Goal: Task Accomplishment & Management: Use online tool/utility

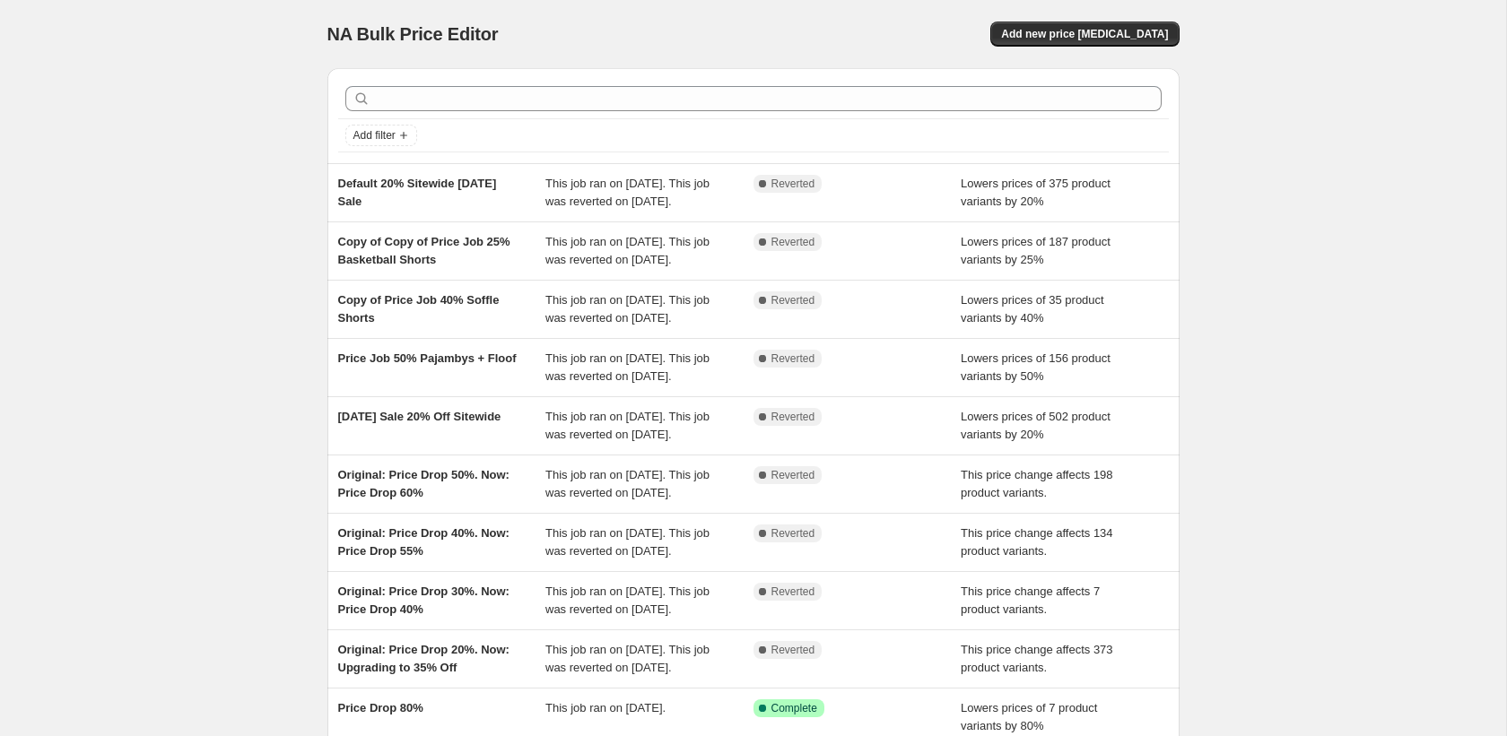
drag, startPoint x: 1117, startPoint y: 34, endPoint x: 851, endPoint y: -14, distance: 270.7
click at [851, 0] on html "Home Settings Plans Skip to content NA Bulk Price Editor. This page is ready NA…" at bounding box center [753, 368] width 1507 height 736
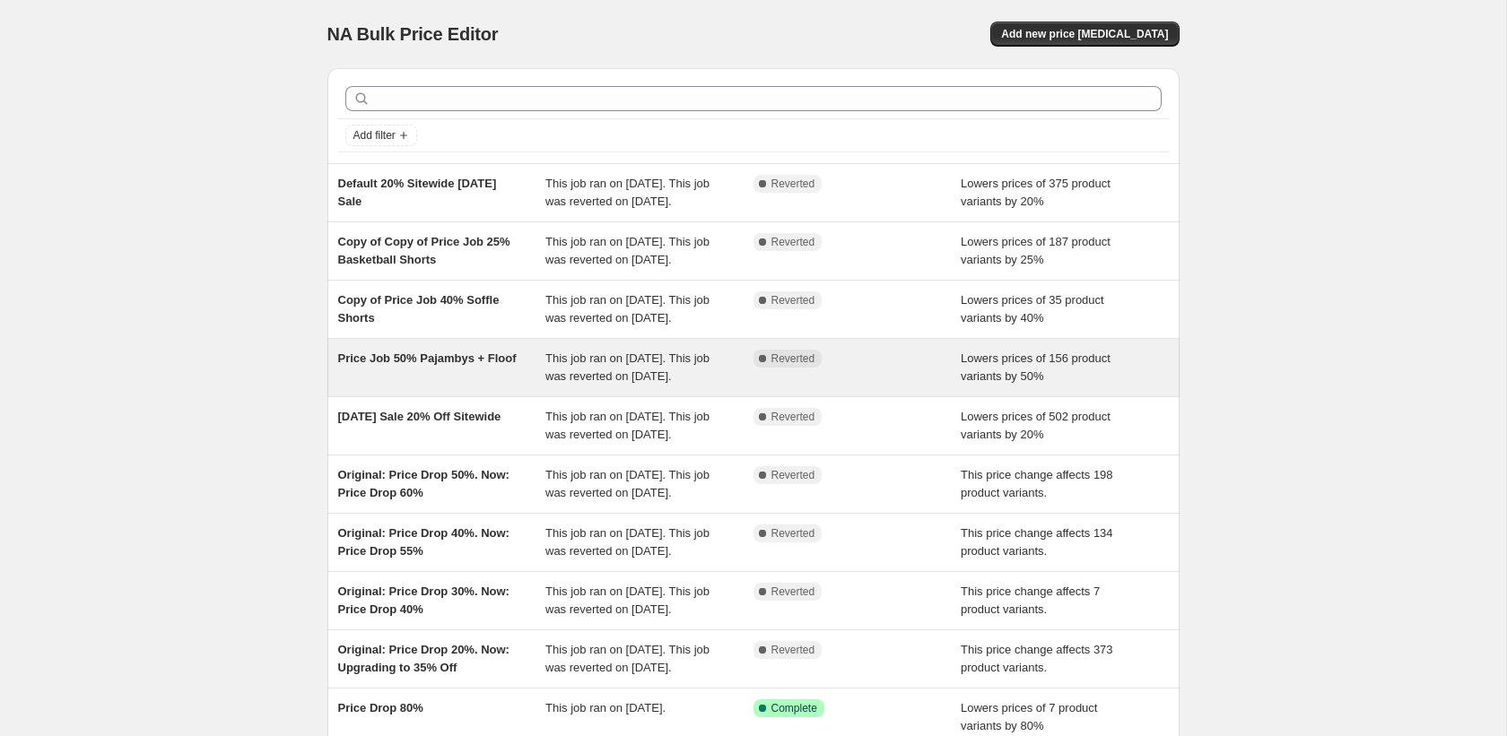
click at [595, 386] on div "This job ran on [DATE]. This job was reverted on [DATE]." at bounding box center [649, 368] width 208 height 36
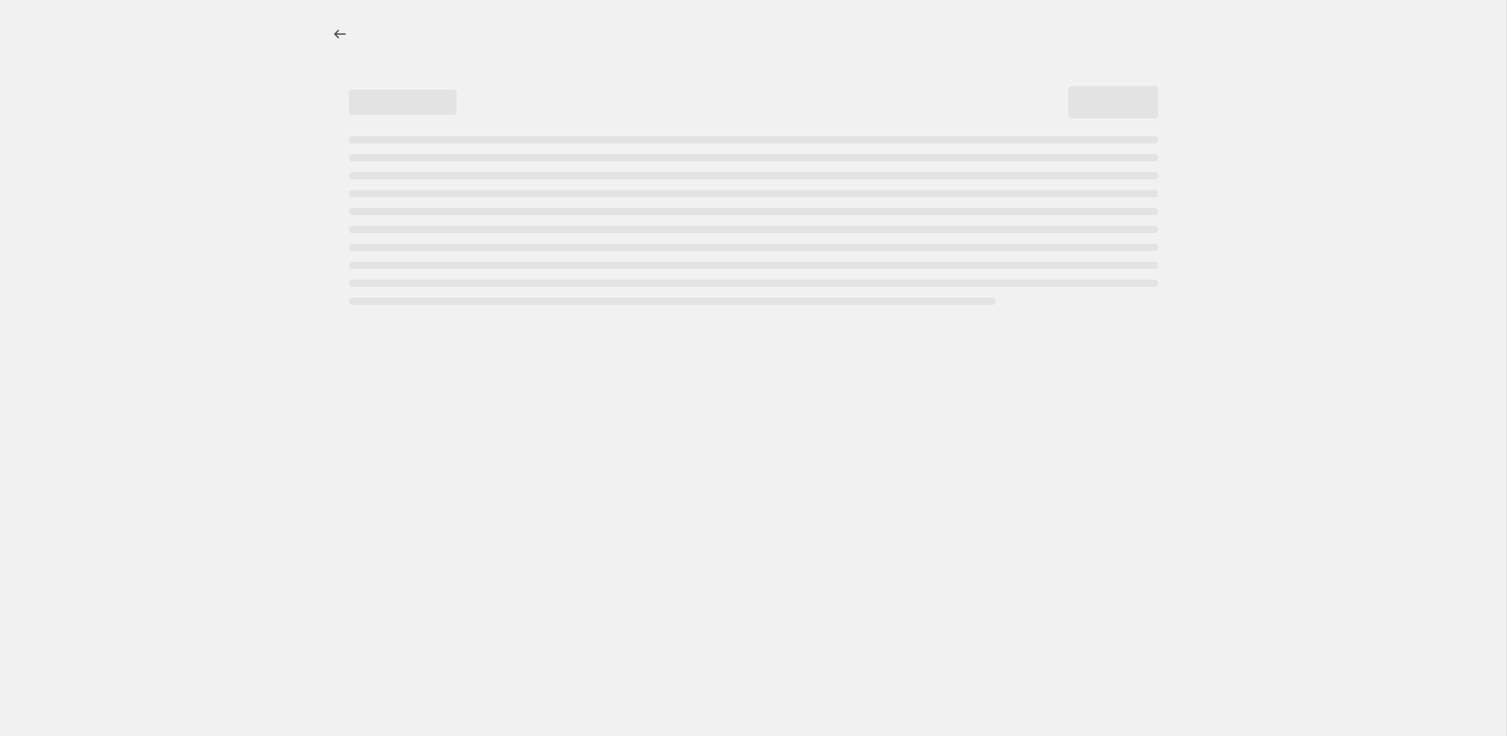
select select "percentage"
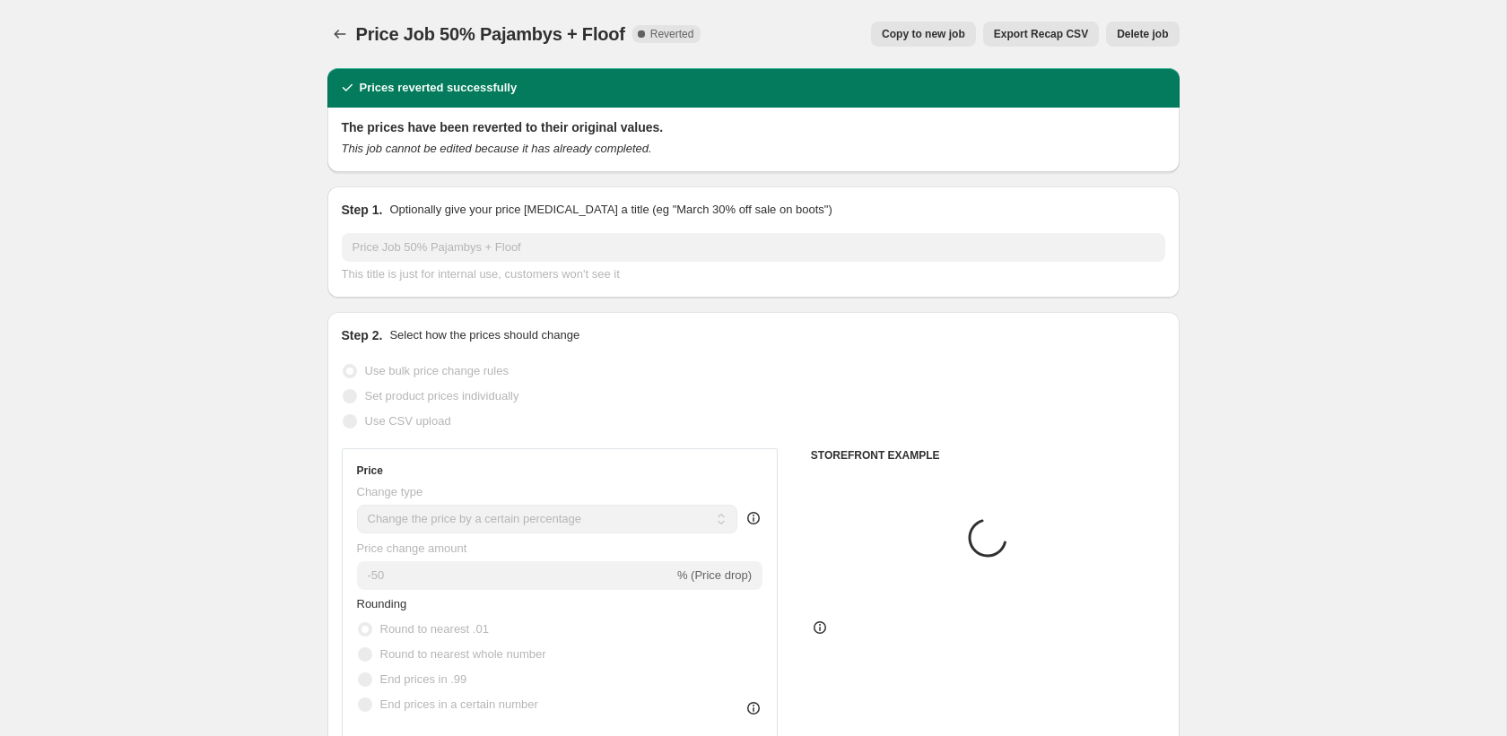
select select "product_type"
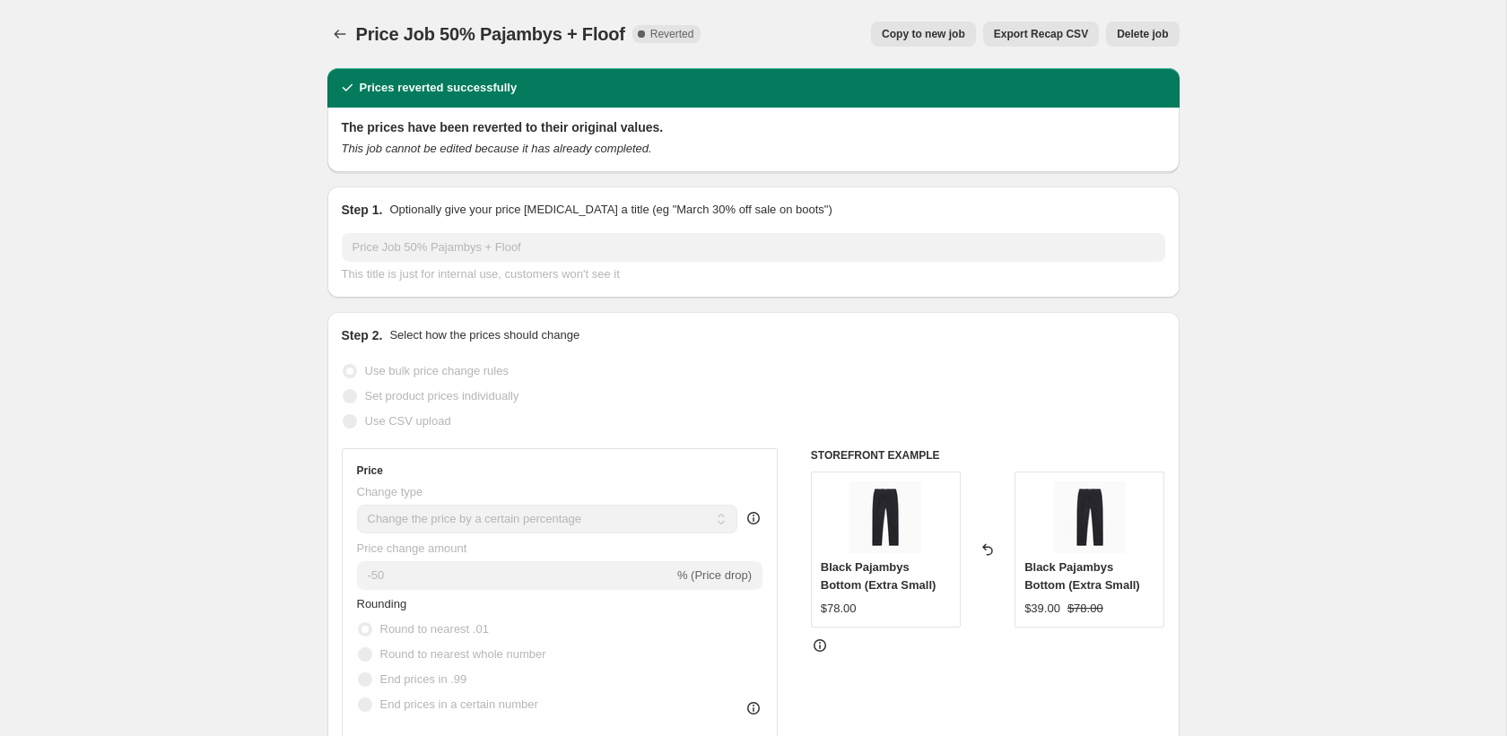
click at [923, 32] on span "Copy to new job" at bounding box center [923, 34] width 83 height 14
select select "percentage"
select select "product_type"
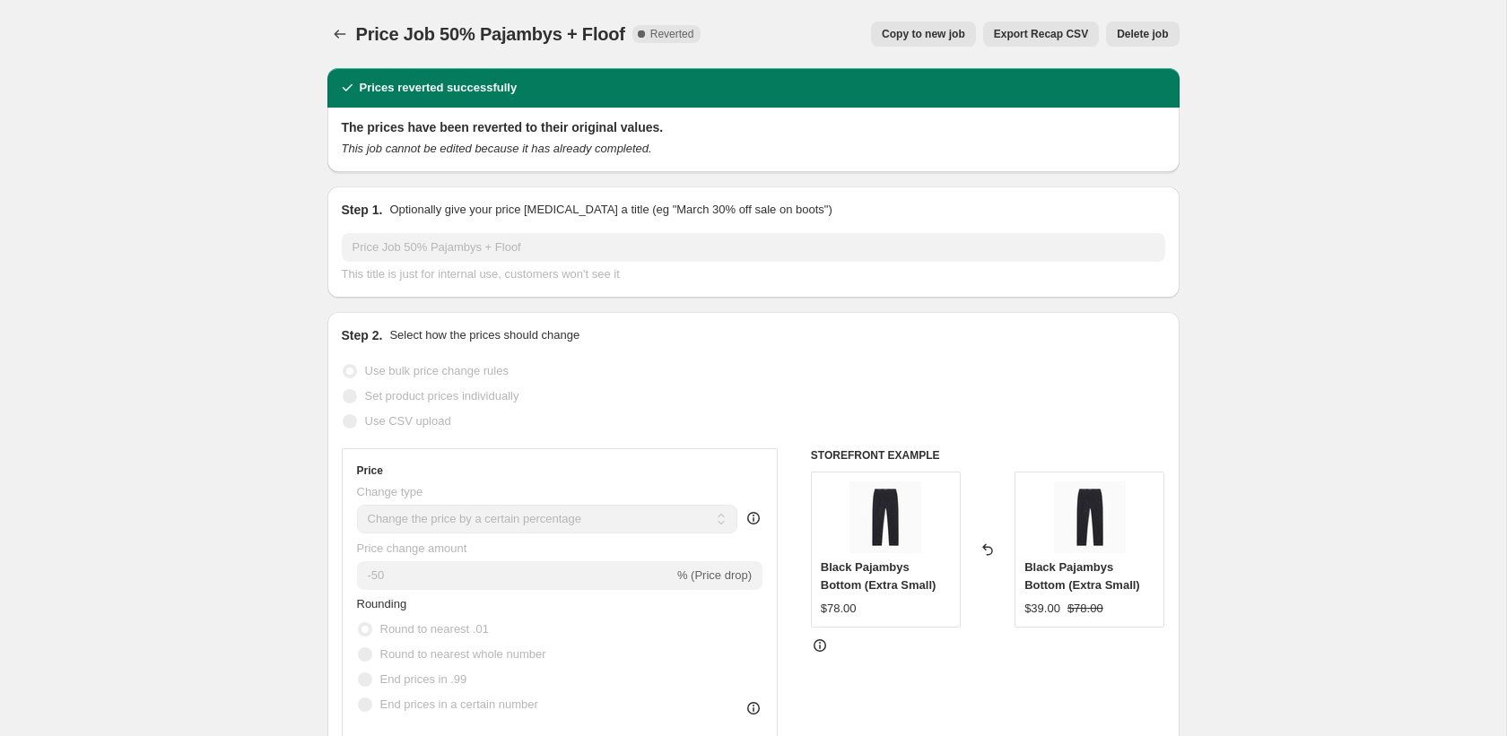
select select "product_type"
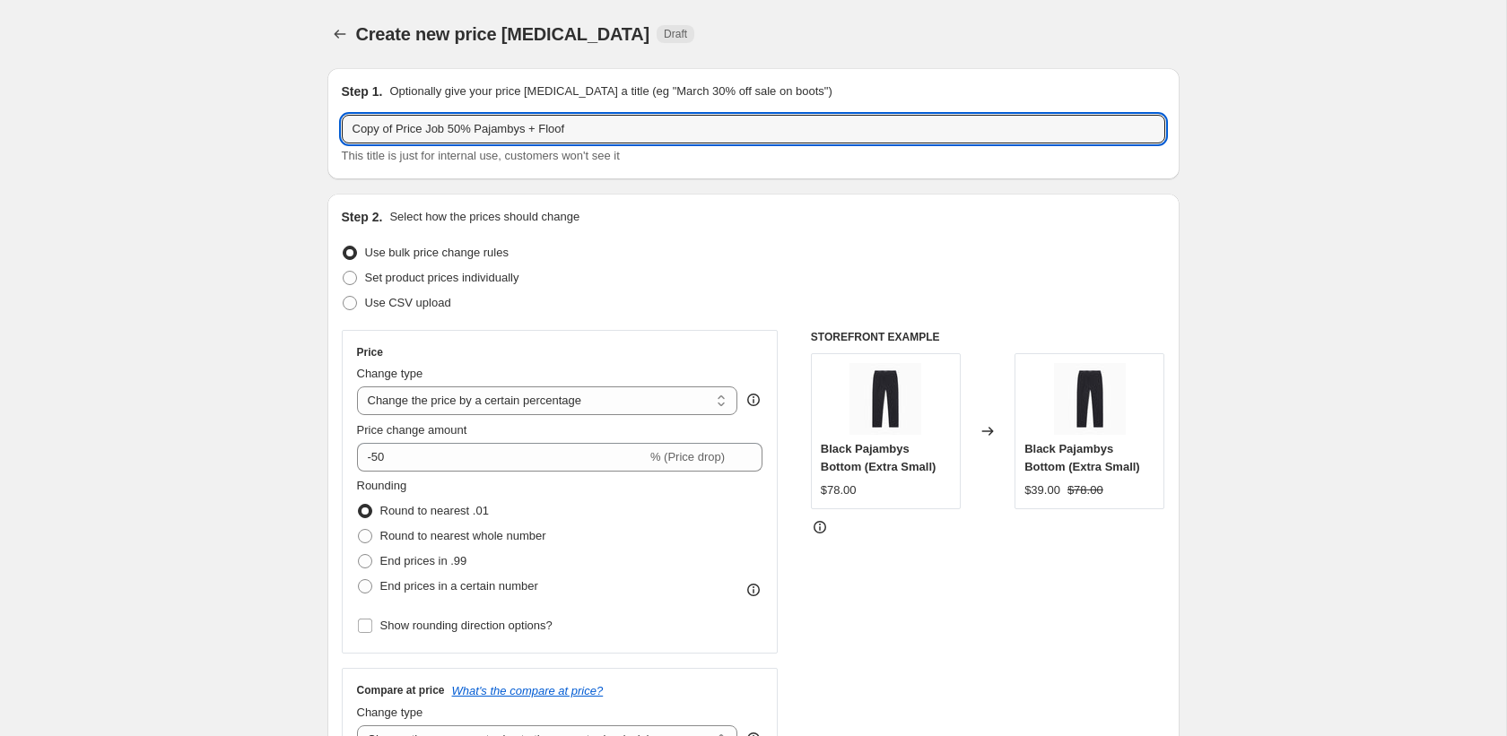
drag, startPoint x: 397, startPoint y: 127, endPoint x: 315, endPoint y: 124, distance: 82.6
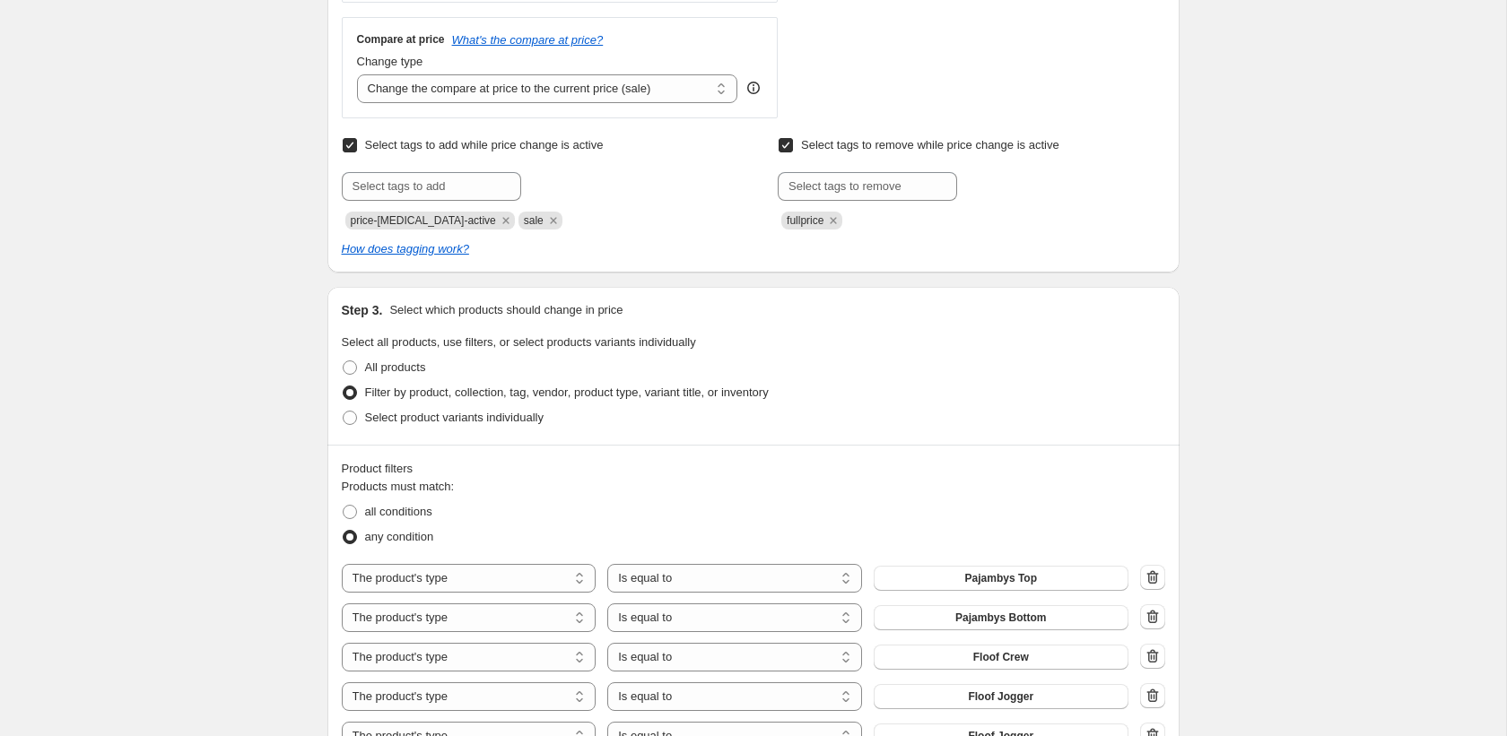
scroll to position [652, 0]
type input "LDW2025: Price Job 50% Pajambys + Floof"
click at [806, 185] on input "text" at bounding box center [866, 185] width 179 height 29
type input "Full Price"
click at [1019, 182] on span "Full Price" at bounding box center [1020, 184] width 48 height 13
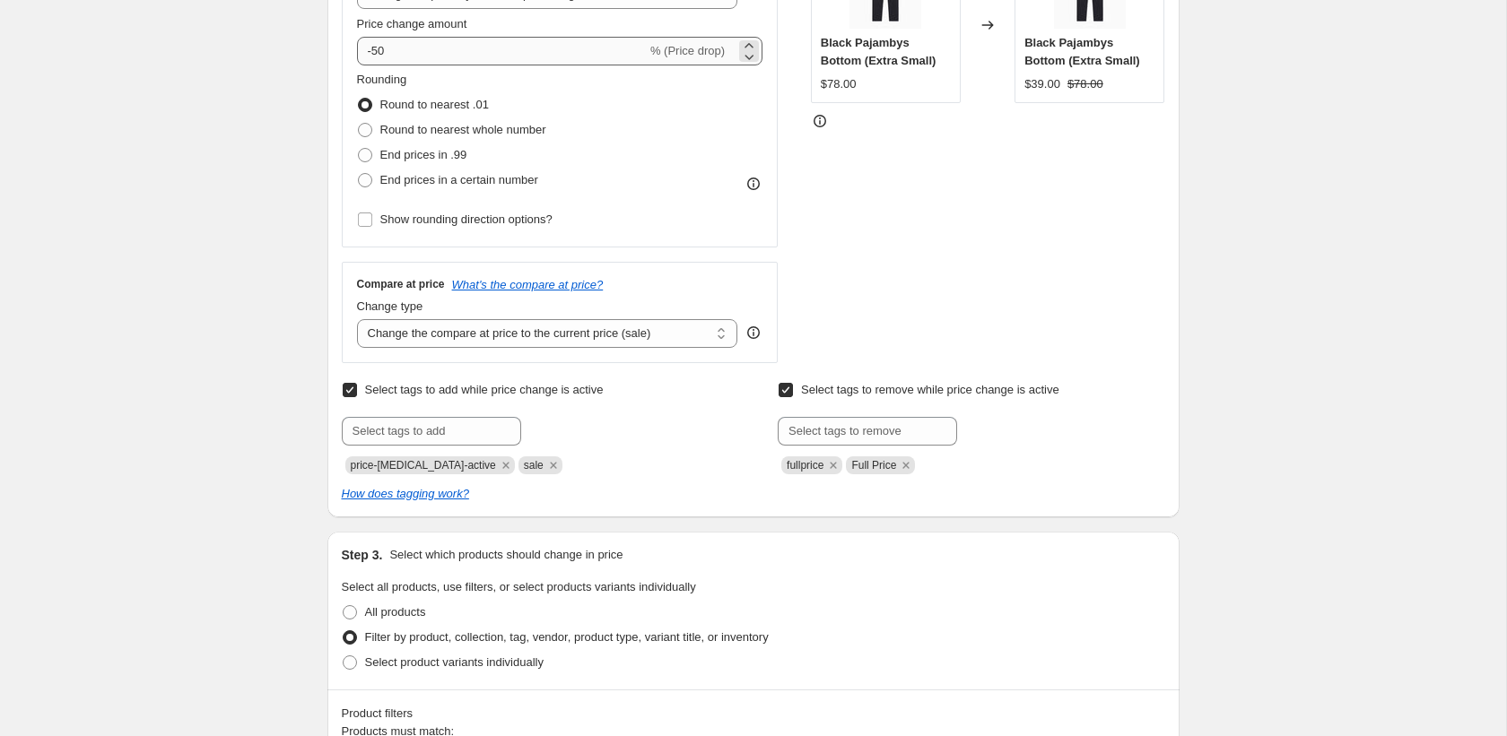
scroll to position [430, 0]
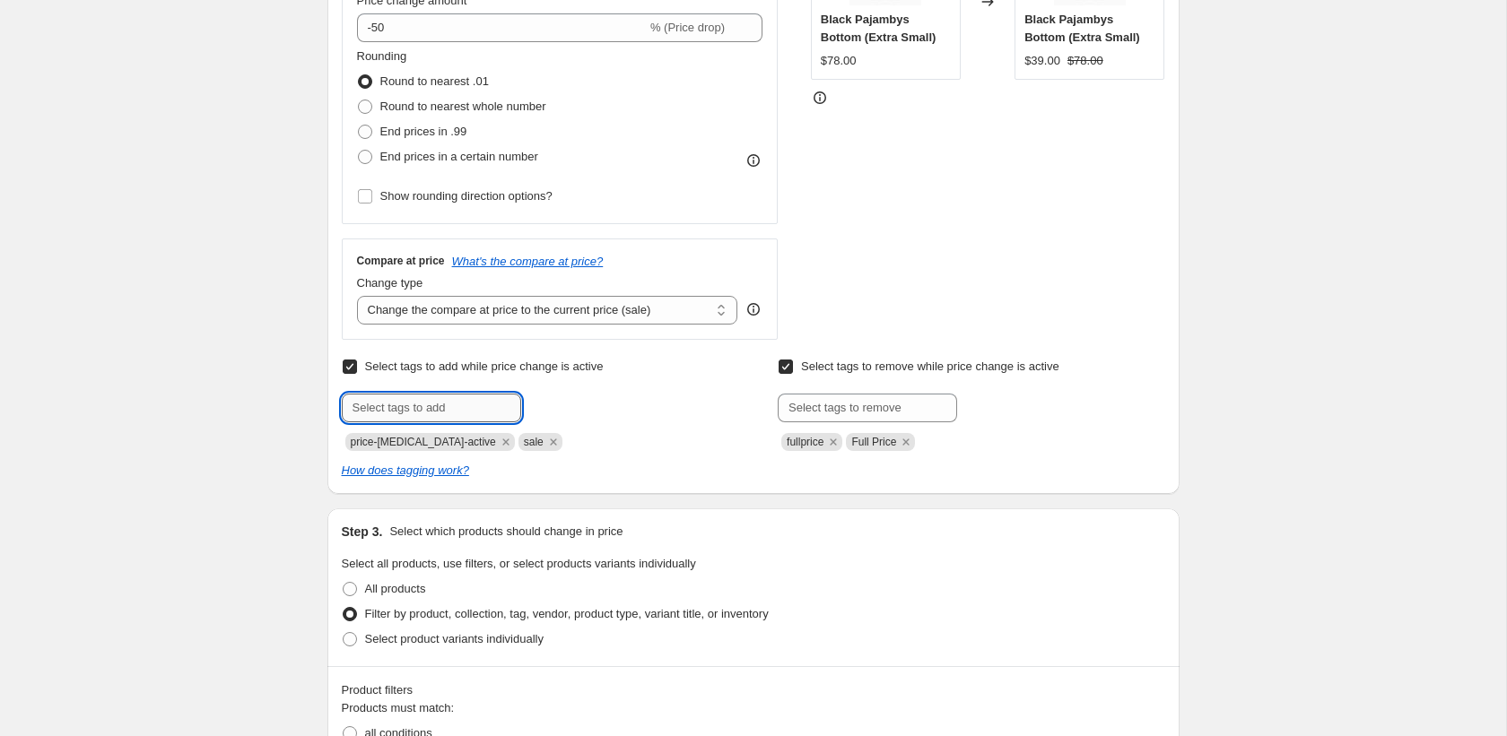
click at [463, 402] on input "text" at bounding box center [431, 408] width 179 height 29
type input "LDW50"
click at [592, 408] on span "LDW50" at bounding box center [578, 406] width 37 height 13
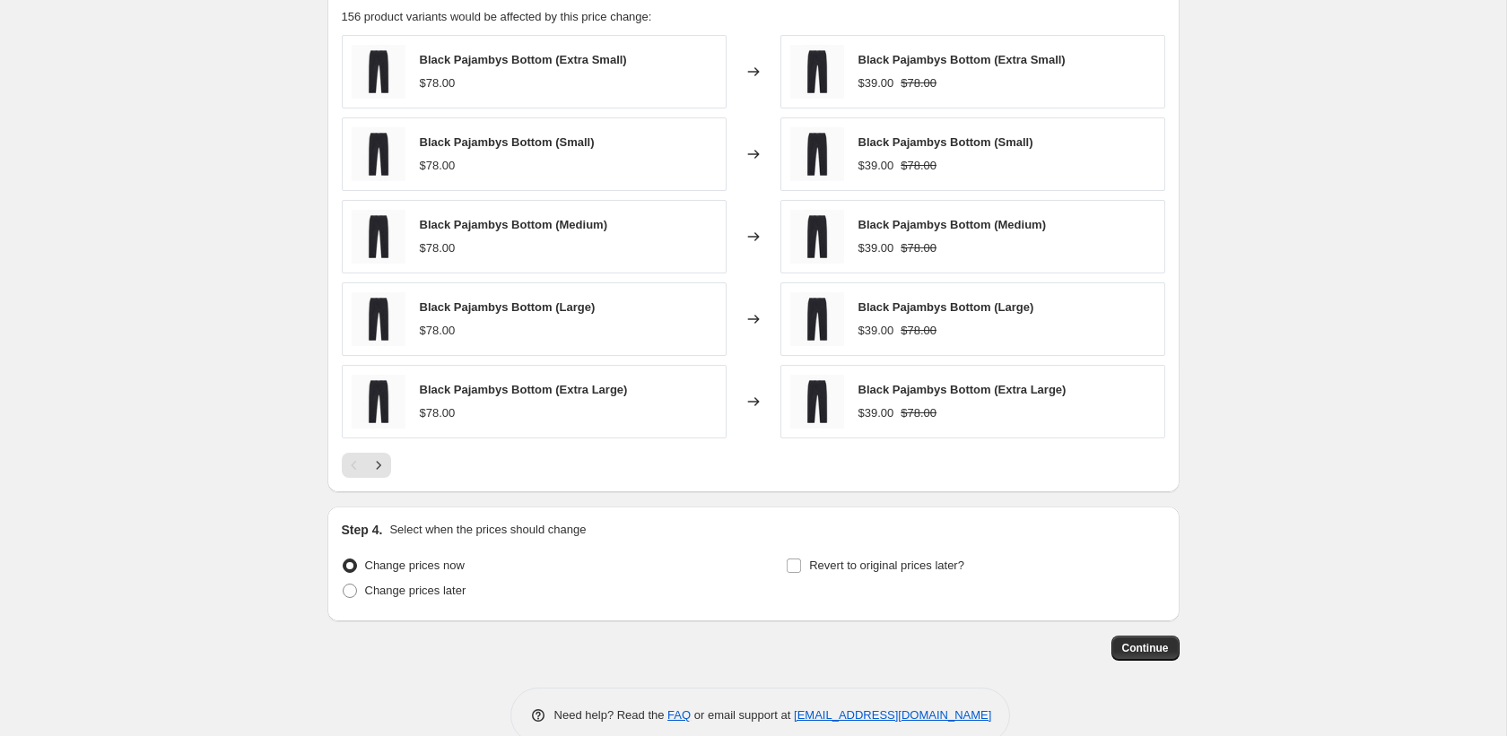
scroll to position [1516, 0]
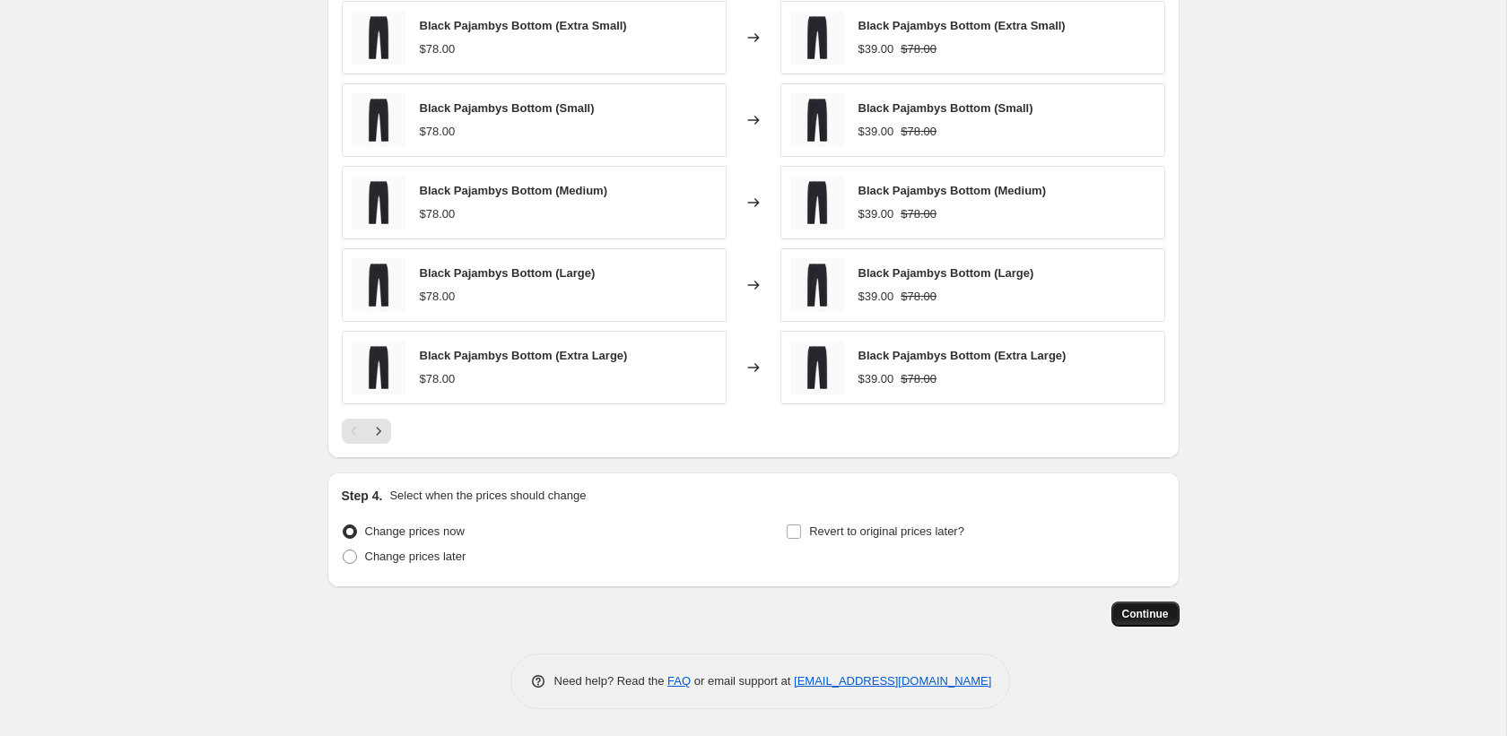
click at [1142, 616] on span "Continue" at bounding box center [1145, 614] width 47 height 14
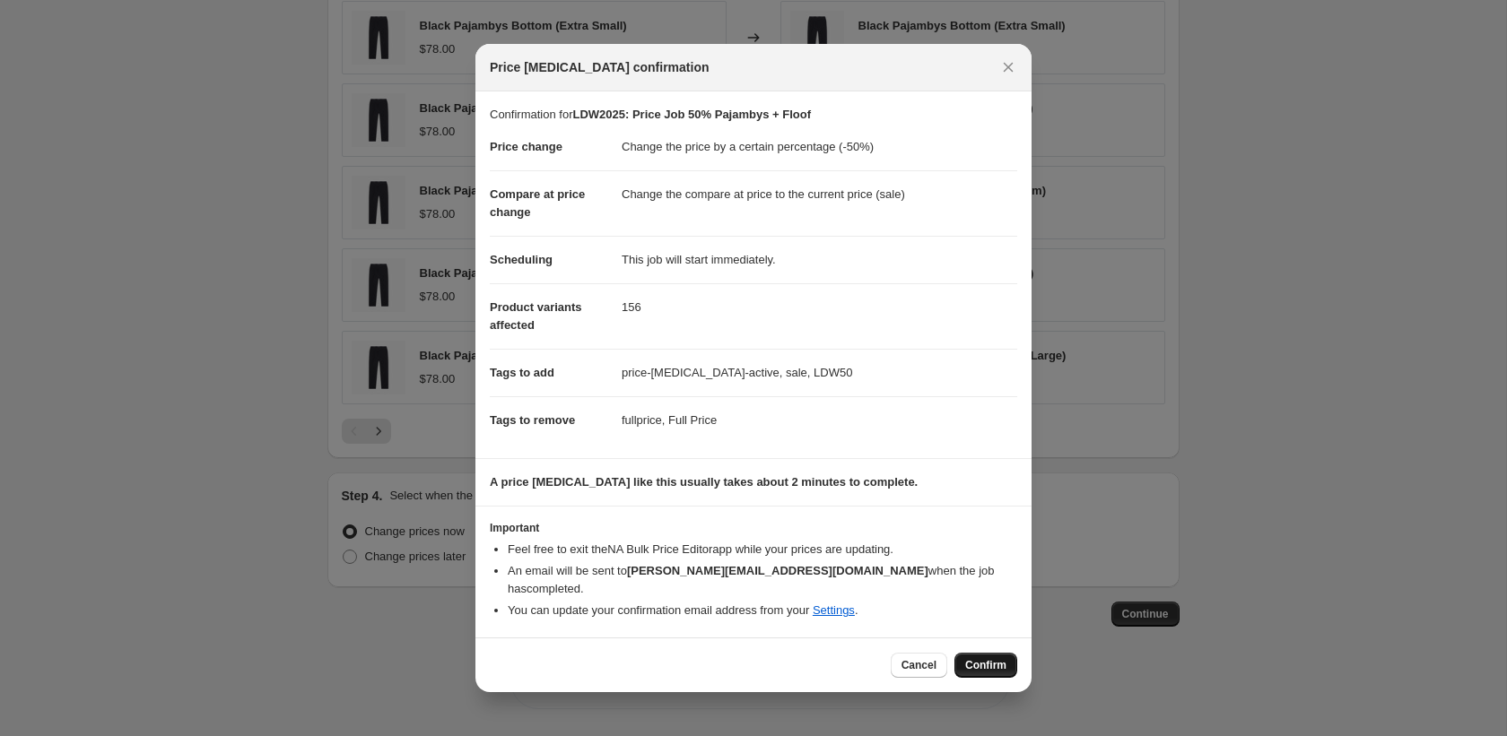
click at [996, 658] on span "Confirm" at bounding box center [985, 665] width 41 height 14
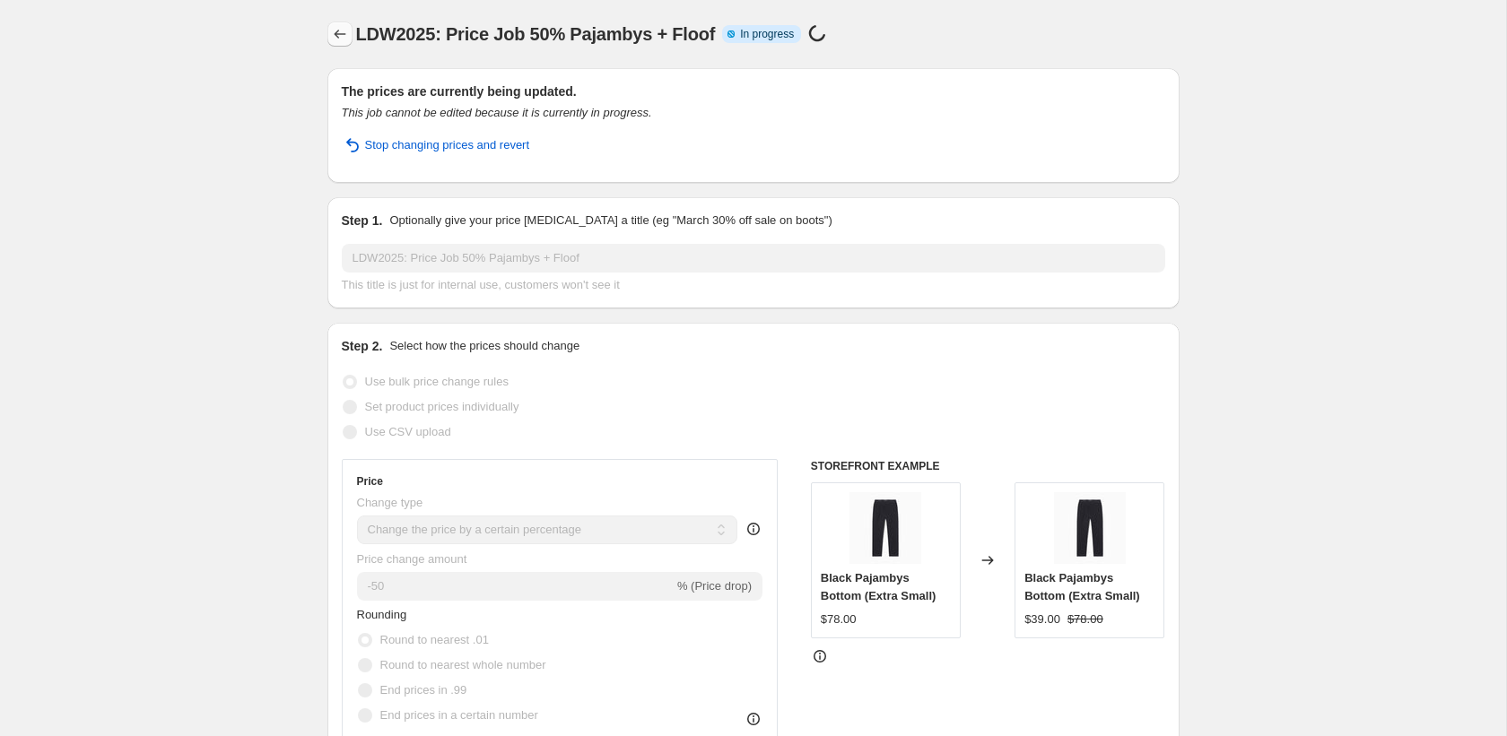
click at [340, 31] on icon "Price change jobs" at bounding box center [340, 34] width 18 height 18
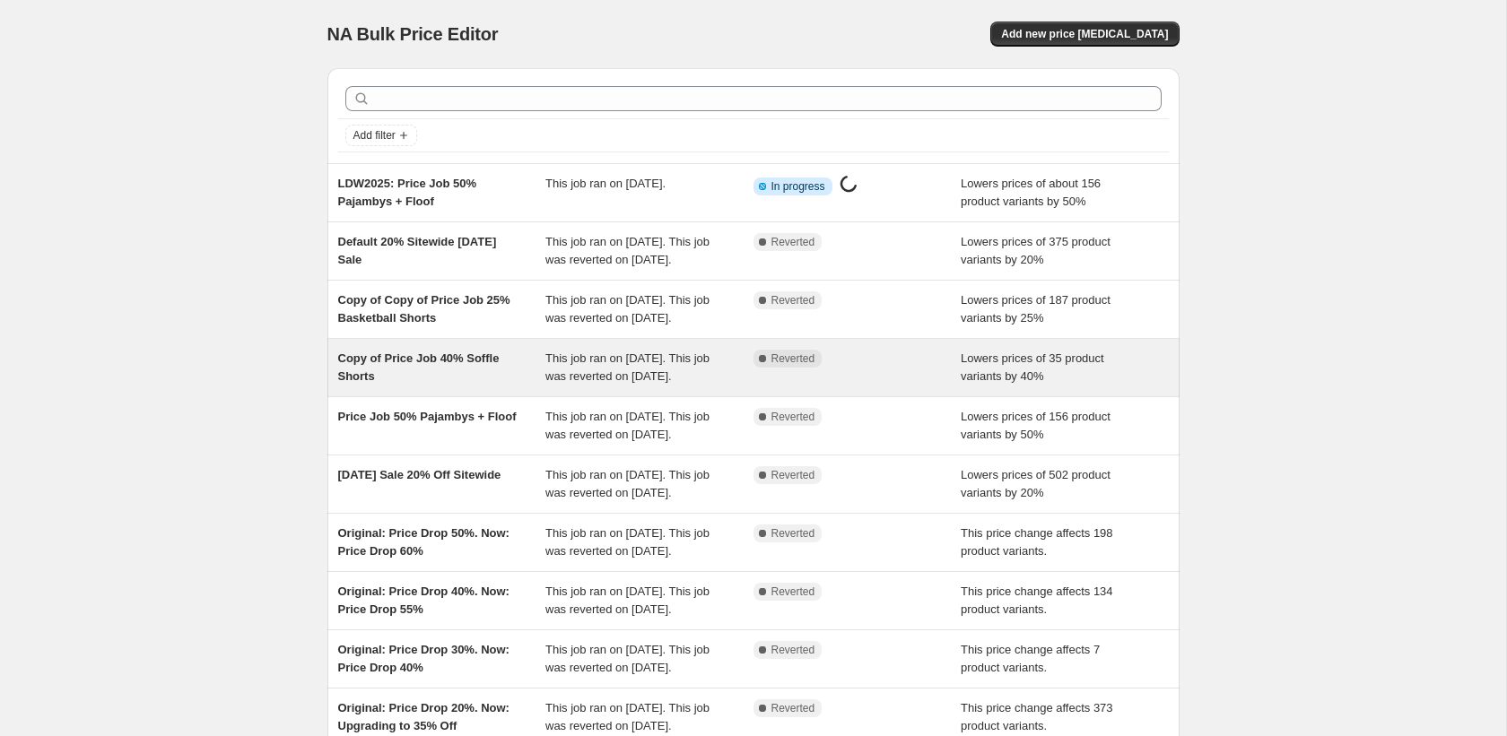
click at [450, 386] on div "Copy of Price Job 40% Soffle Shorts" at bounding box center [442, 368] width 208 height 36
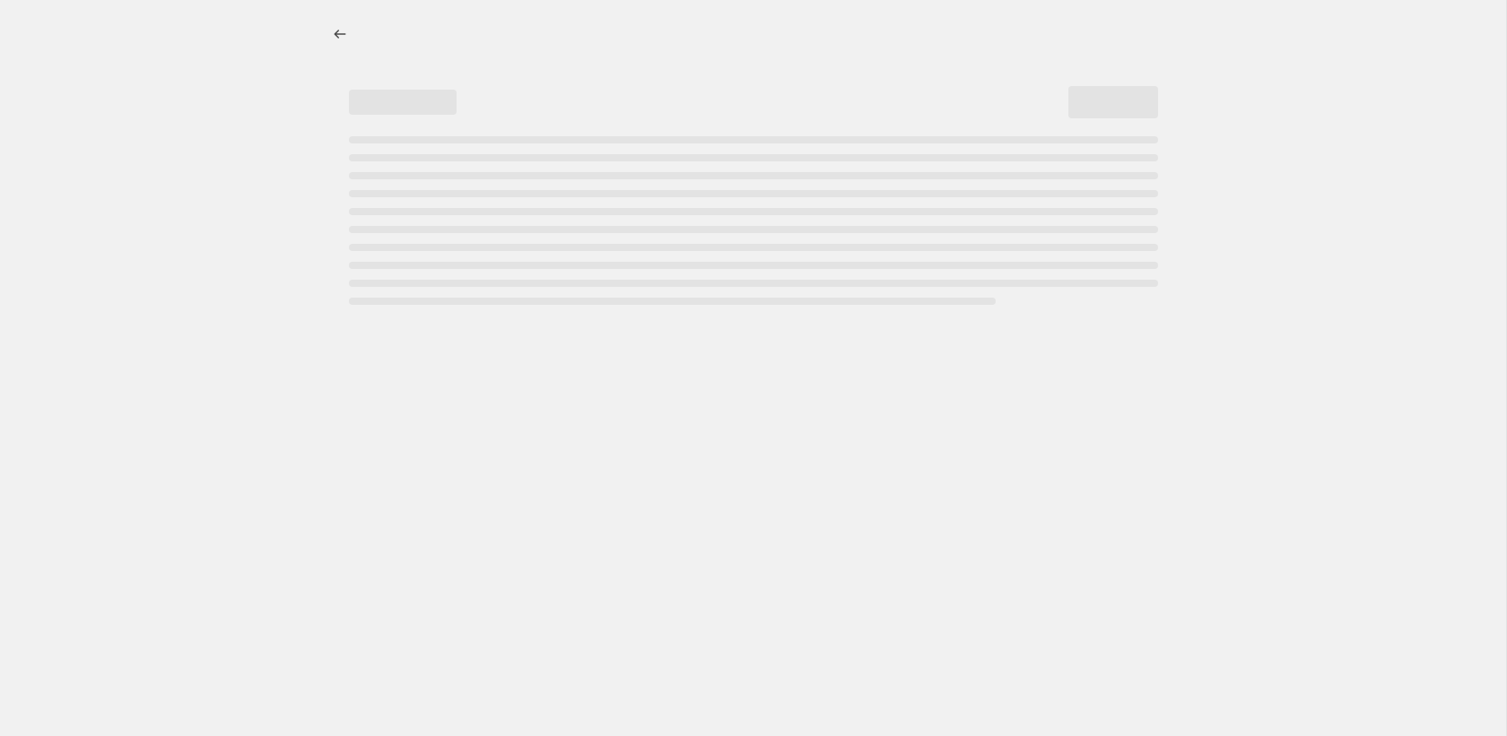
select select "percentage"
select select "product_type"
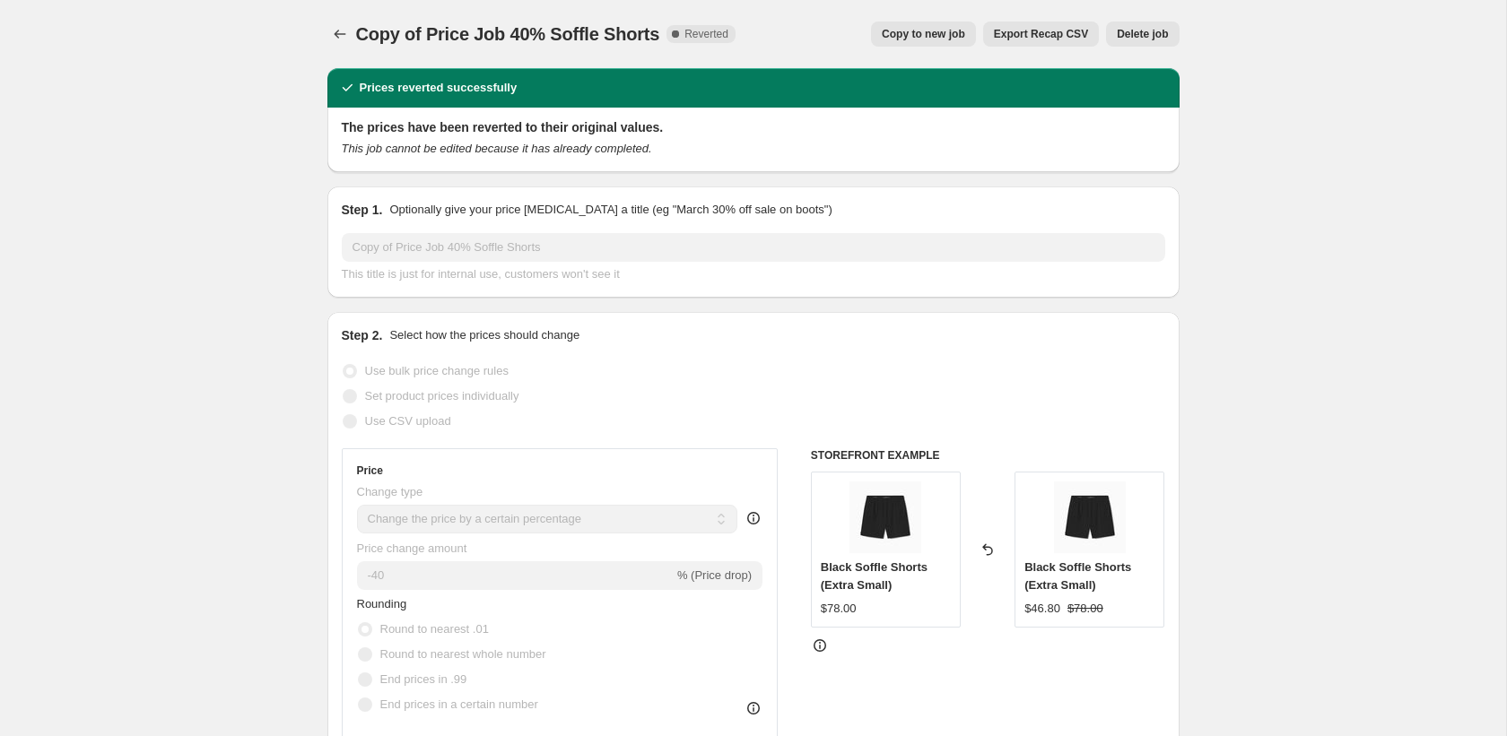
click at [930, 32] on span "Copy to new job" at bounding box center [923, 34] width 83 height 14
select select "percentage"
select select "product_type"
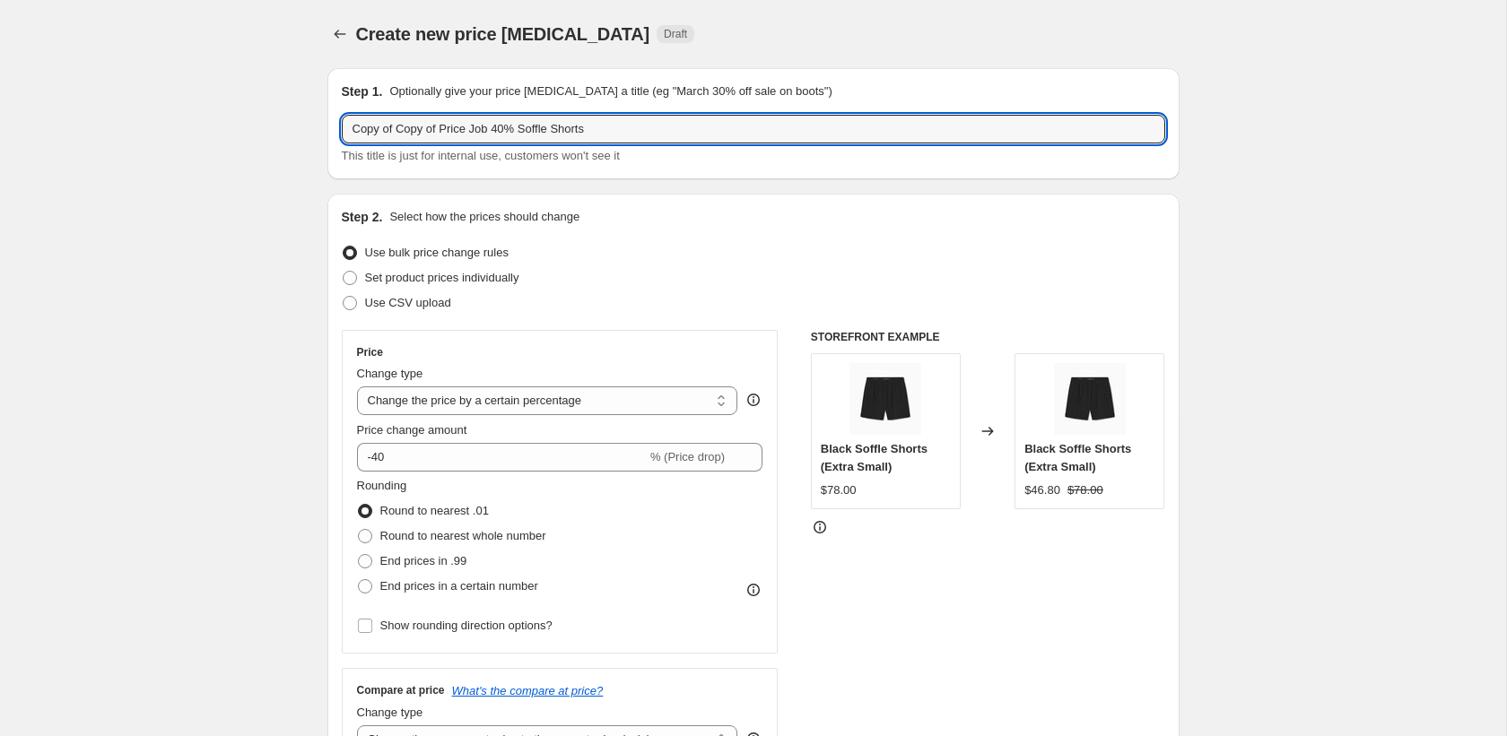
drag, startPoint x: 445, startPoint y: 130, endPoint x: 290, endPoint y: 120, distance: 155.5
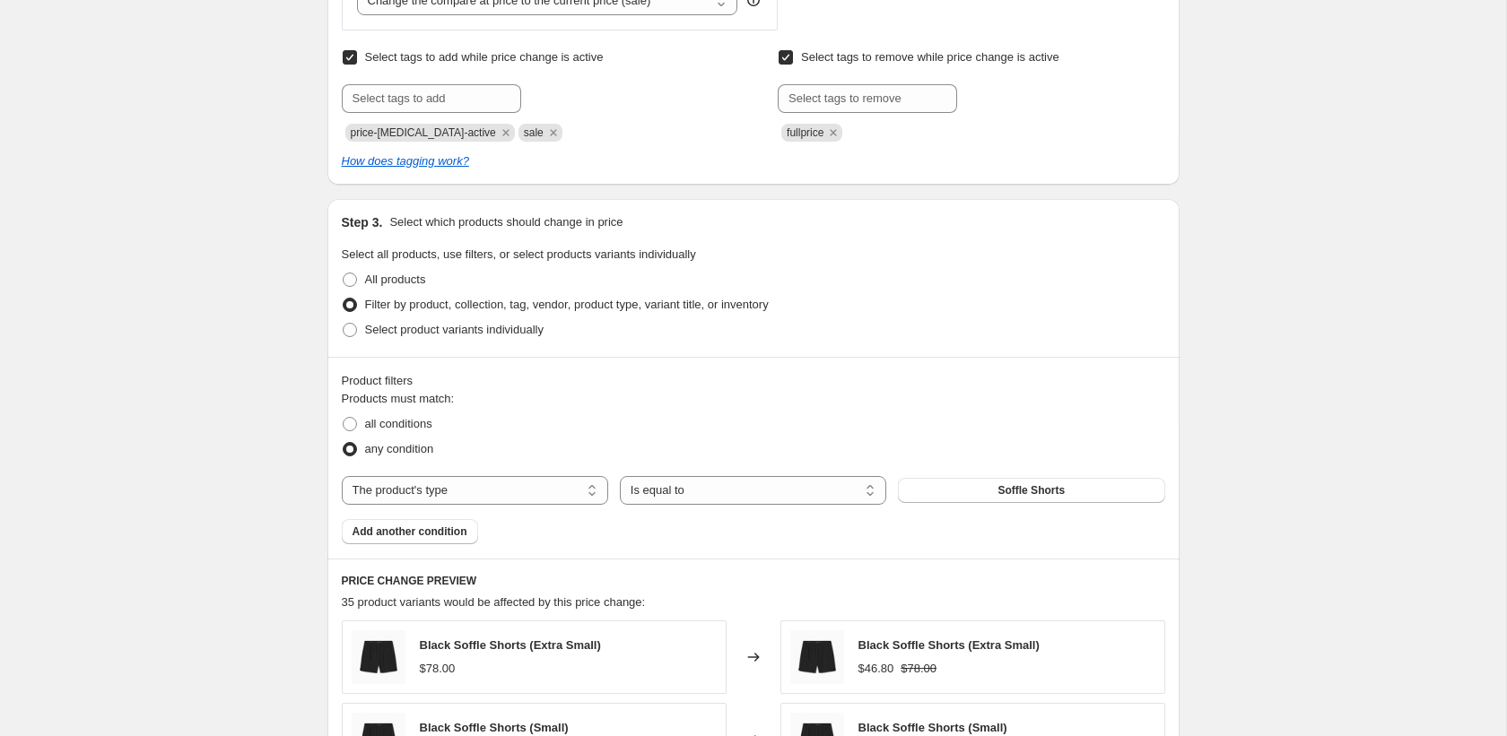
scroll to position [720, 0]
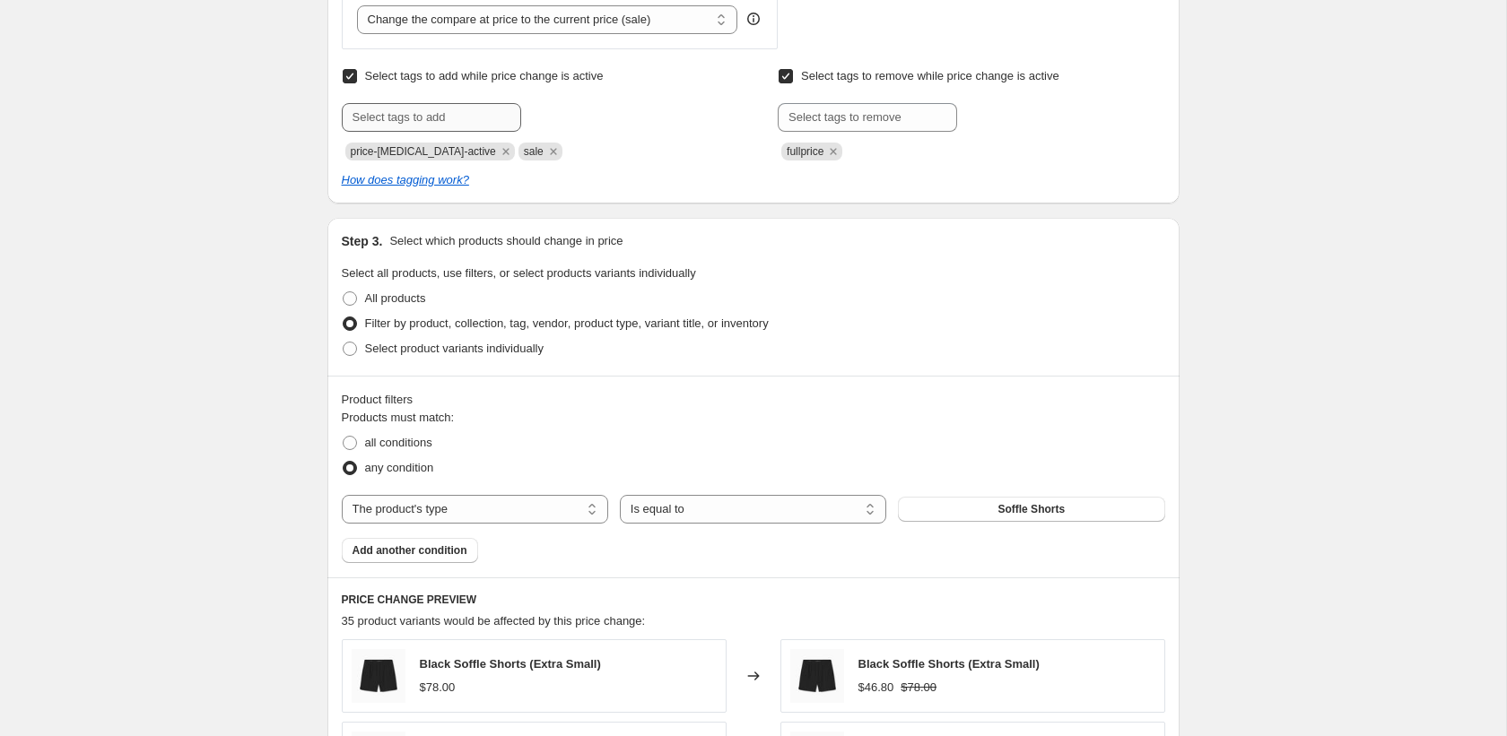
type input "LDW: Price Job 40% Soffle Shorts"
click at [447, 110] on input "text" at bounding box center [431, 117] width 179 height 29
type input "LDW40"
click at [595, 115] on span "LDW40" at bounding box center [578, 115] width 37 height 13
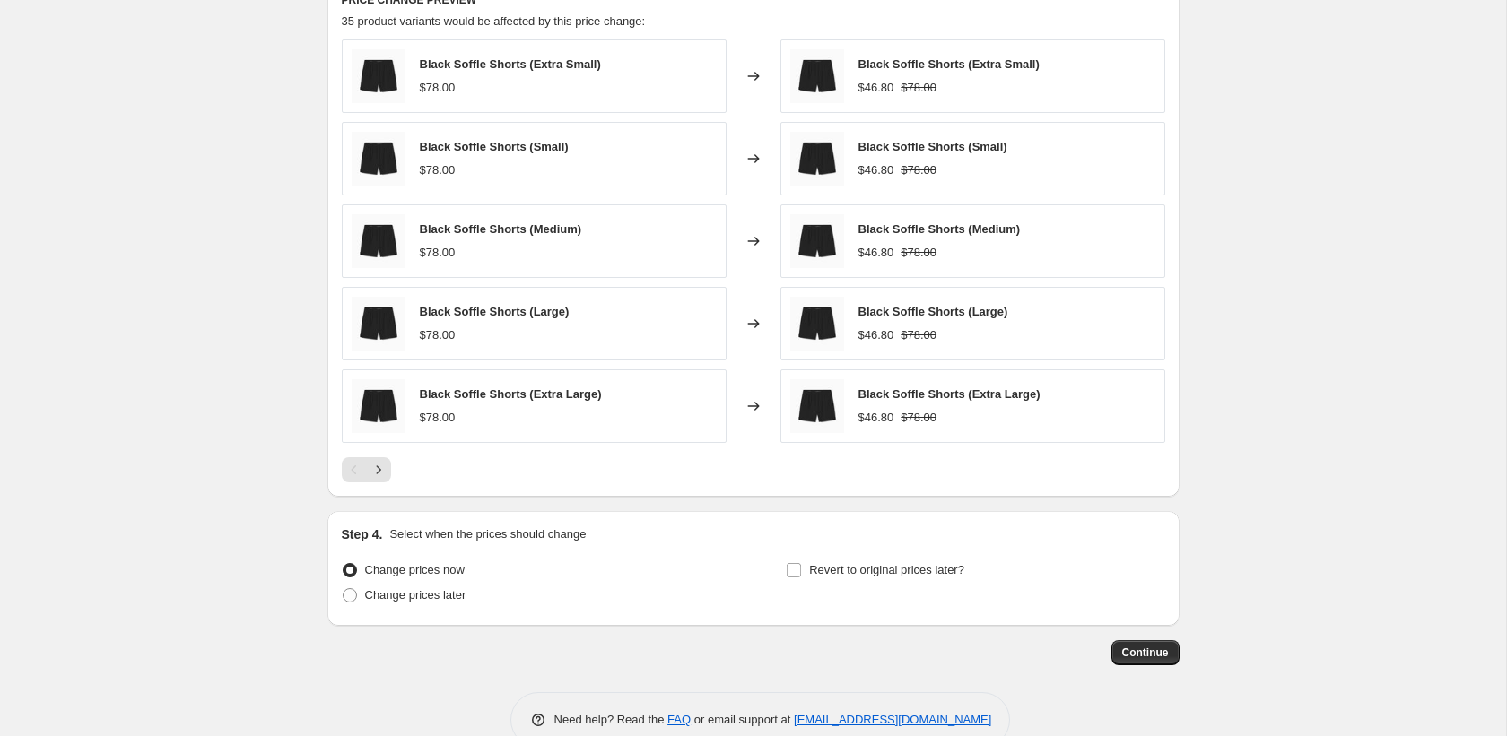
scroll to position [1359, 0]
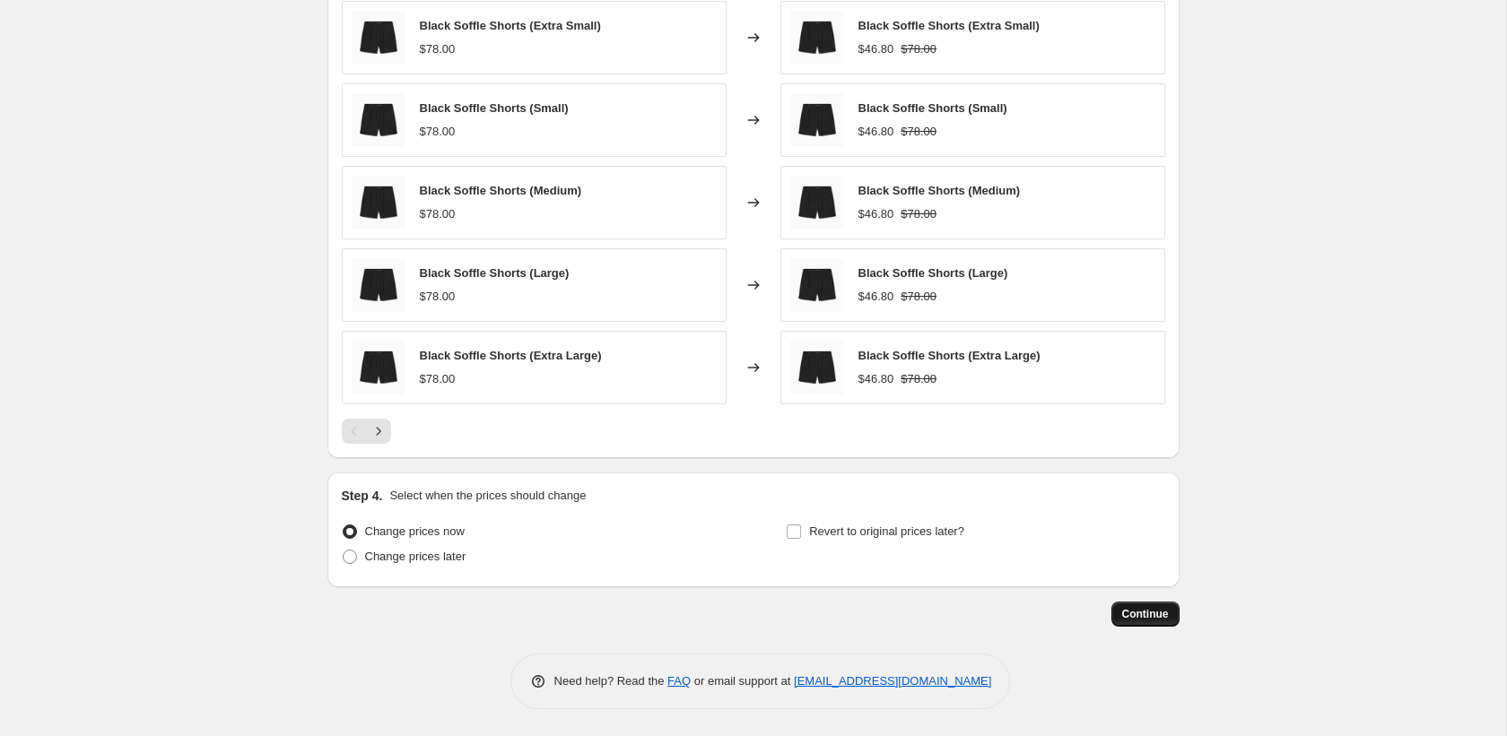
click at [1154, 611] on span "Continue" at bounding box center [1145, 614] width 47 height 14
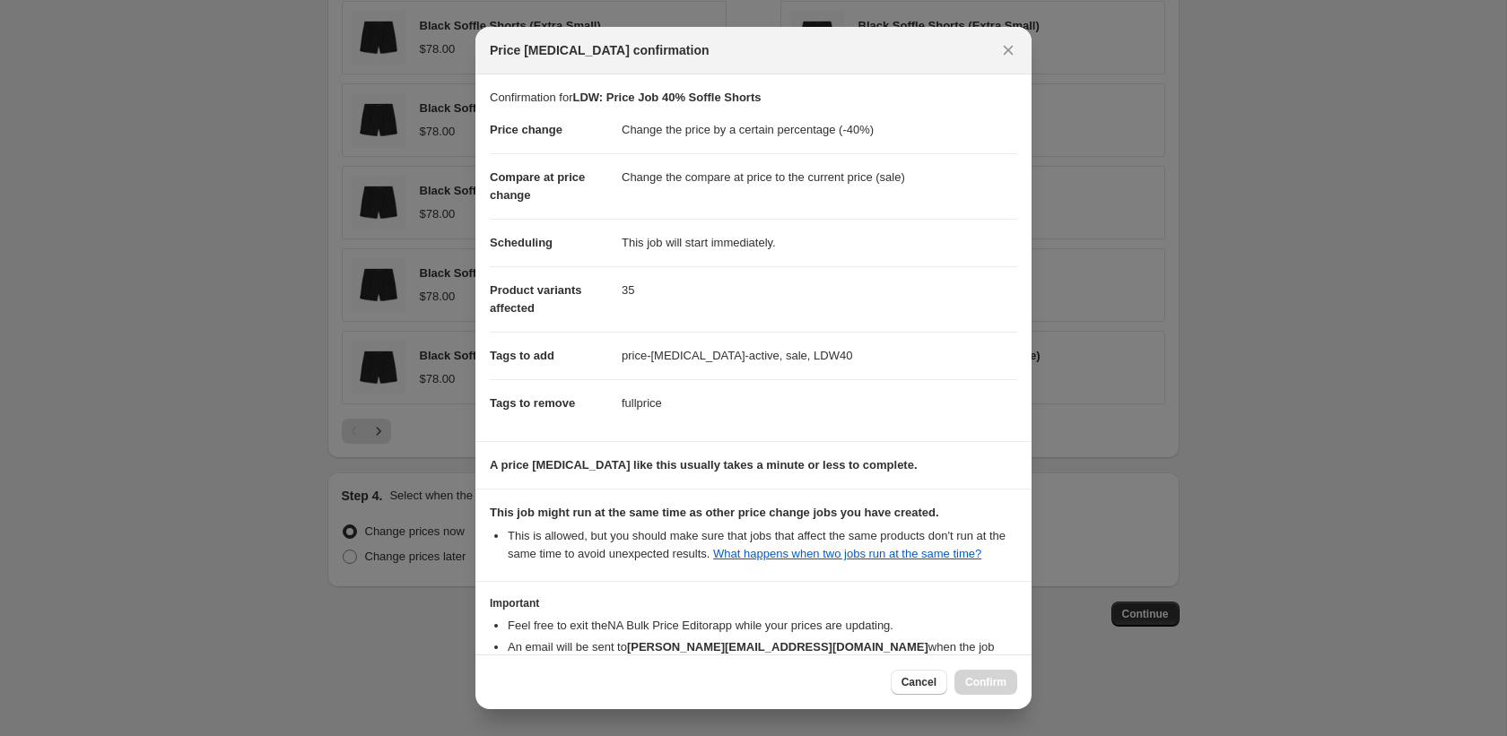
scroll to position [132, 0]
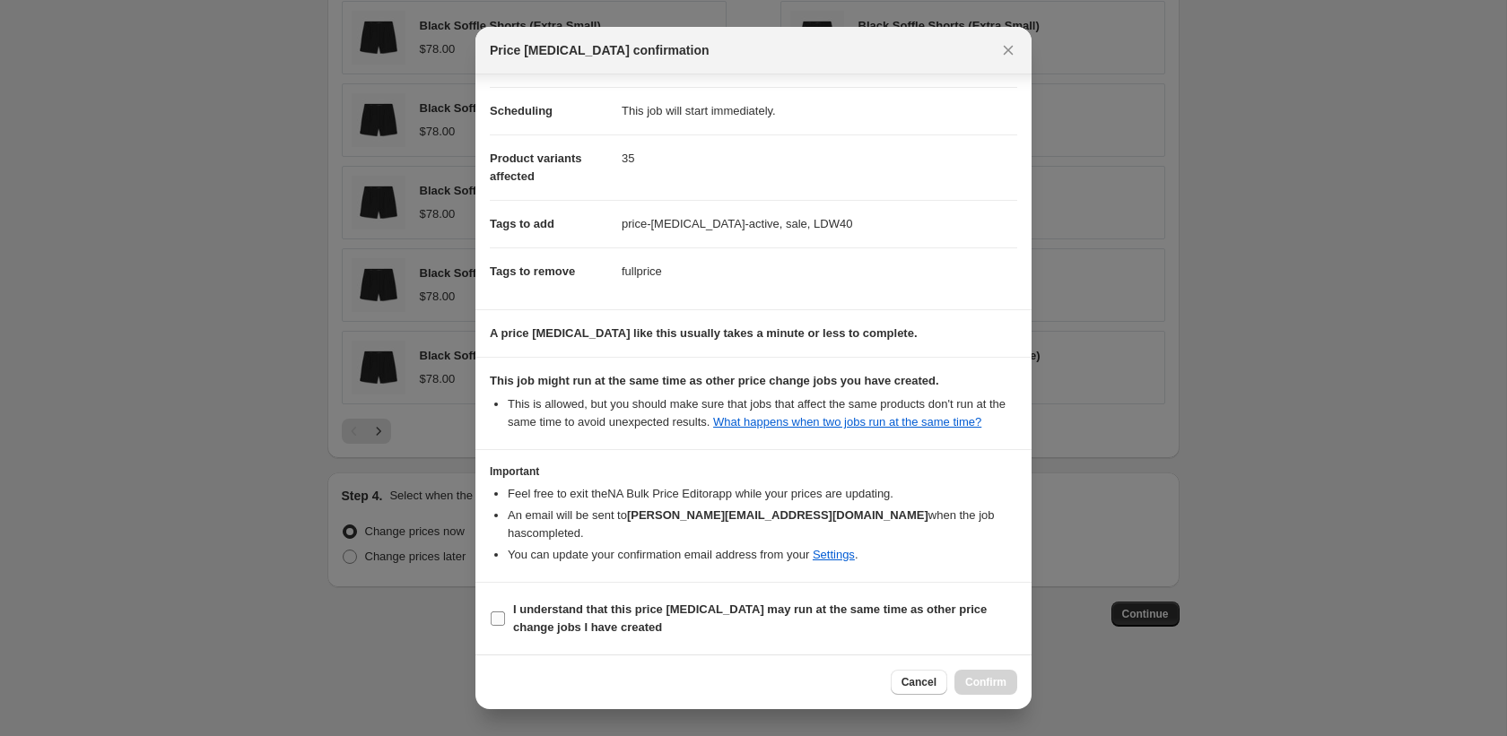
click at [686, 615] on b "I understand that this price [MEDICAL_DATA] may run at the same time as other p…" at bounding box center [749, 618] width 473 height 31
click at [505, 615] on input "I understand that this price [MEDICAL_DATA] may run at the same time as other p…" at bounding box center [498, 619] width 14 height 14
checkbox input "true"
click at [990, 682] on span "Confirm" at bounding box center [985, 682] width 41 height 14
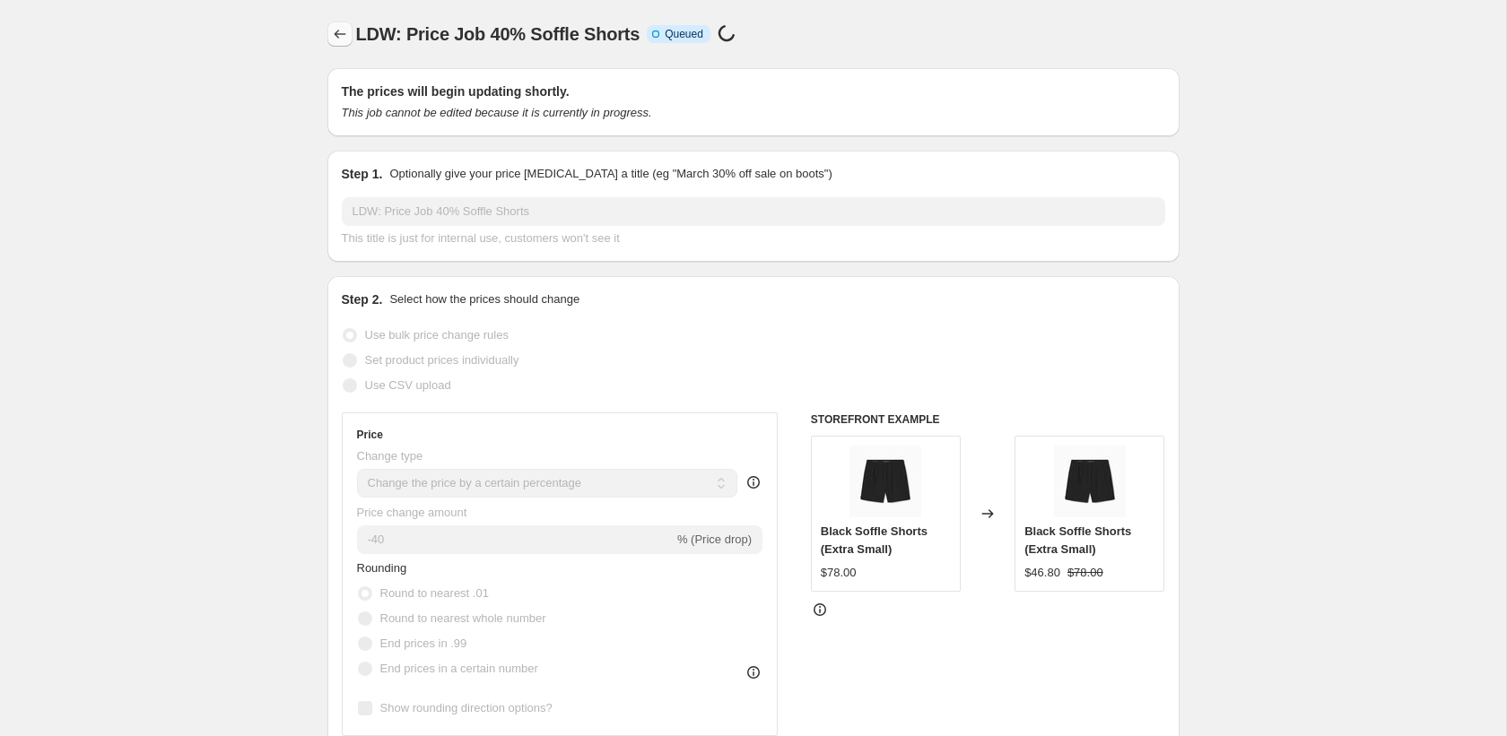
click at [334, 32] on icon "Price change jobs" at bounding box center [340, 34] width 18 height 18
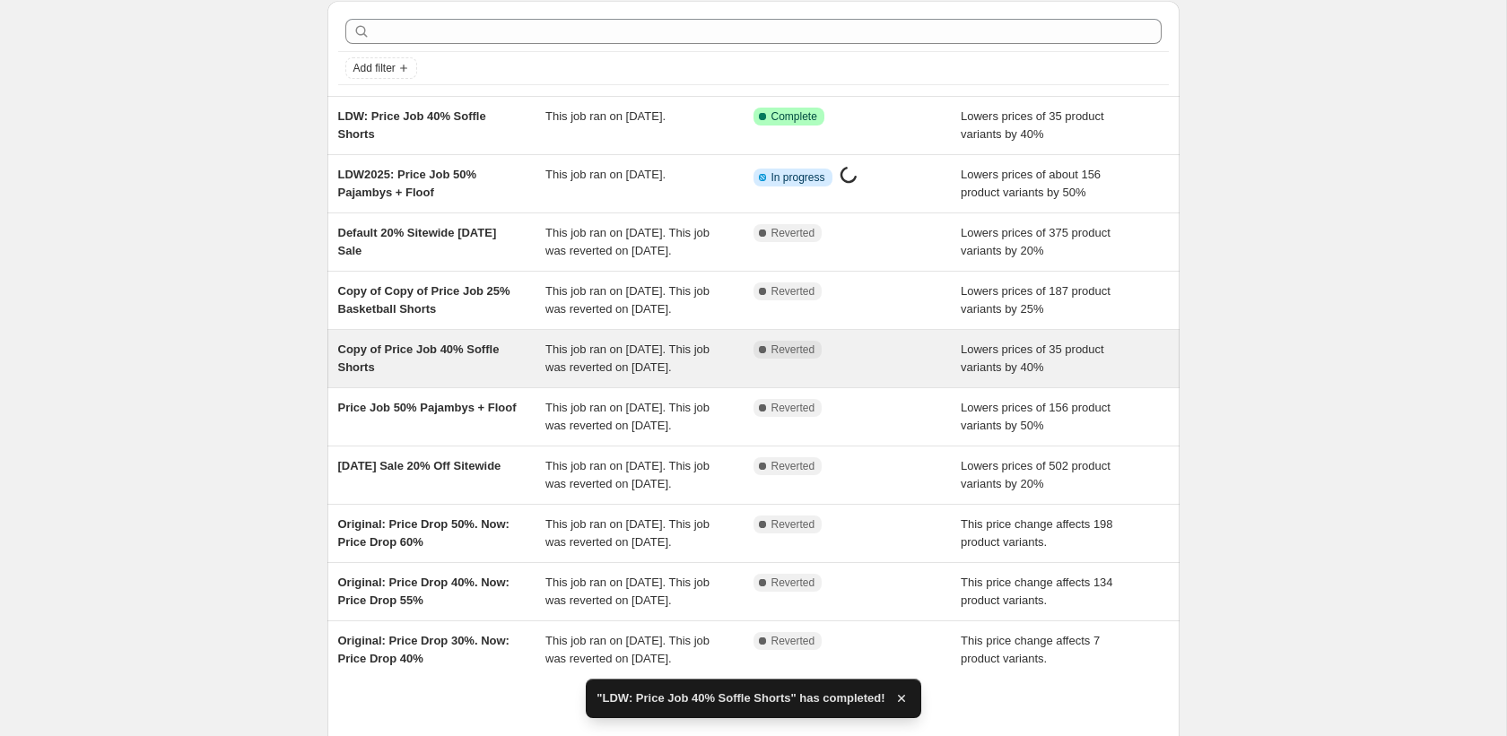
scroll to position [81, 0]
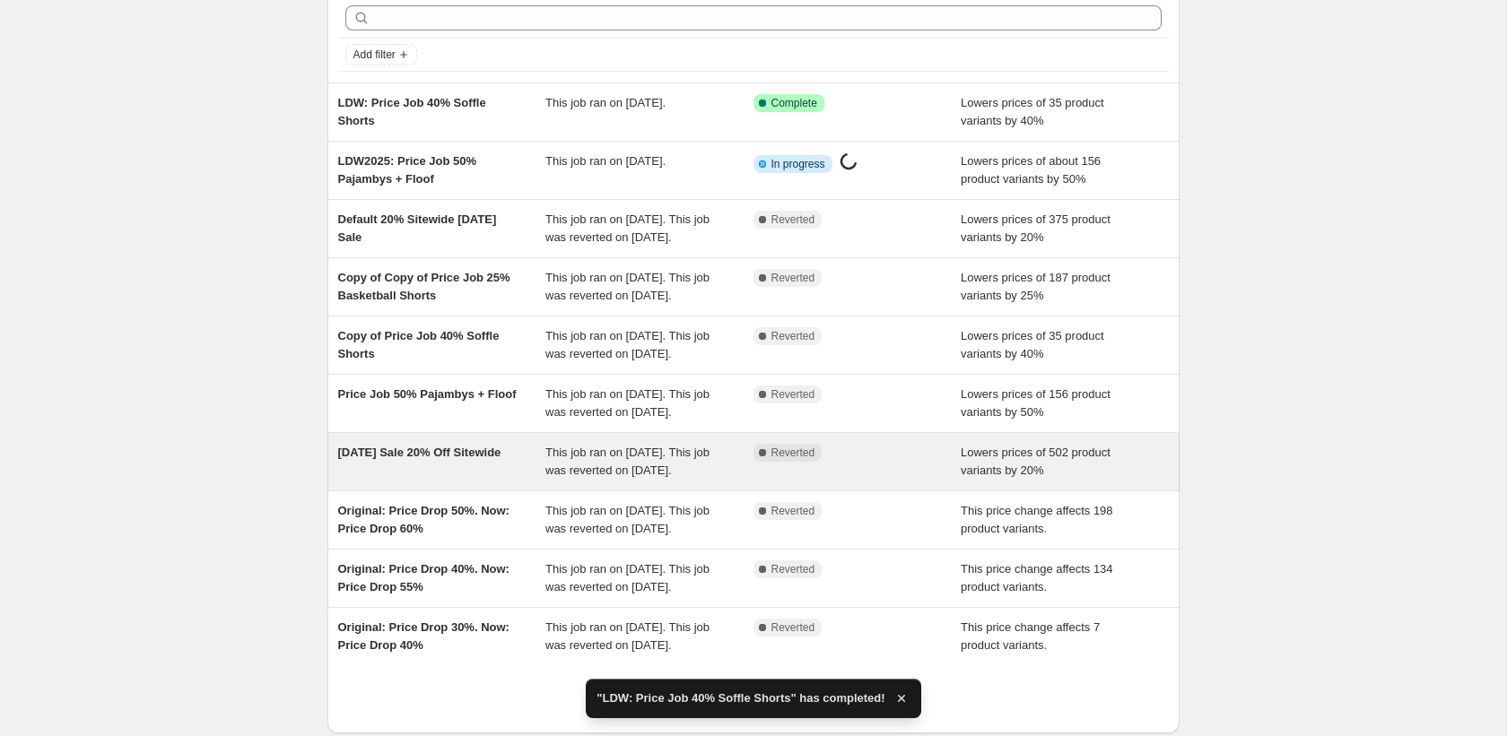
click at [477, 480] on div "[DATE] Sale 20% Off Sitewide" at bounding box center [442, 462] width 208 height 36
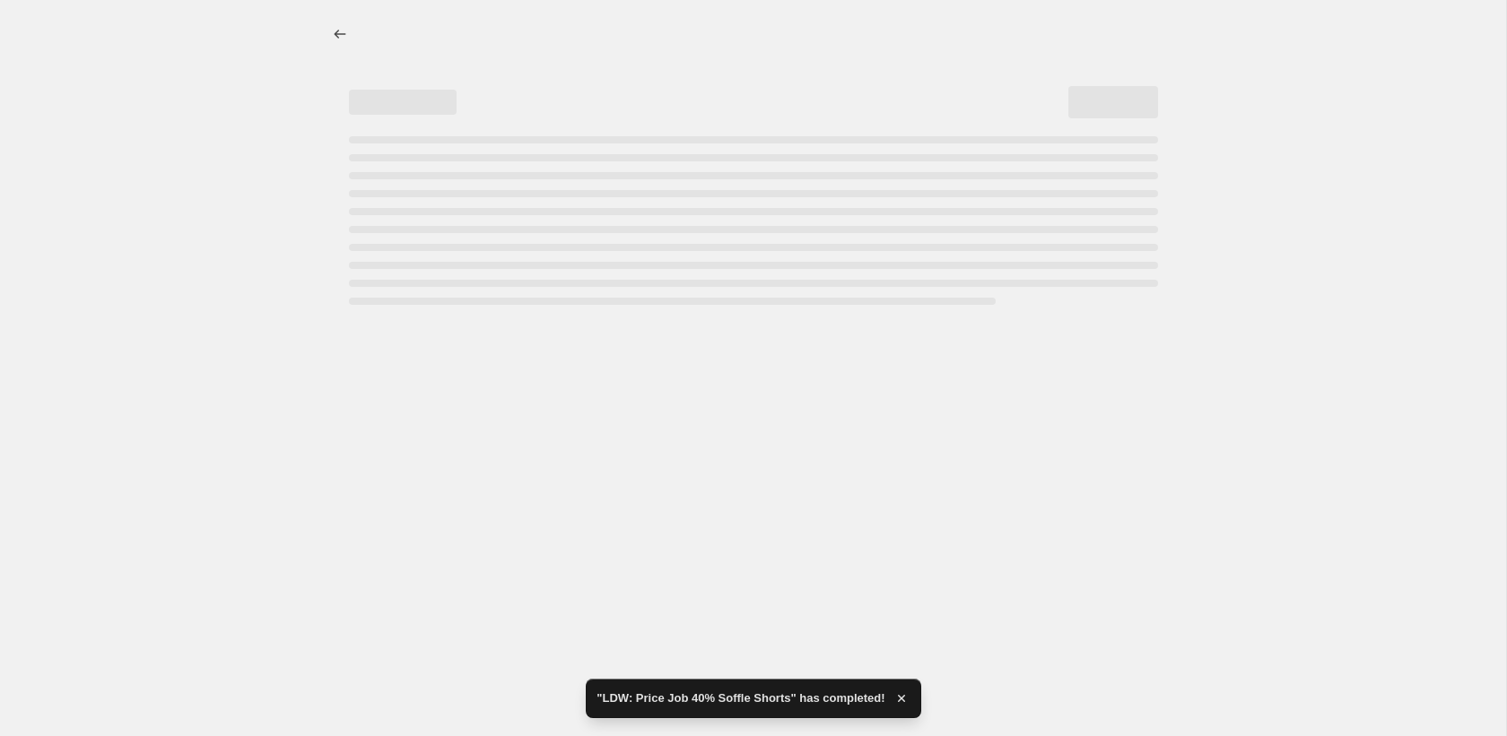
select select "percentage"
select select "product_status"
select select "collection"
select select "not_equal"
select select "collection"
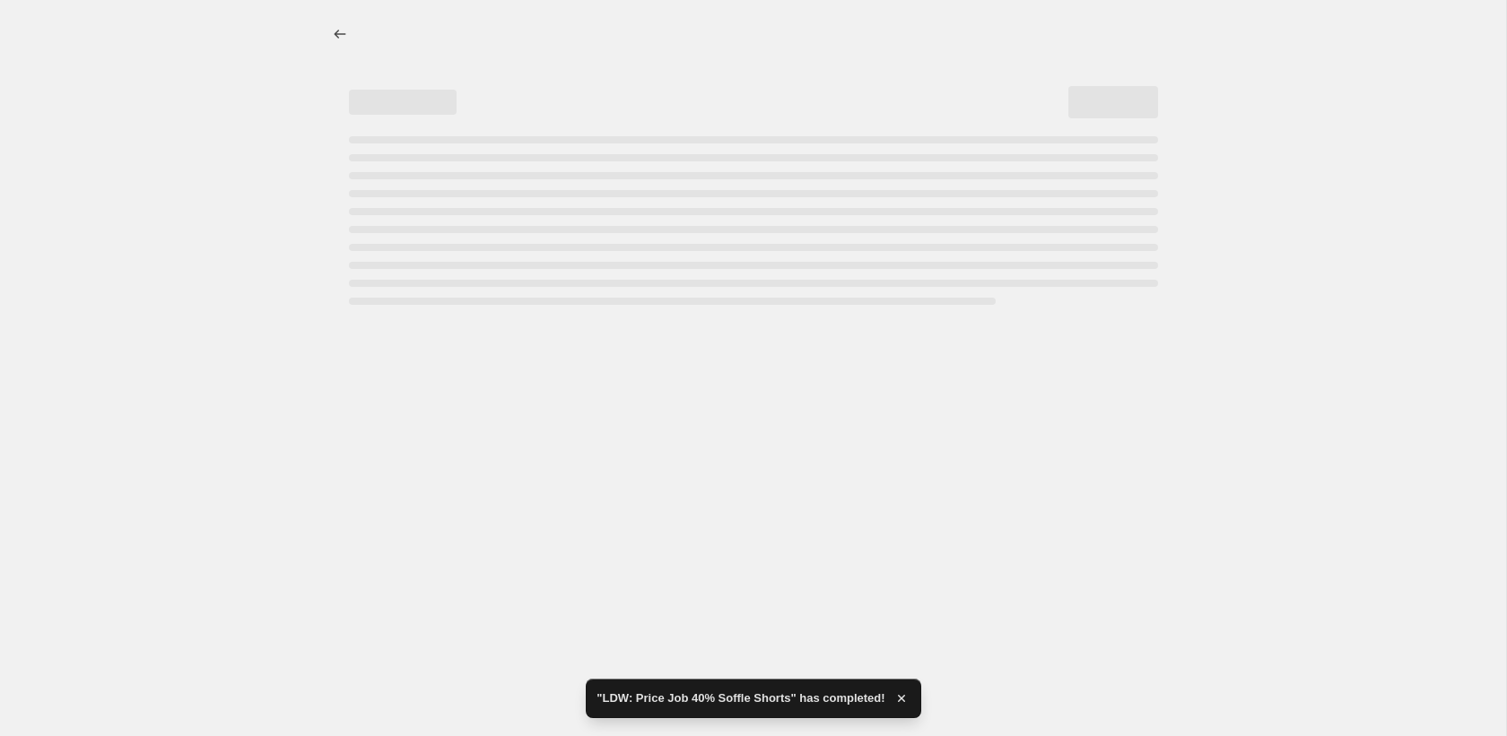
select select "not_equal"
select select "tag"
select select "percentage"
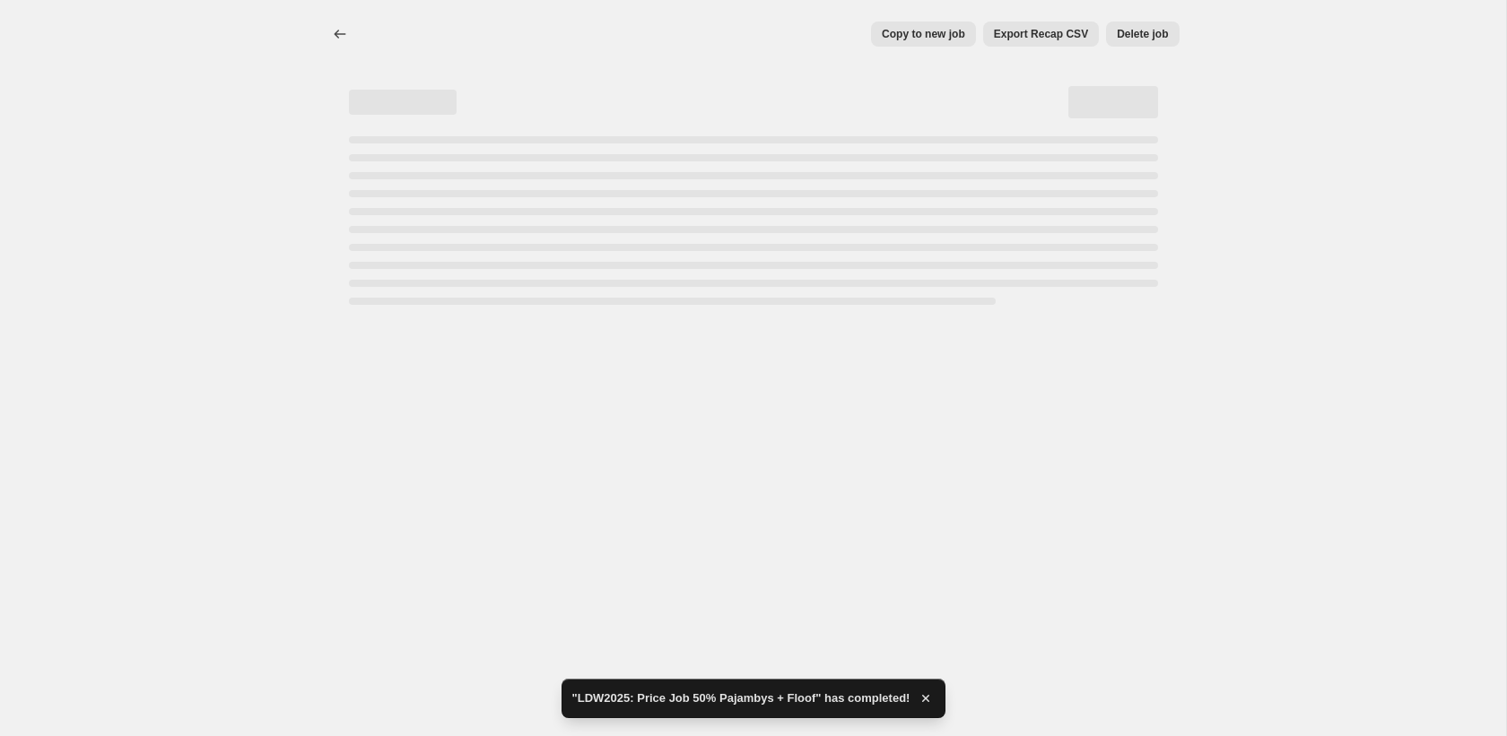
select select "product_status"
select select "collection"
select select "not_equal"
select select "collection"
select select "not_equal"
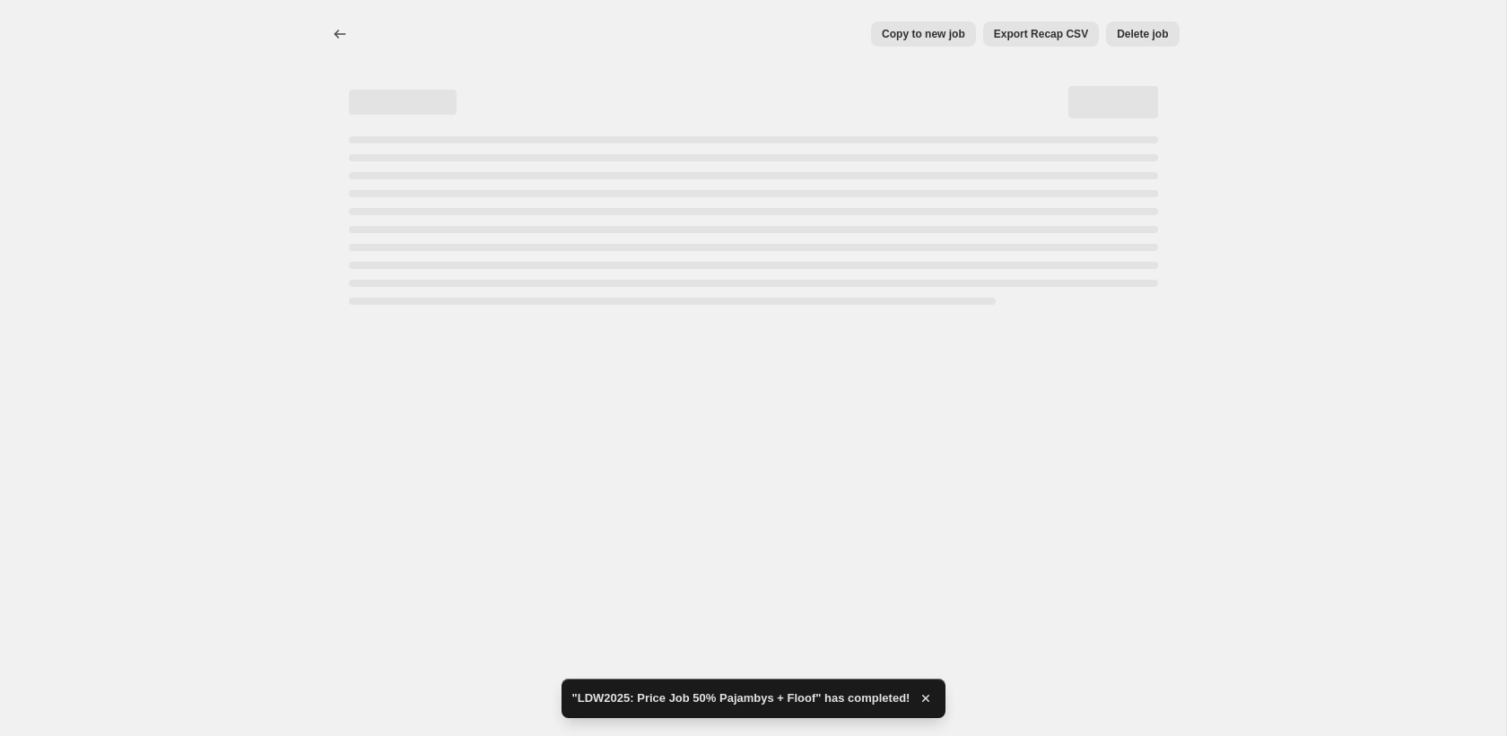
select select "not_equal"
select select "tag"
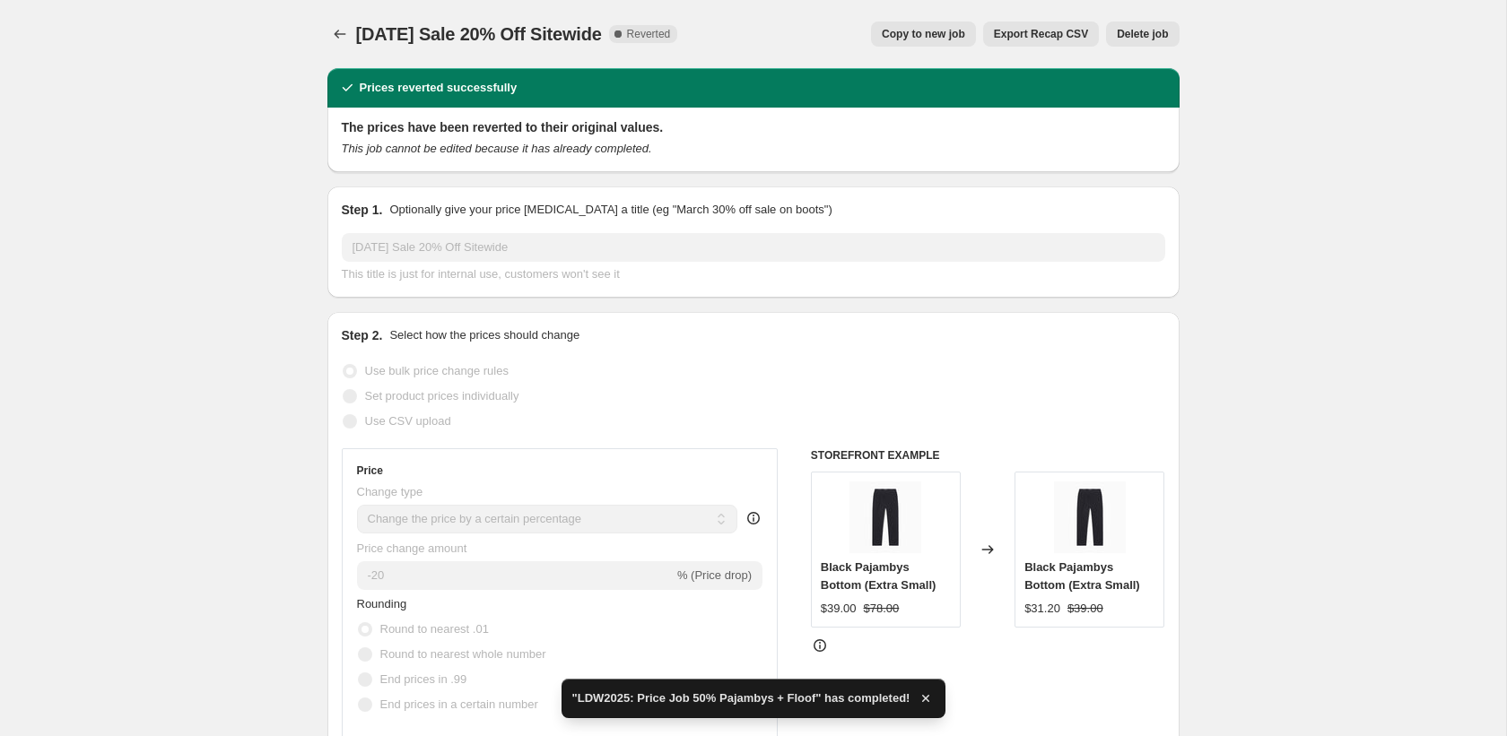
click at [924, 32] on span "Copy to new job" at bounding box center [923, 34] width 83 height 14
select select "percentage"
select select "product_status"
select select "collection"
select select "not_equal"
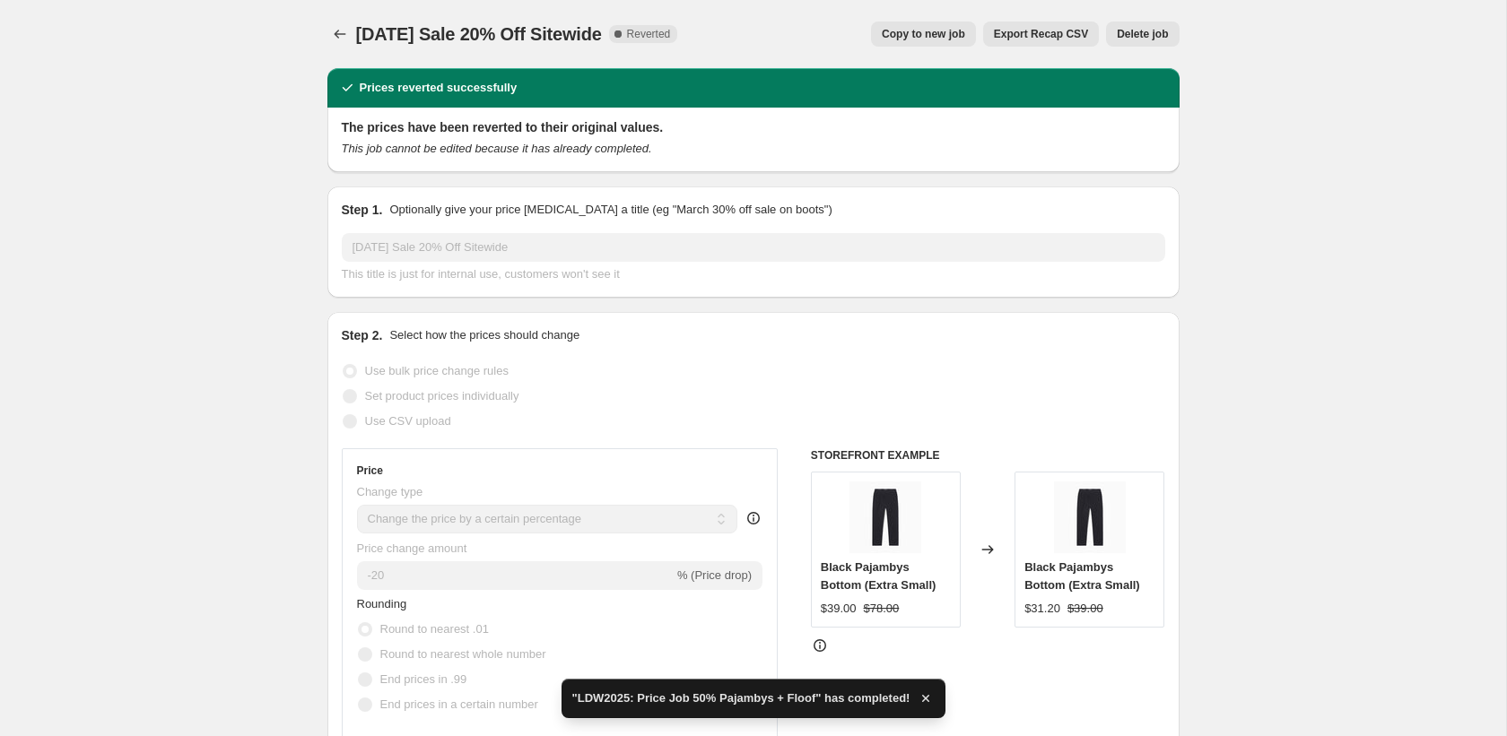
select select "collection"
select select "not_equal"
select select "tag"
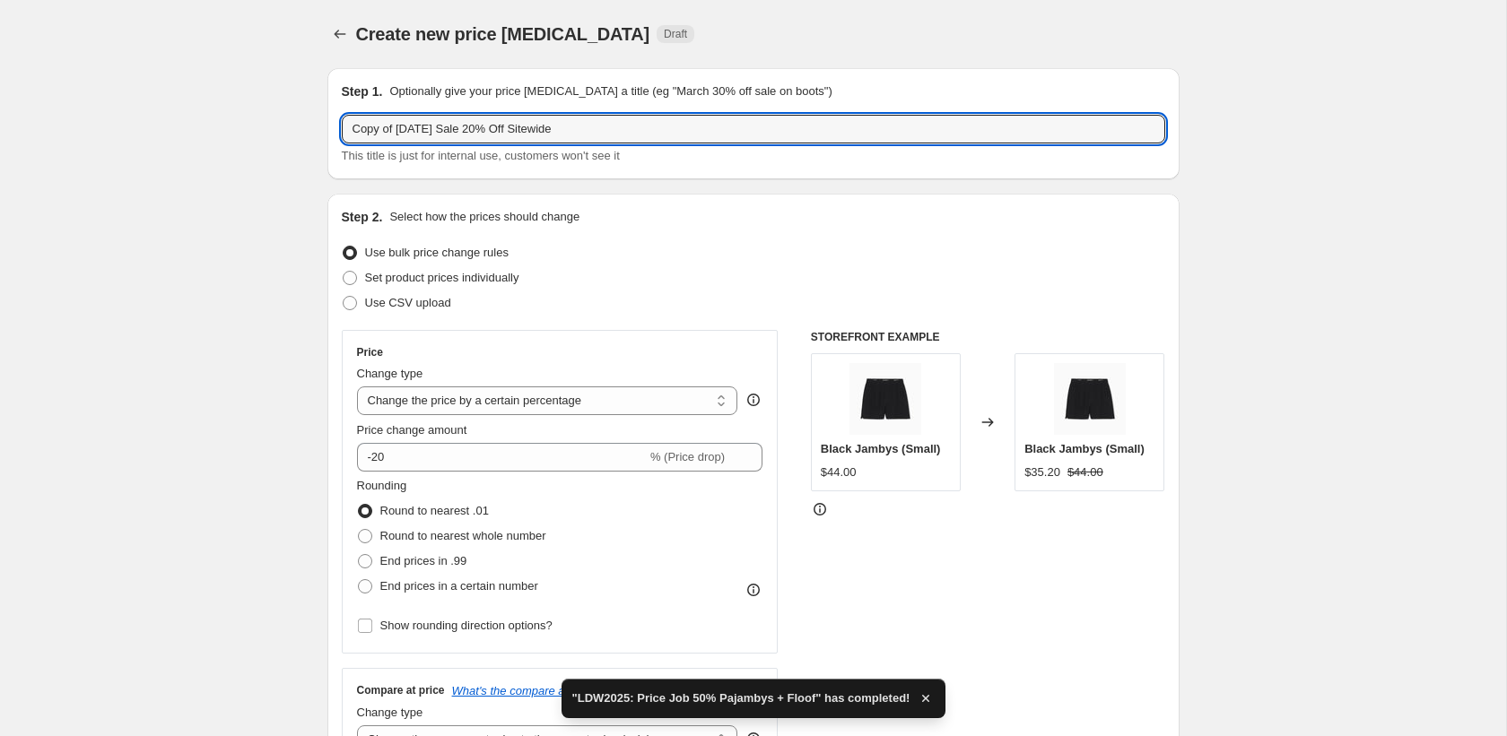
drag, startPoint x: 501, startPoint y: 131, endPoint x: 287, endPoint y: 125, distance: 214.4
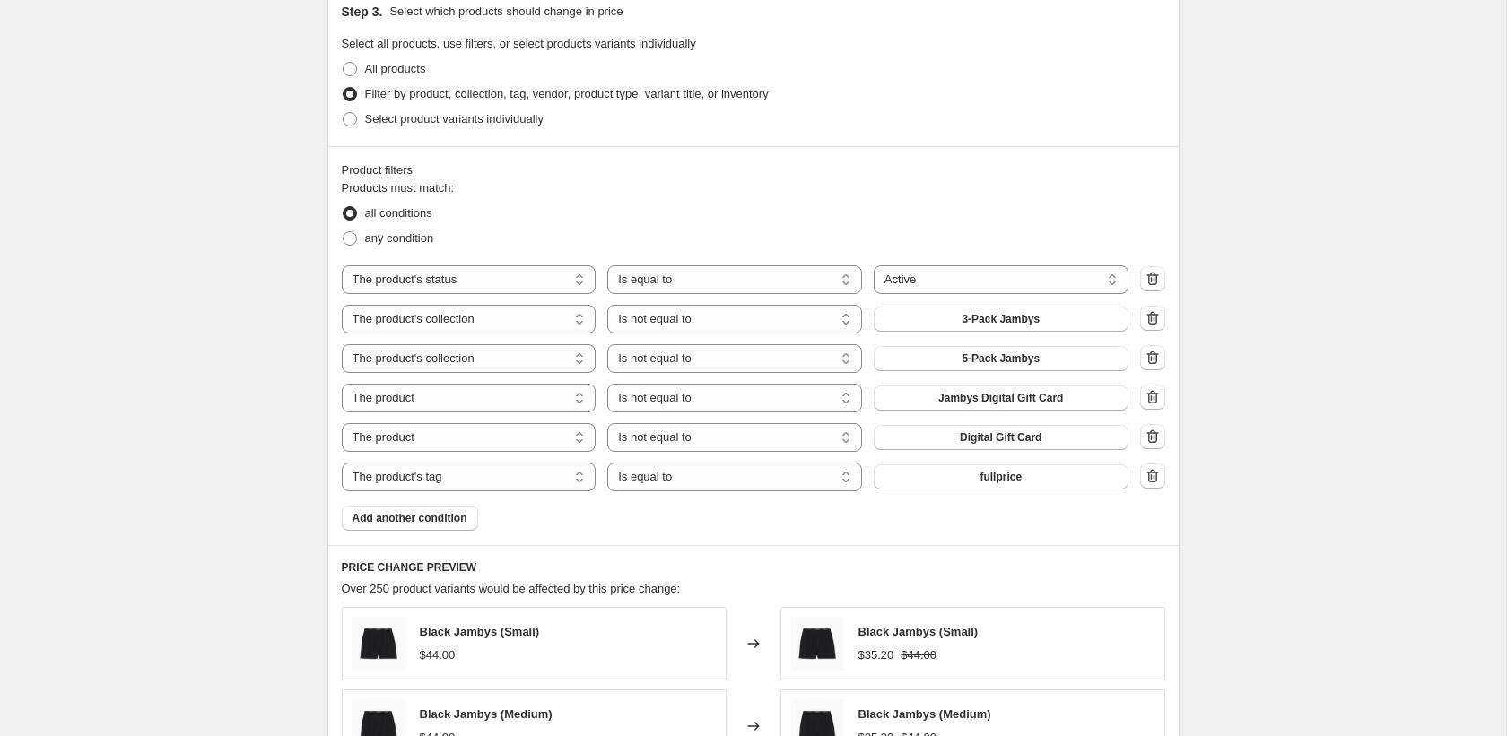
scroll to position [975, 0]
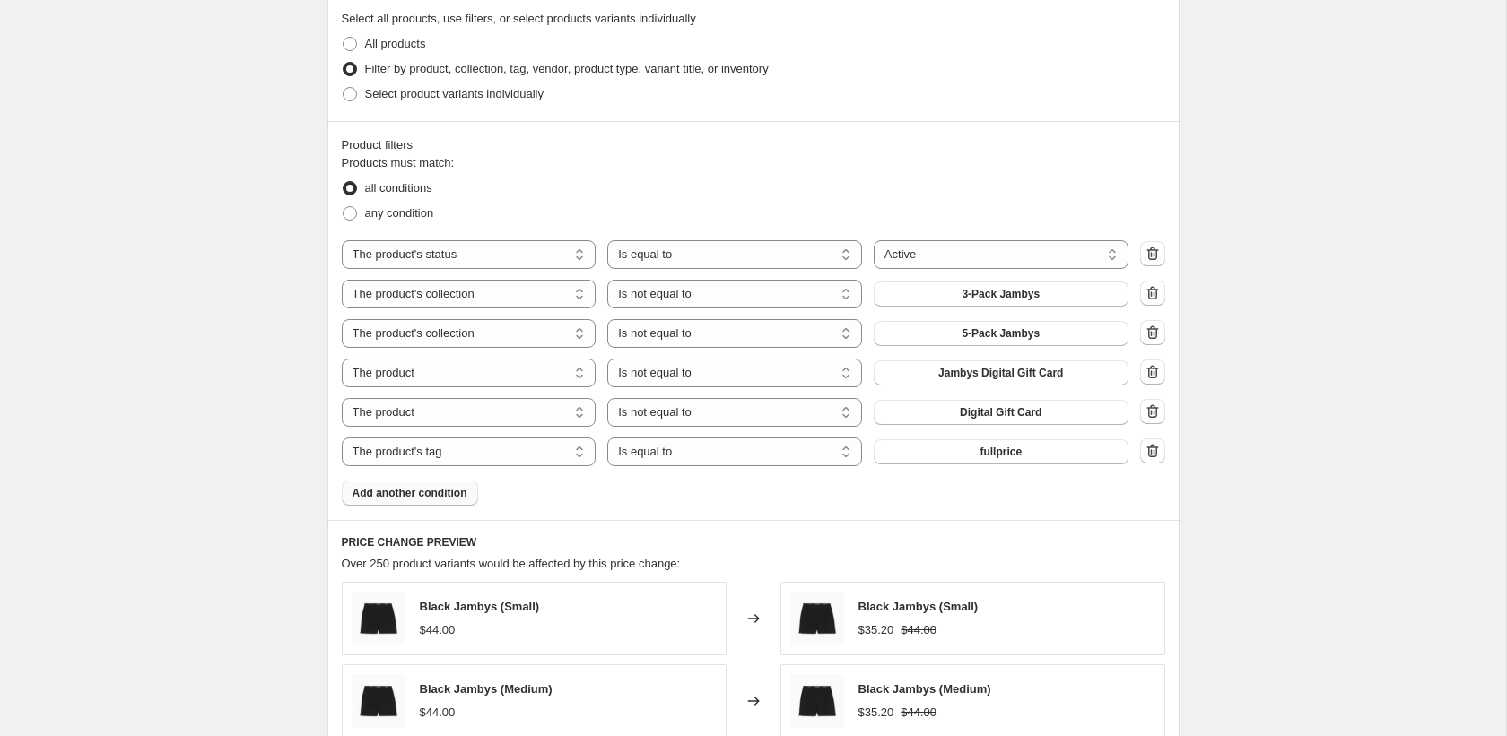
type input "LDW: 20% Off Sitewide"
click at [382, 496] on span "Add another condition" at bounding box center [409, 493] width 115 height 14
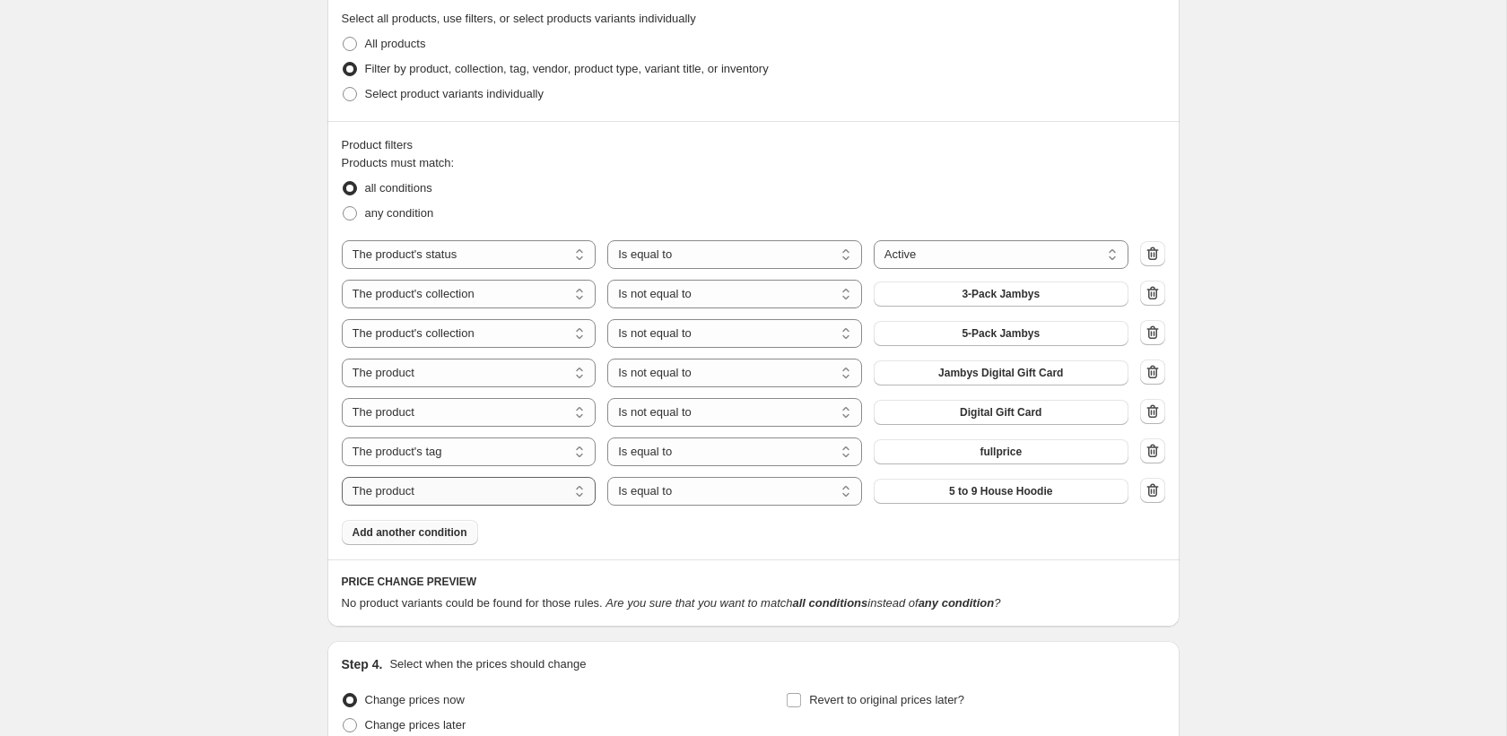
click at [506, 489] on select "The product The product's collection The product's tag The product's vendor The…" at bounding box center [469, 491] width 255 height 29
select select "tag"
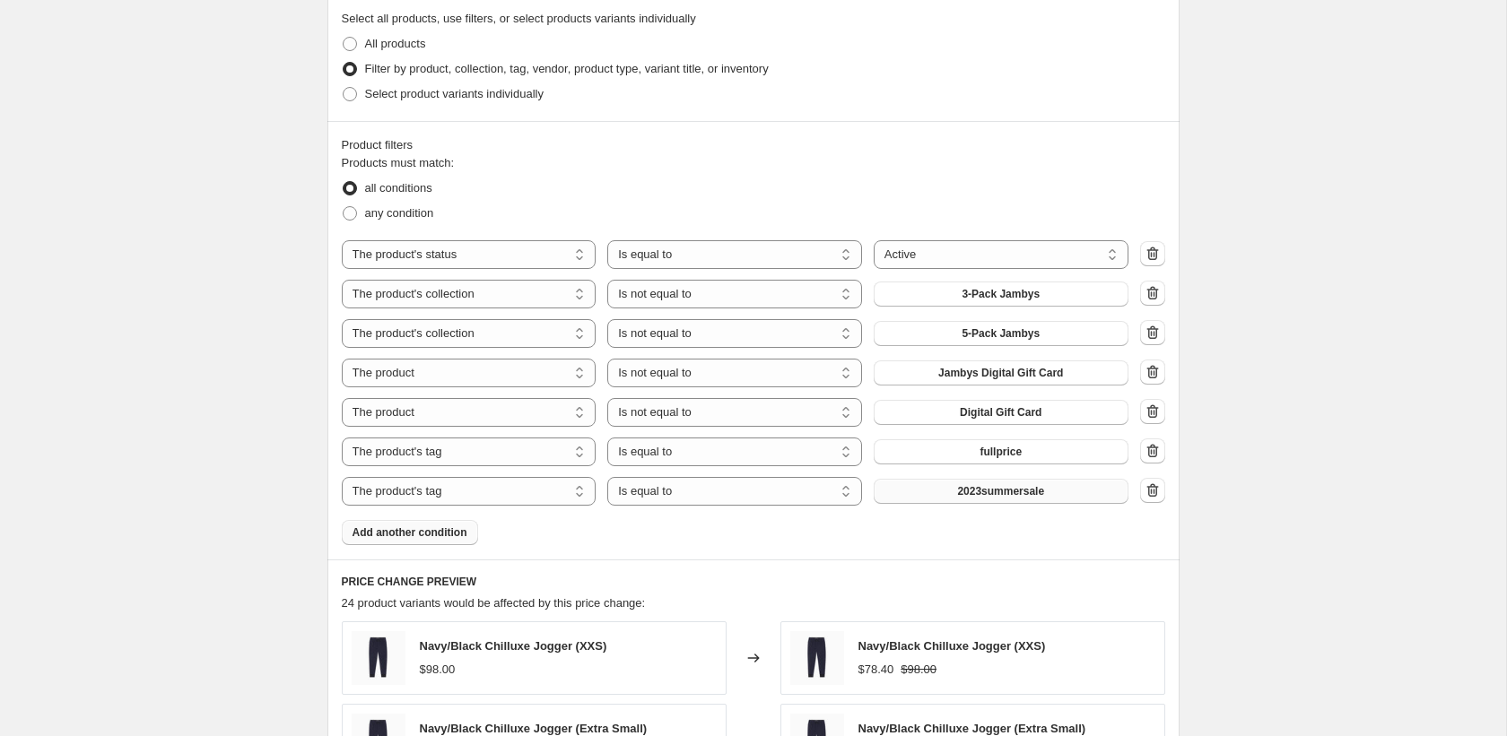
click at [986, 487] on span "2023summersale" at bounding box center [1000, 491] width 87 height 14
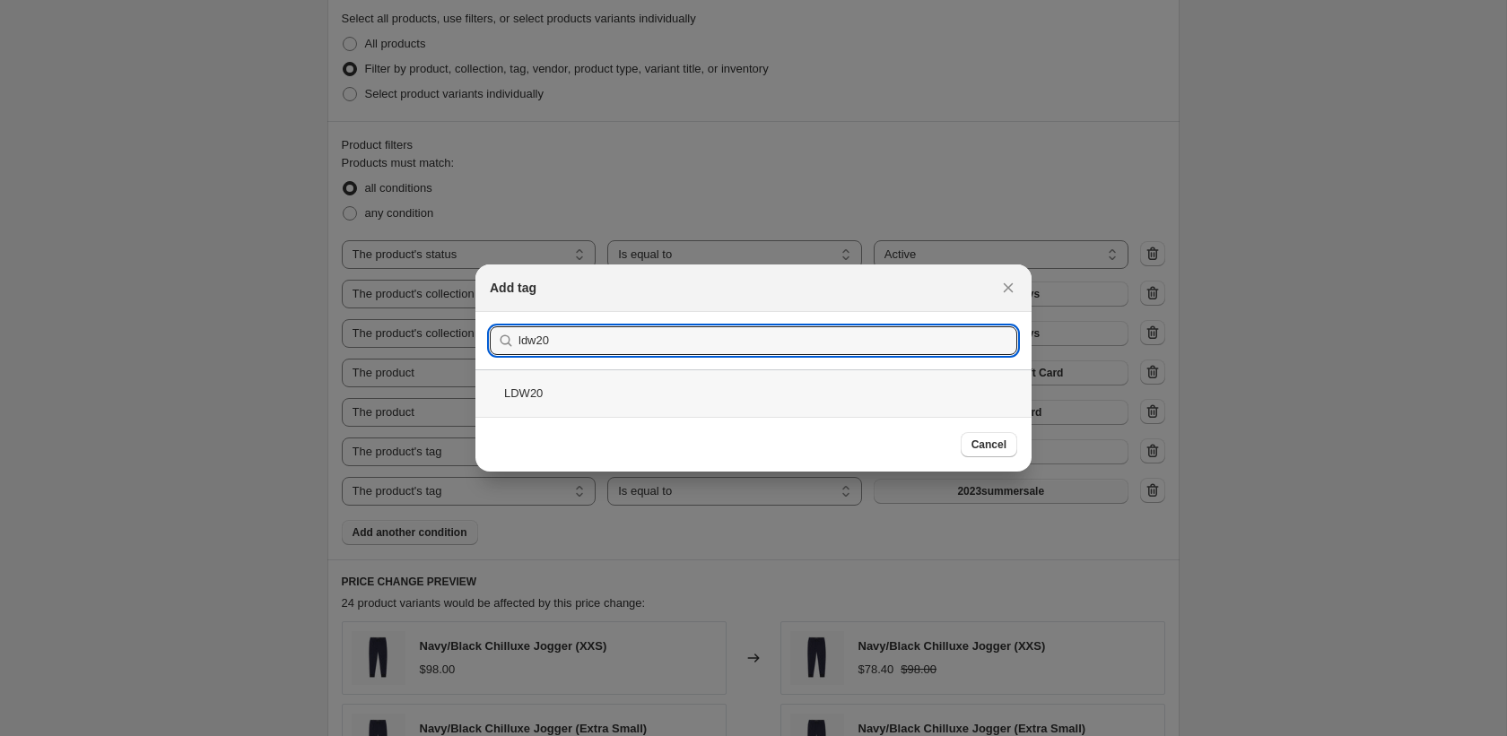
type input "ldw20"
click at [751, 388] on div "LDW20" at bounding box center [753, 393] width 556 height 48
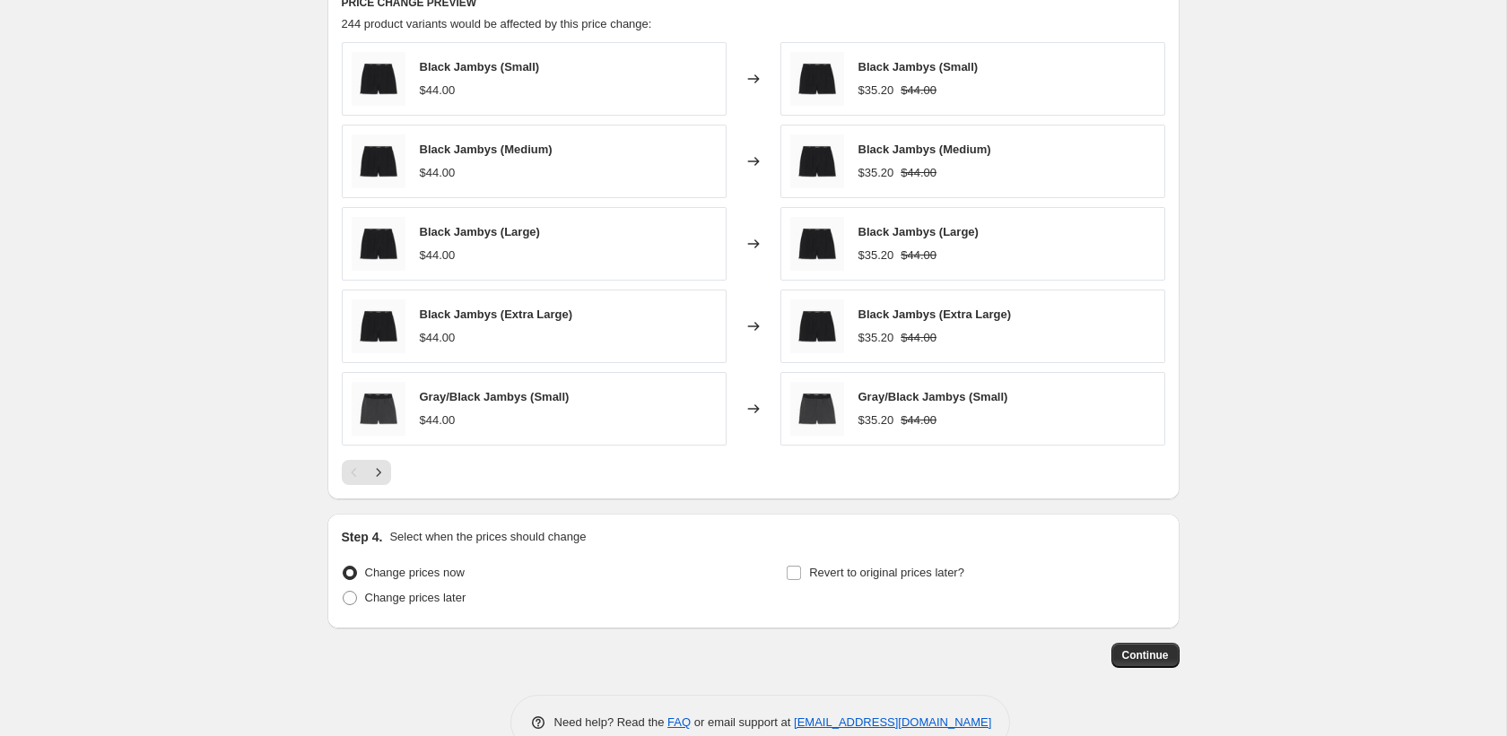
scroll to position [1553, 0]
click at [374, 476] on icon "Next" at bounding box center [378, 474] width 18 height 18
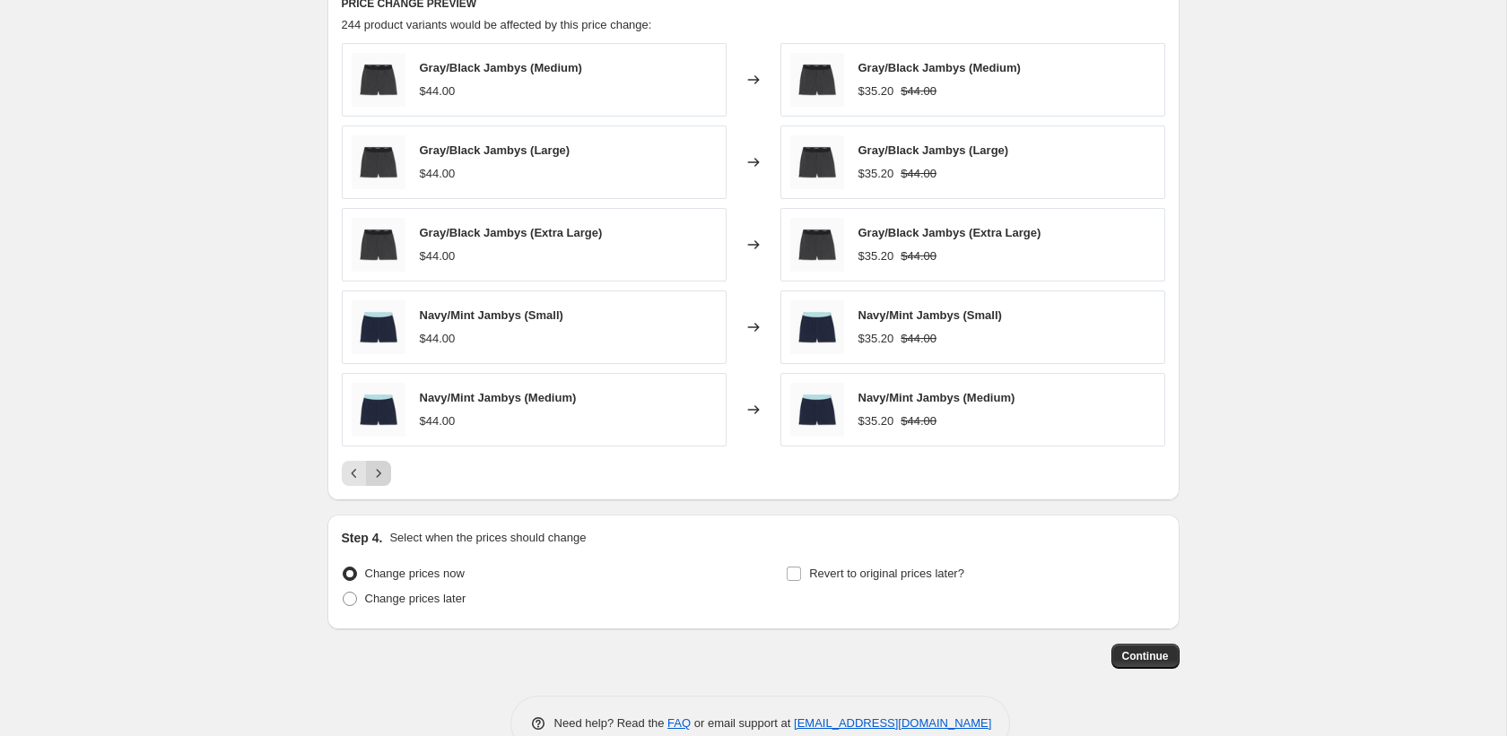
click at [374, 476] on icon "Next" at bounding box center [378, 474] width 18 height 18
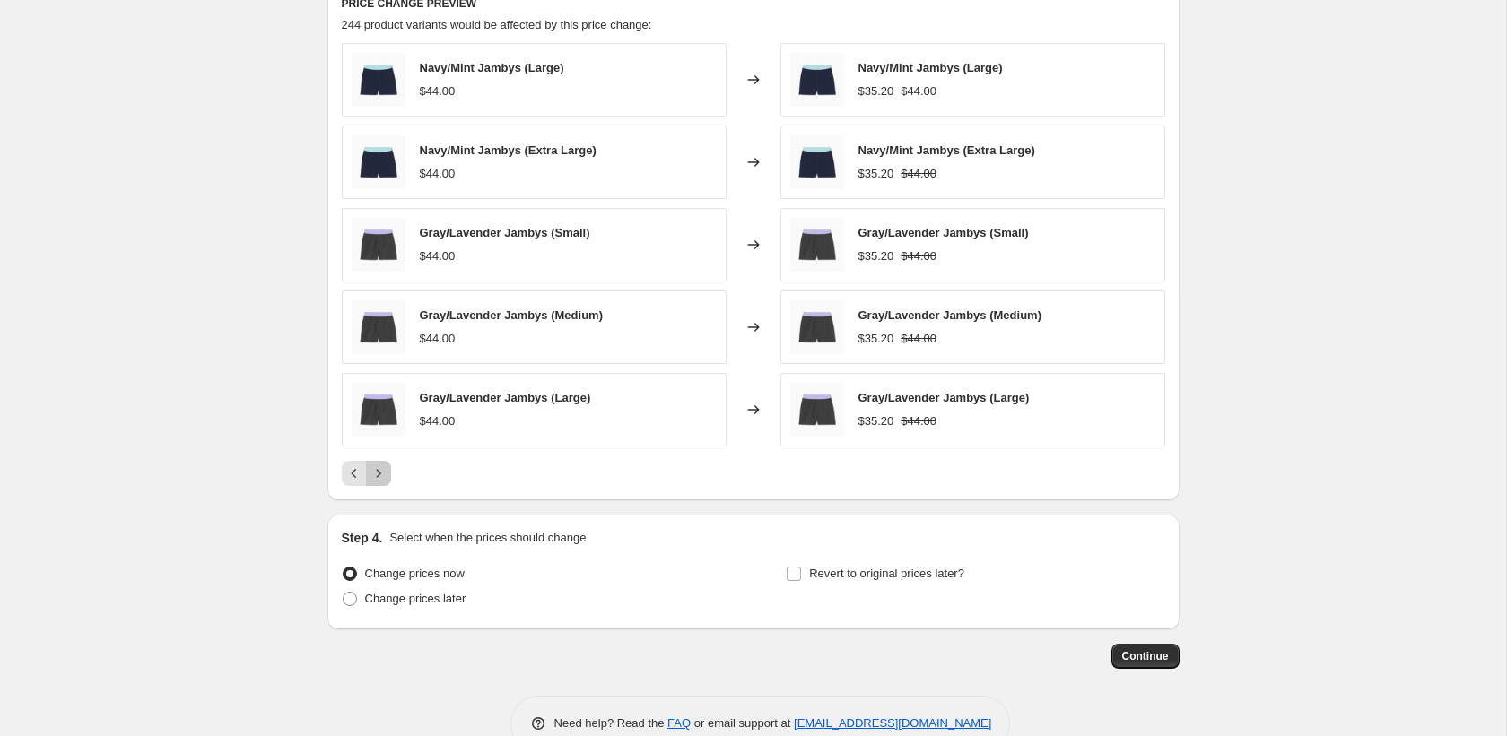
click at [374, 476] on icon "Next" at bounding box center [378, 474] width 18 height 18
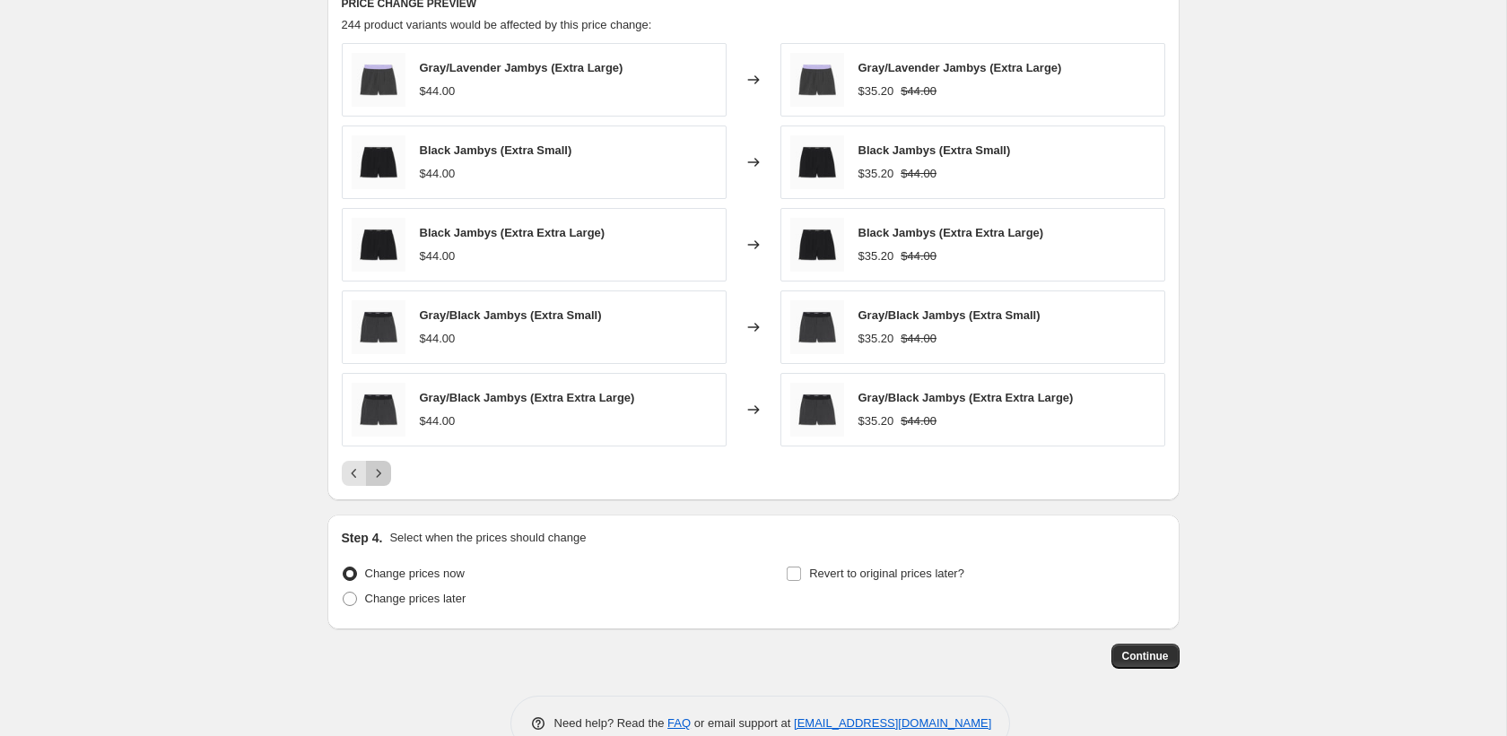
click at [374, 476] on icon "Next" at bounding box center [378, 474] width 18 height 18
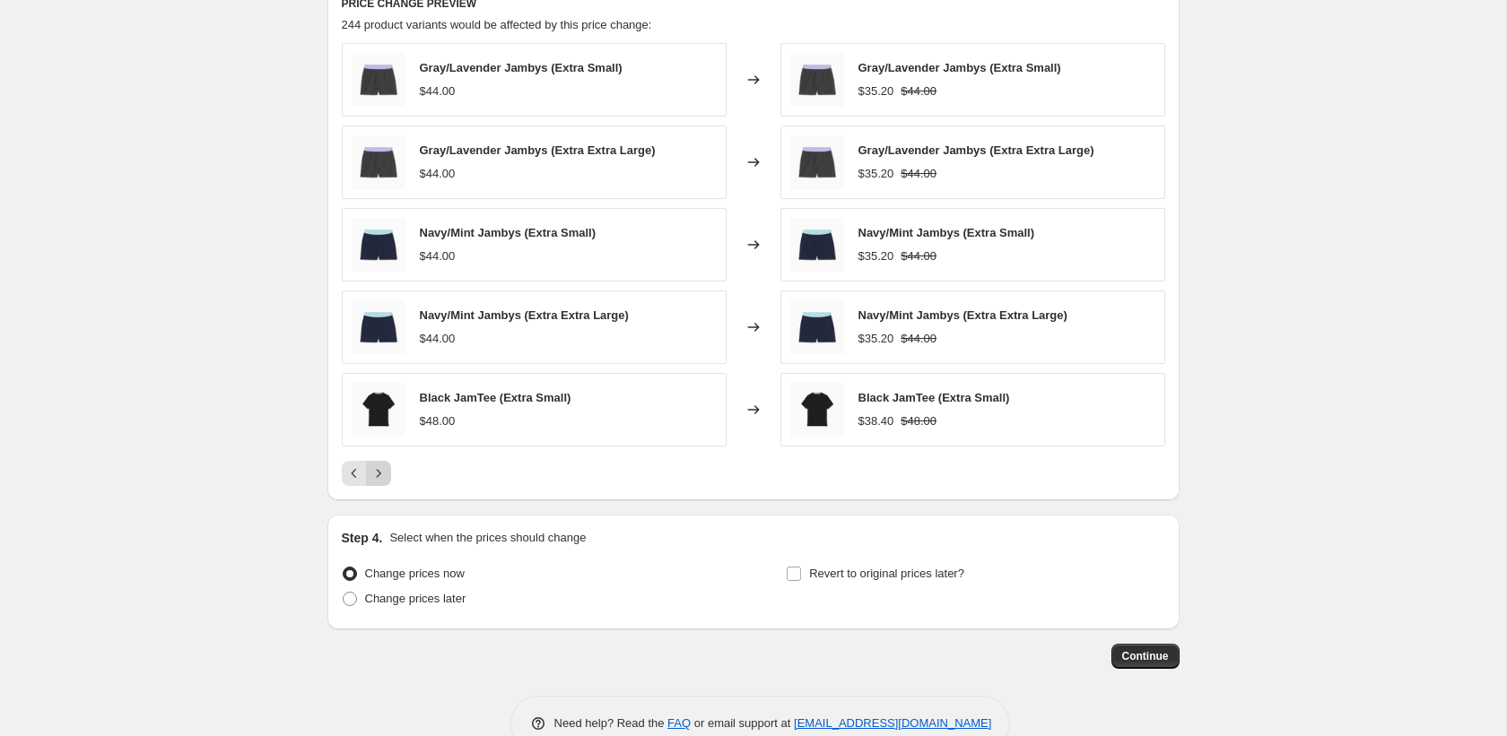
click at [374, 476] on icon "Next" at bounding box center [378, 474] width 18 height 18
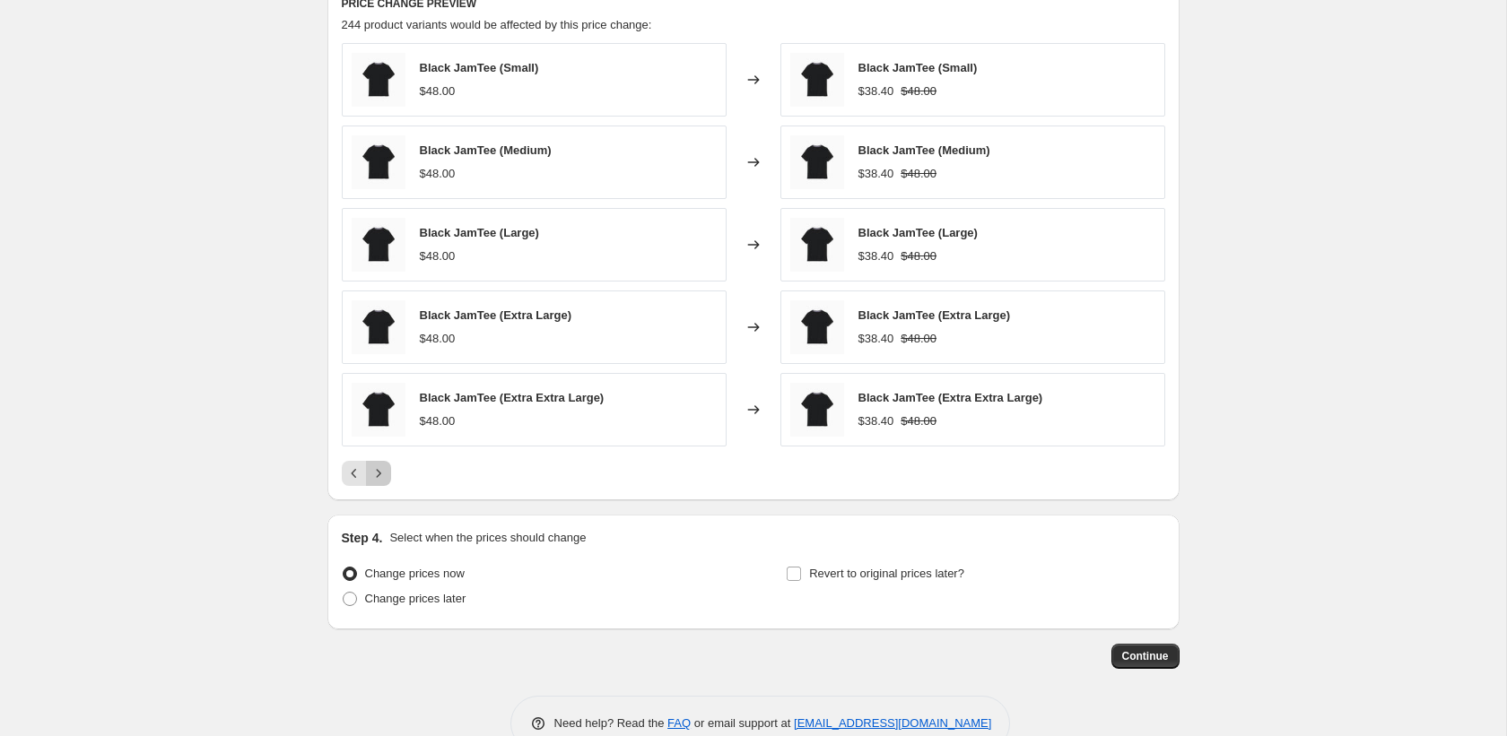
click at [374, 476] on icon "Next" at bounding box center [378, 474] width 18 height 18
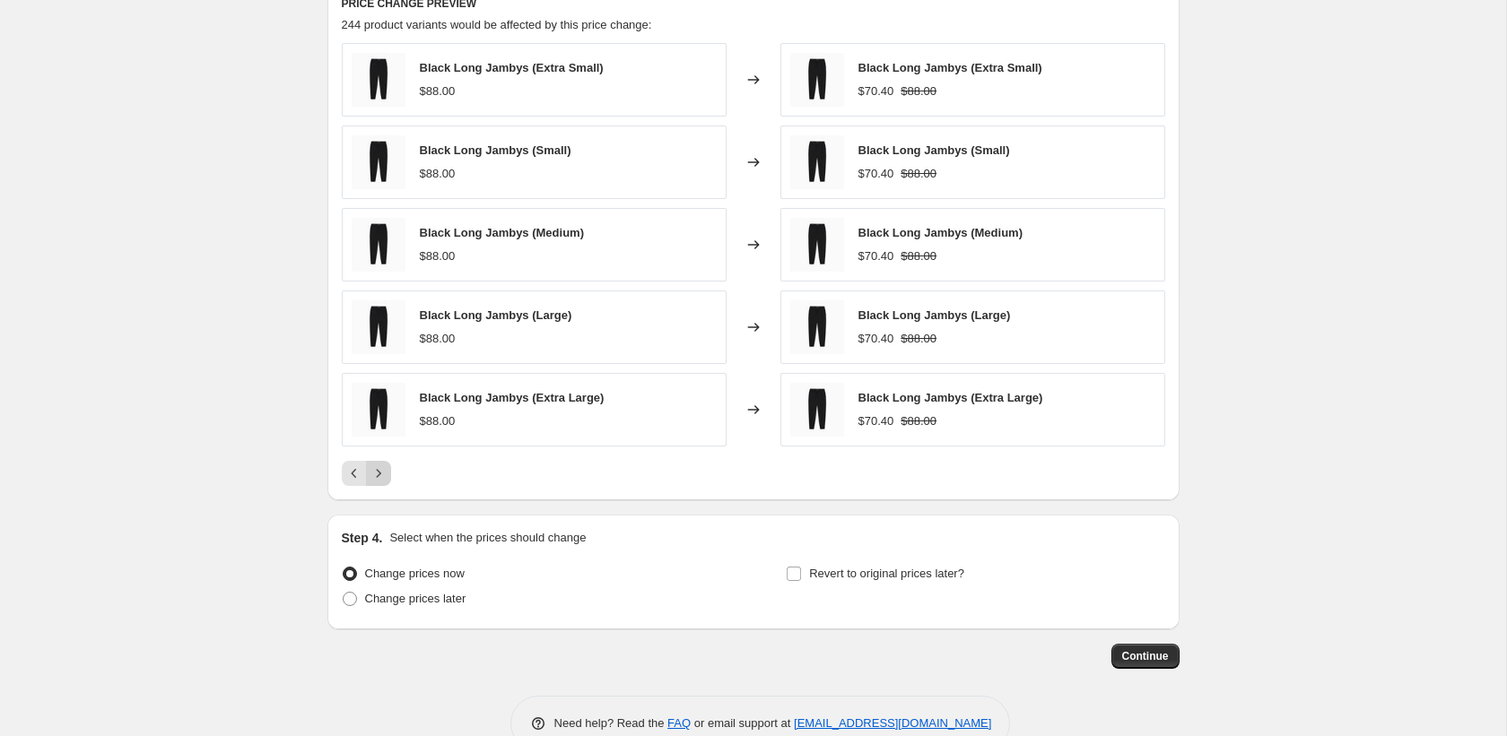
click at [374, 476] on icon "Next" at bounding box center [378, 474] width 18 height 18
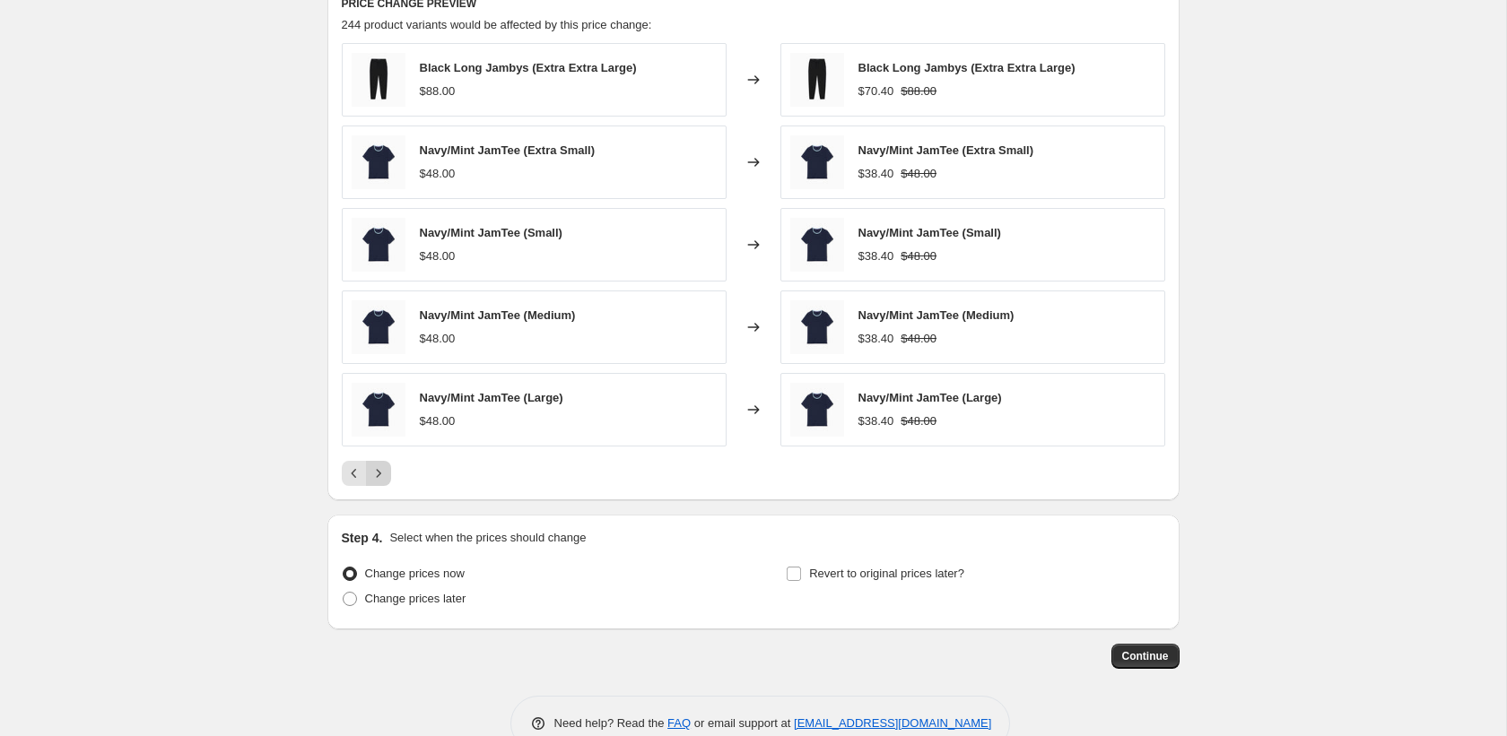
click at [374, 476] on icon "Next" at bounding box center [378, 474] width 18 height 18
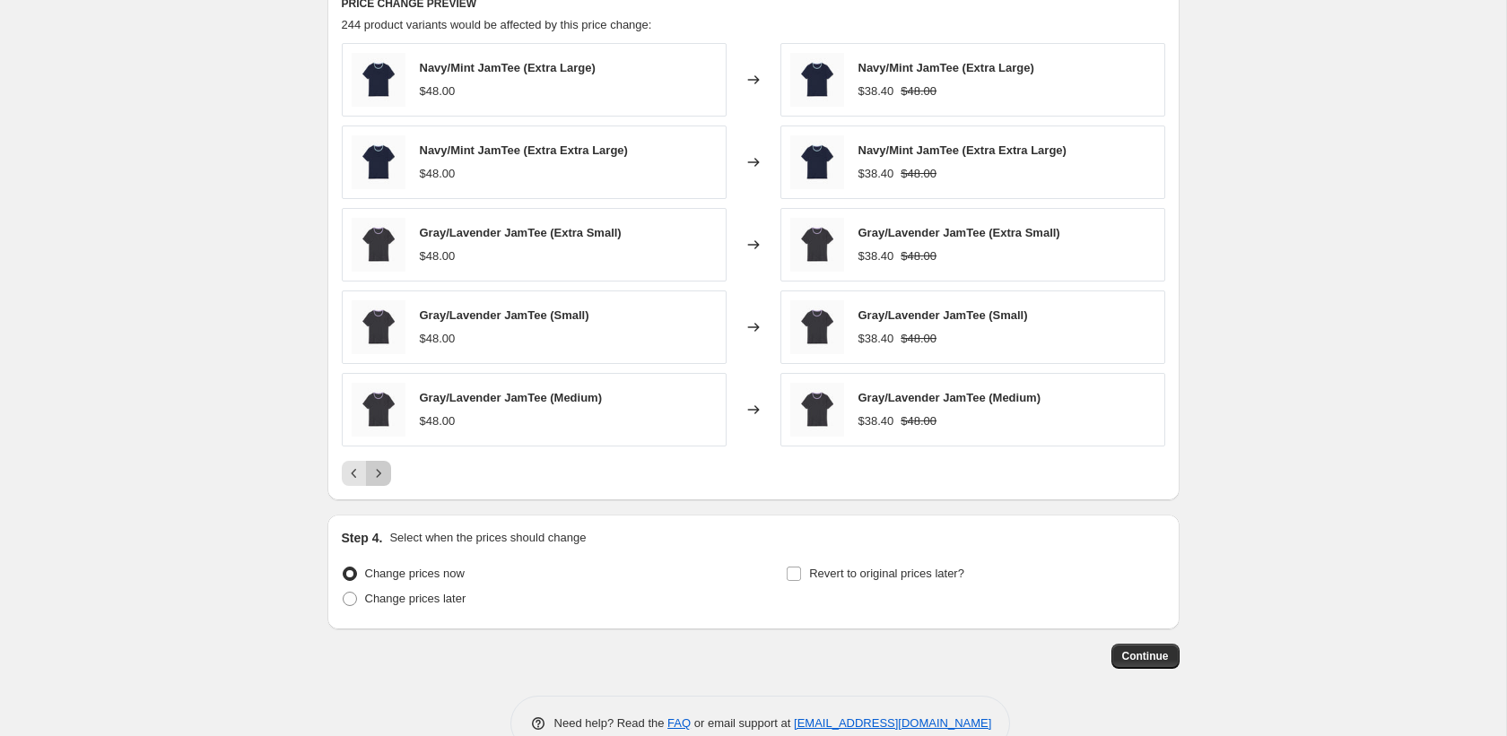
click at [374, 477] on icon "Next" at bounding box center [378, 474] width 18 height 18
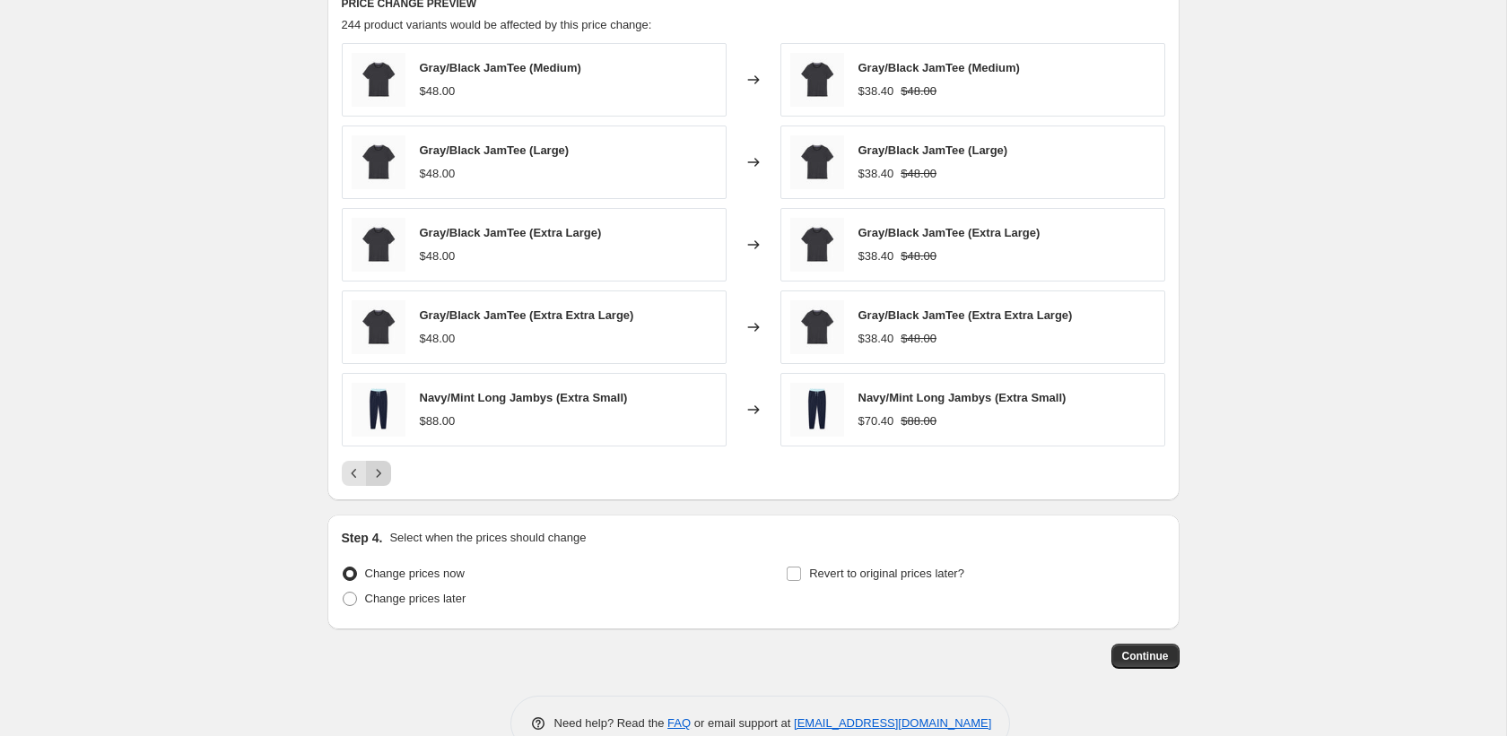
click at [374, 477] on icon "Next" at bounding box center [378, 474] width 18 height 18
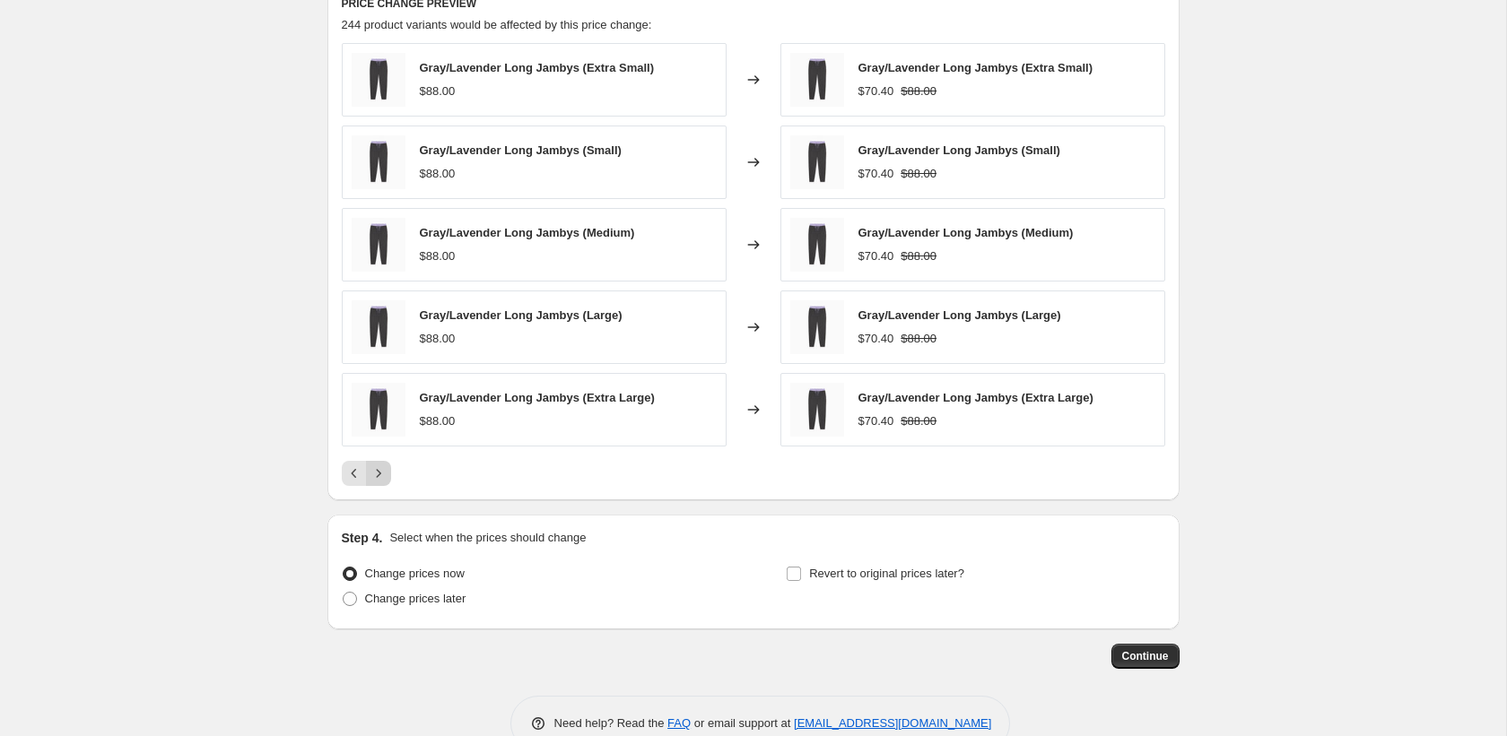
click at [374, 477] on icon "Next" at bounding box center [378, 474] width 18 height 18
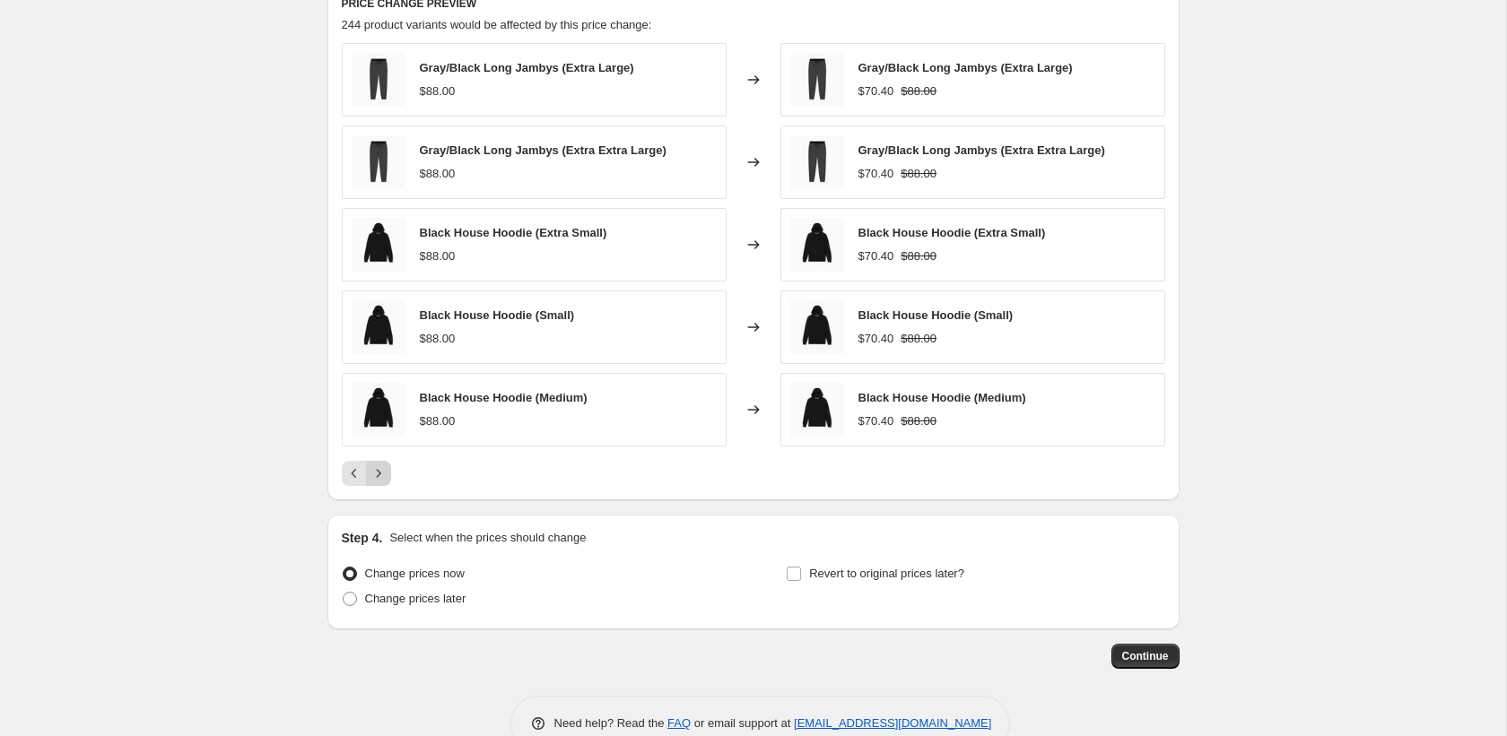
click at [374, 477] on icon "Next" at bounding box center [378, 474] width 18 height 18
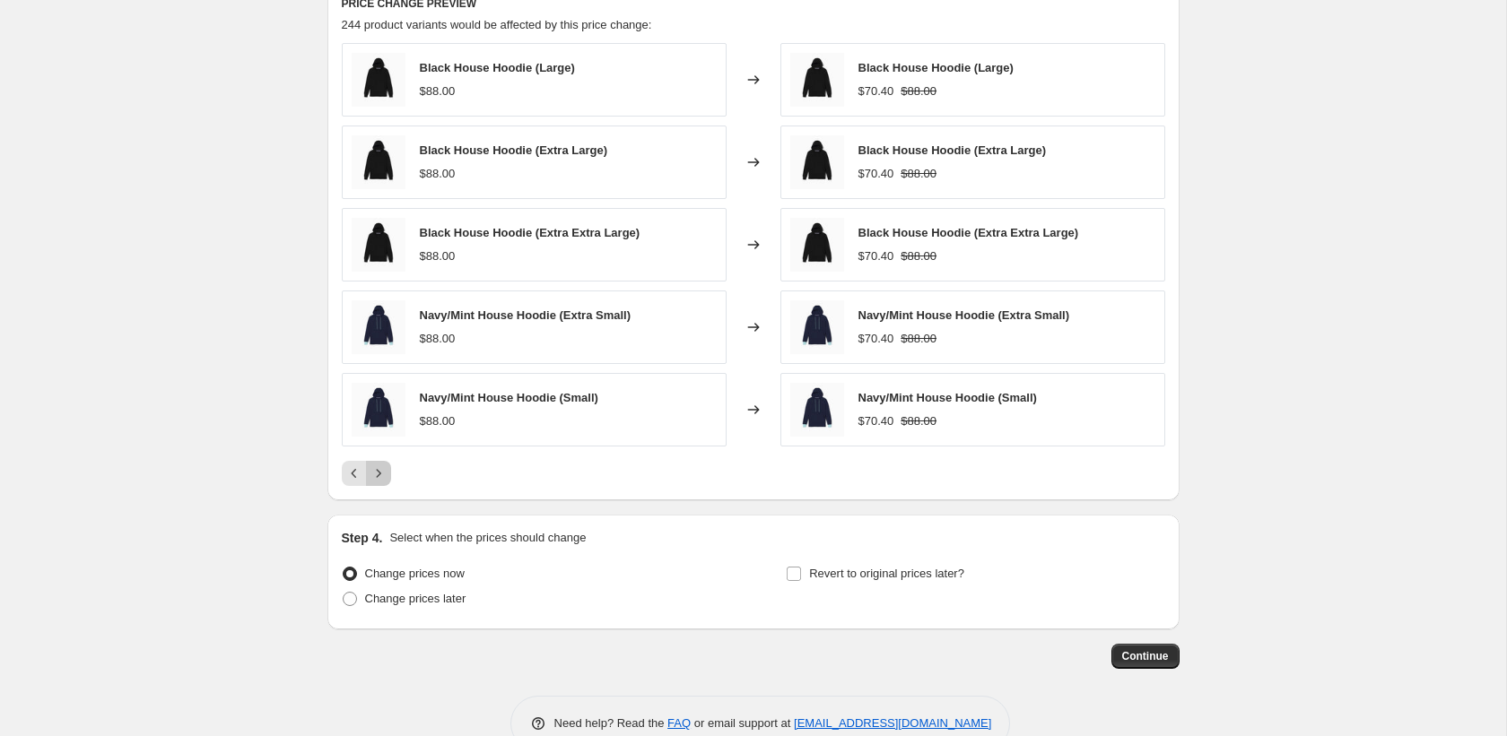
click at [374, 477] on icon "Next" at bounding box center [378, 474] width 18 height 18
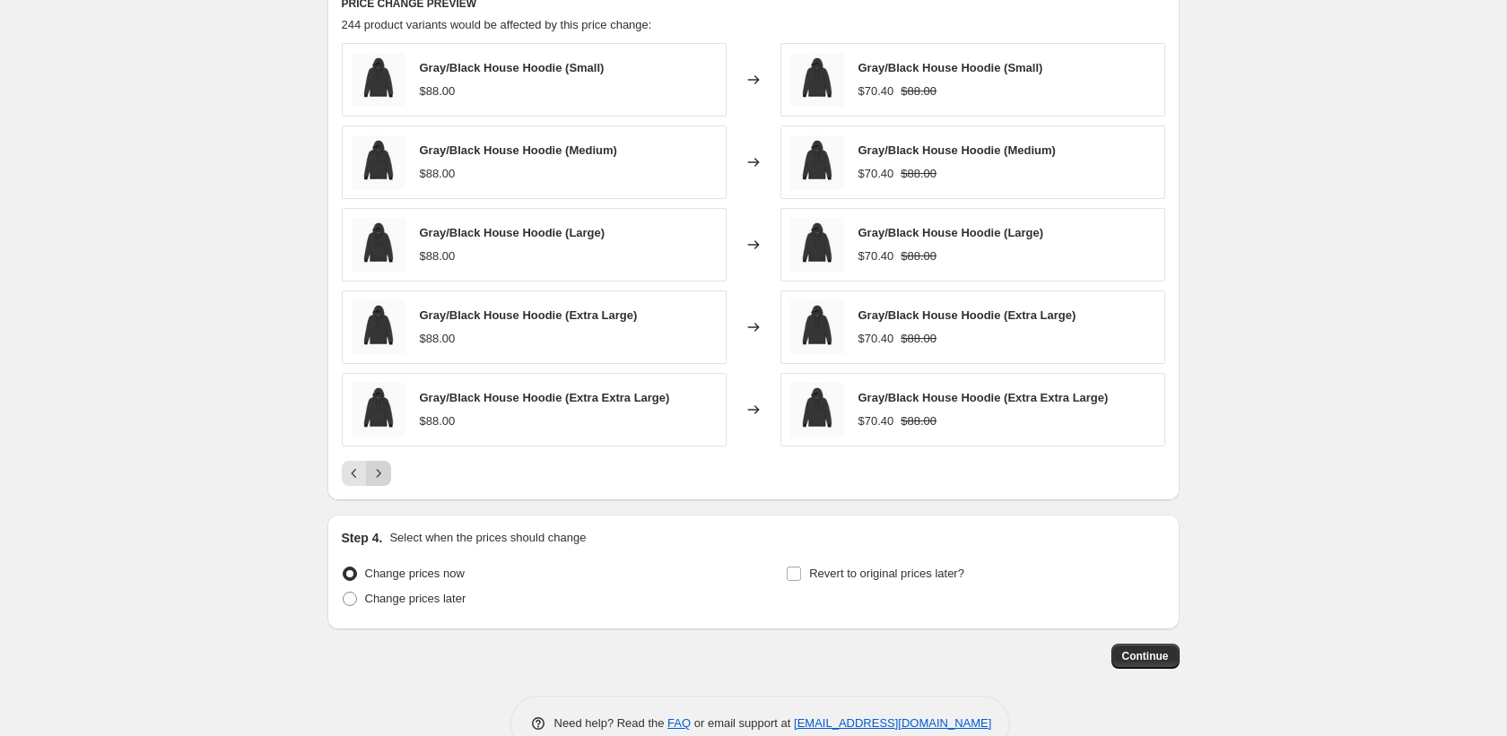
click at [374, 477] on icon "Next" at bounding box center [378, 474] width 18 height 18
click at [374, 478] on icon "Next" at bounding box center [378, 474] width 18 height 18
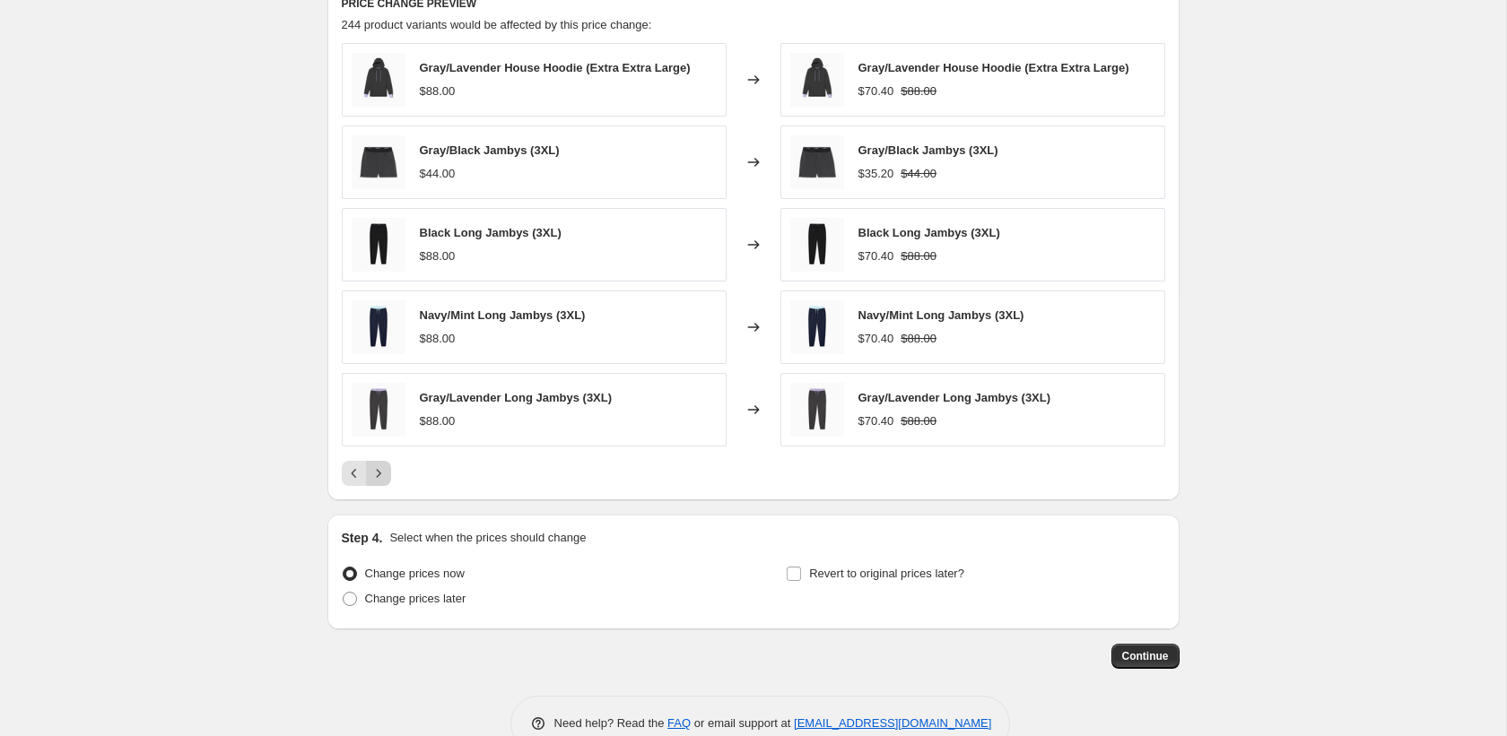
click at [374, 478] on icon "Next" at bounding box center [378, 474] width 18 height 18
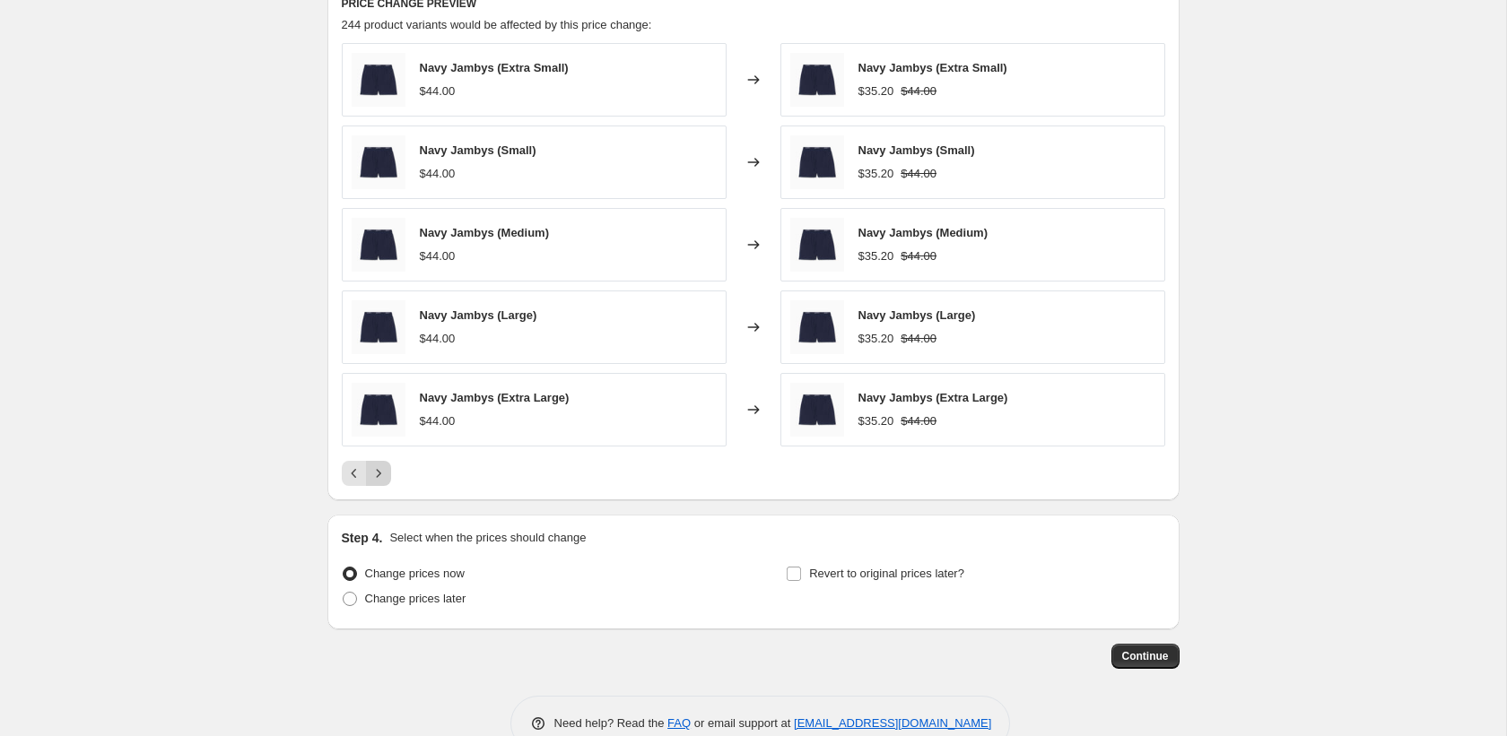
click at [374, 478] on icon "Next" at bounding box center [378, 474] width 18 height 18
click at [374, 479] on icon "Next" at bounding box center [378, 474] width 18 height 18
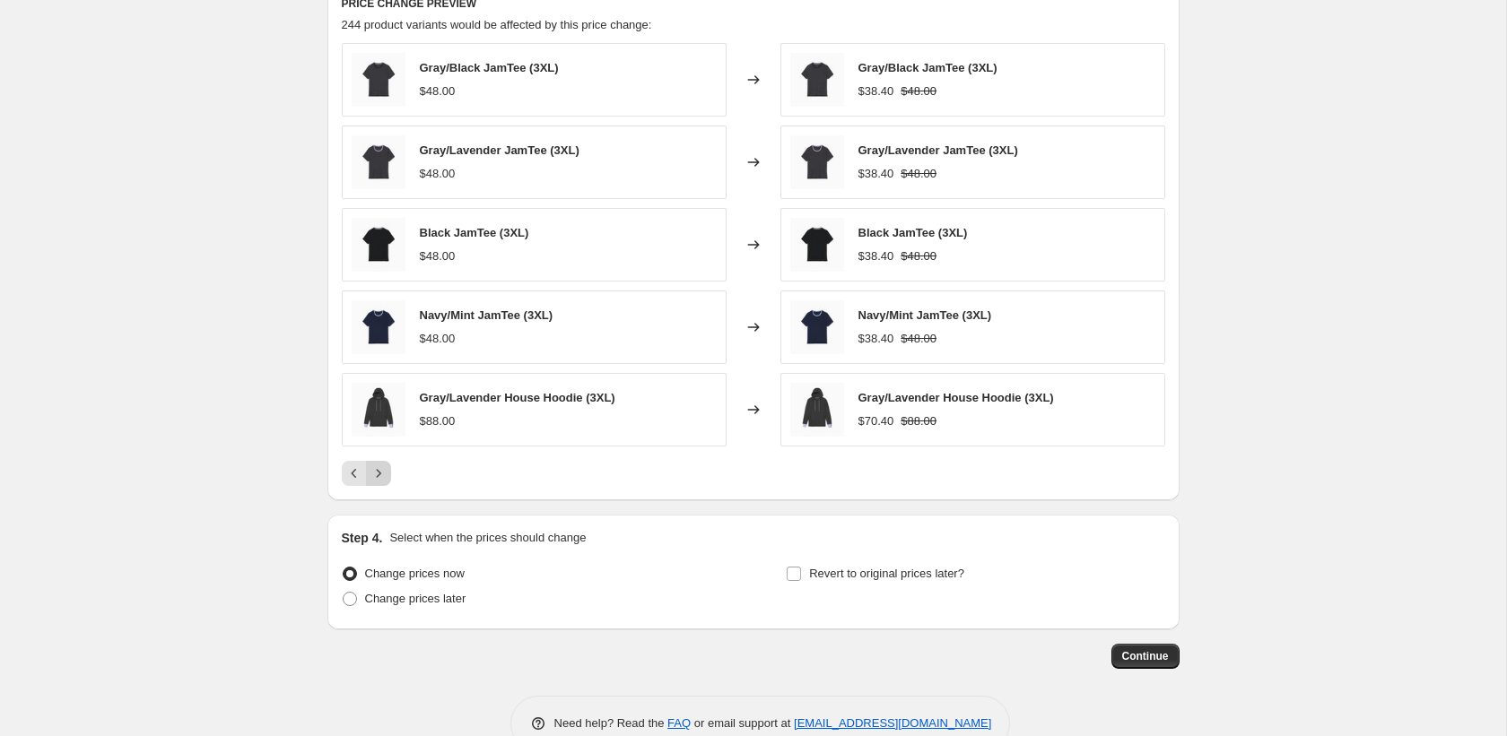
click at [374, 480] on icon "Next" at bounding box center [378, 474] width 18 height 18
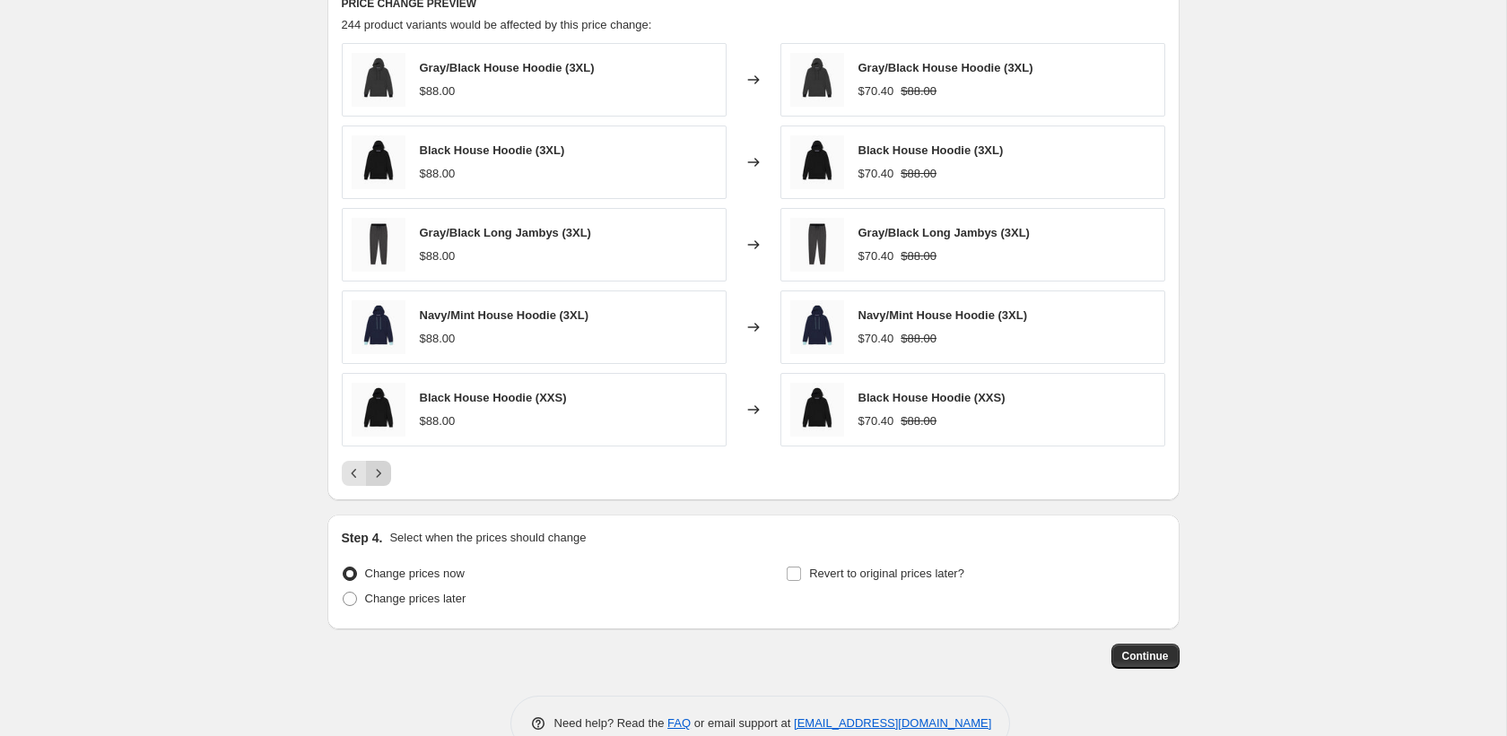
click at [374, 480] on icon "Next" at bounding box center [378, 474] width 18 height 18
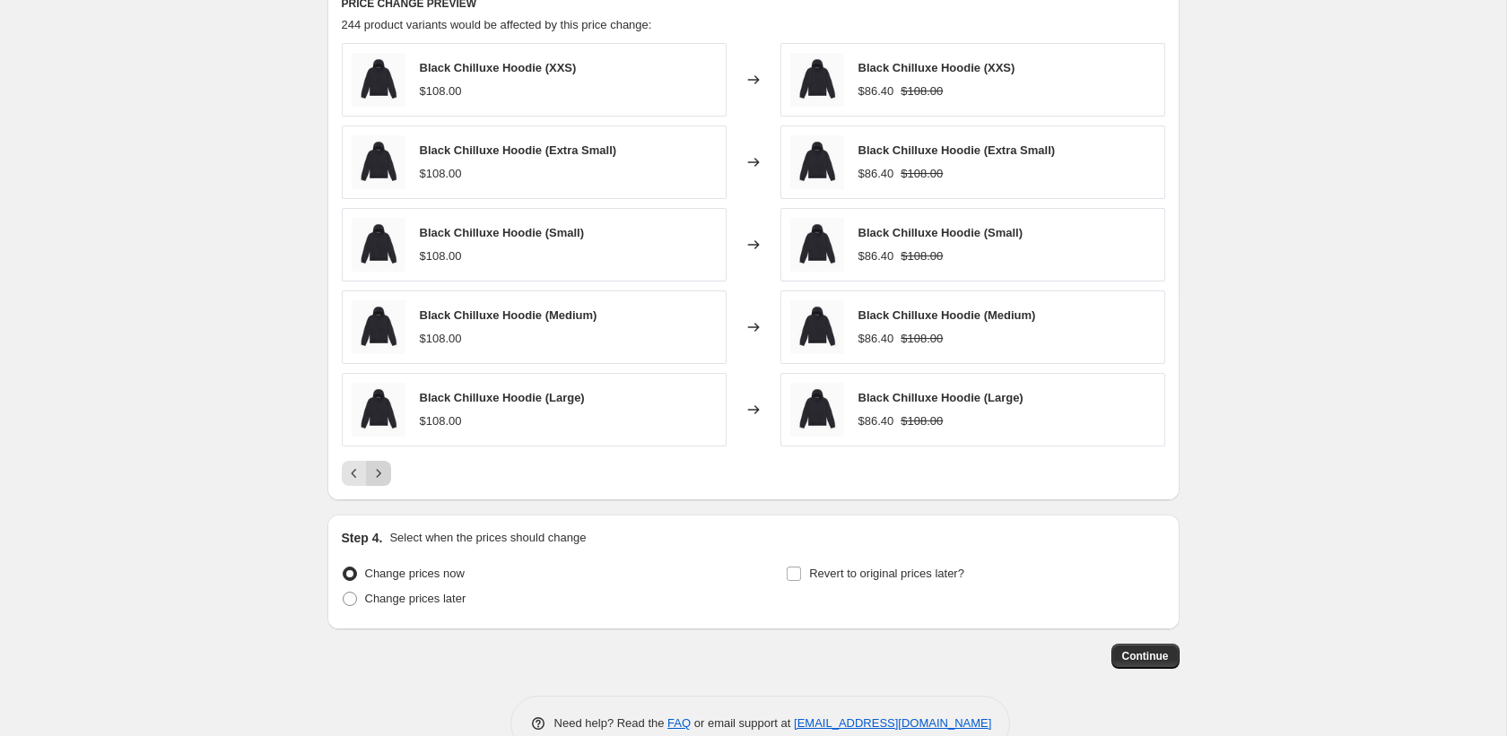
click at [374, 480] on icon "Next" at bounding box center [378, 474] width 18 height 18
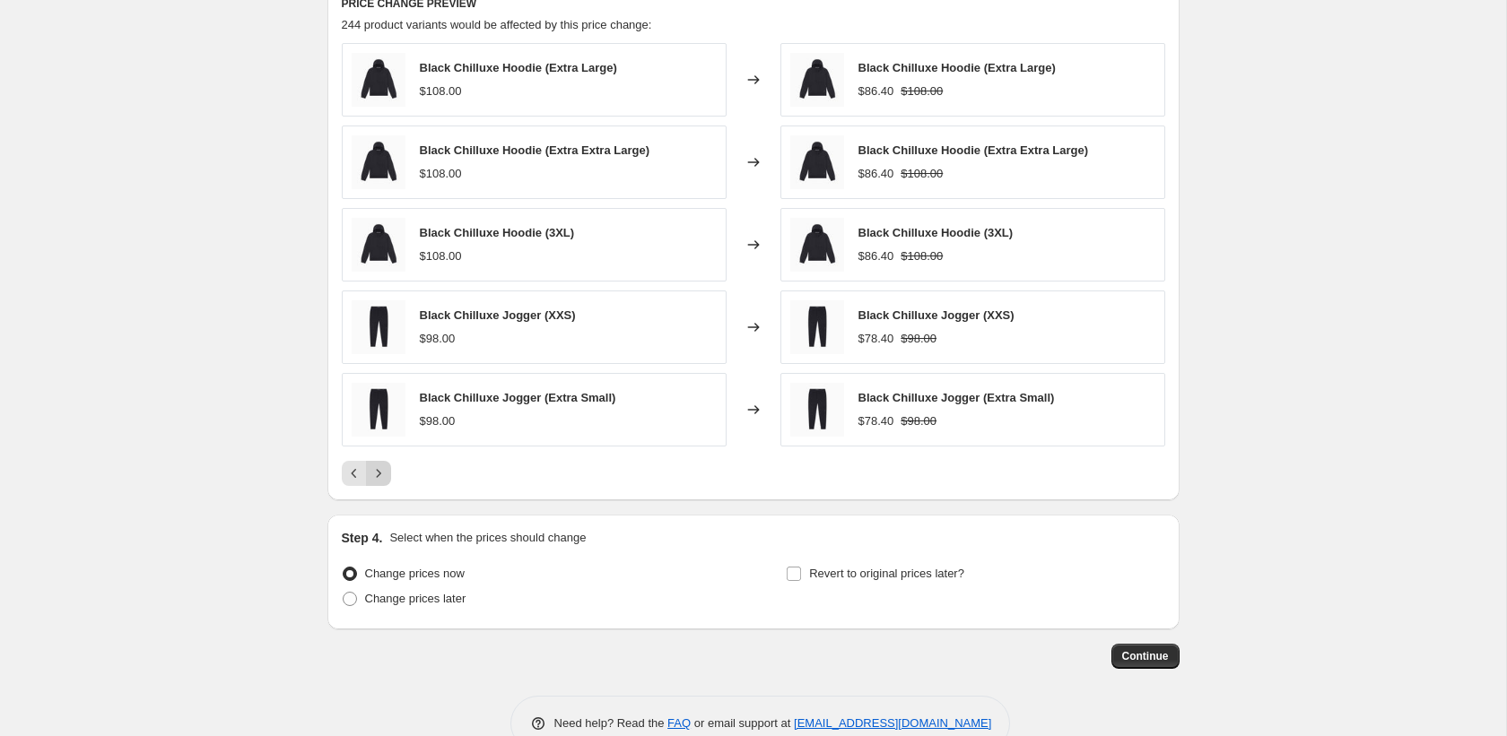
click at [374, 480] on icon "Next" at bounding box center [378, 474] width 18 height 18
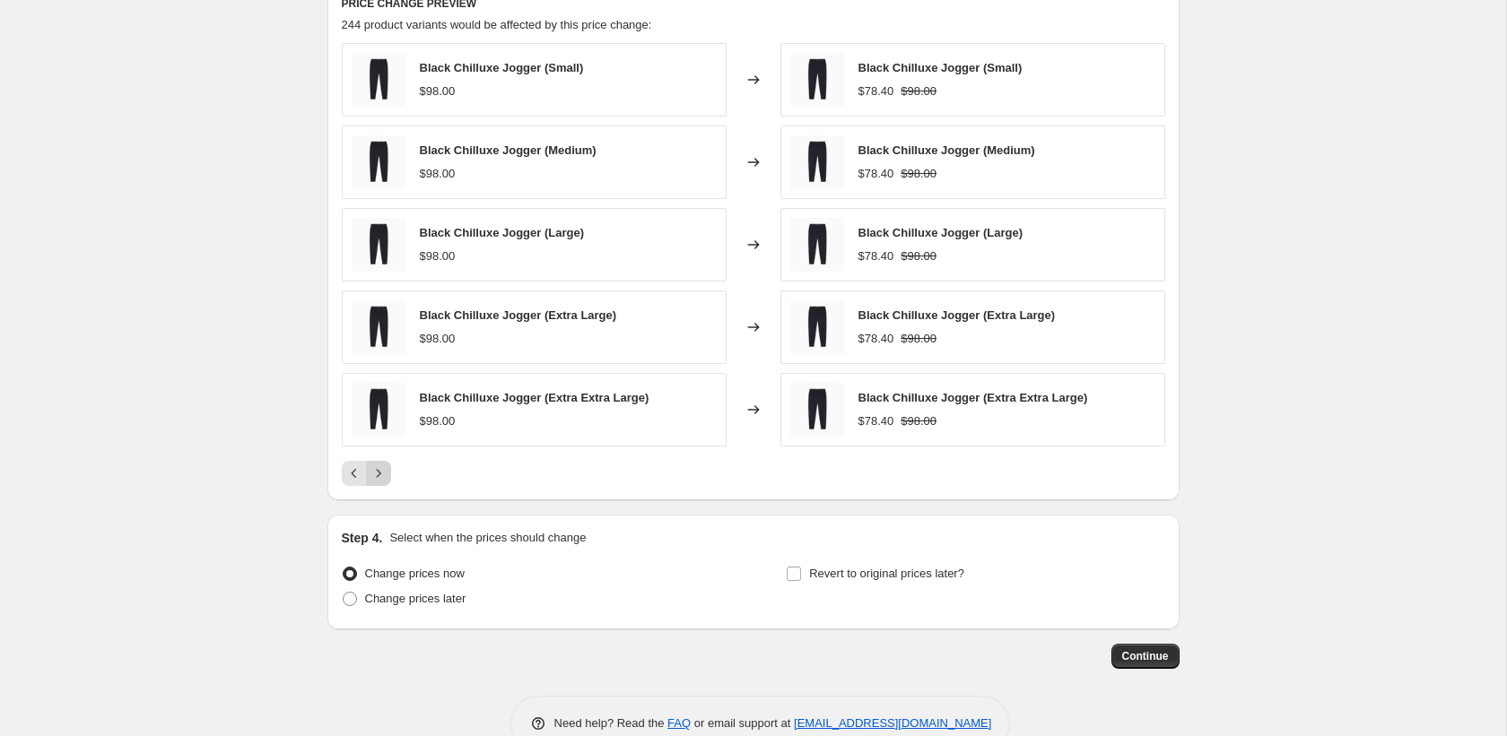
click at [374, 480] on icon "Next" at bounding box center [378, 474] width 18 height 18
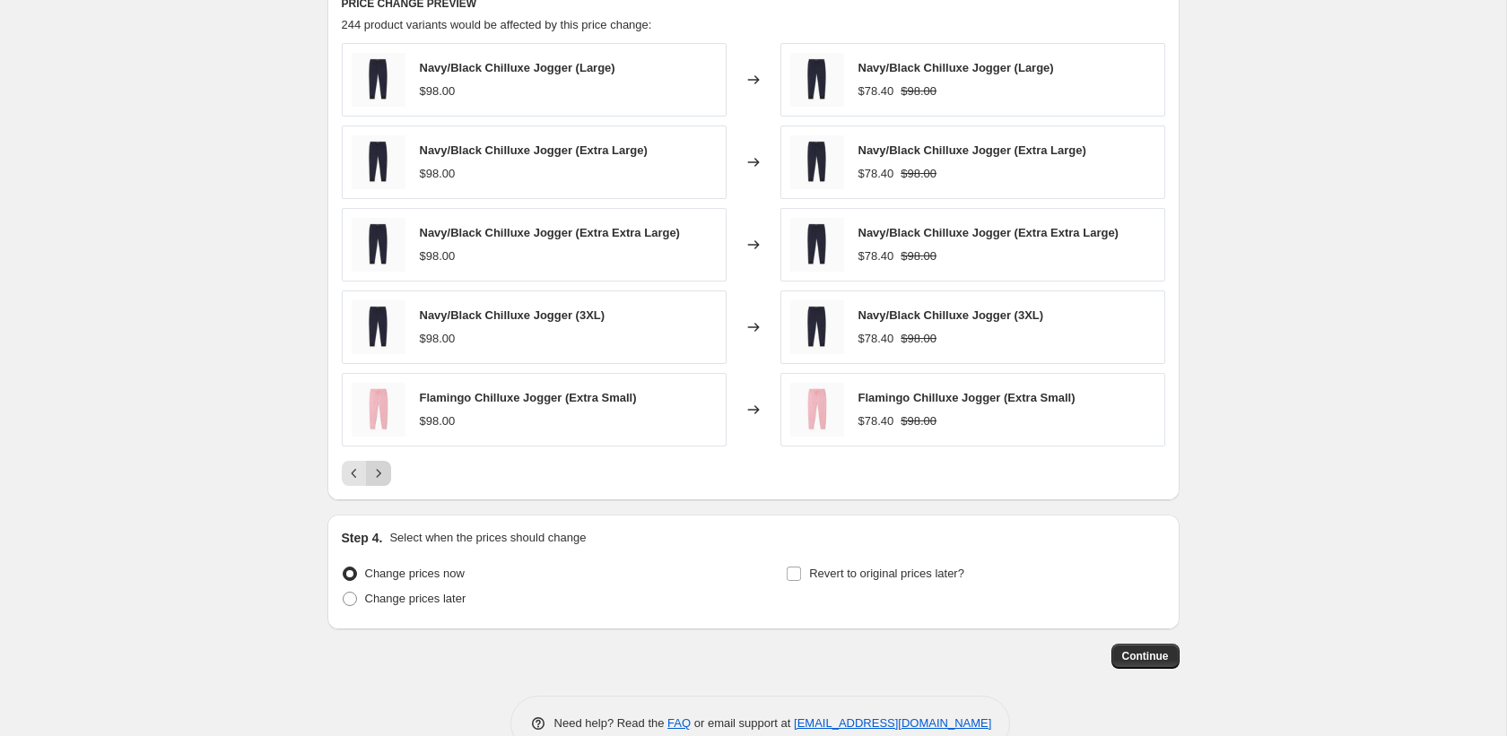
click at [374, 480] on icon "Next" at bounding box center [378, 474] width 18 height 18
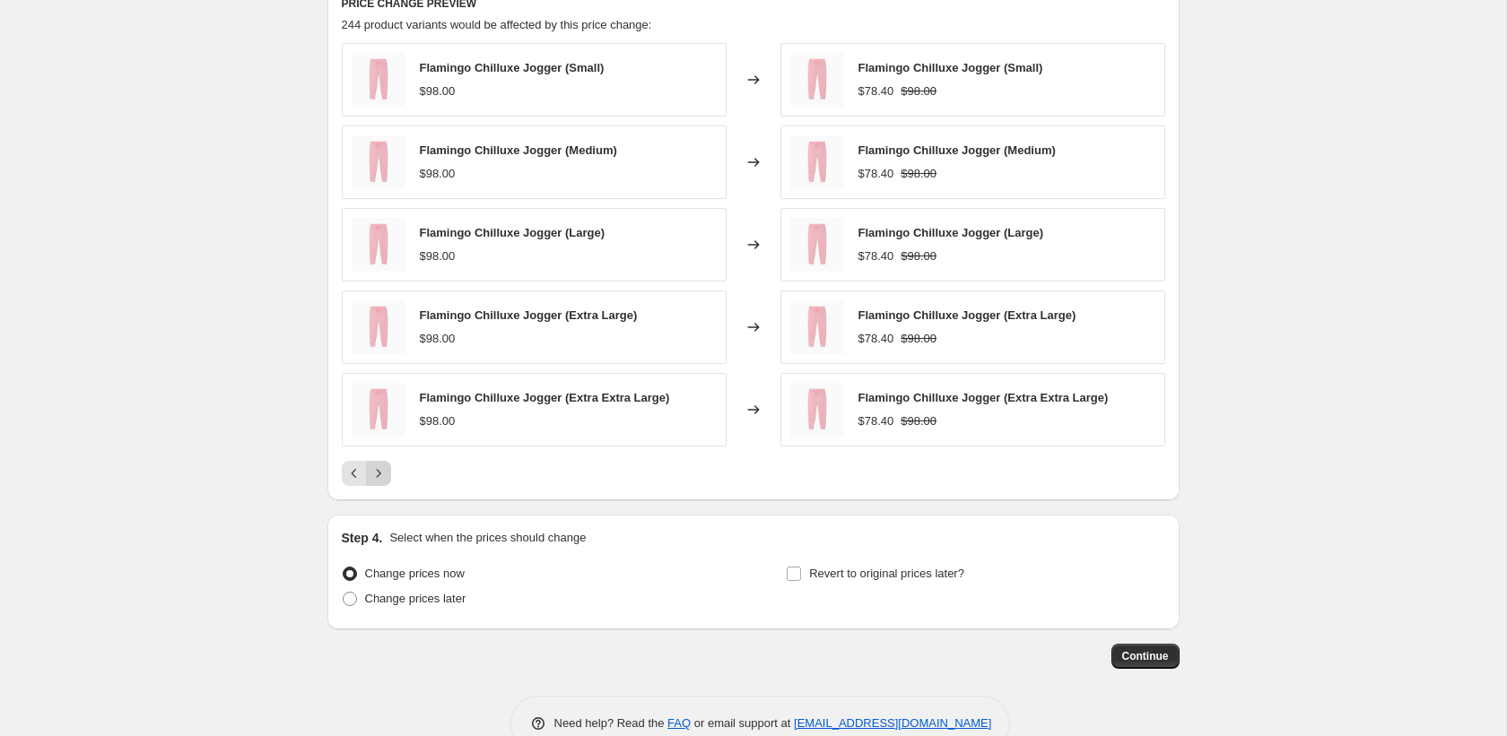
click at [374, 480] on icon "Next" at bounding box center [378, 474] width 18 height 18
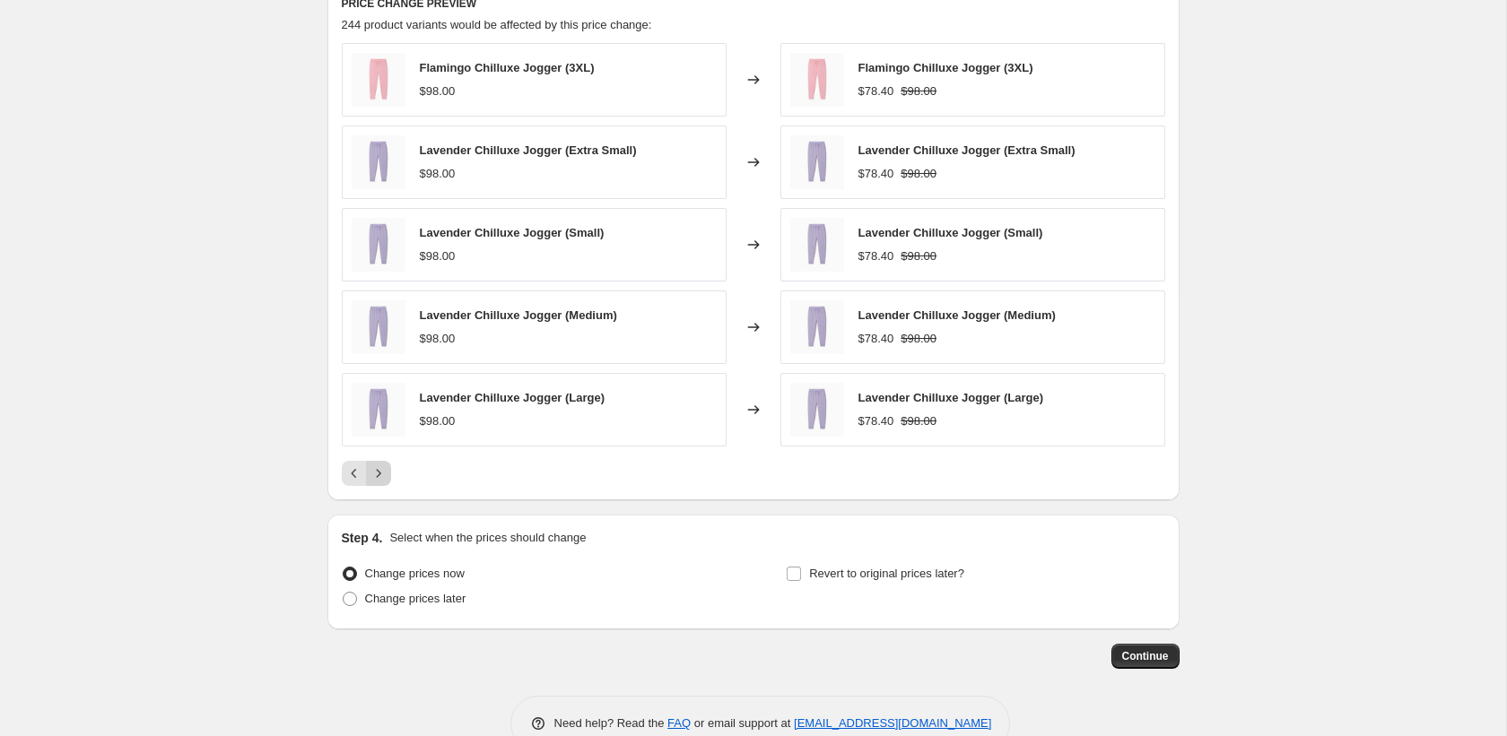
click at [374, 481] on icon "Next" at bounding box center [378, 474] width 18 height 18
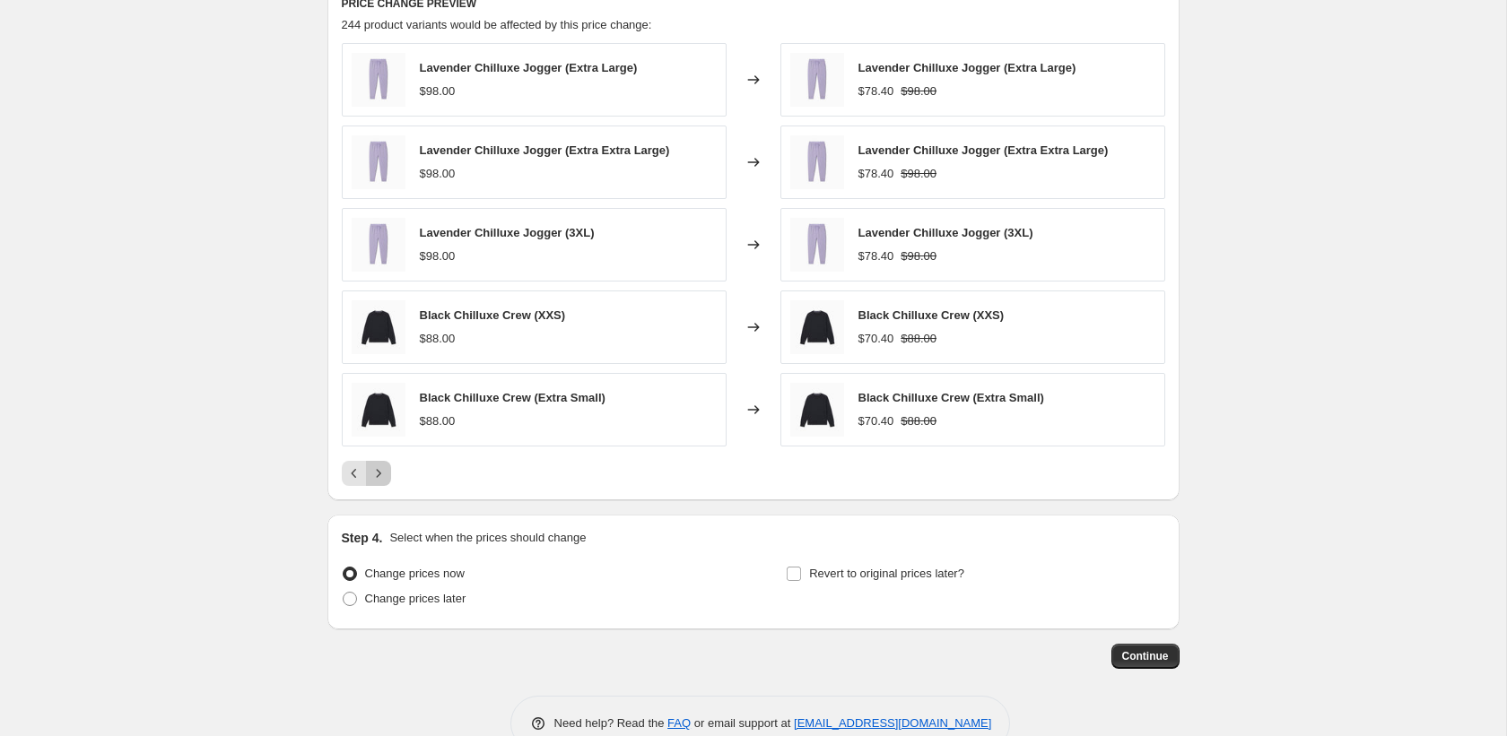
click at [374, 481] on icon "Next" at bounding box center [378, 474] width 18 height 18
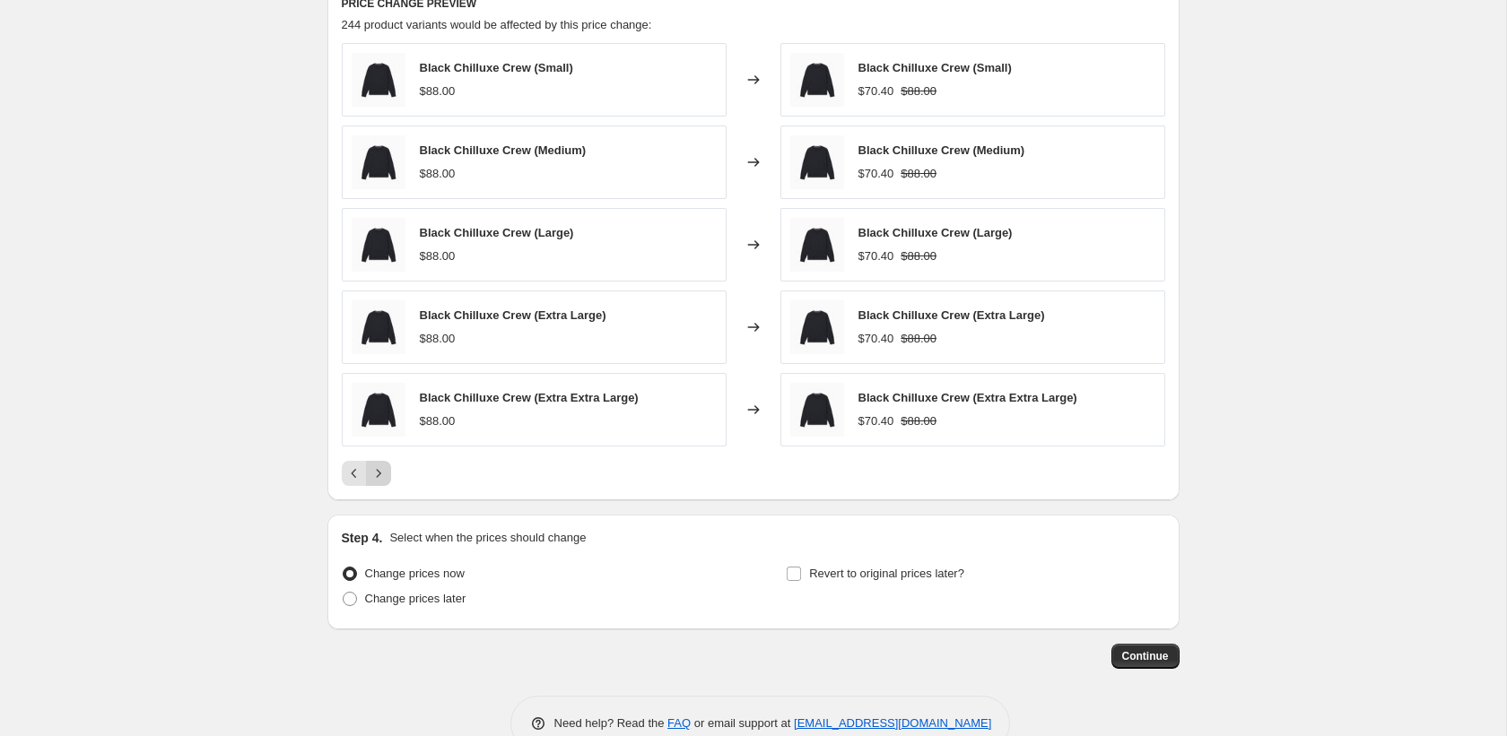
click at [374, 481] on icon "Next" at bounding box center [378, 474] width 18 height 18
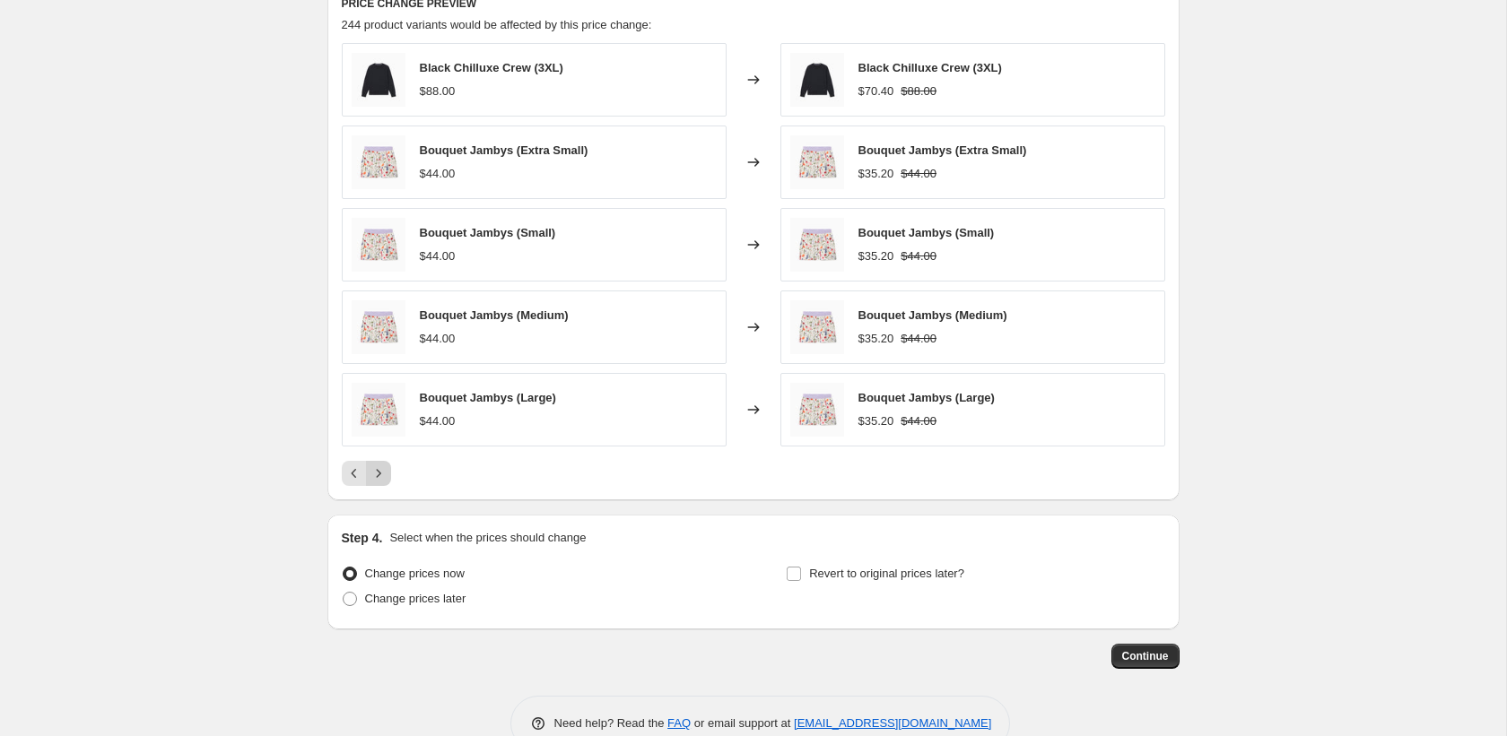
click at [374, 481] on icon "Next" at bounding box center [378, 474] width 18 height 18
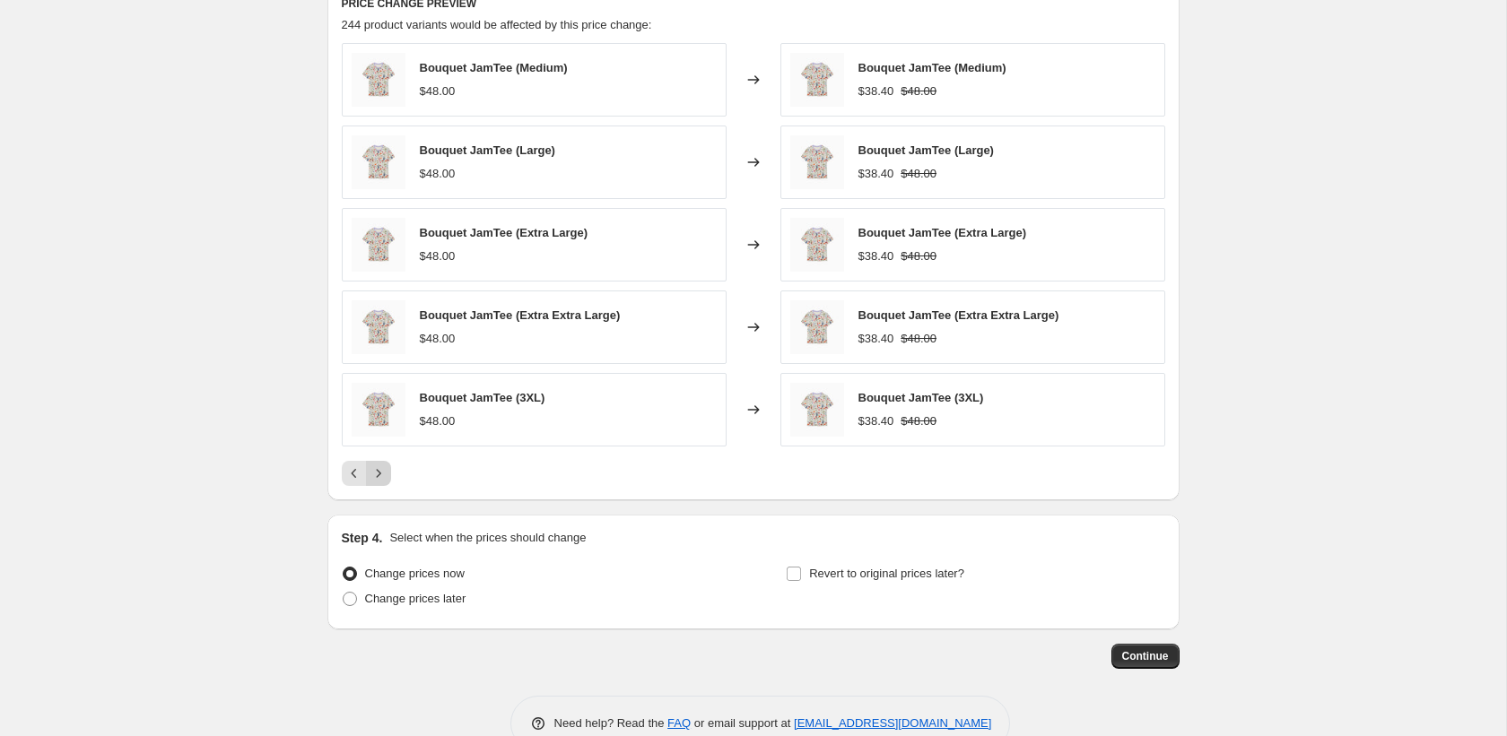
click at [374, 481] on icon "Next" at bounding box center [378, 474] width 18 height 18
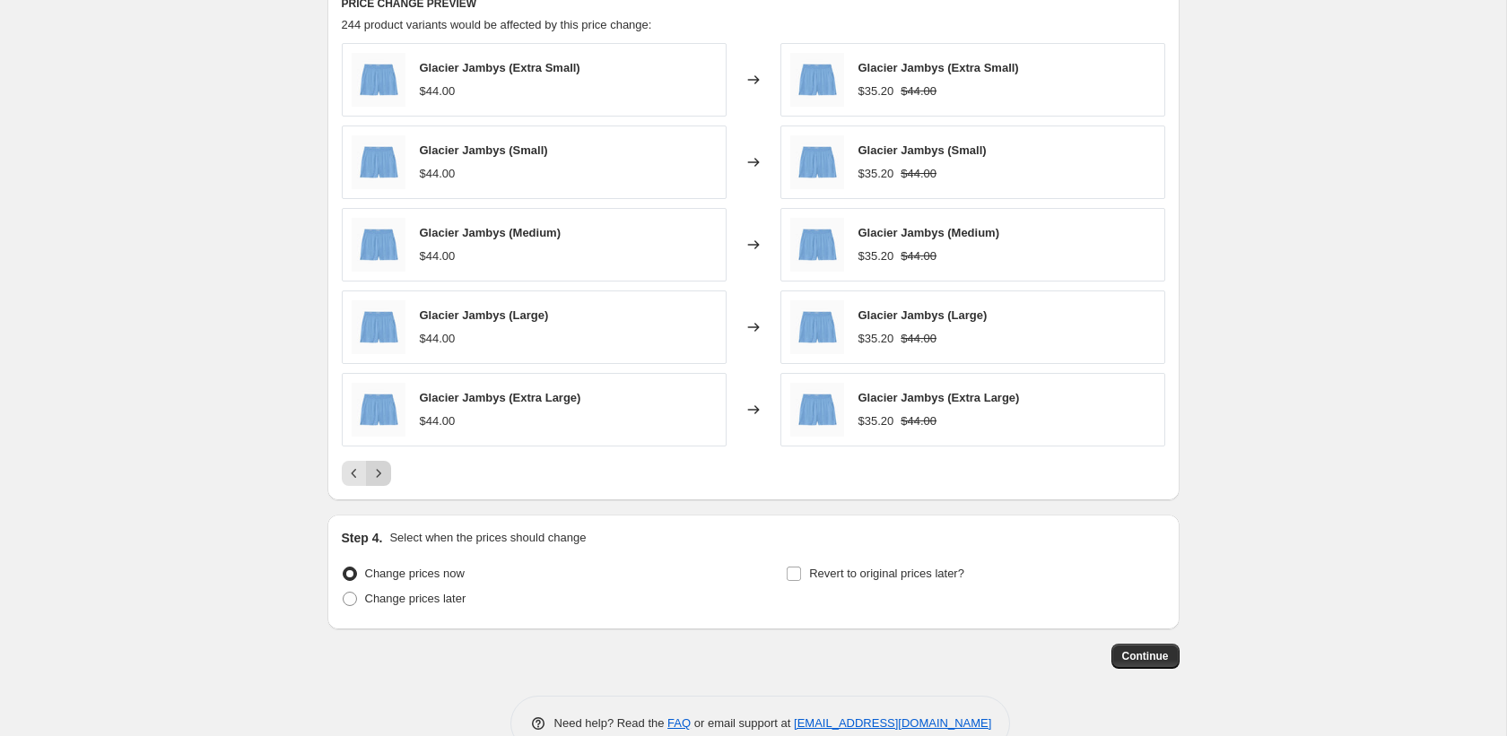
click at [374, 481] on icon "Next" at bounding box center [378, 474] width 18 height 18
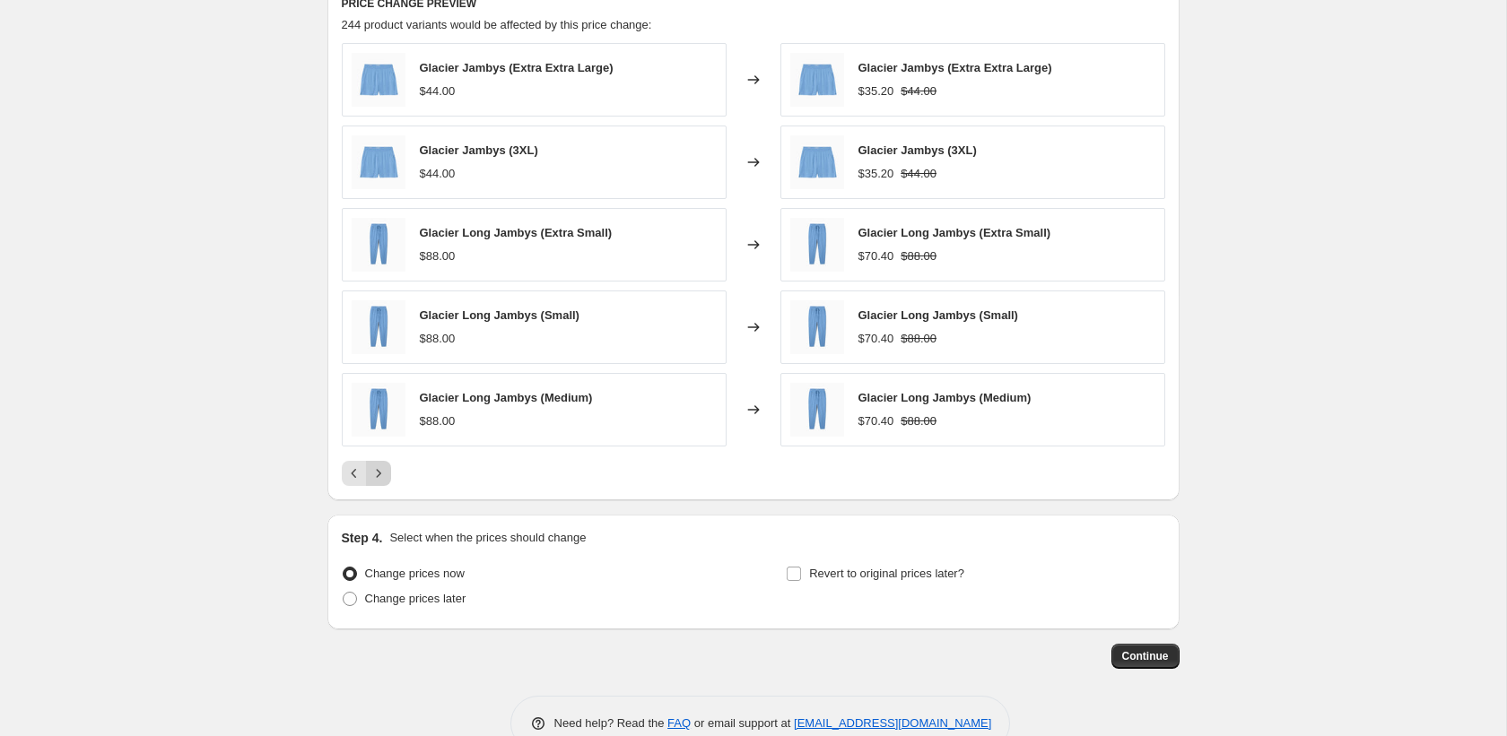
click at [374, 481] on icon "Next" at bounding box center [378, 474] width 18 height 18
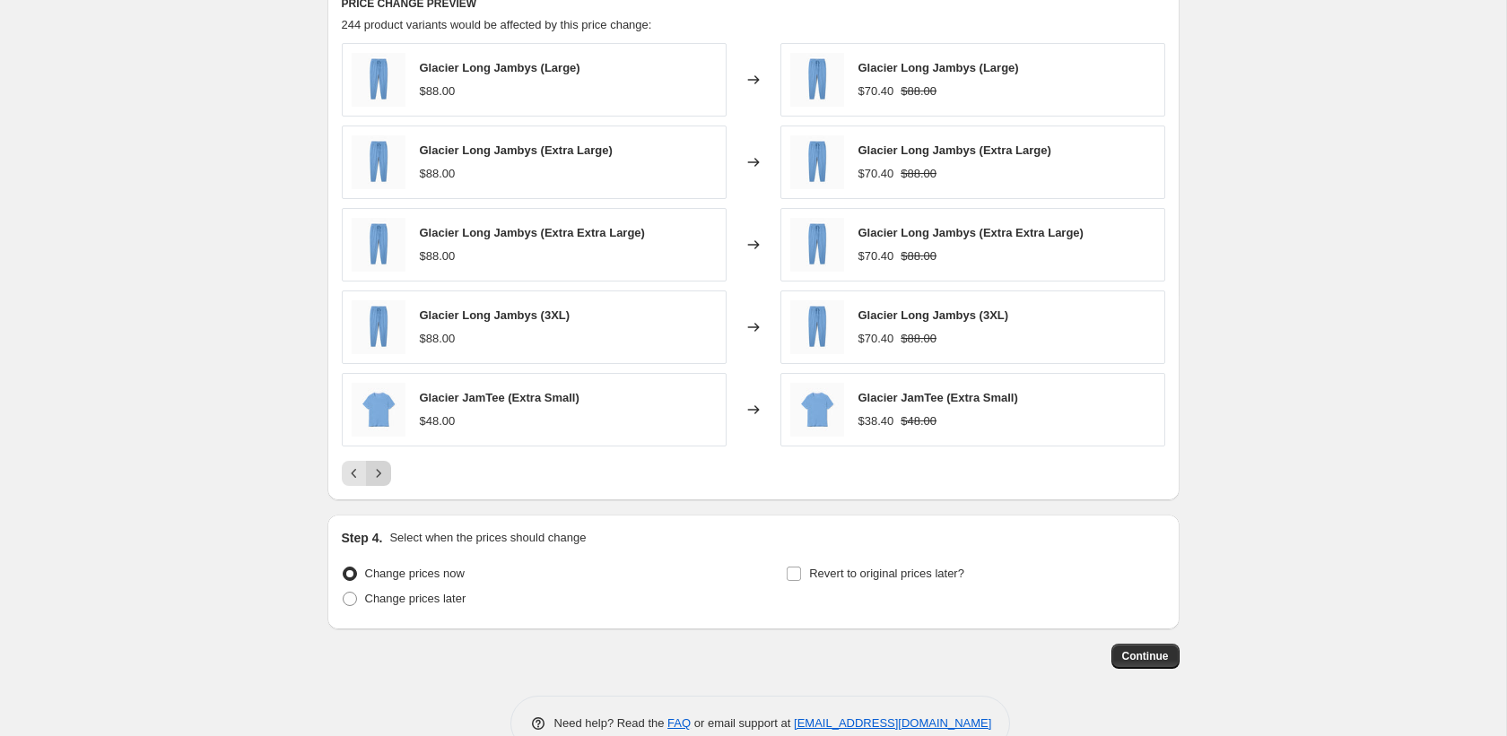
click at [374, 481] on icon "Next" at bounding box center [378, 474] width 18 height 18
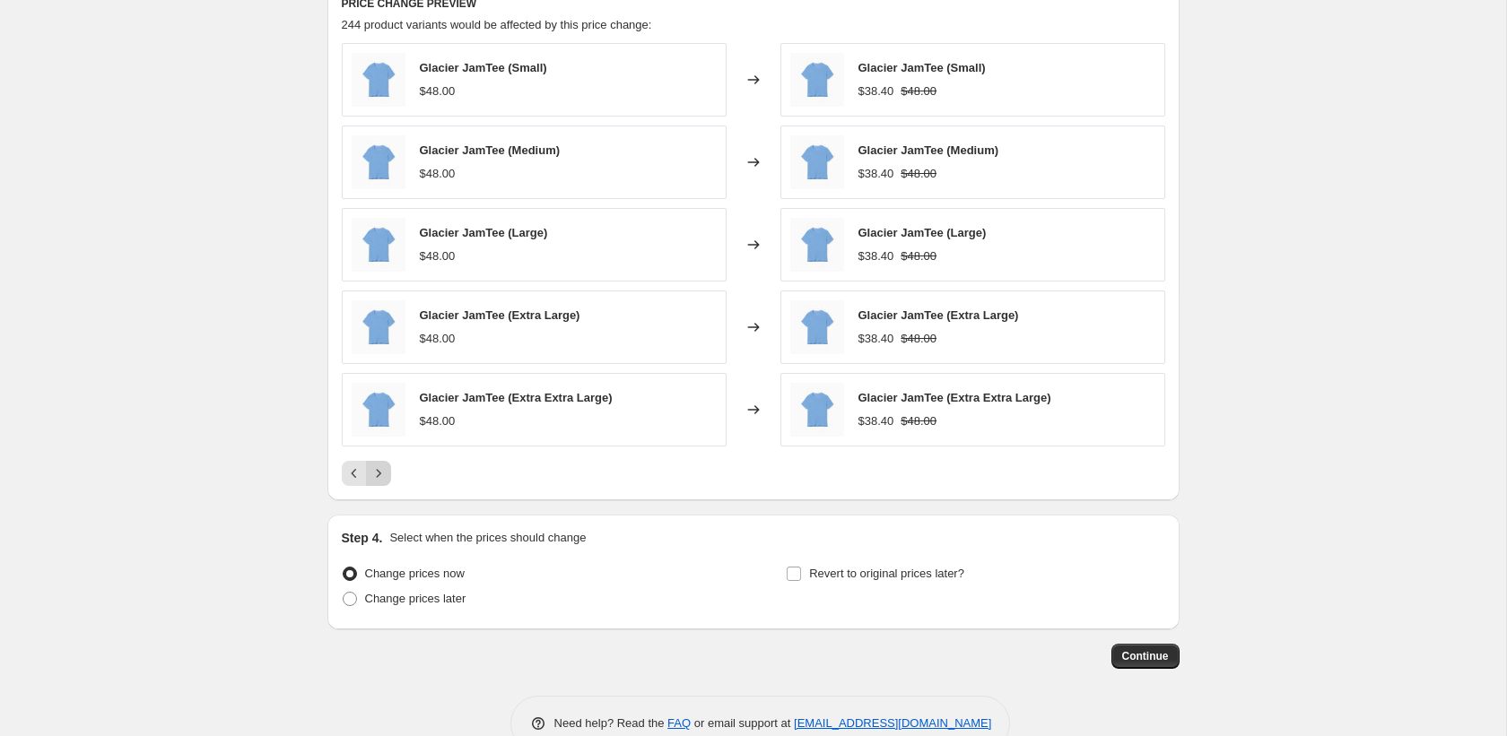
click at [374, 481] on icon "Next" at bounding box center [378, 474] width 18 height 18
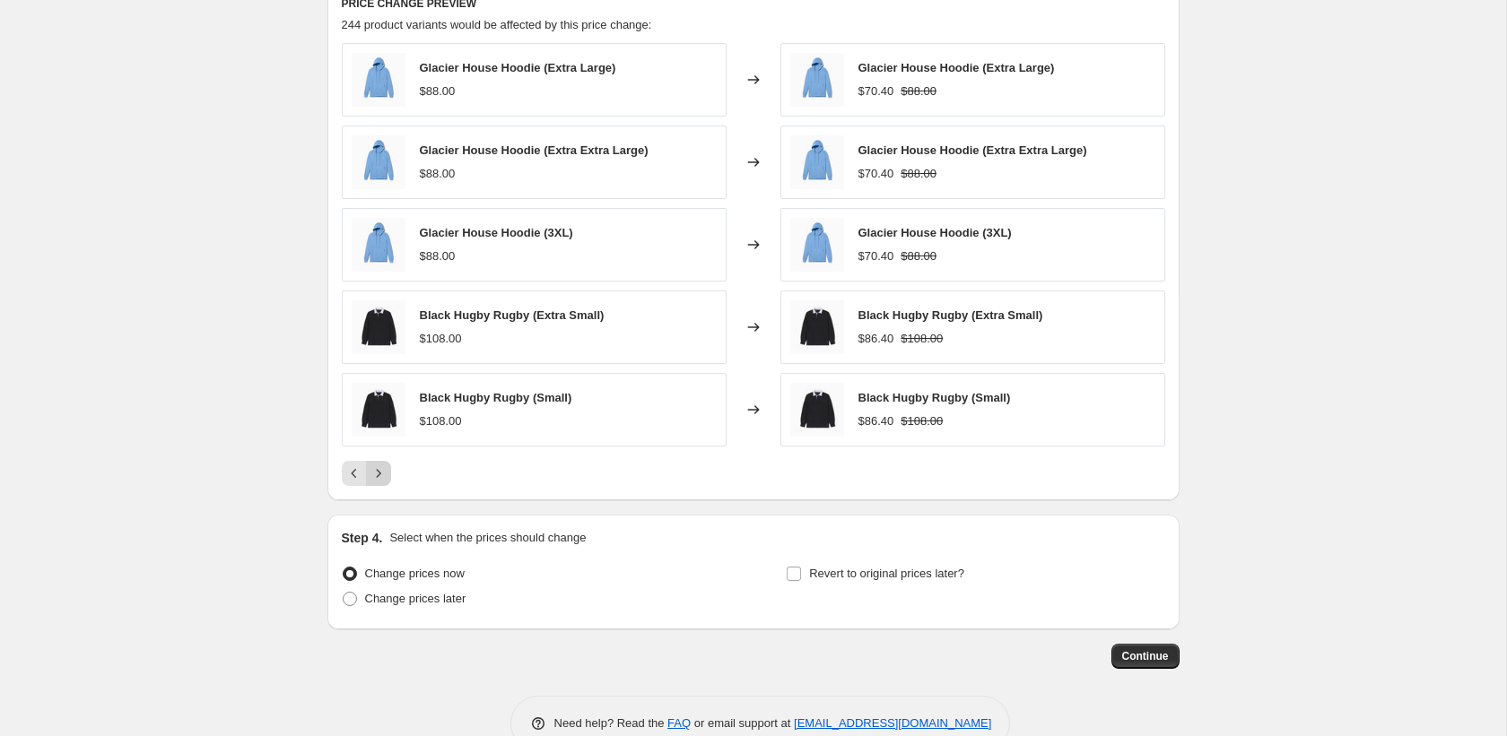
click at [374, 481] on icon "Next" at bounding box center [378, 474] width 18 height 18
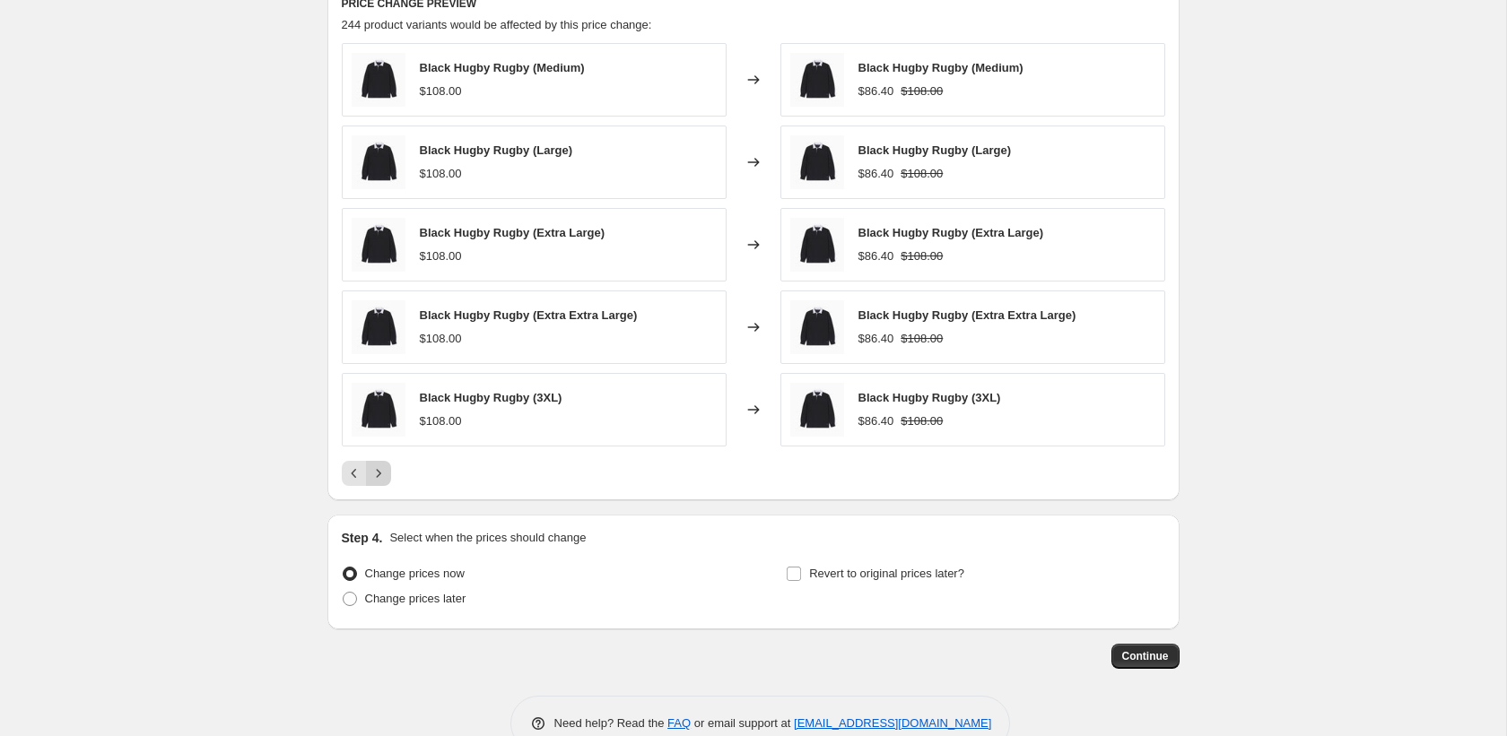
click at [374, 481] on icon "Next" at bounding box center [378, 474] width 18 height 18
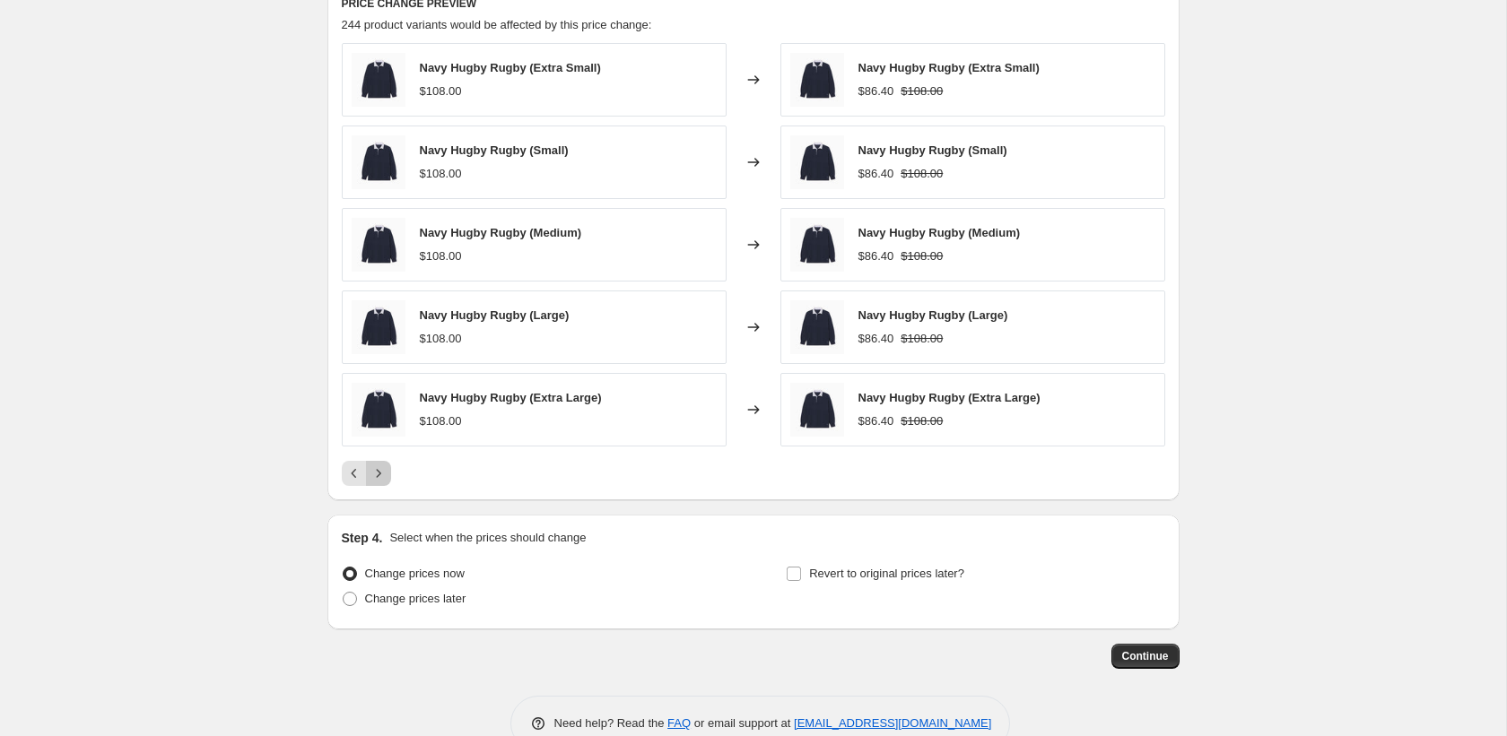
click at [374, 481] on icon "Next" at bounding box center [378, 474] width 18 height 18
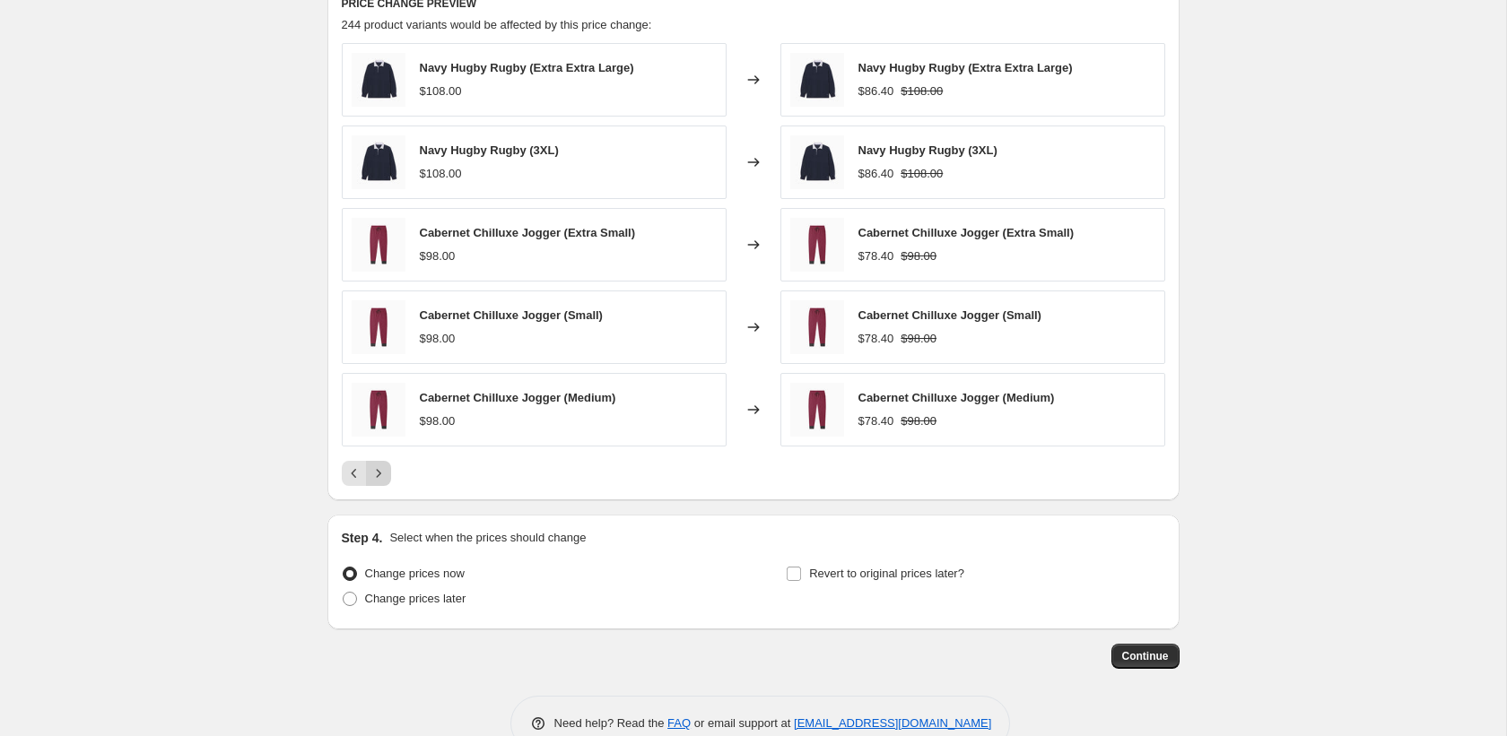
click at [374, 481] on icon "Next" at bounding box center [378, 474] width 18 height 18
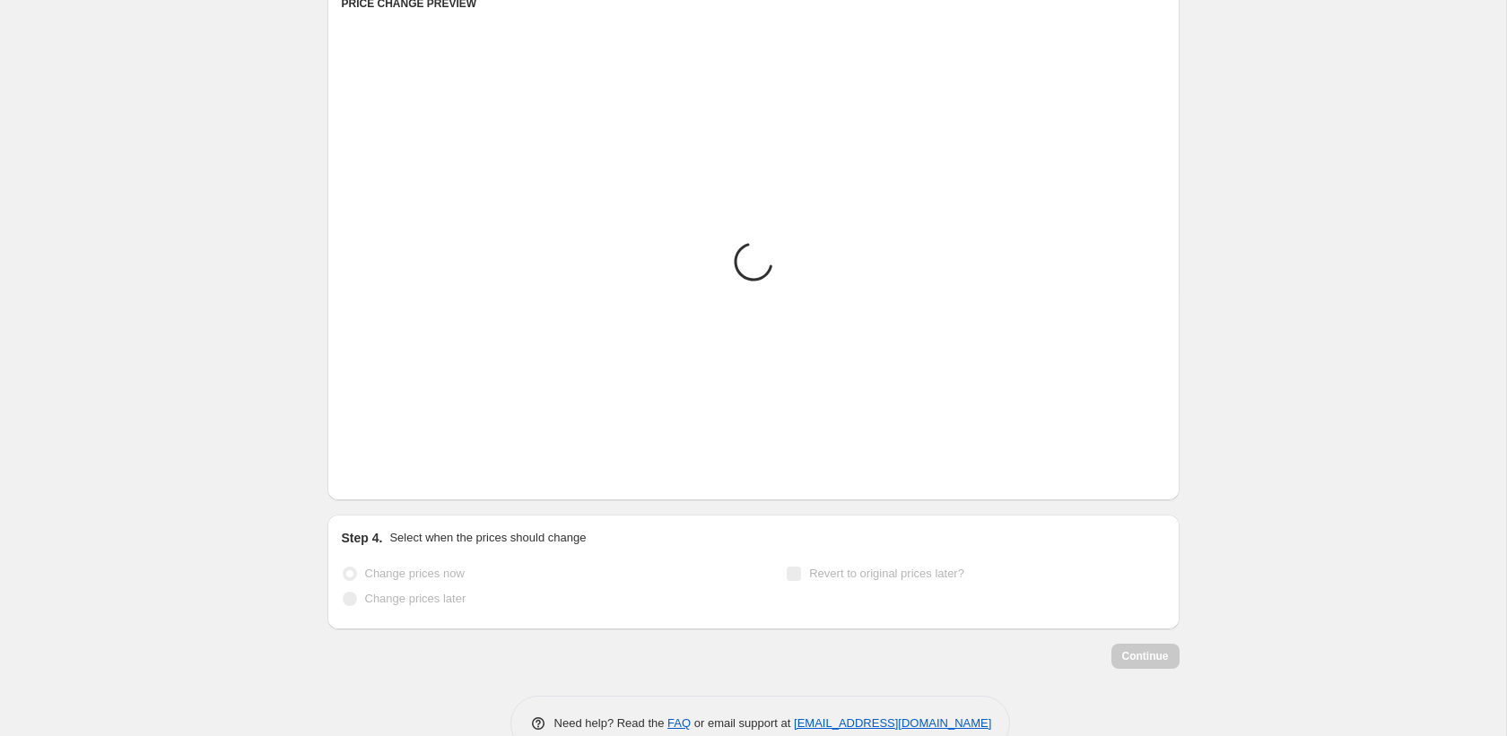
scroll to position [1513, 0]
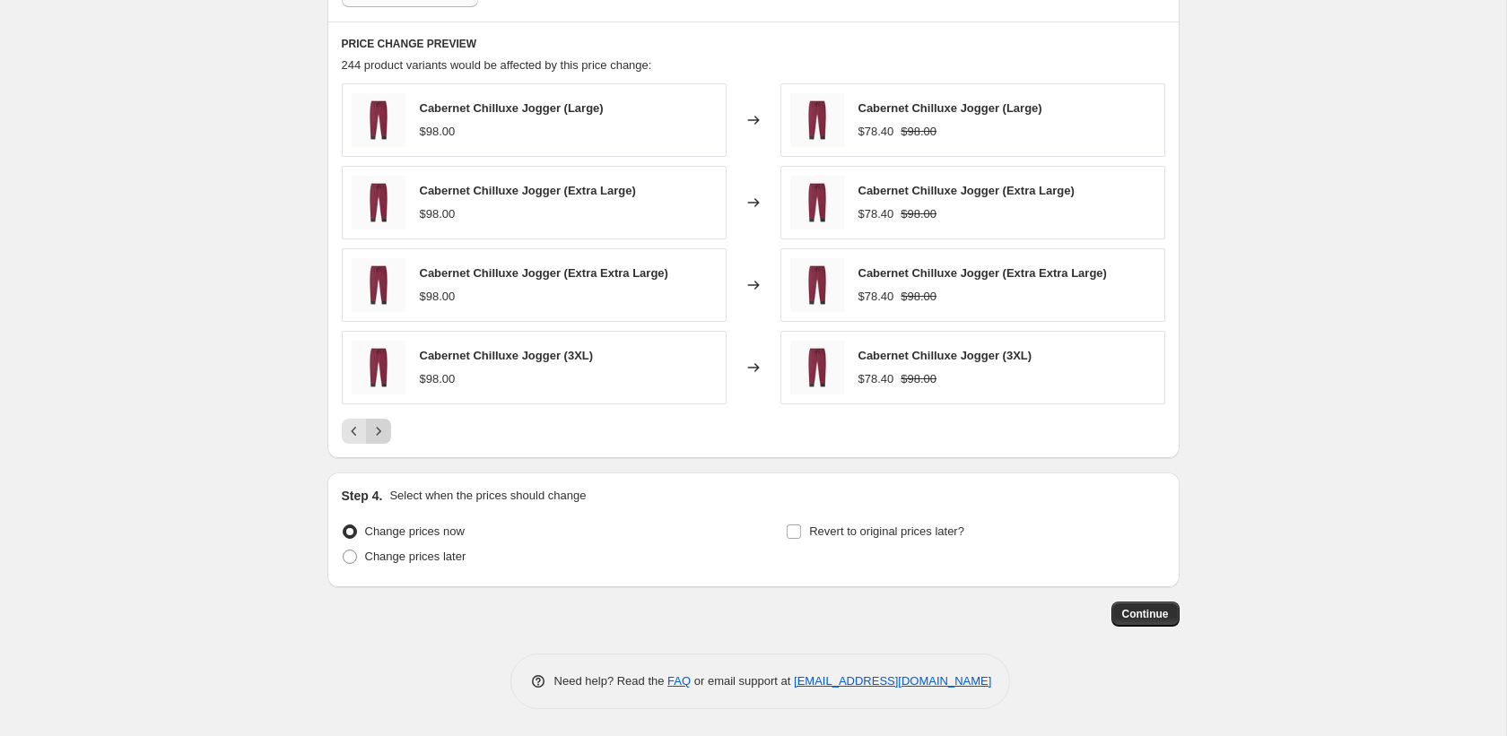
click at [374, 481] on div "Step 4. Select when the prices should change Change prices now Change prices la…" at bounding box center [753, 530] width 852 height 115
click at [1154, 613] on span "Continue" at bounding box center [1145, 614] width 47 height 14
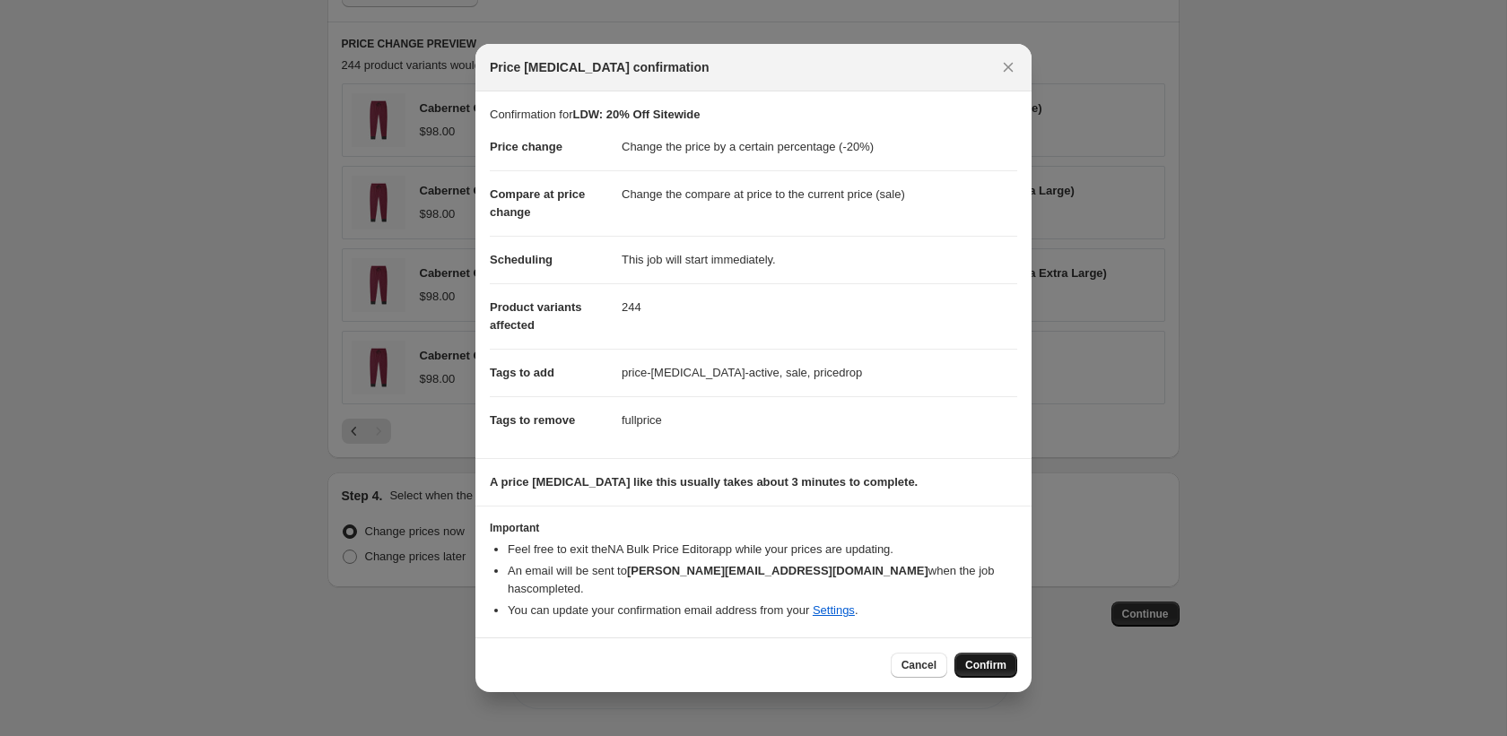
click at [987, 661] on span "Confirm" at bounding box center [985, 665] width 41 height 14
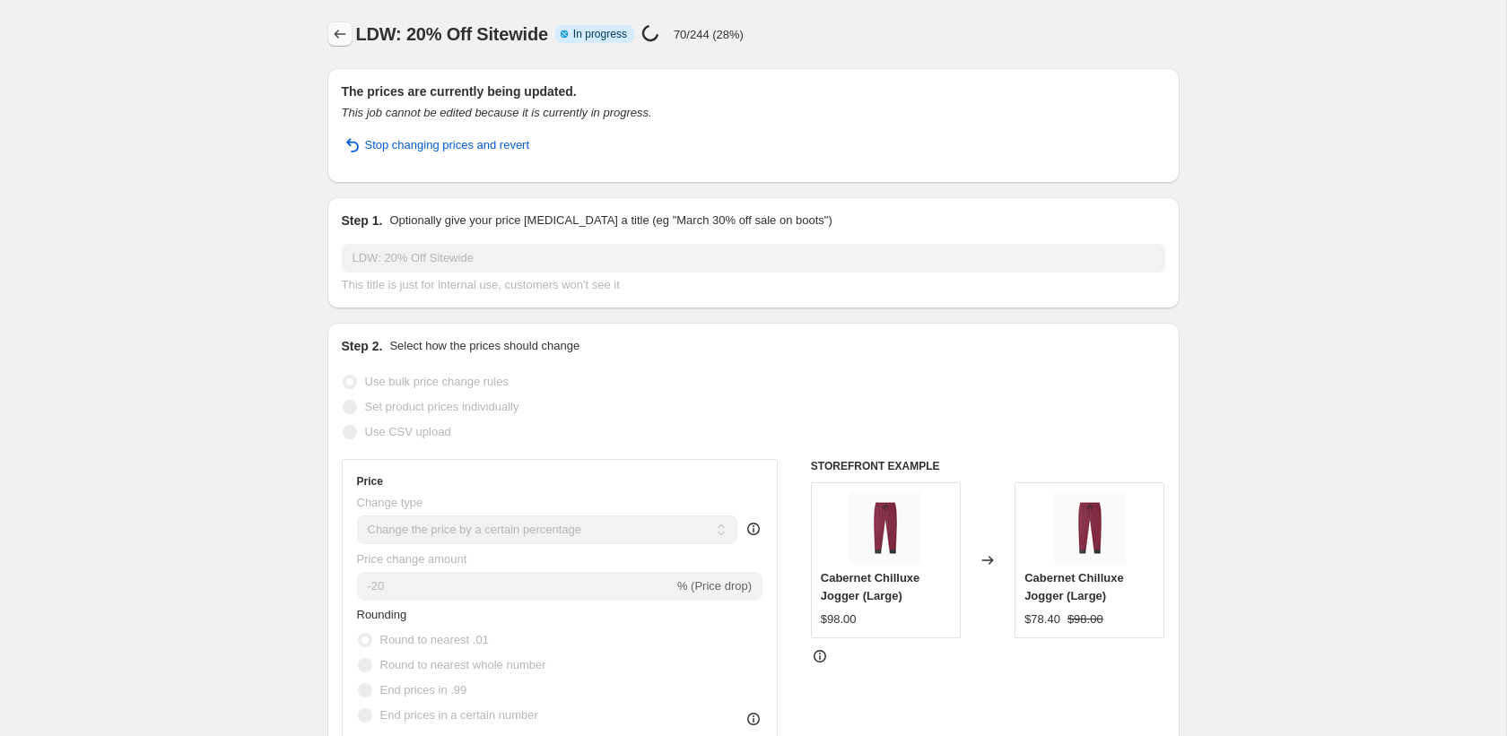
click at [333, 34] on icon "Price change jobs" at bounding box center [340, 34] width 18 height 18
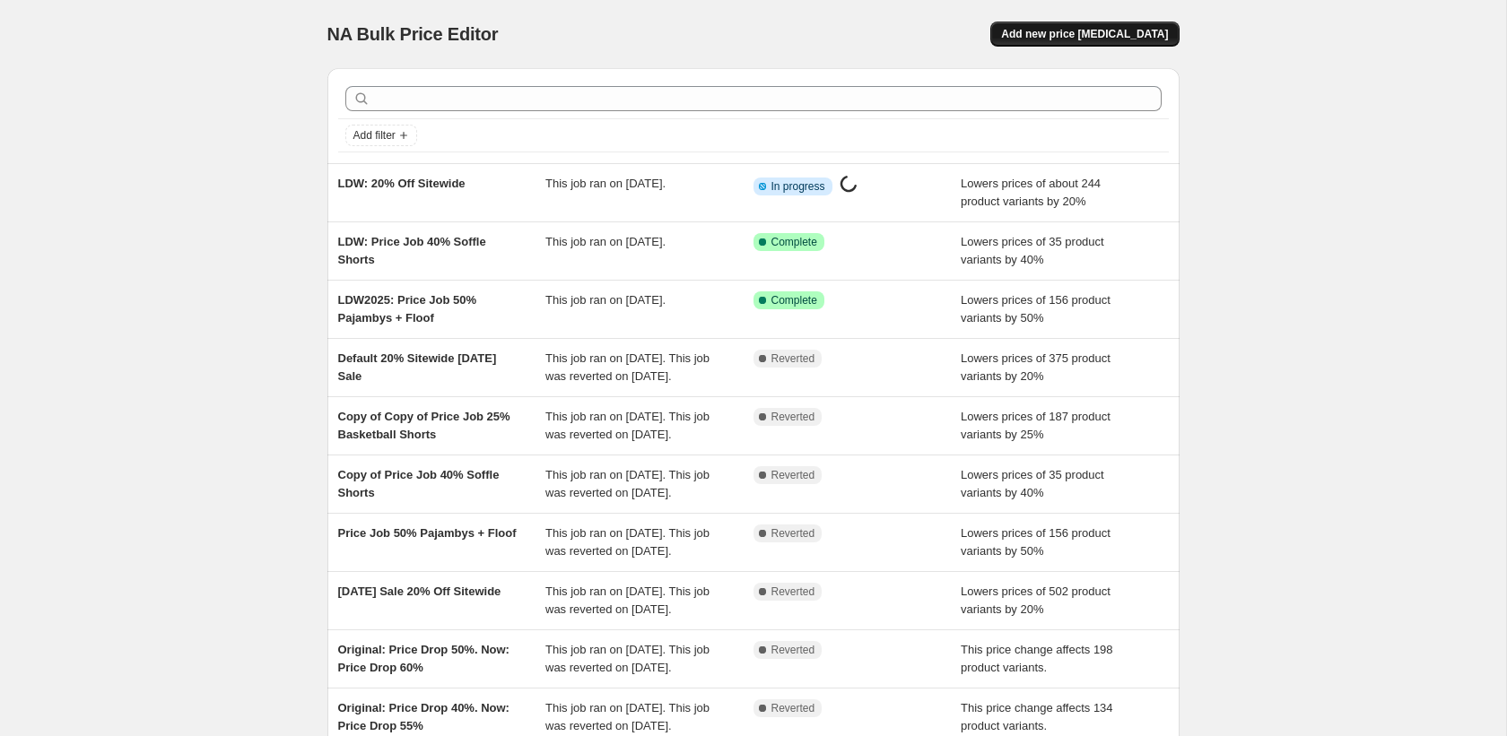
click at [1098, 28] on span "Add new price [MEDICAL_DATA]" at bounding box center [1084, 34] width 167 height 14
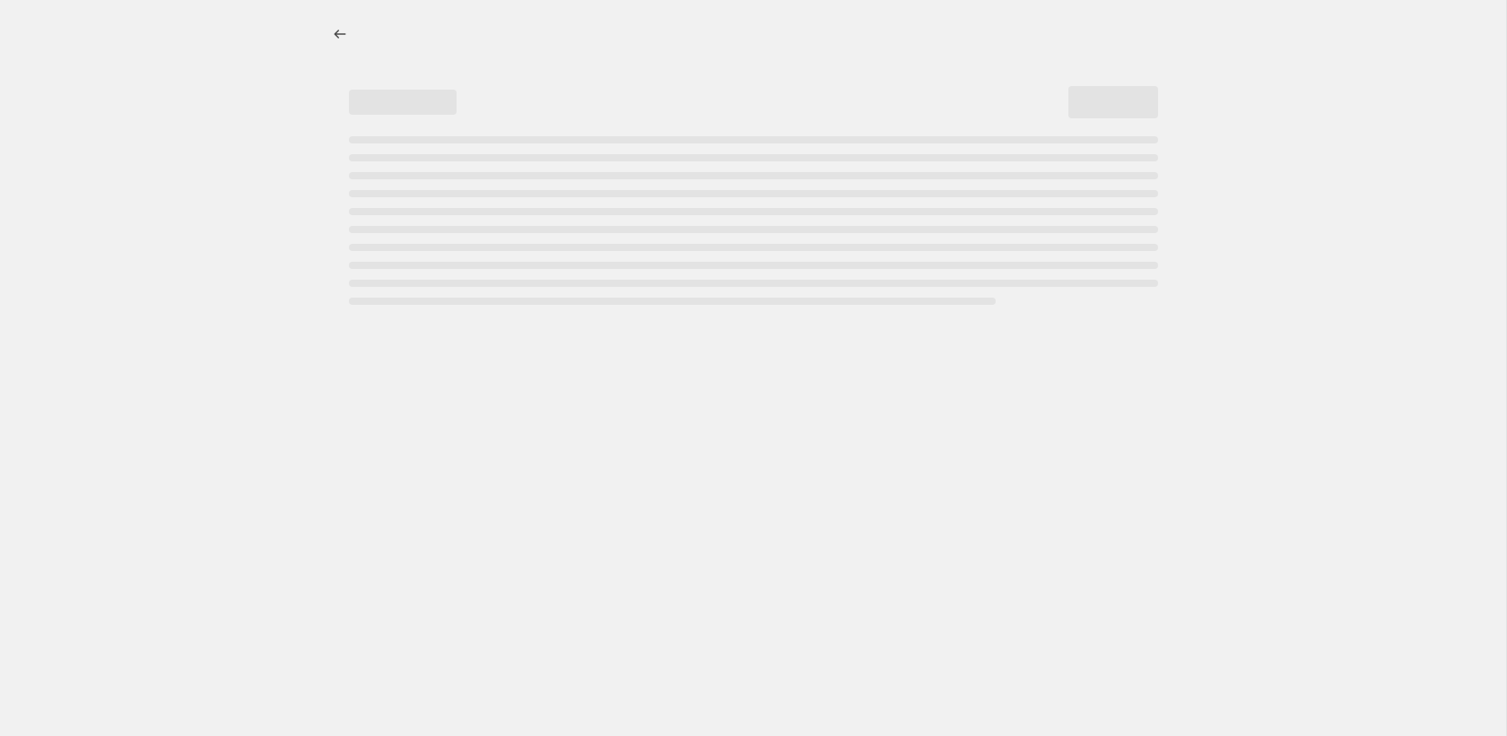
select select "percentage"
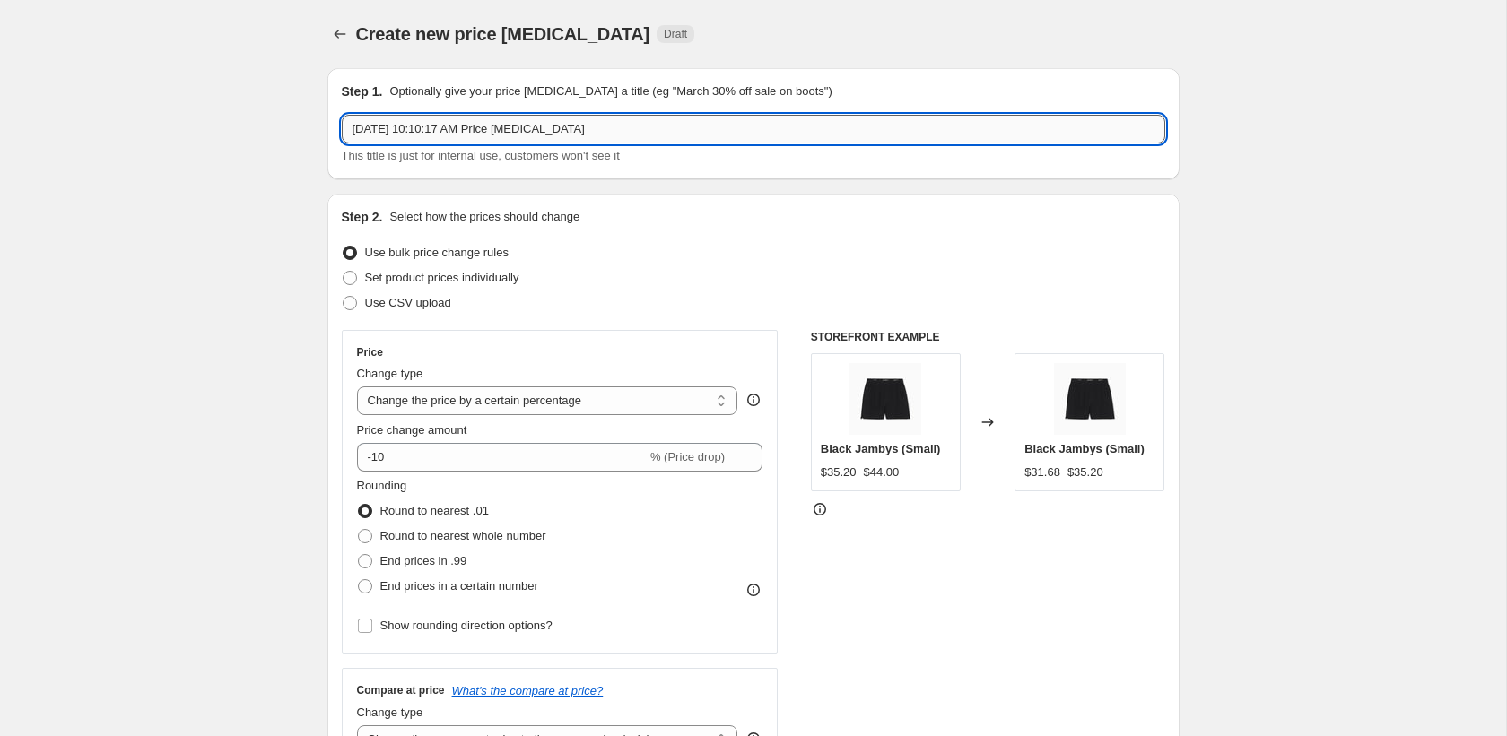
click at [501, 127] on input "[DATE] 10:10:17 AM Price [MEDICAL_DATA]" at bounding box center [753, 129] width 823 height 29
type input "LDW: 50% off"
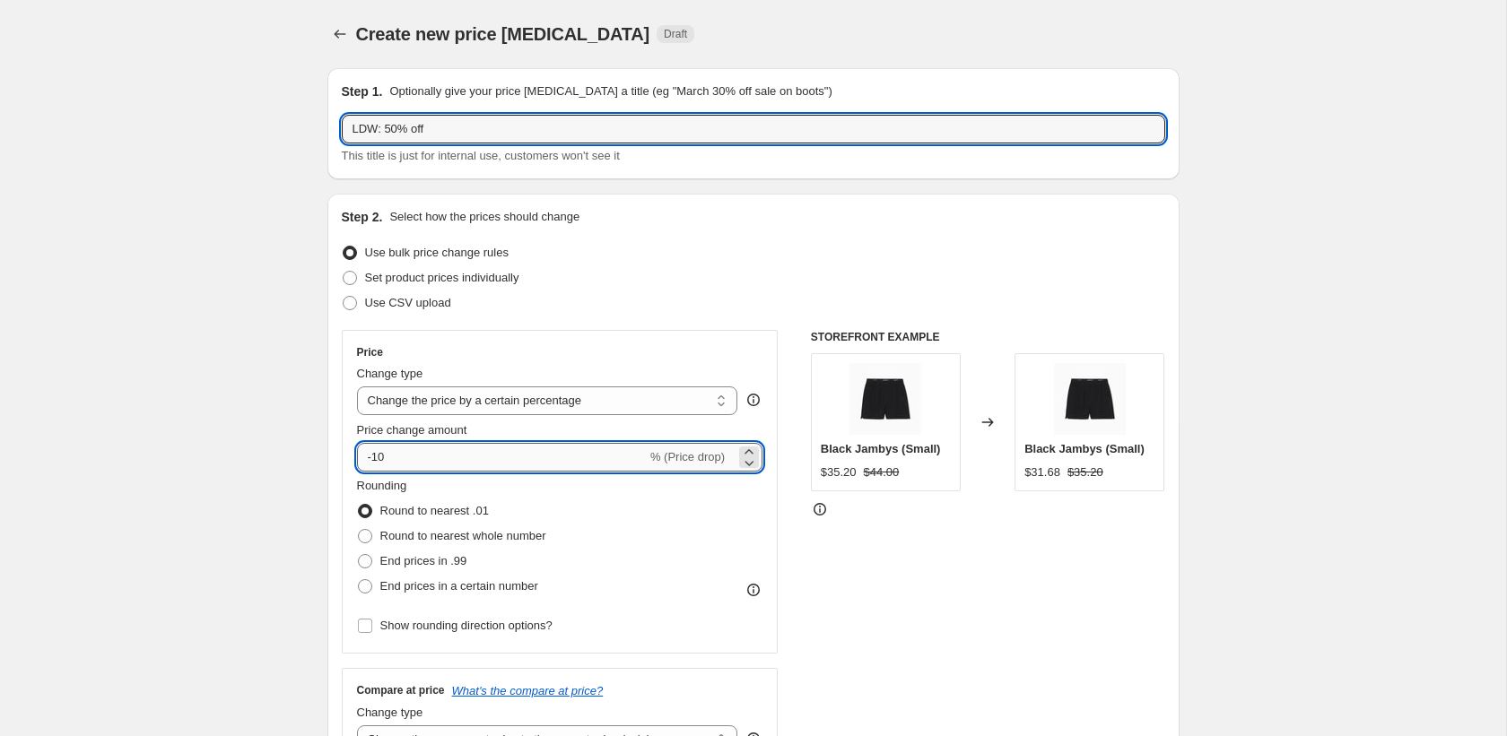
click at [470, 455] on input "-10" at bounding box center [502, 457] width 290 height 29
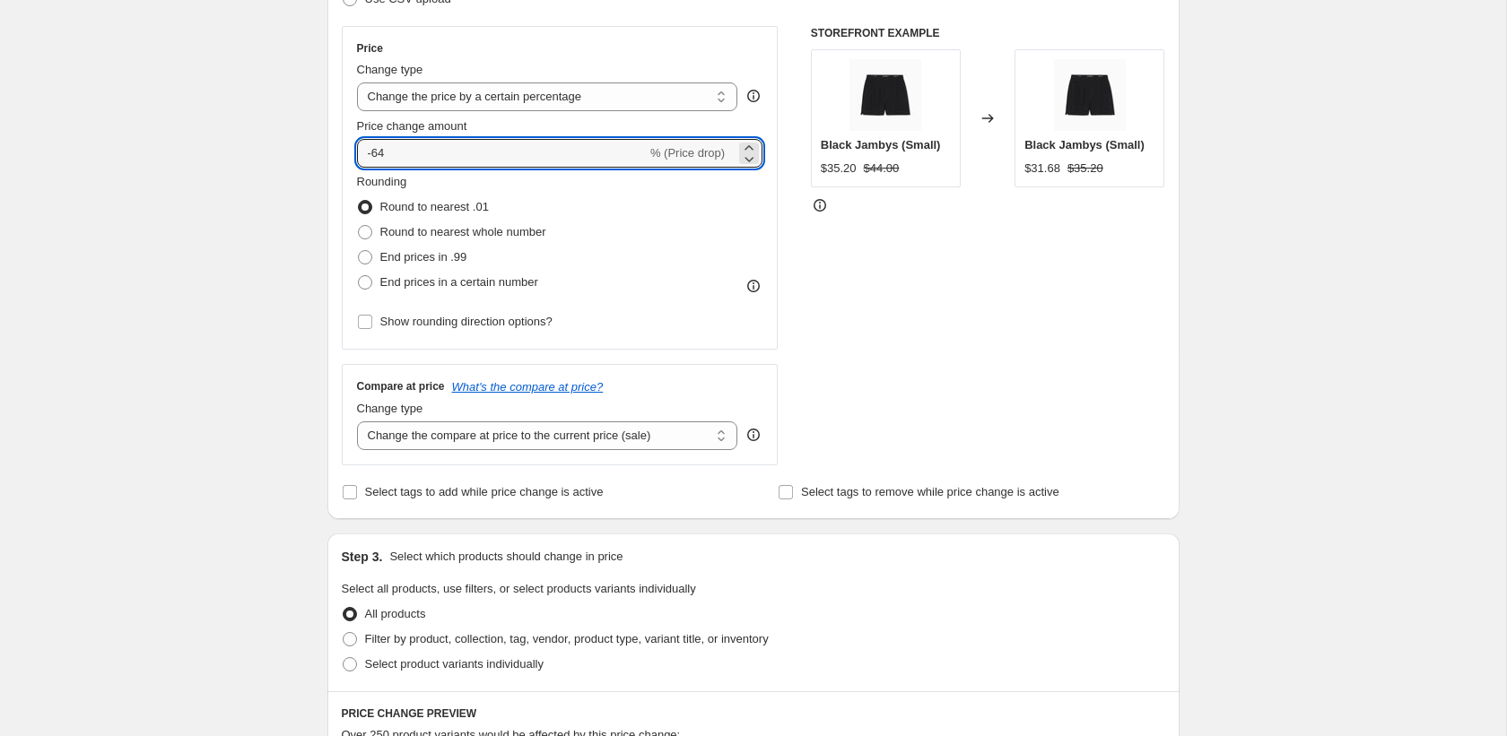
scroll to position [325, 0]
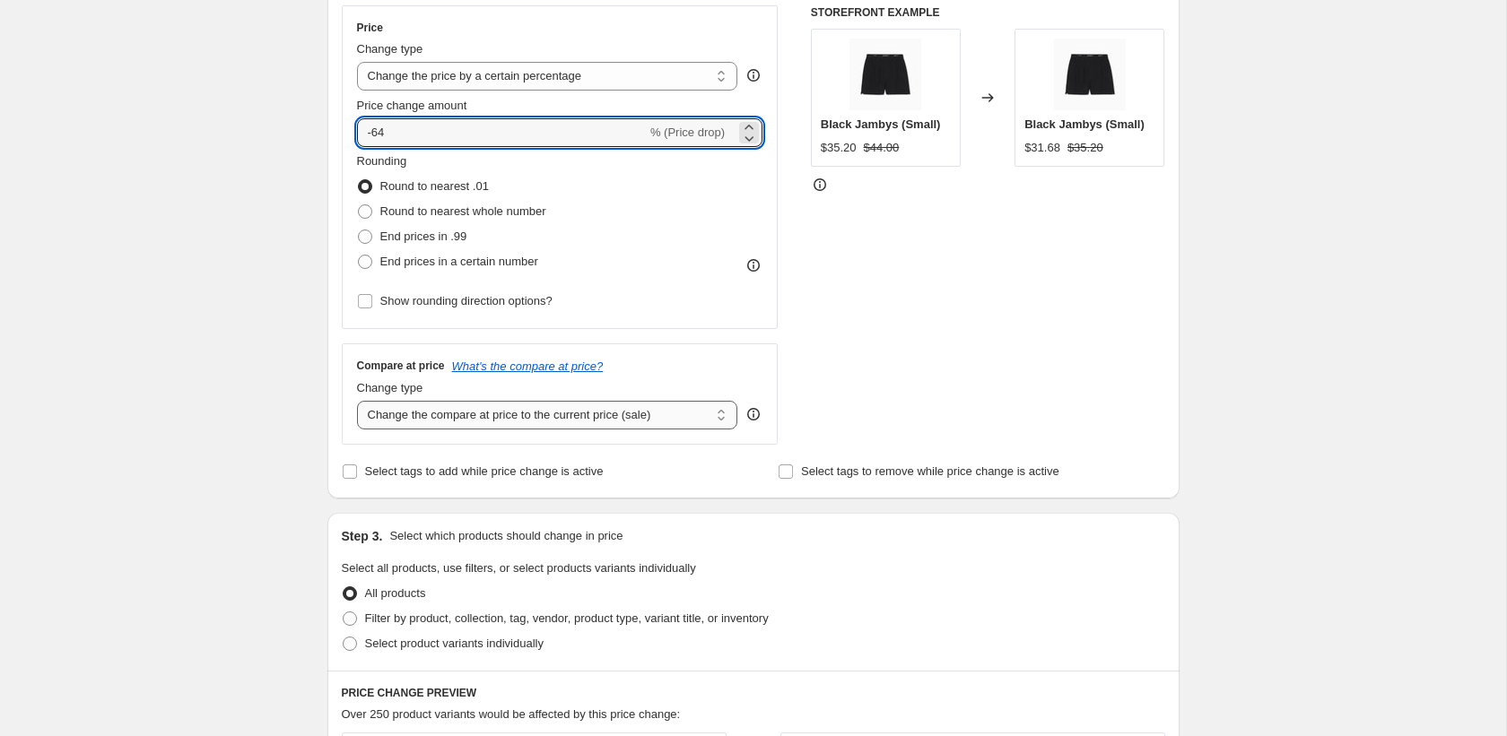
type input "-64"
click at [505, 418] on select "Change the compare at price to the current price (sale) Change the compare at p…" at bounding box center [547, 415] width 381 height 29
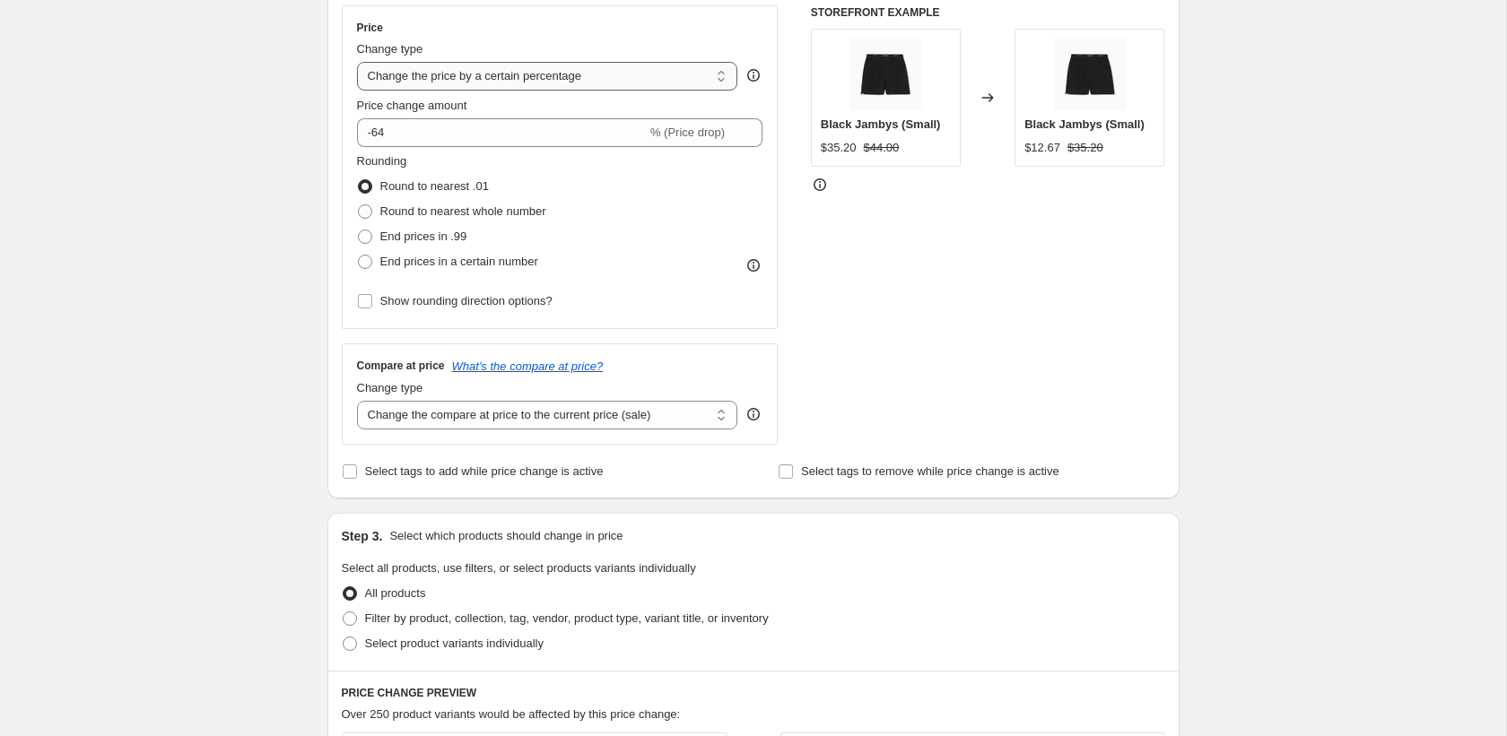
click at [456, 69] on select "Change the price to a certain amount Change the price by a certain amount Chang…" at bounding box center [547, 76] width 381 height 29
select select "pcap"
click at [357, 62] on select "Change the price to a certain amount Change the price by a certain amount Chang…" at bounding box center [547, 76] width 381 height 29
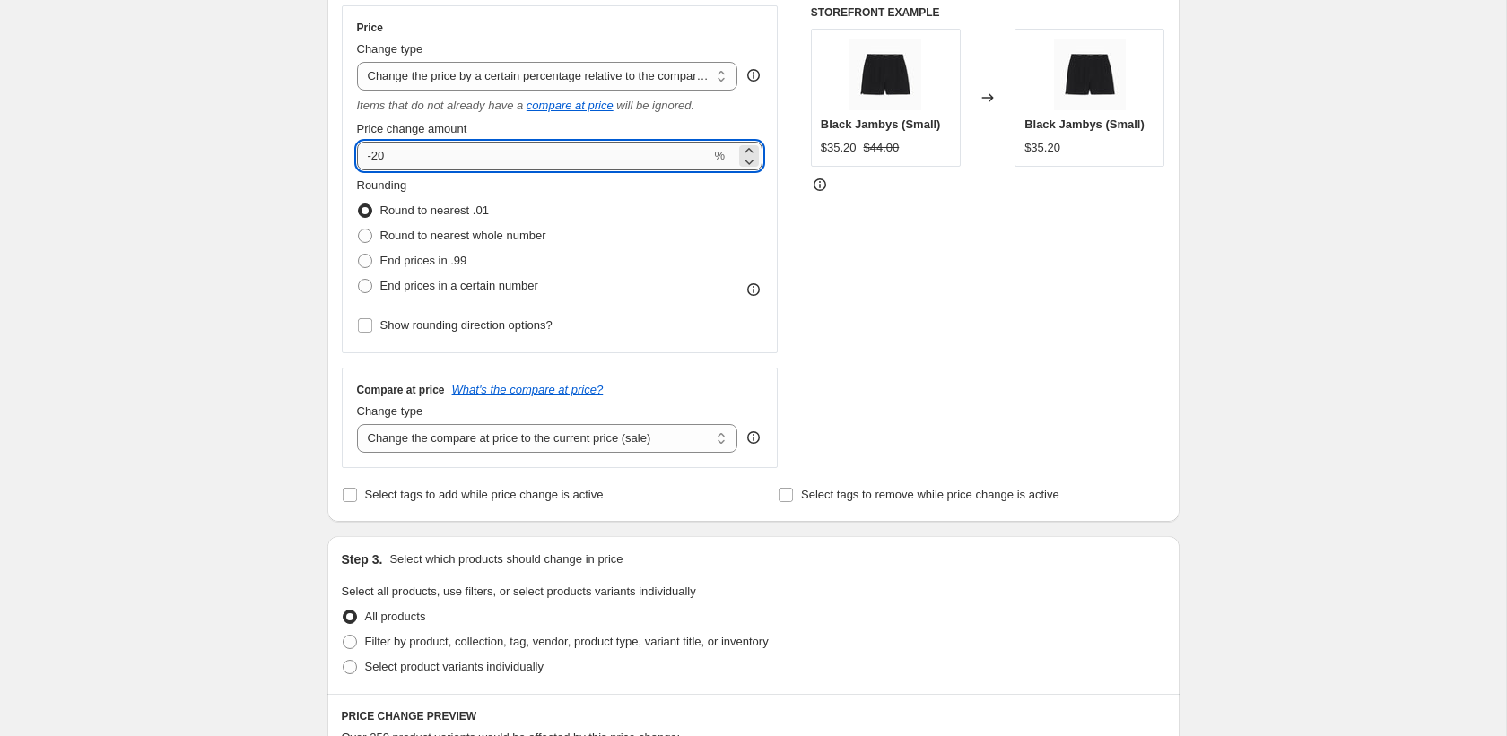
click at [436, 158] on input "-20" at bounding box center [534, 156] width 354 height 29
type input "-2"
type input "-50"
click at [282, 244] on div "Create new price [MEDICAL_DATA]. This page is ready Create new price [MEDICAL_D…" at bounding box center [753, 583] width 1506 height 1816
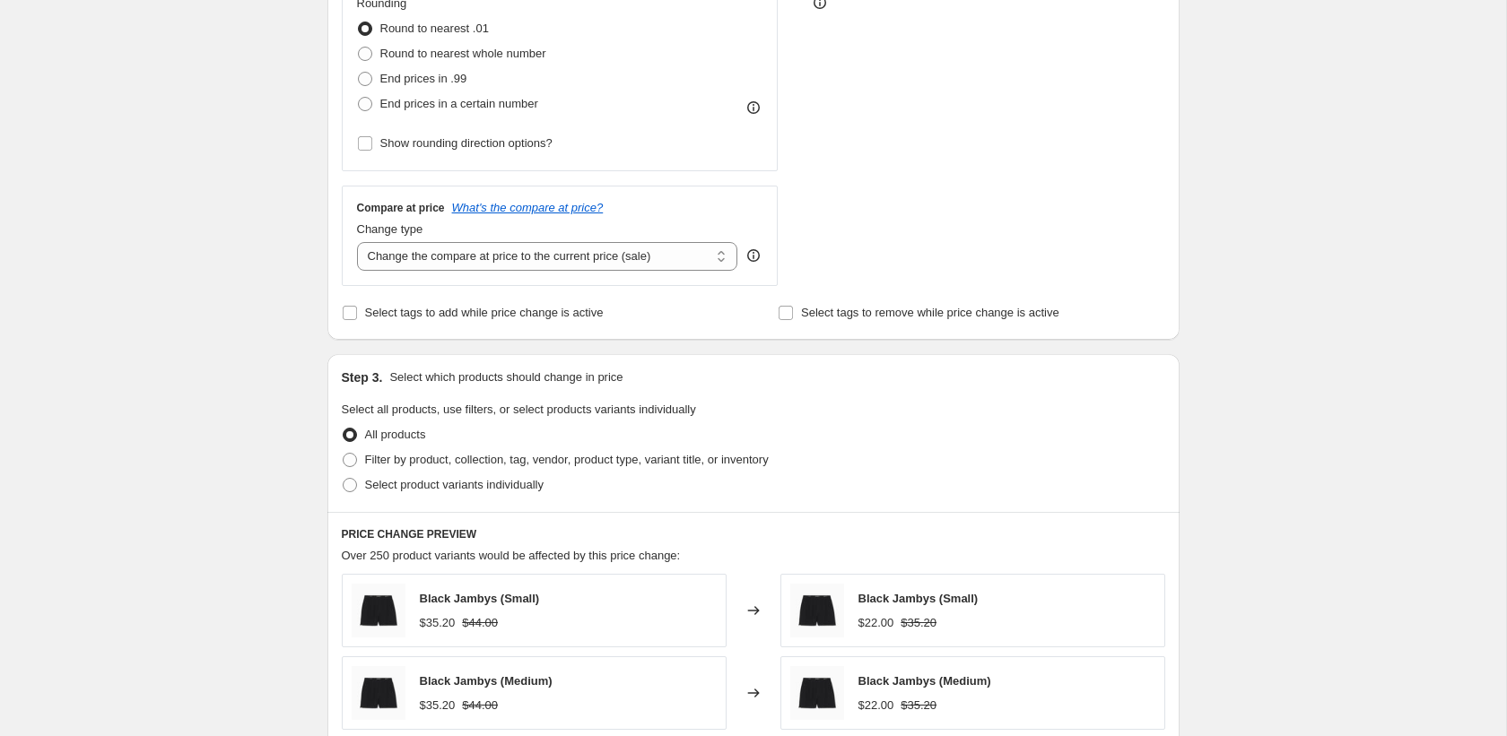
scroll to position [564, 0]
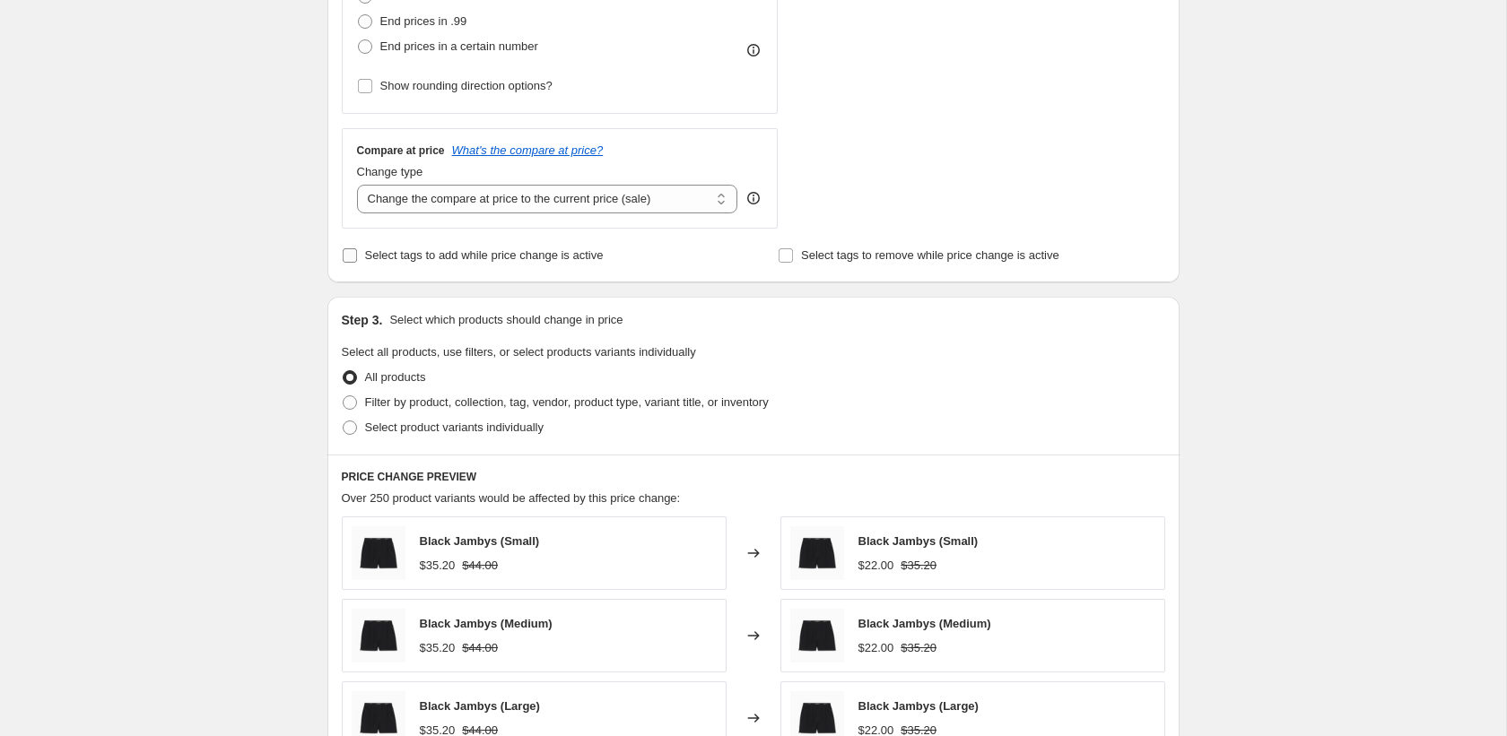
click at [442, 251] on span "Select tags to add while price change is active" at bounding box center [484, 254] width 239 height 13
click at [357, 251] on input "Select tags to add while price change is active" at bounding box center [350, 255] width 14 height 14
checkbox input "true"
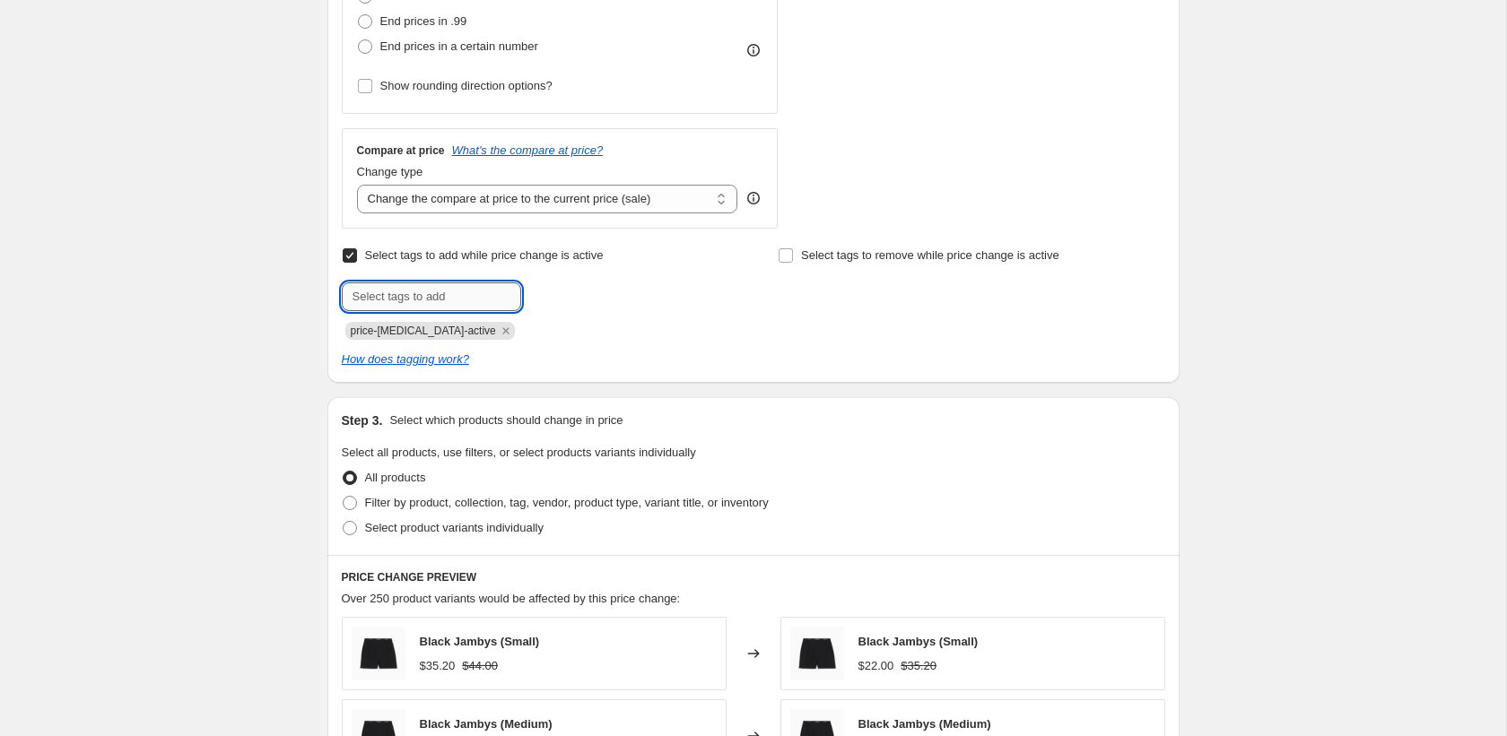
click at [421, 294] on input "text" at bounding box center [431, 296] width 179 height 29
type input "sale"
click at [552, 293] on b "Add" at bounding box center [546, 295] width 21 height 13
click at [473, 292] on input "text" at bounding box center [431, 296] width 179 height 29
type input "LDW50"
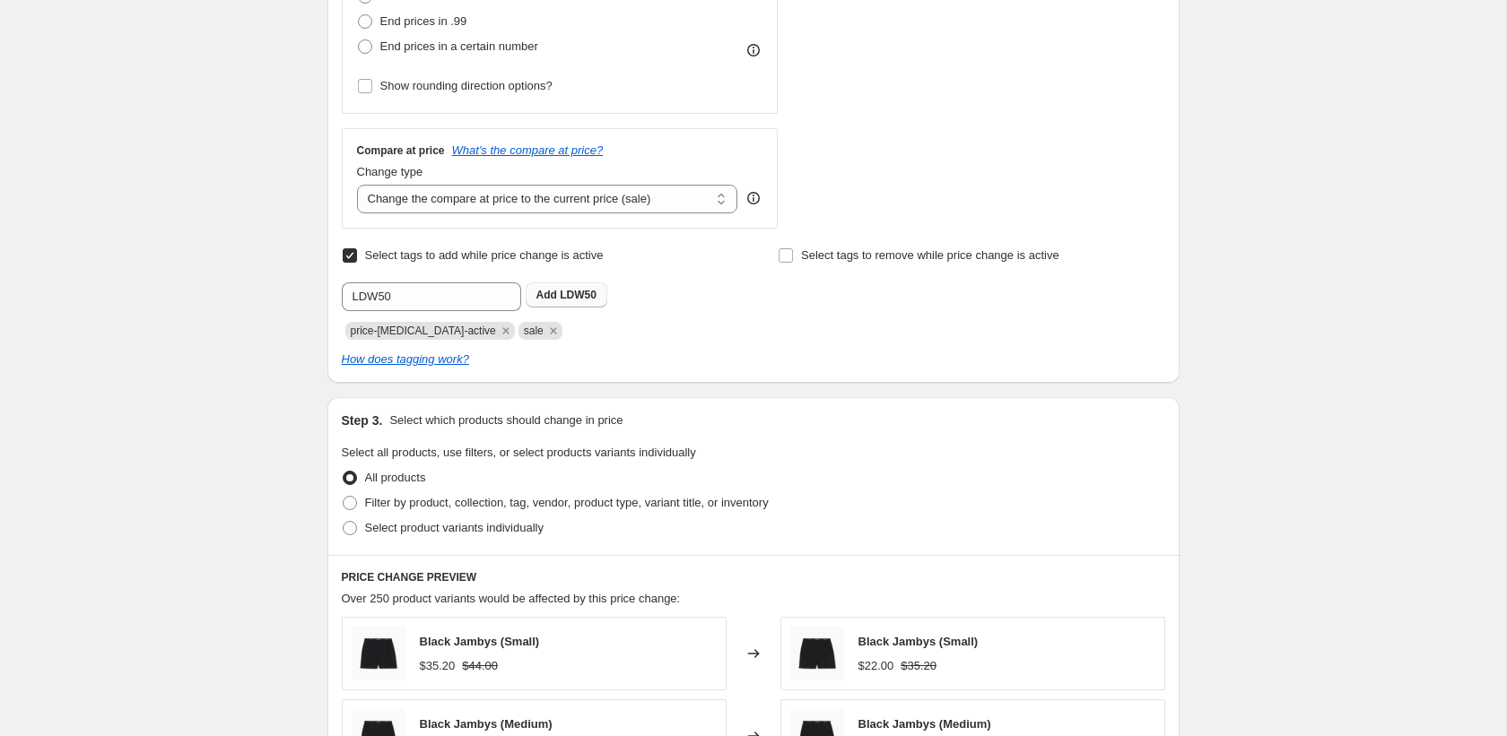
click at [573, 291] on span "LDW50" at bounding box center [578, 295] width 37 height 13
click at [782, 252] on input "Select tags to remove while price change is active" at bounding box center [785, 255] width 14 height 14
checkbox input "true"
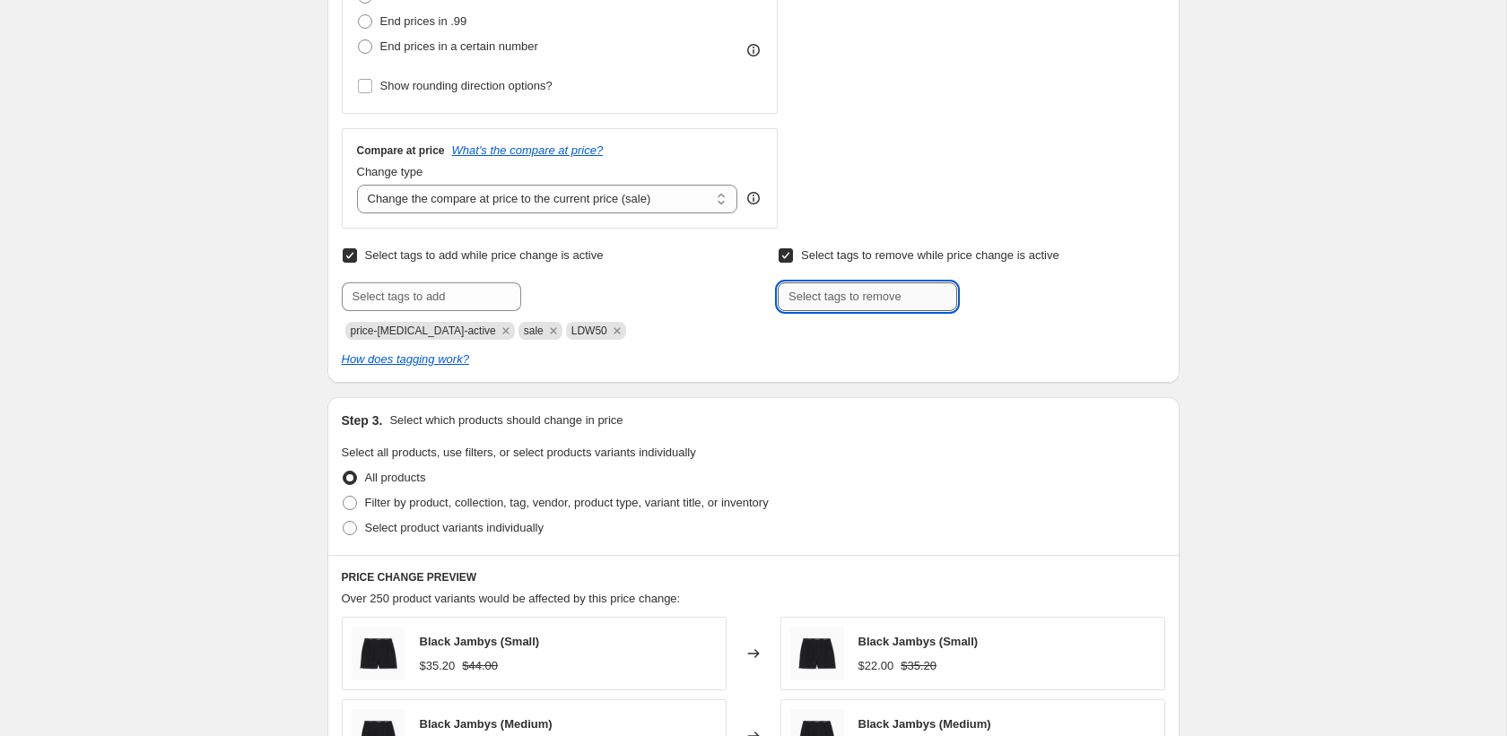
click at [842, 300] on input "text" at bounding box center [866, 296] width 179 height 29
type input "fullprice"
click at [1021, 297] on span "fullprice" at bounding box center [1017, 295] width 42 height 13
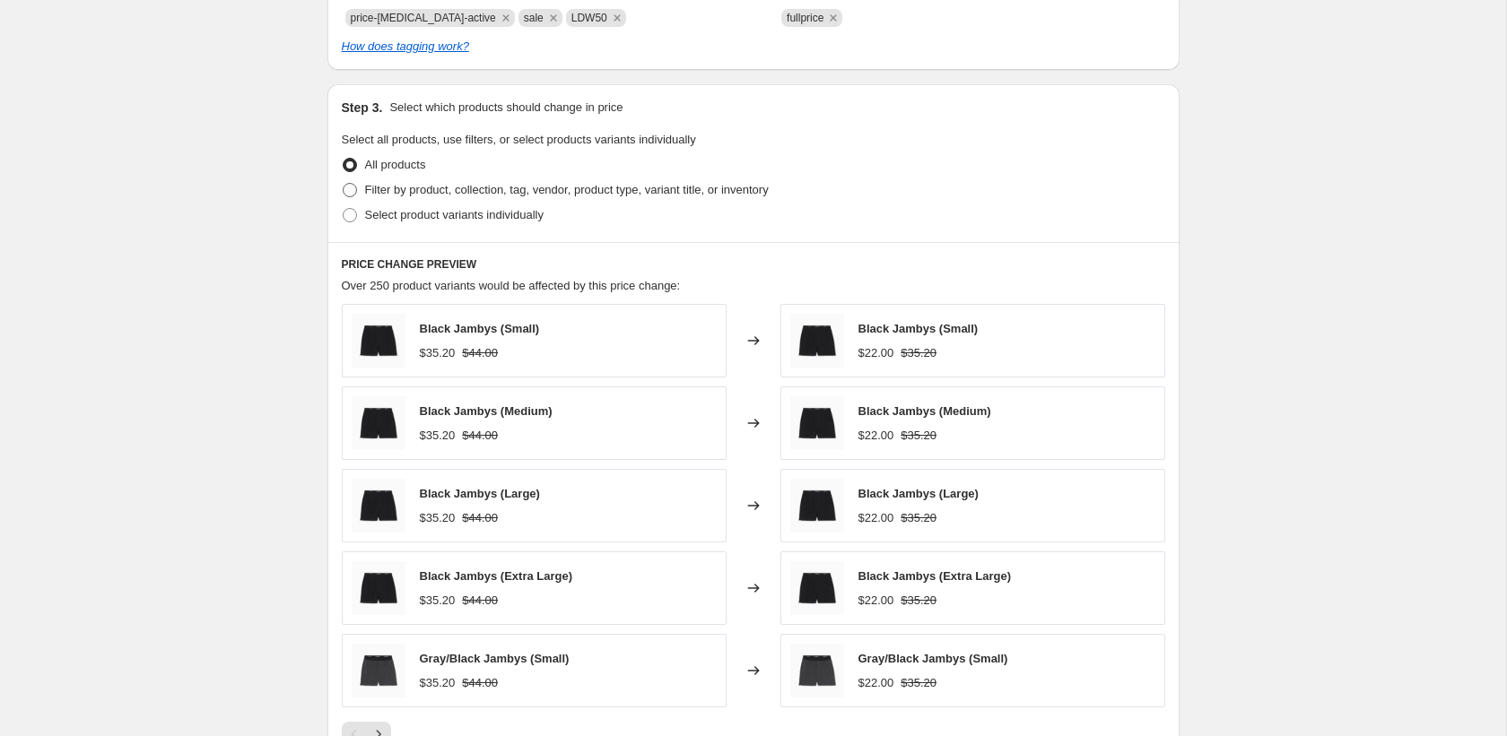
scroll to position [863, 0]
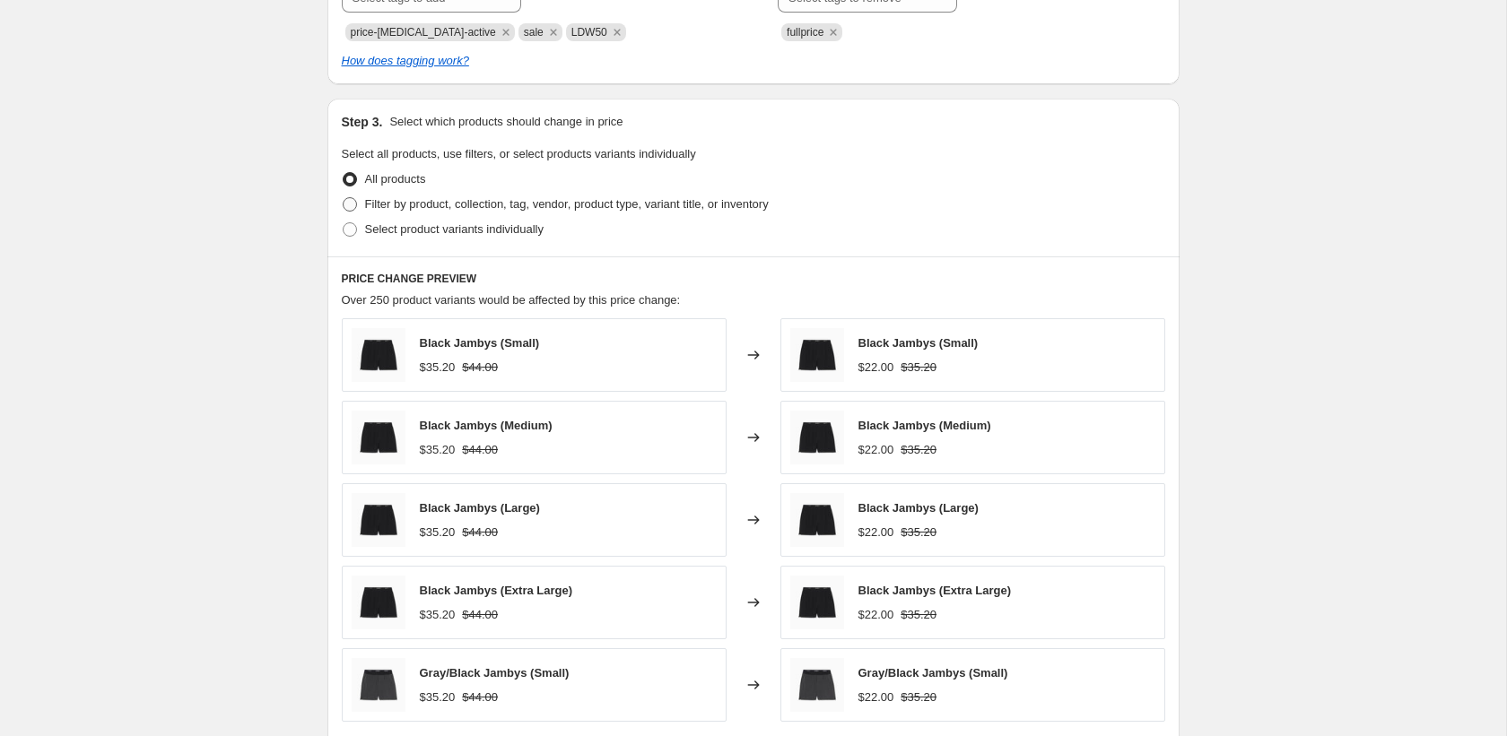
click at [429, 206] on span "Filter by product, collection, tag, vendor, product type, variant title, or inv…" at bounding box center [567, 203] width 404 height 13
click at [343, 198] on input "Filter by product, collection, tag, vendor, product type, variant title, or inv…" at bounding box center [343, 197] width 1 height 1
radio input "true"
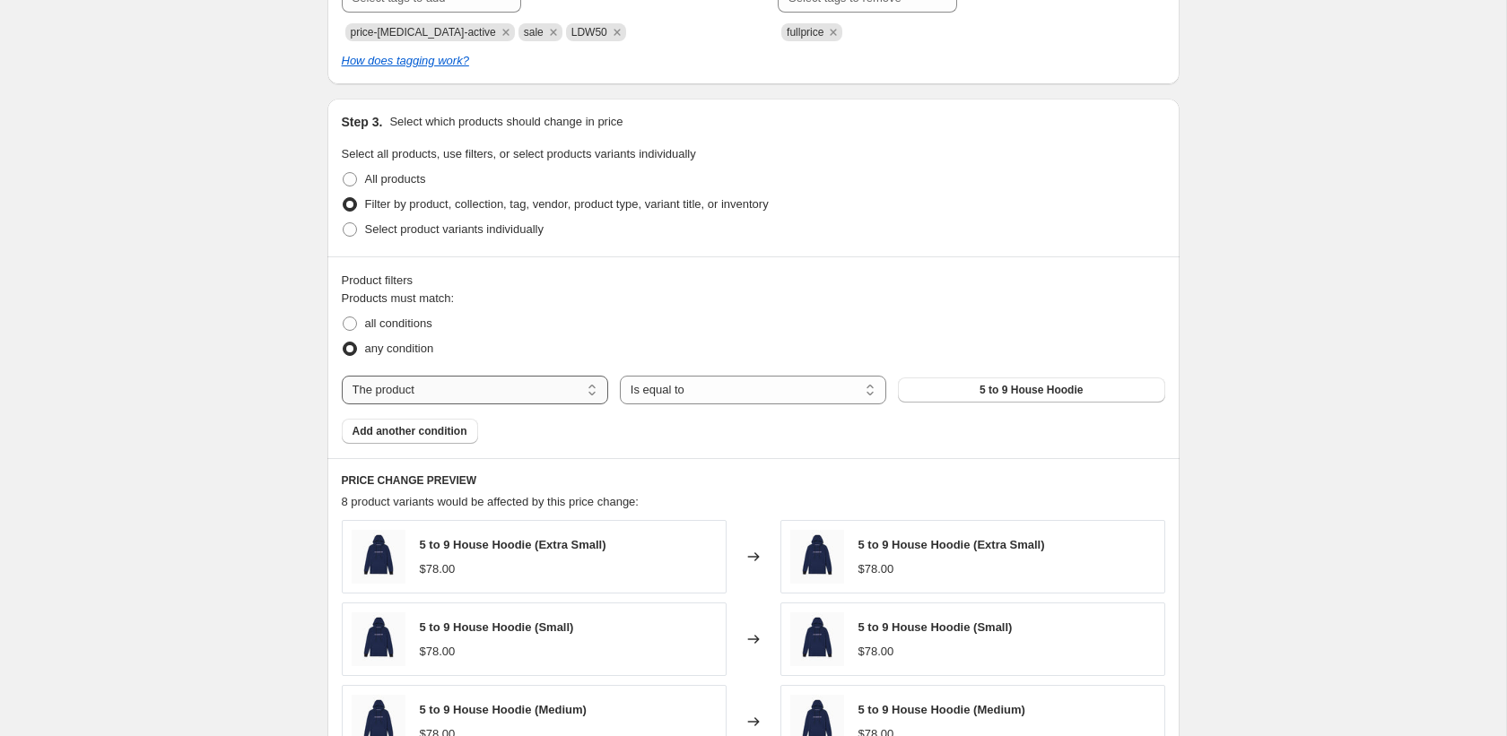
click at [539, 378] on select "The product The product's collection The product's tag The product's vendor The…" at bounding box center [475, 390] width 266 height 29
select select "tag"
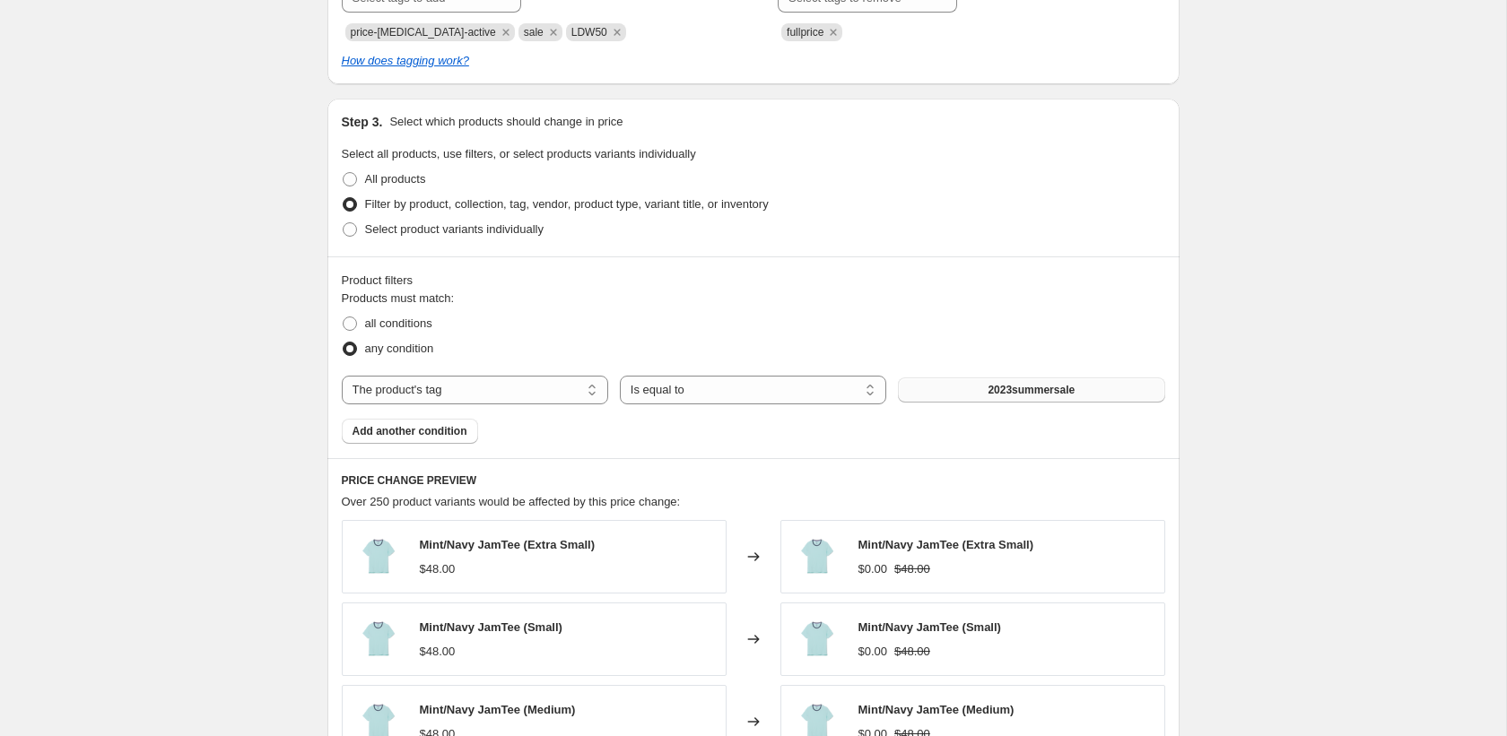
click at [938, 391] on button "2023summersale" at bounding box center [1031, 390] width 266 height 25
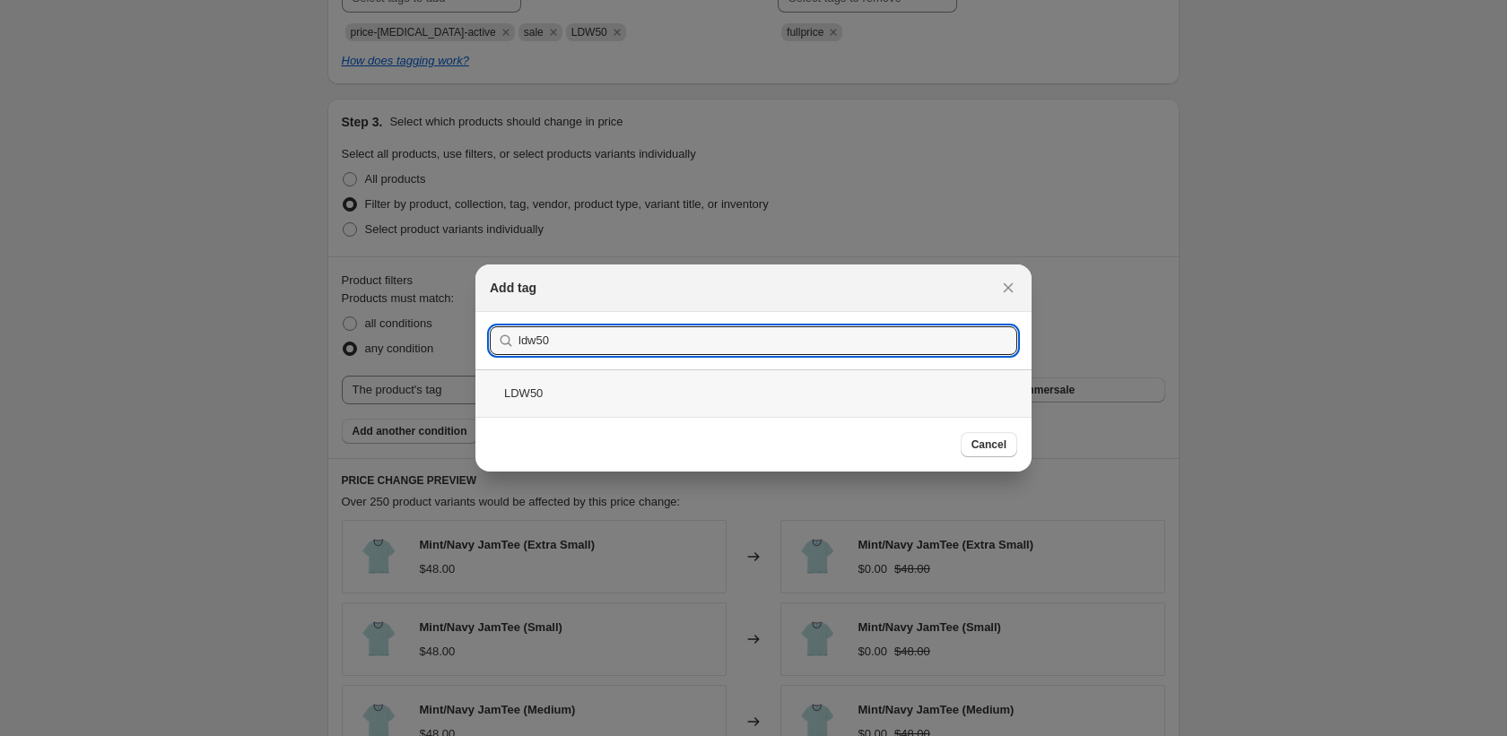
type input "ldw50"
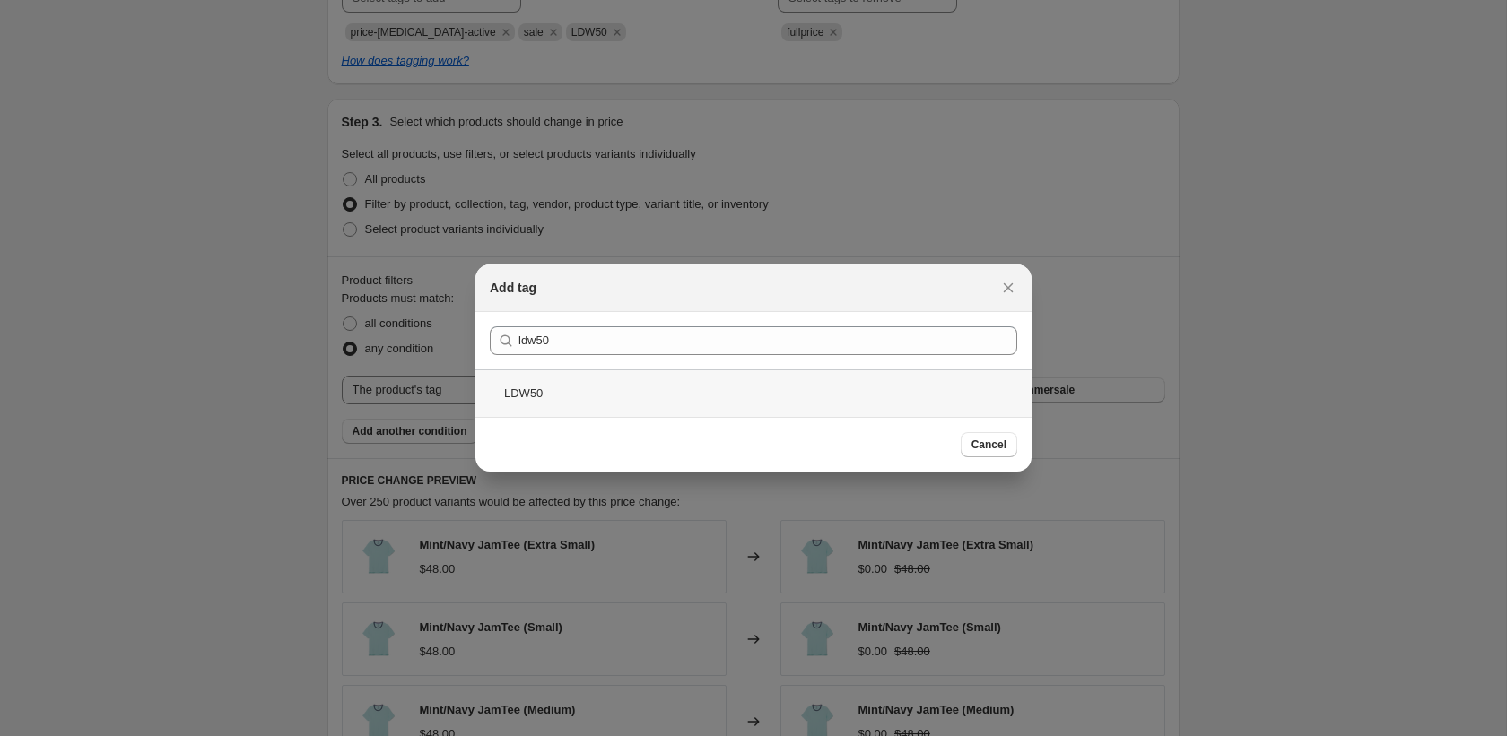
click at [658, 379] on div "LDW50" at bounding box center [753, 393] width 556 height 48
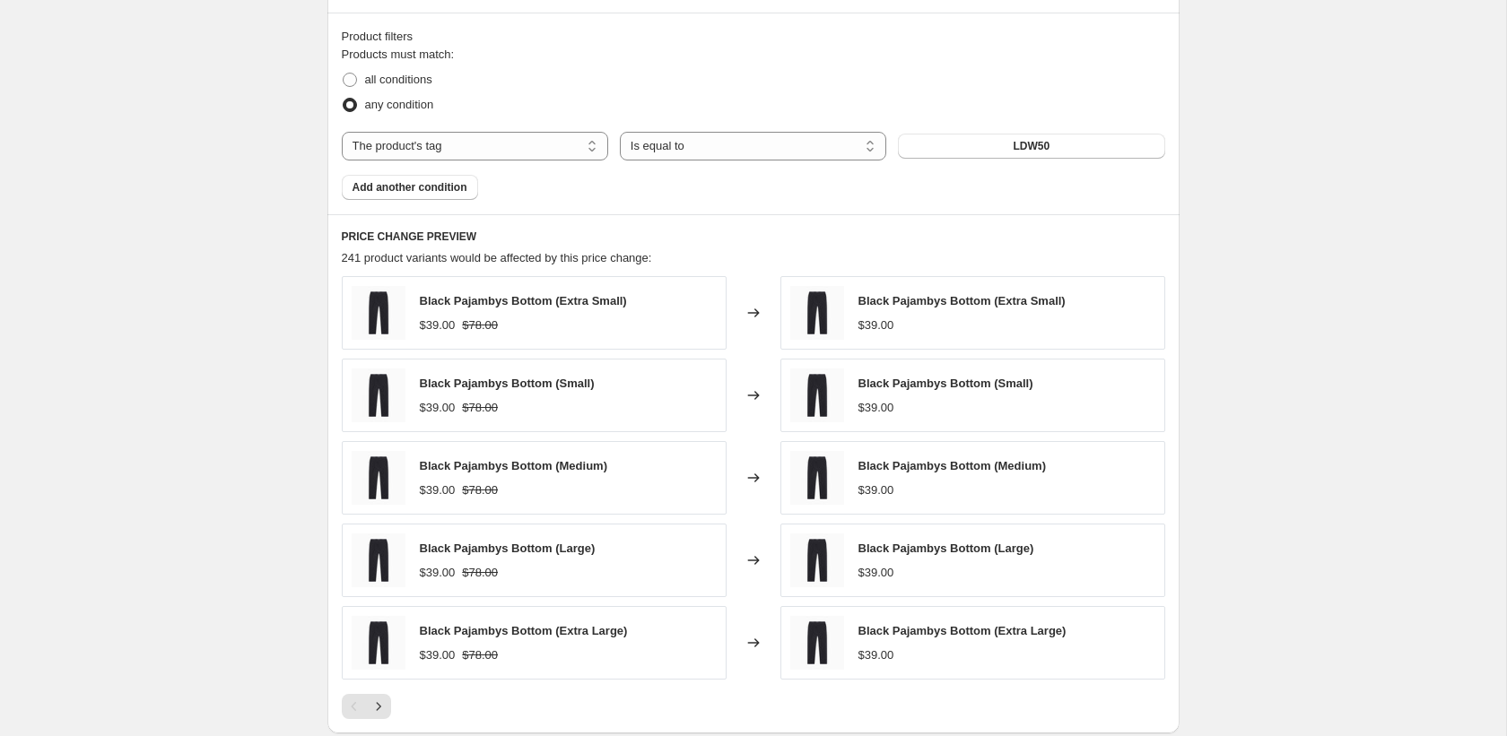
scroll to position [1124, 0]
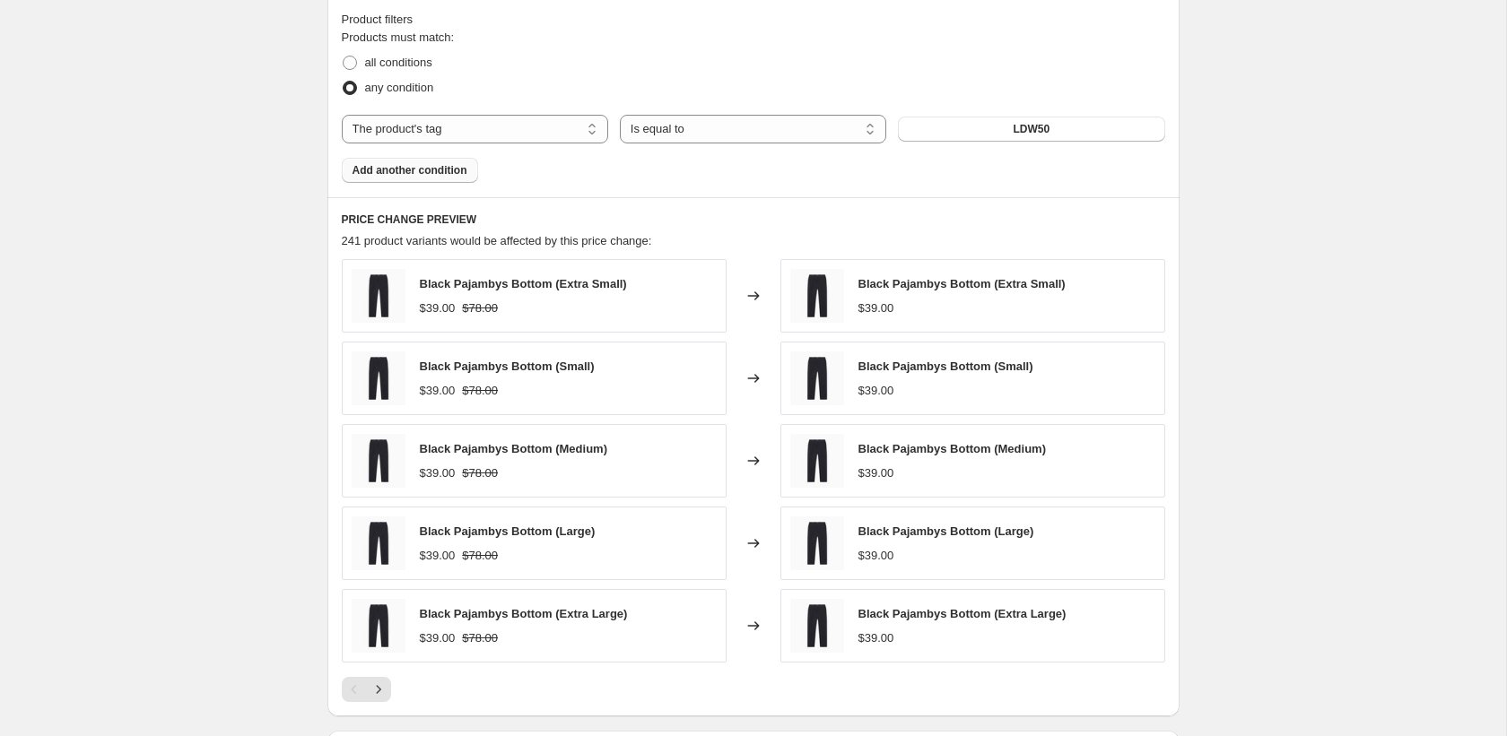
click at [429, 161] on button "Add another condition" at bounding box center [410, 170] width 136 height 25
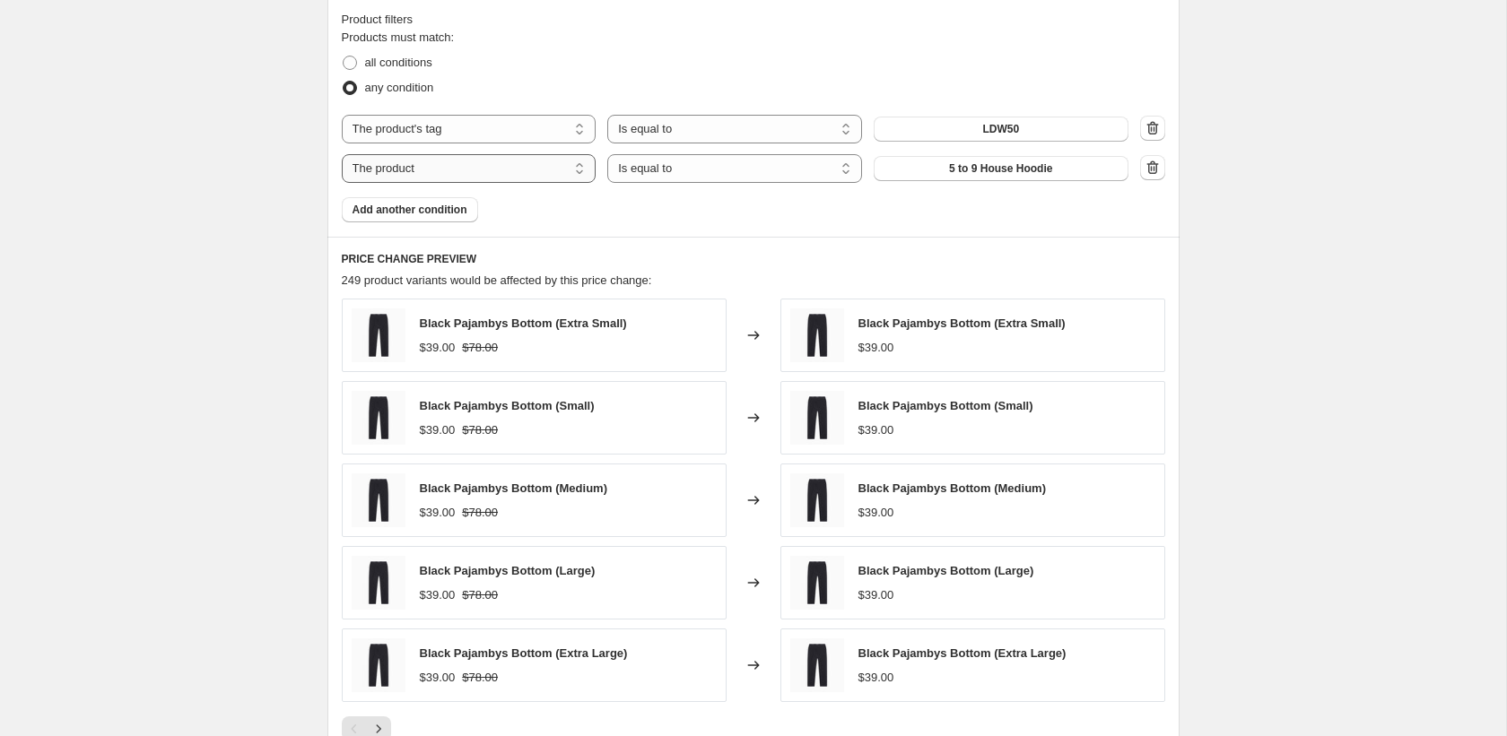
click at [435, 172] on select "The product The product's collection The product's tag The product's vendor The…" at bounding box center [469, 168] width 255 height 29
select select "product_status"
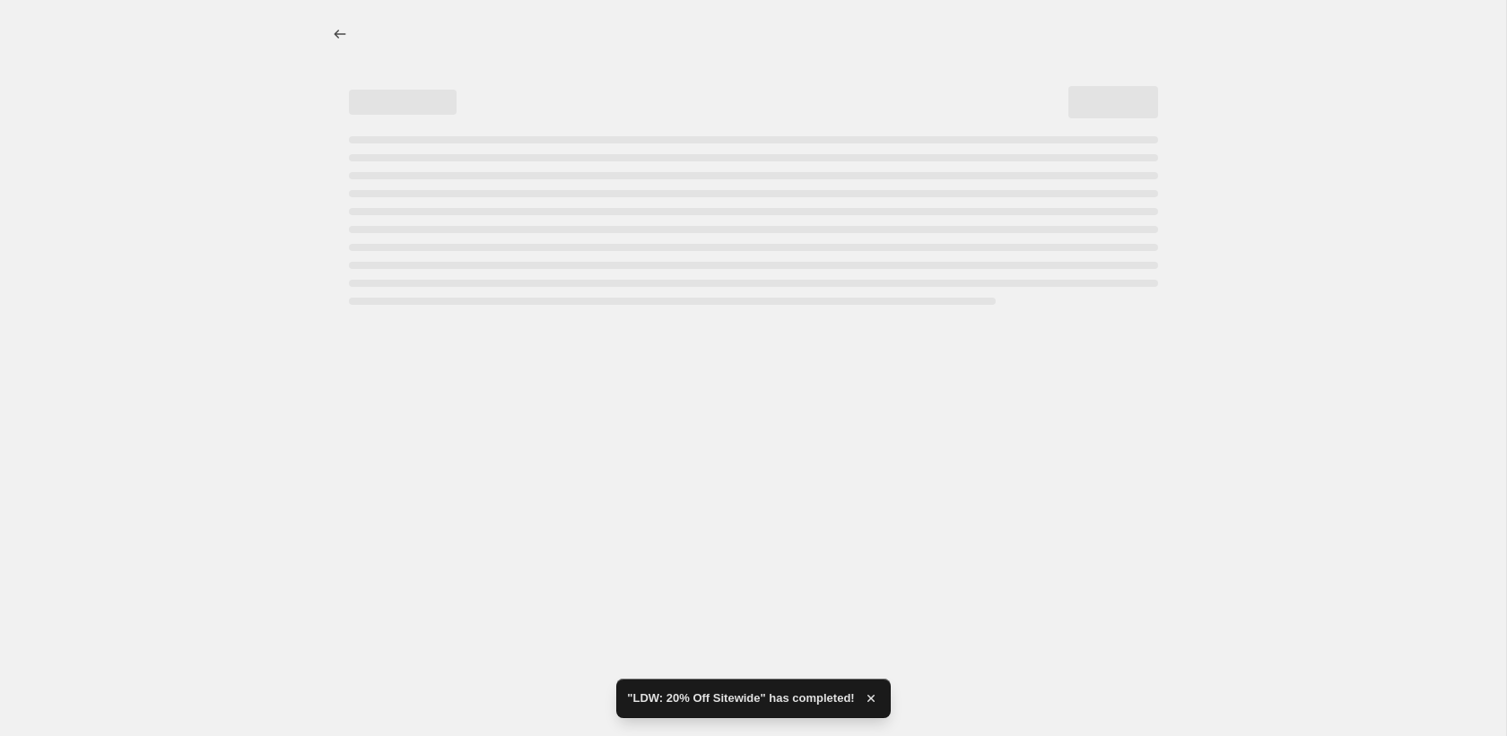
scroll to position [0, 0]
select select "pcap"
select select "tag"
select select "product_status"
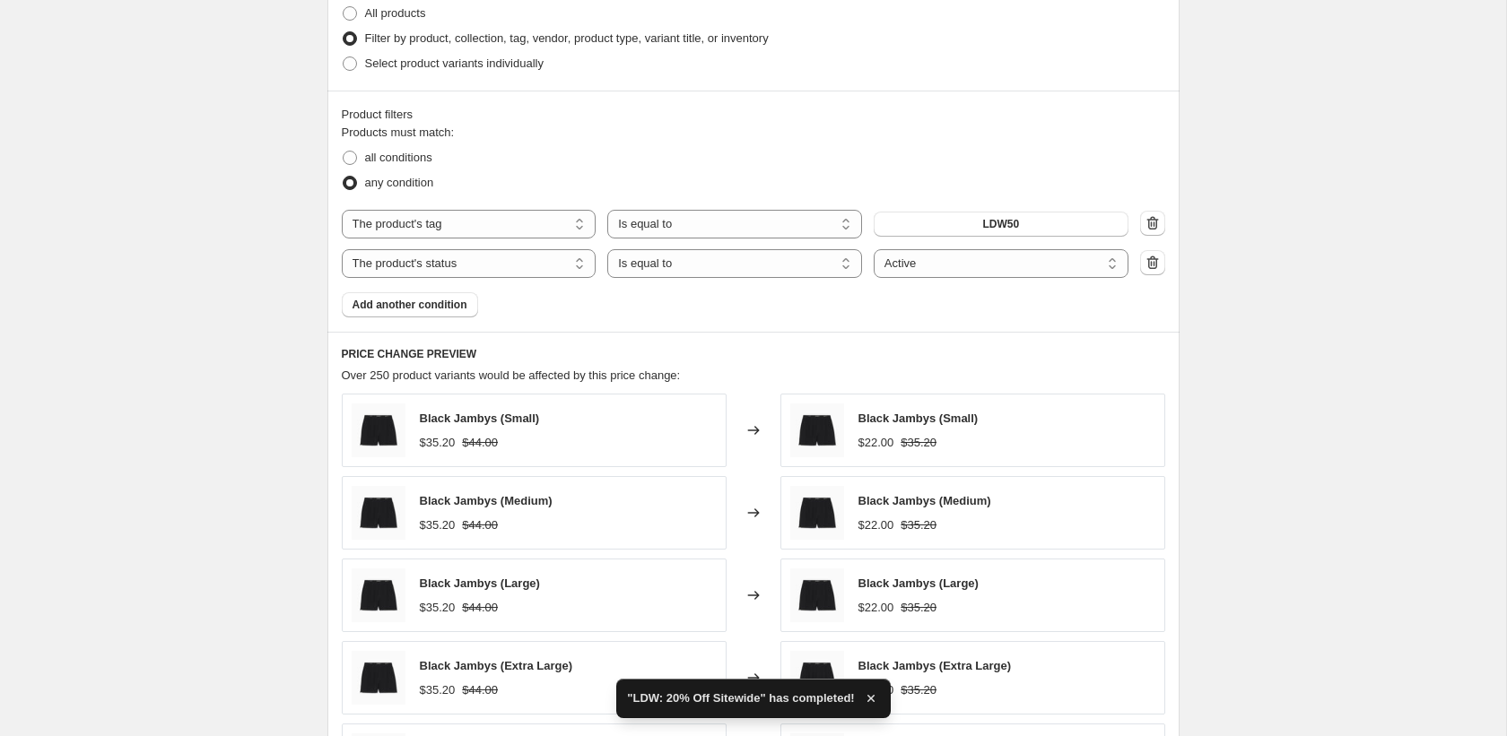
scroll to position [1049, 0]
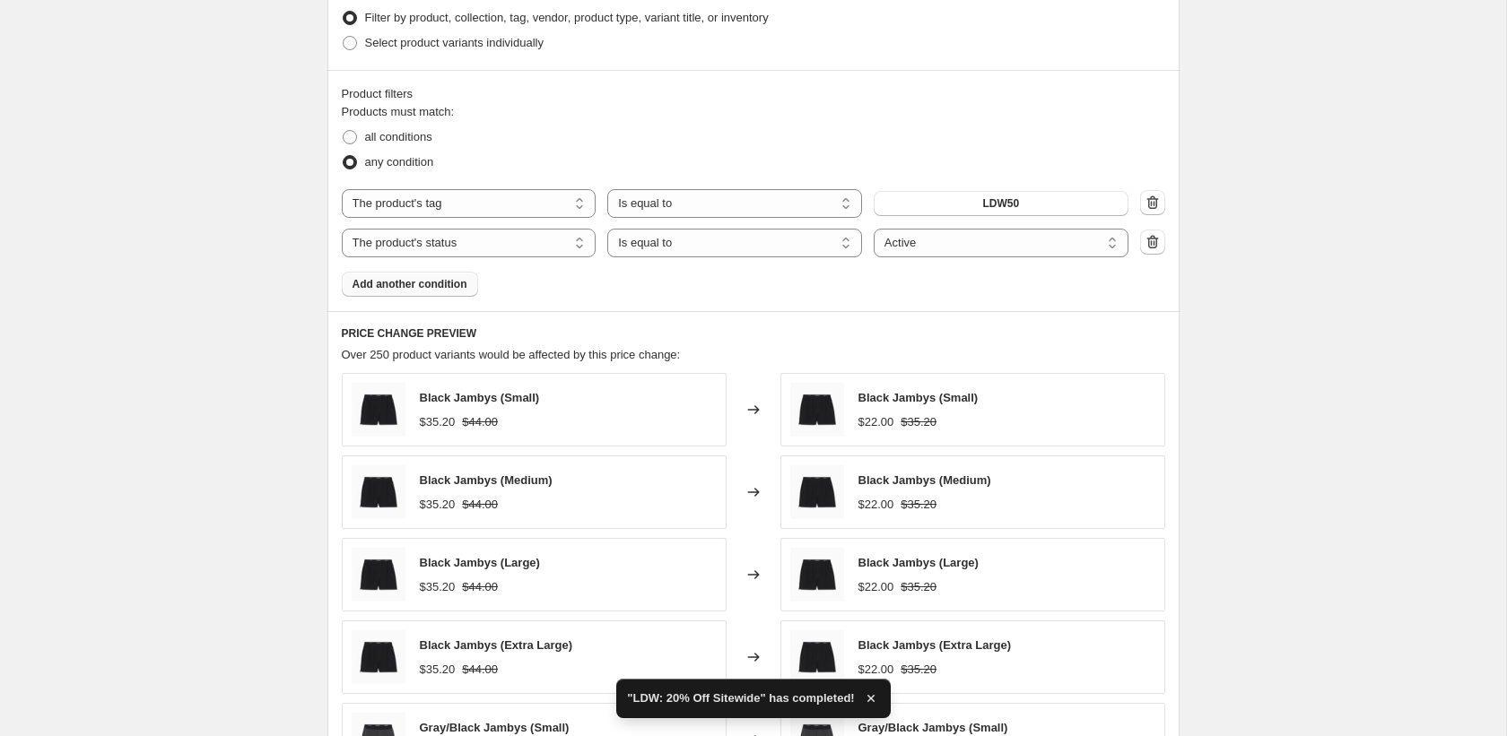
click at [414, 275] on button "Add another condition" at bounding box center [410, 284] width 136 height 25
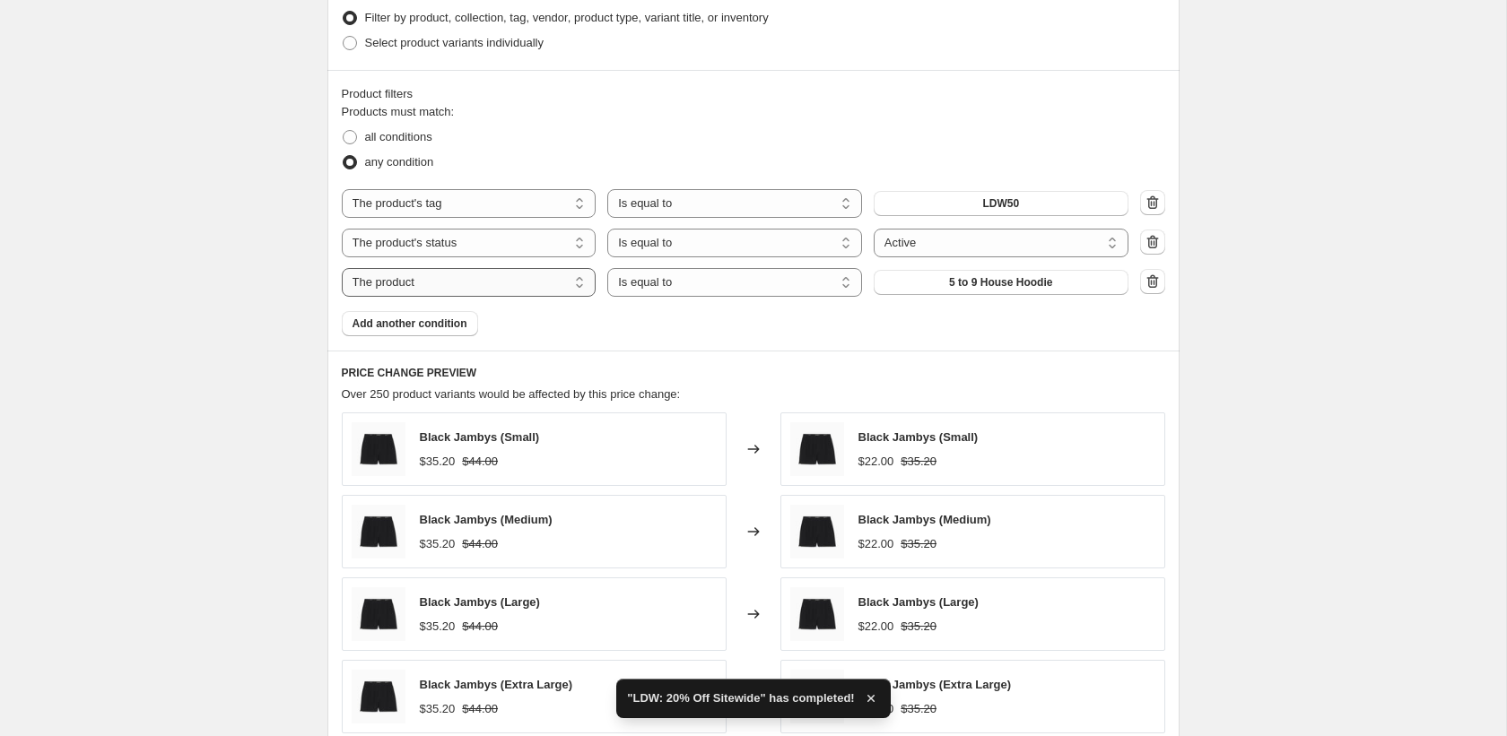
click at [440, 284] on select "The product The product's collection The product's tag The product's vendor The…" at bounding box center [469, 282] width 255 height 29
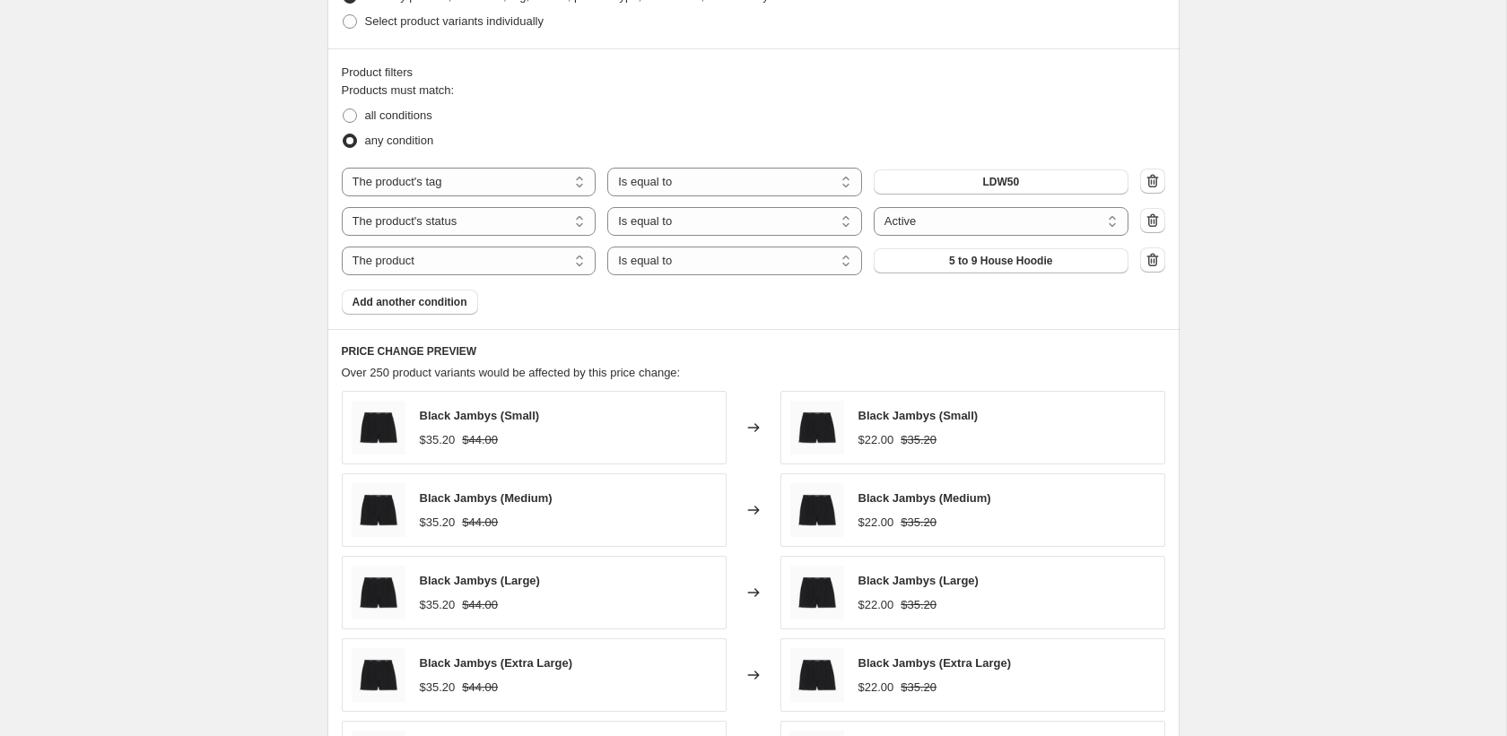
scroll to position [1069, 0]
click at [435, 309] on span "Add another condition" at bounding box center [409, 304] width 115 height 14
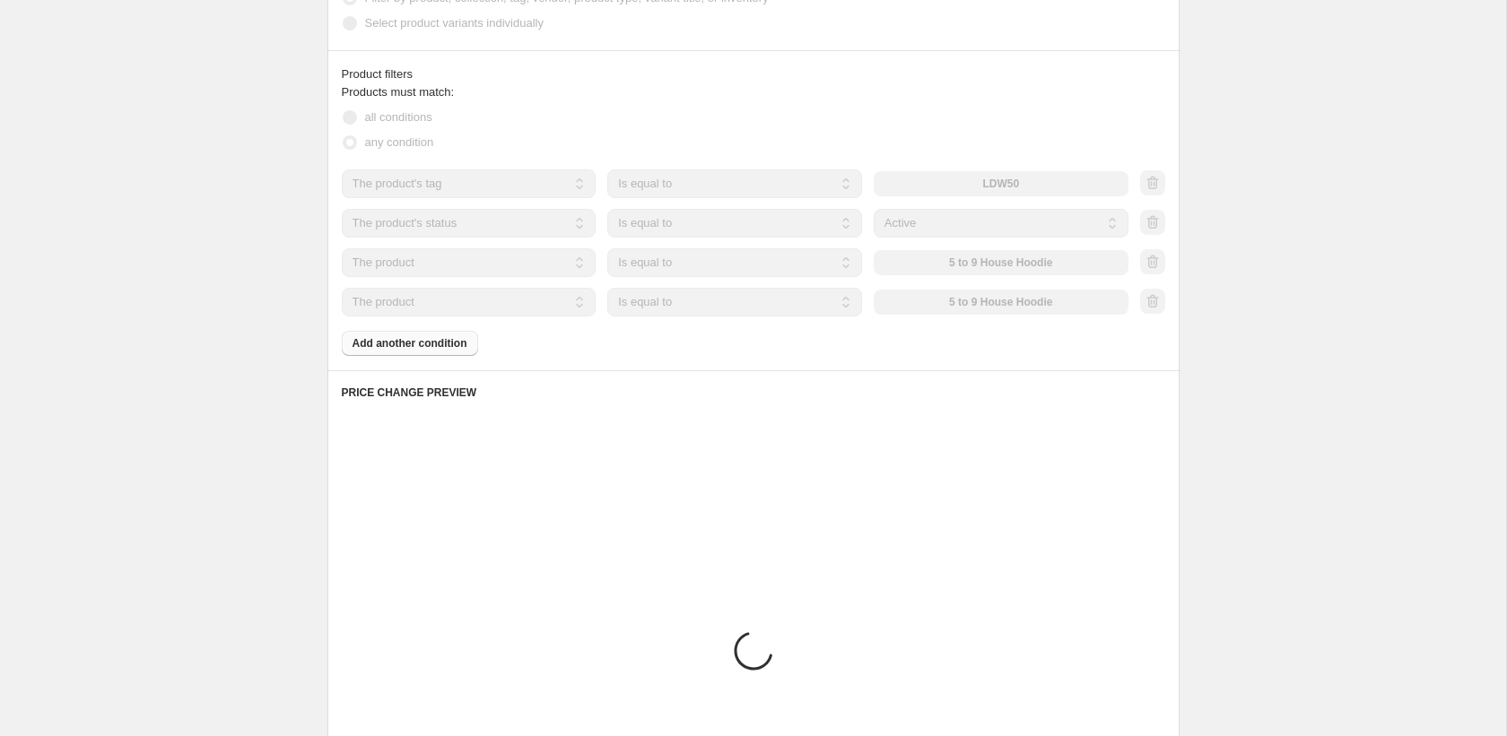
click at [434, 310] on select "The product The product's collection The product's tag The product's vendor The…" at bounding box center [469, 302] width 255 height 29
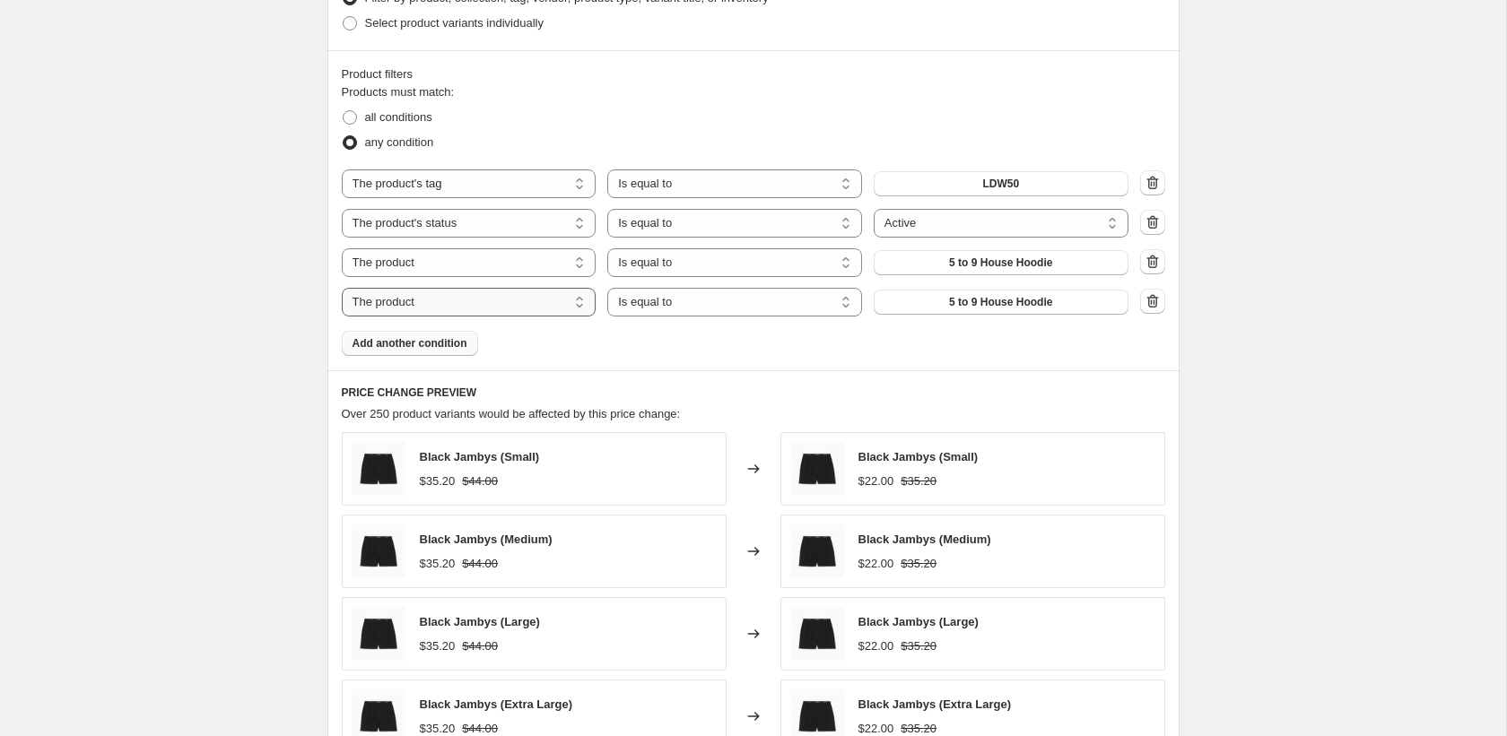
click at [430, 303] on select "The product The product's collection The product's tag The product's vendor The…" at bounding box center [469, 302] width 255 height 29
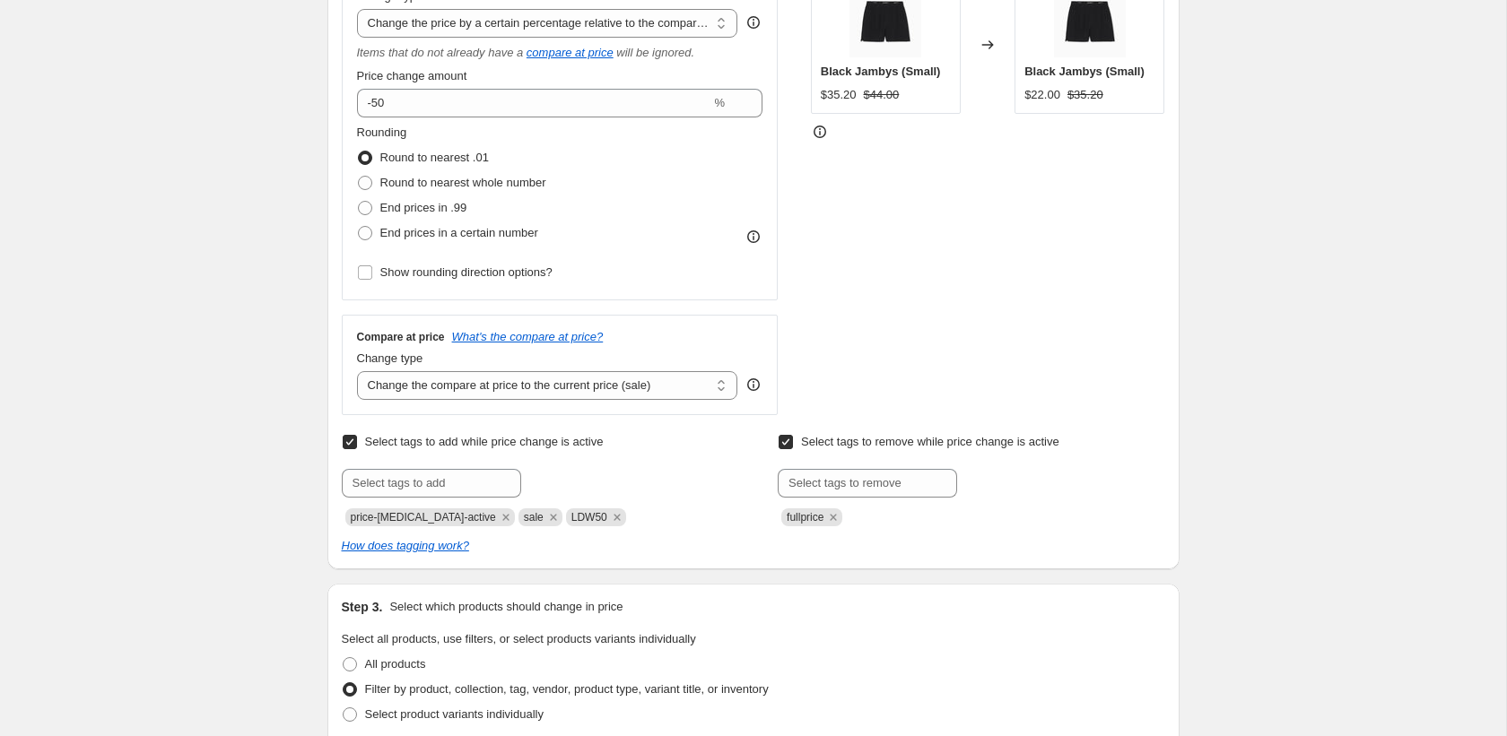
scroll to position [169, 0]
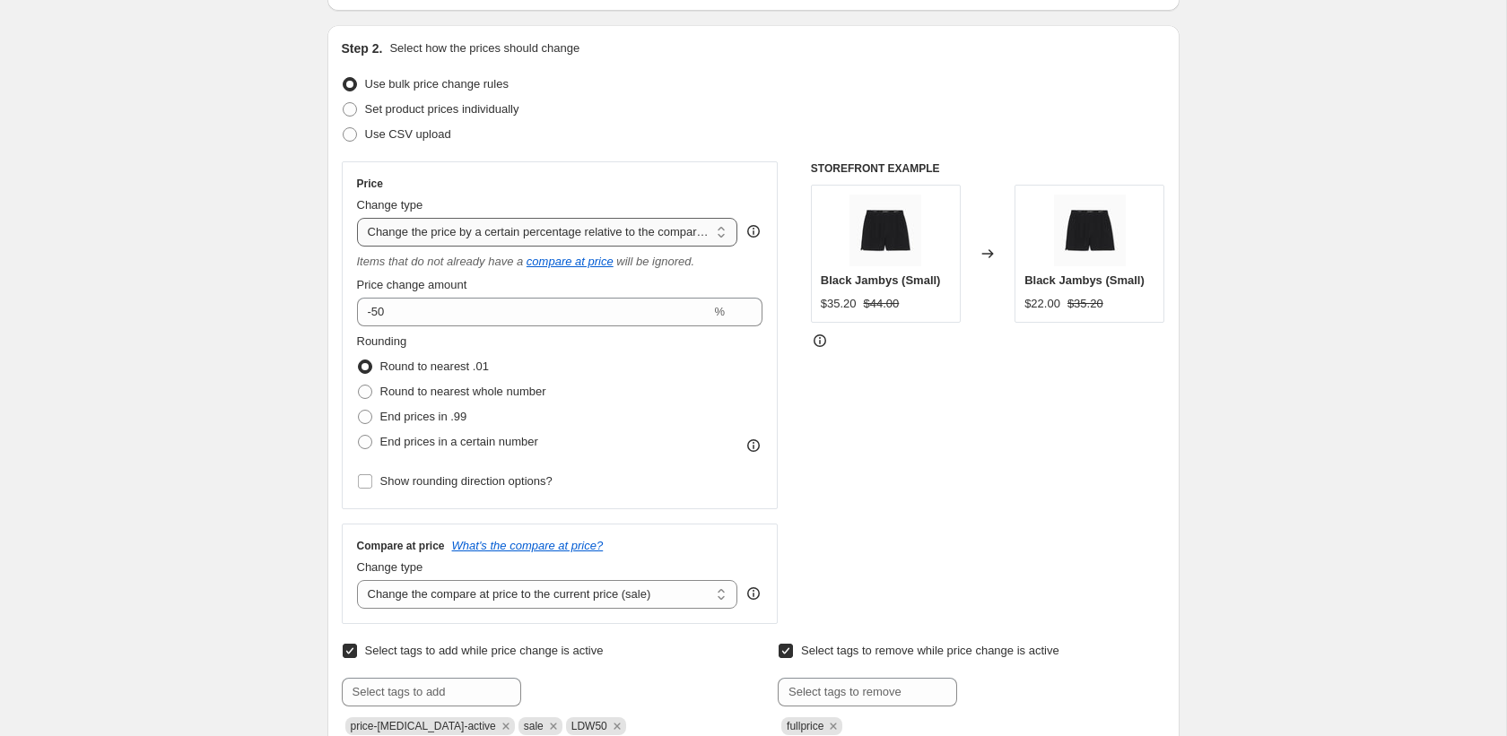
click at [461, 227] on select "Change the price to a certain amount Change the price by a certain amount Chang…" at bounding box center [547, 232] width 381 height 29
click at [357, 218] on select "Change the price to a certain amount Change the price by a certain amount Chang…" at bounding box center [547, 232] width 381 height 29
click at [524, 236] on select "Change the price to a certain amount Change the price by a certain amount Chang…" at bounding box center [547, 232] width 381 height 29
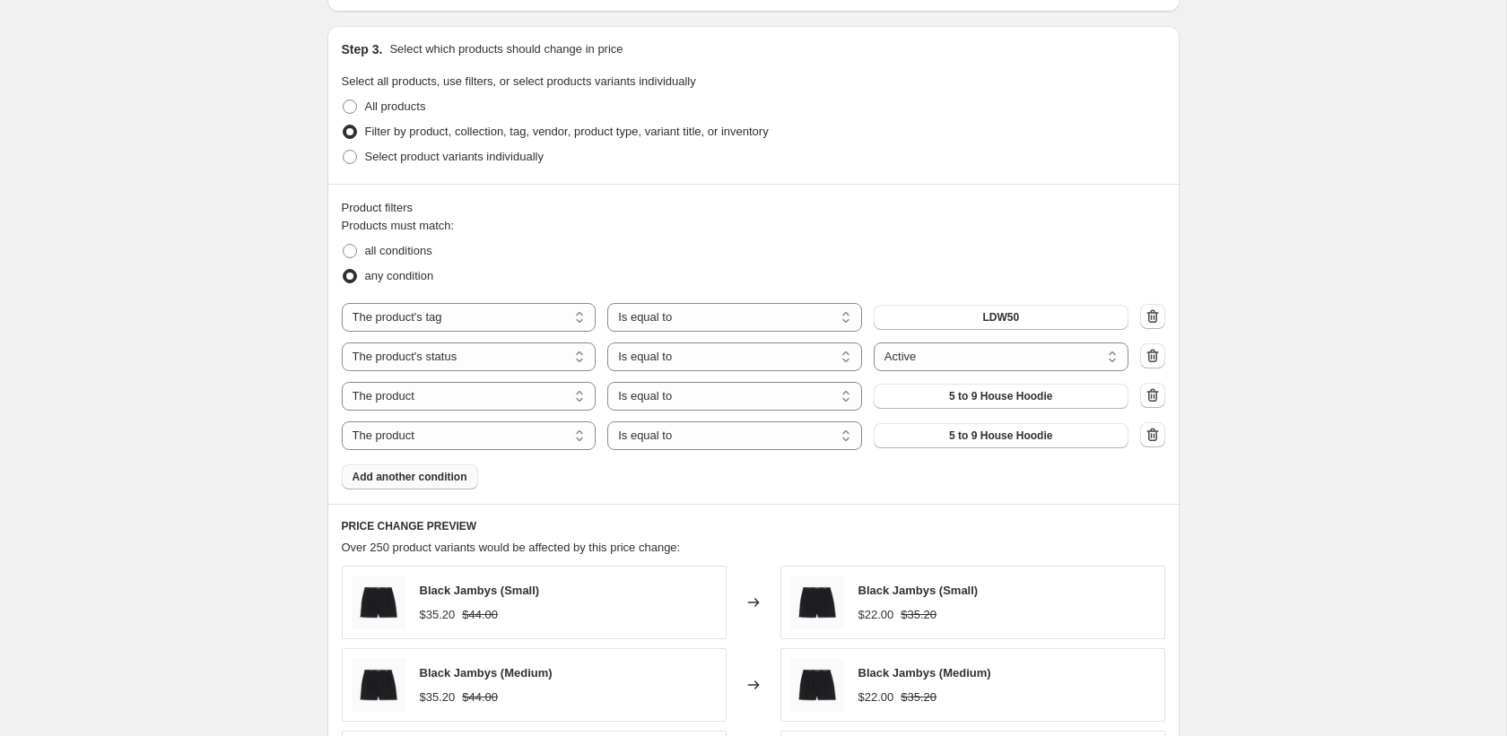
scroll to position [967, 0]
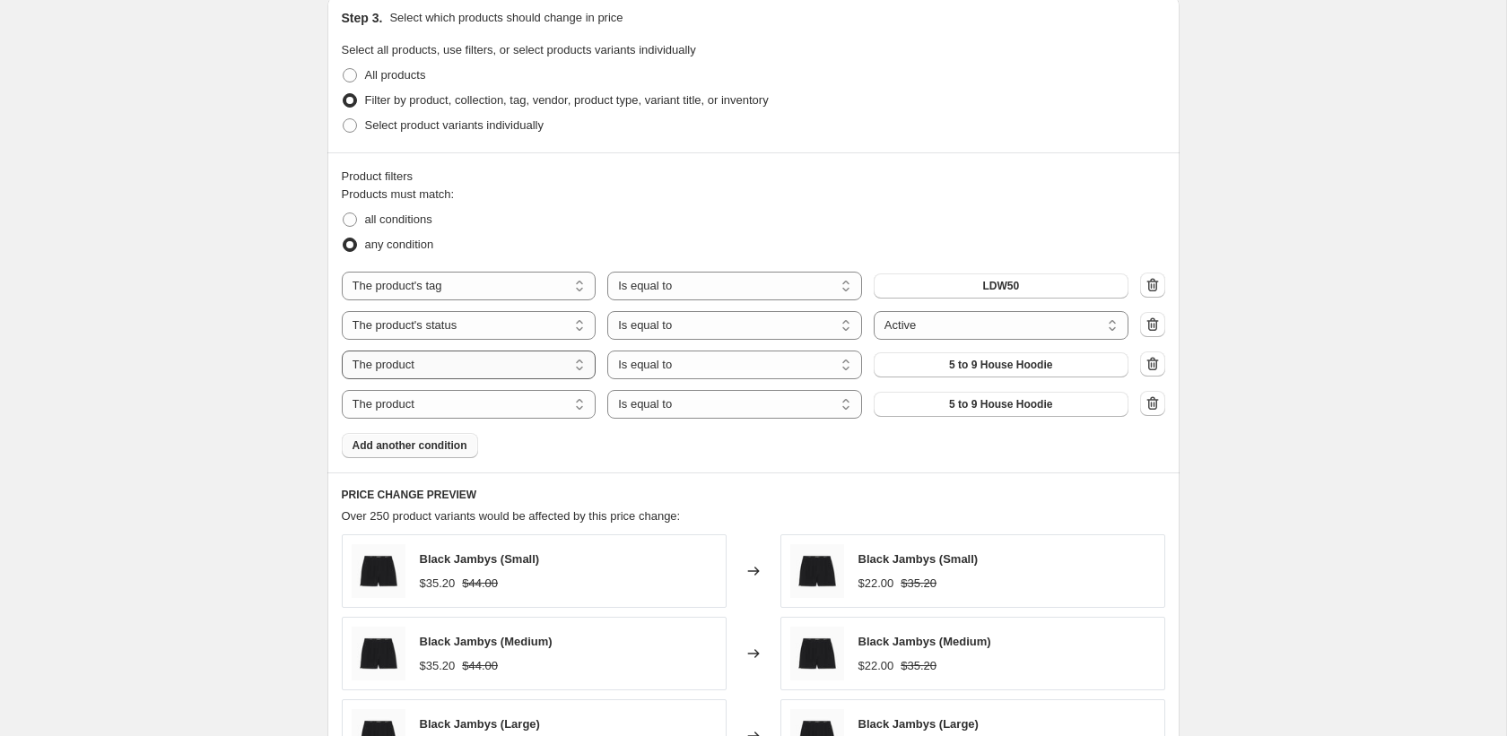
click at [478, 371] on select "The product The product's collection The product's tag The product's vendor The…" at bounding box center [469, 365] width 255 height 29
select select "tag"
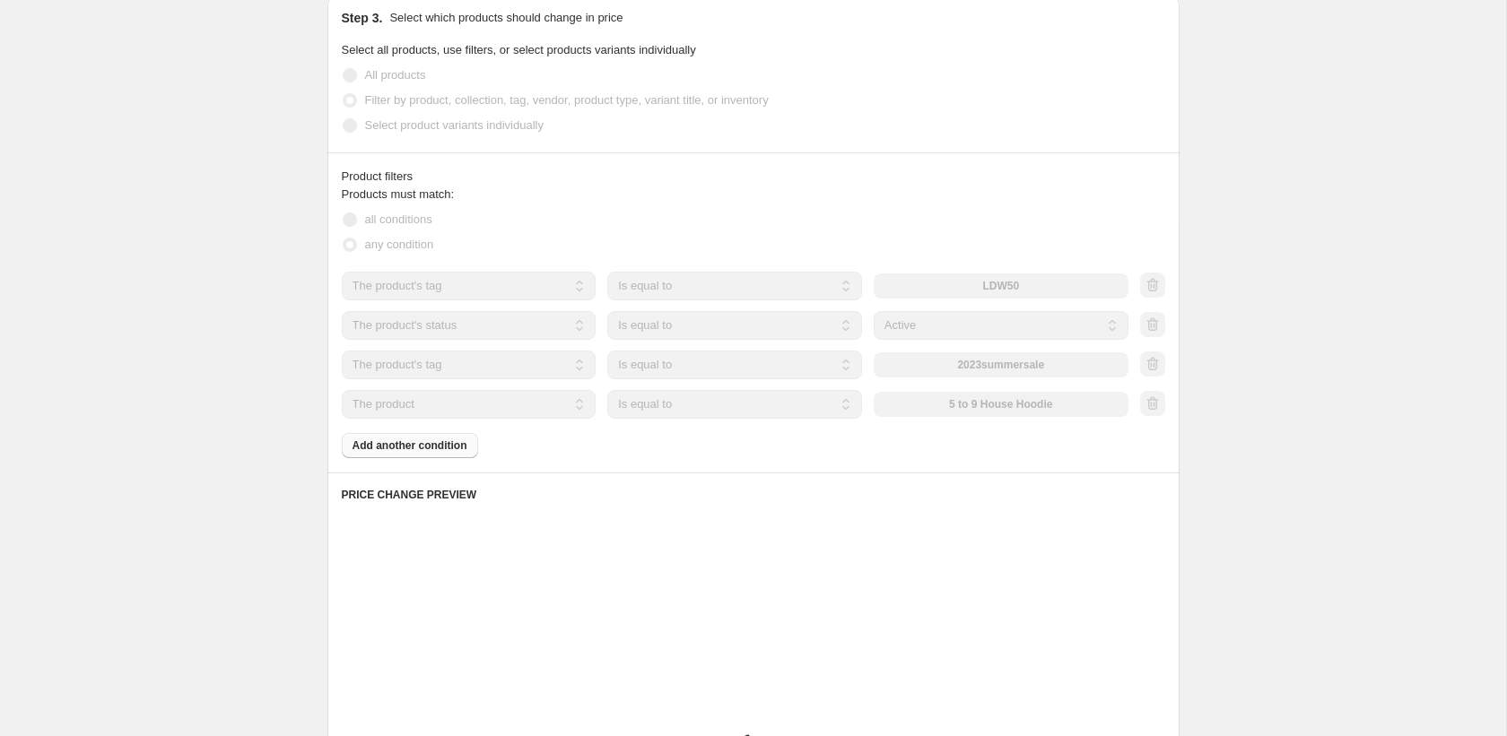
click at [760, 368] on select "Is equal to Is not equal to" at bounding box center [734, 365] width 255 height 29
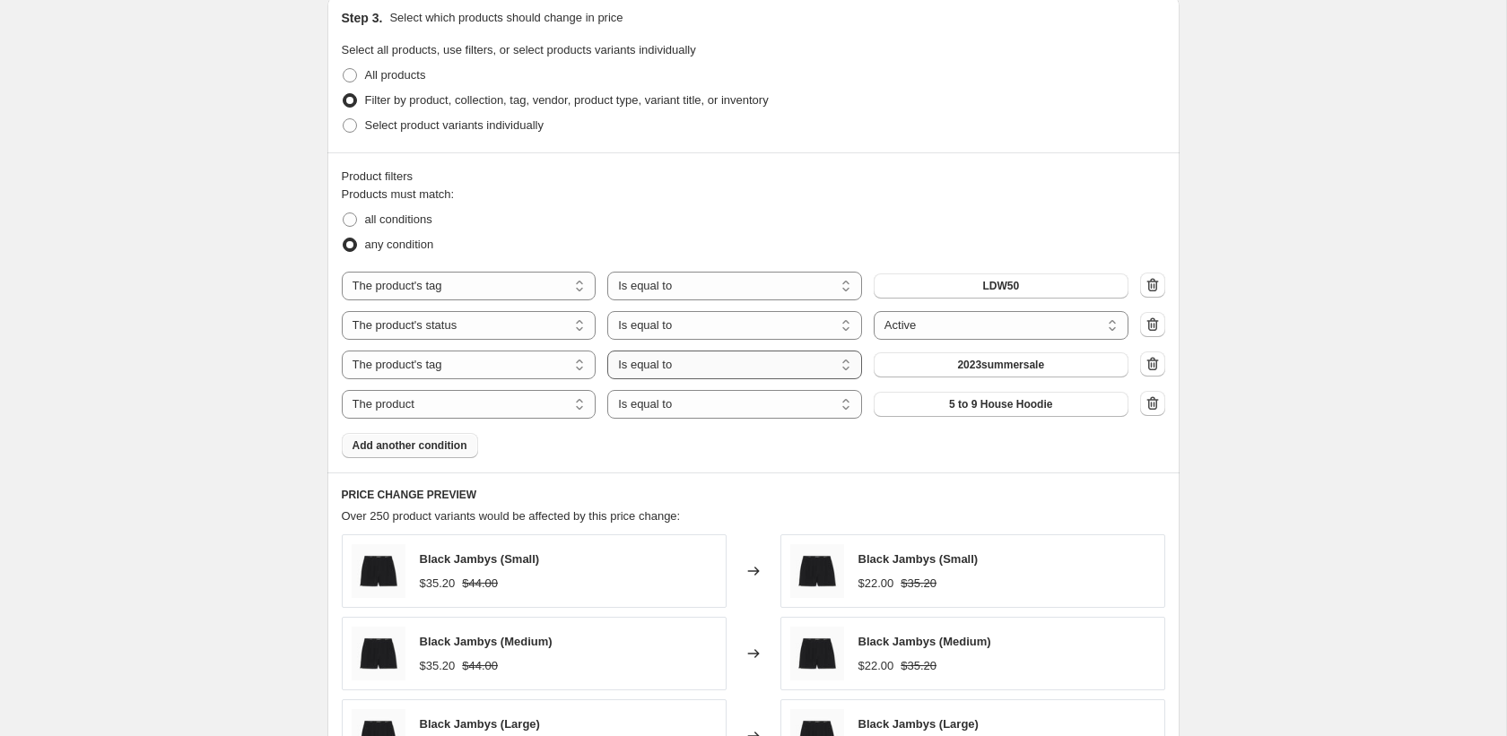
select select "not_equal"
click at [977, 364] on span "2023summersale" at bounding box center [1000, 365] width 87 height 14
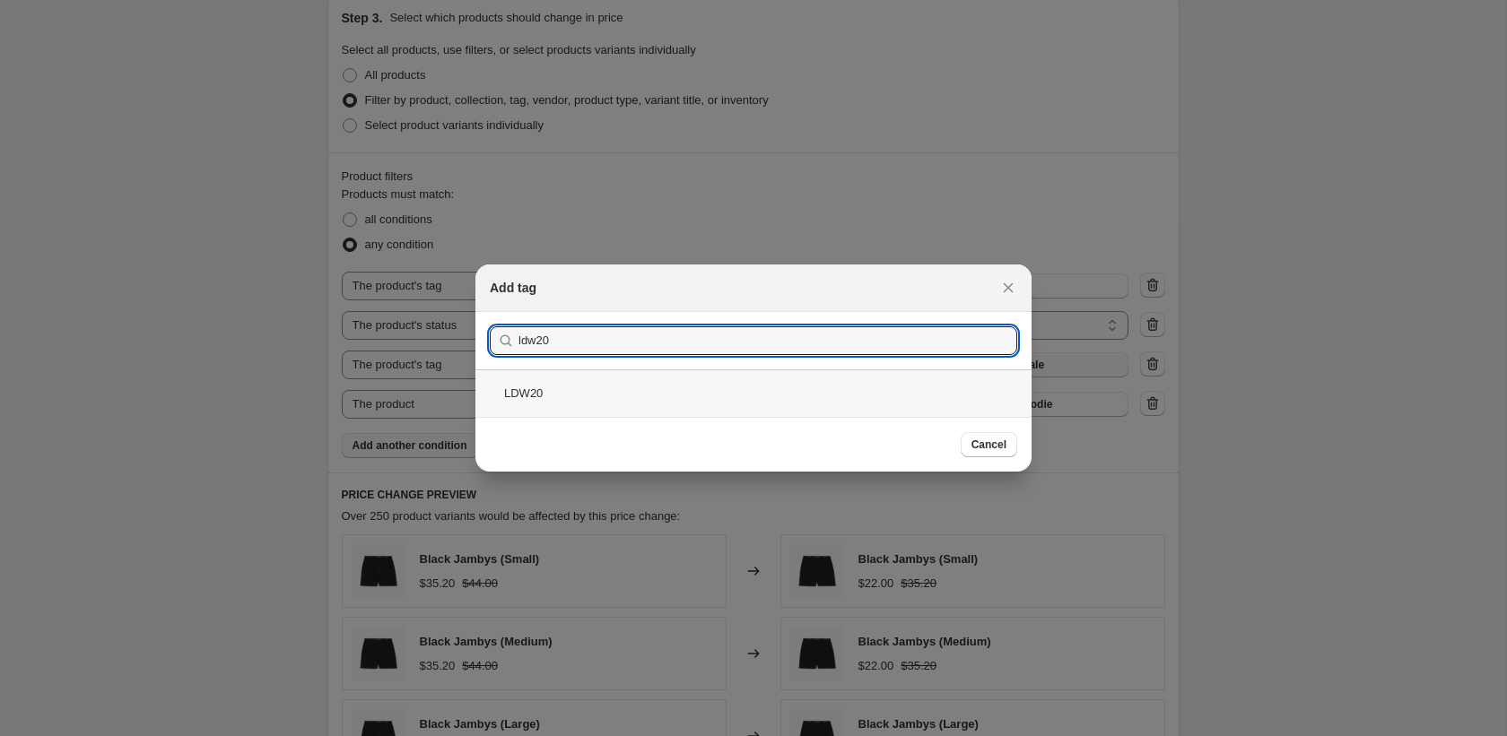
type input "ldw20"
click at [734, 387] on div "LDW20" at bounding box center [753, 393] width 556 height 48
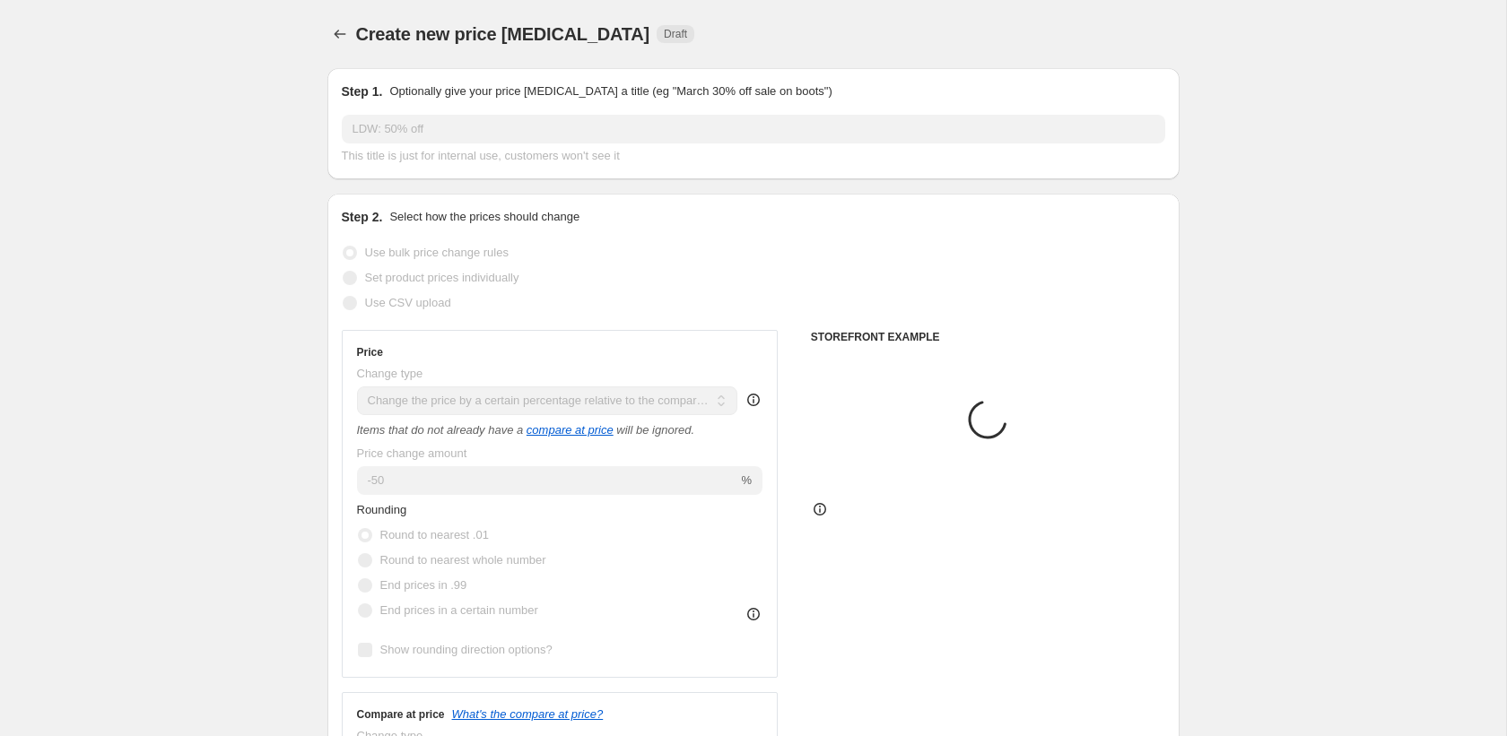
scroll to position [967, 0]
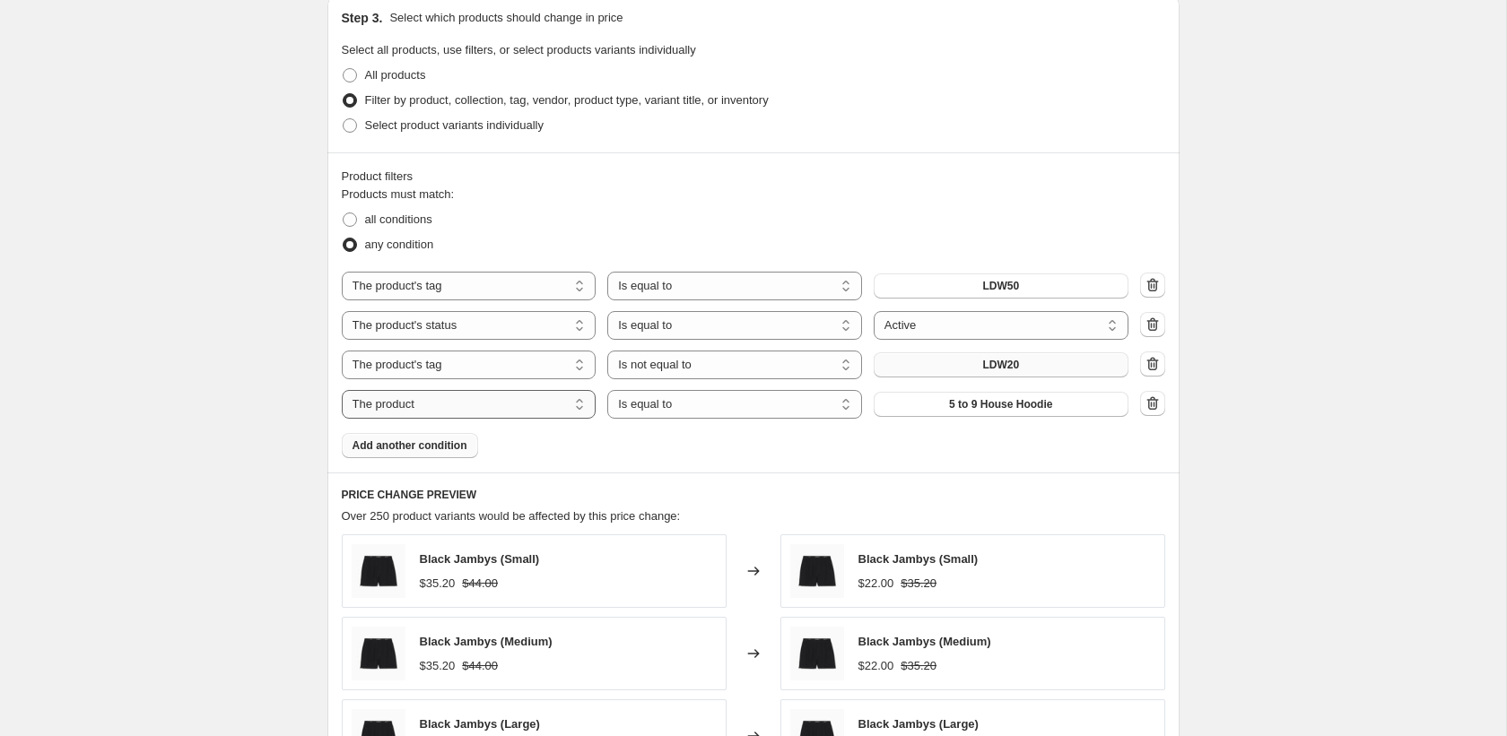
click at [552, 403] on select "The product The product's collection The product's tag The product's vendor The…" at bounding box center [469, 404] width 255 height 29
select select "tag"
click at [715, 409] on select "Is equal to Is not equal to" at bounding box center [734, 404] width 255 height 29
select select "not_equal"
click at [982, 402] on span "2023summersale" at bounding box center [1000, 404] width 87 height 14
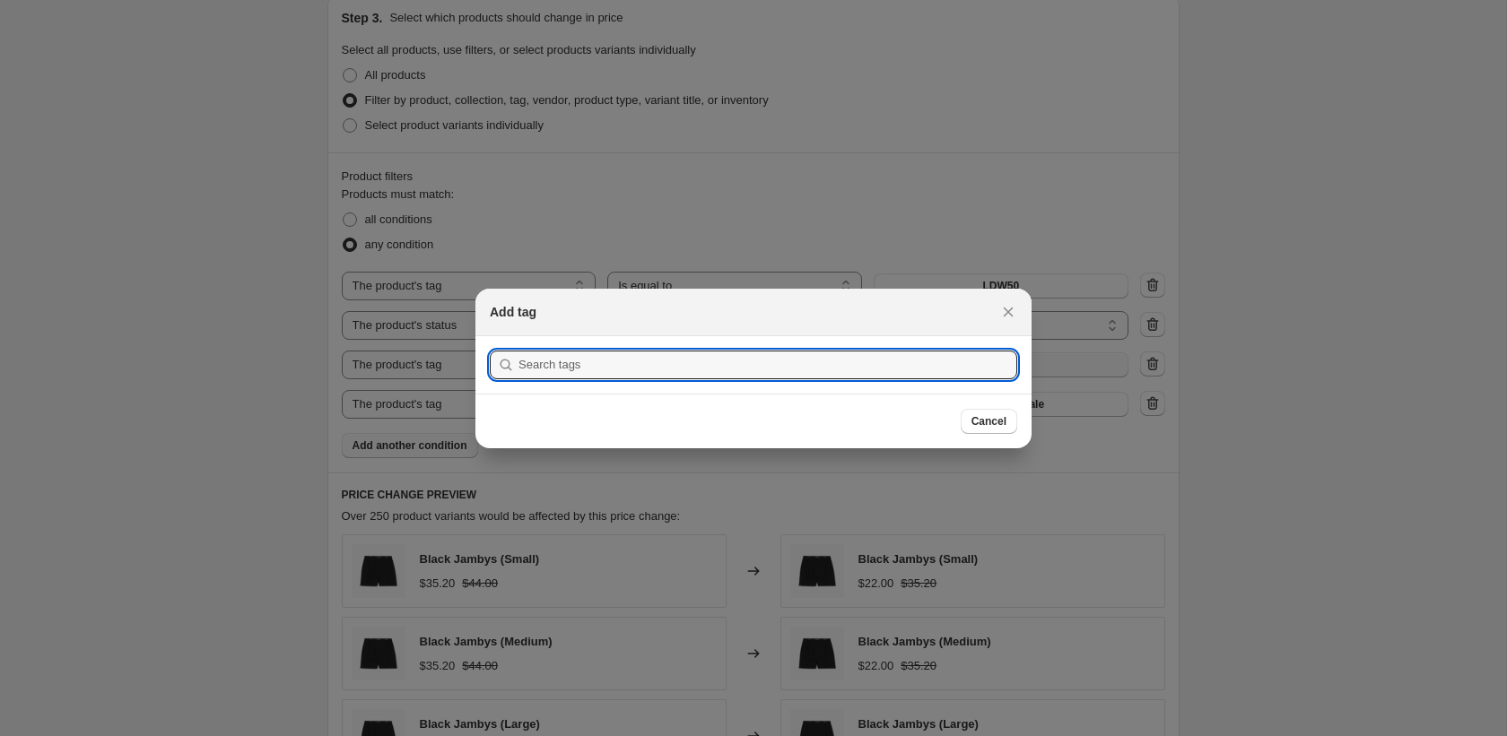
scroll to position [0, 0]
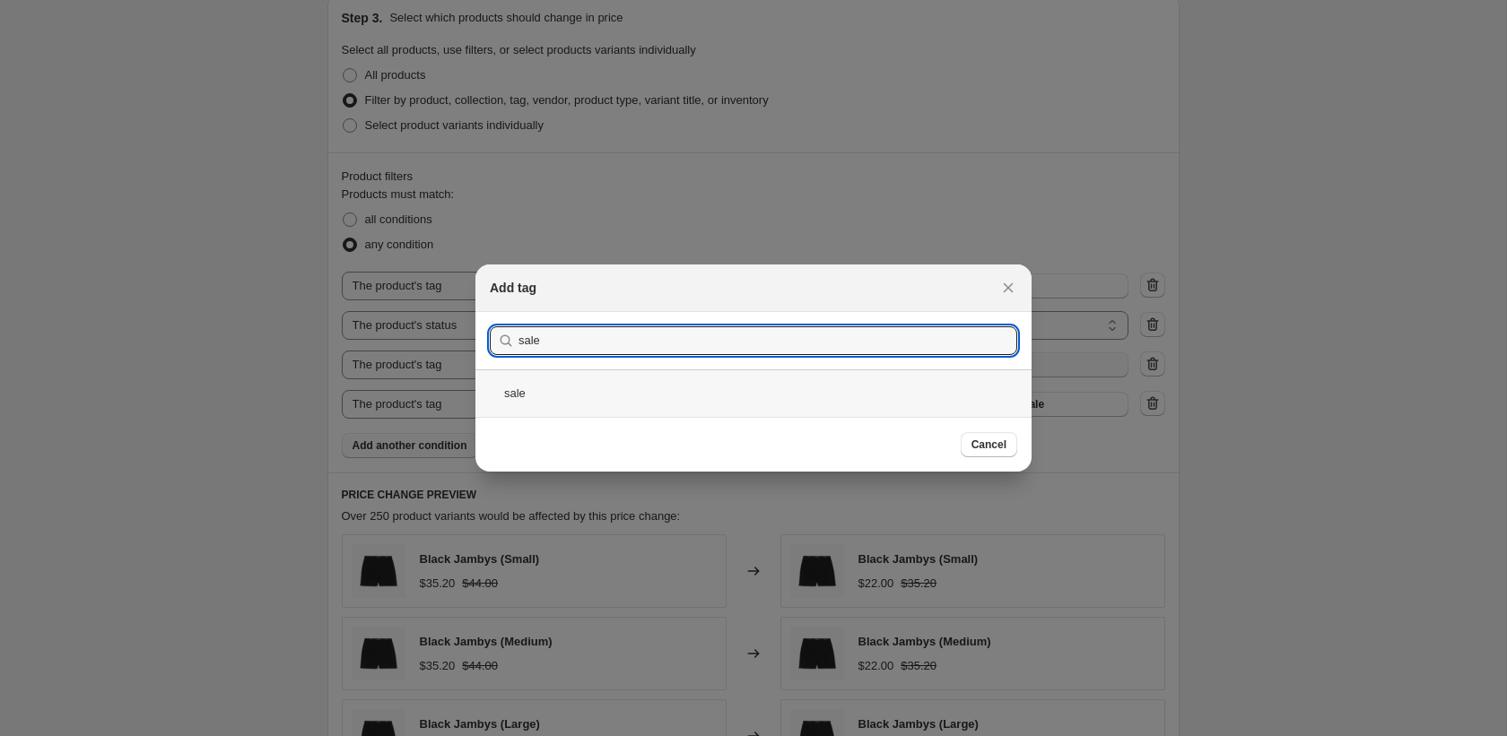
type input "sale"
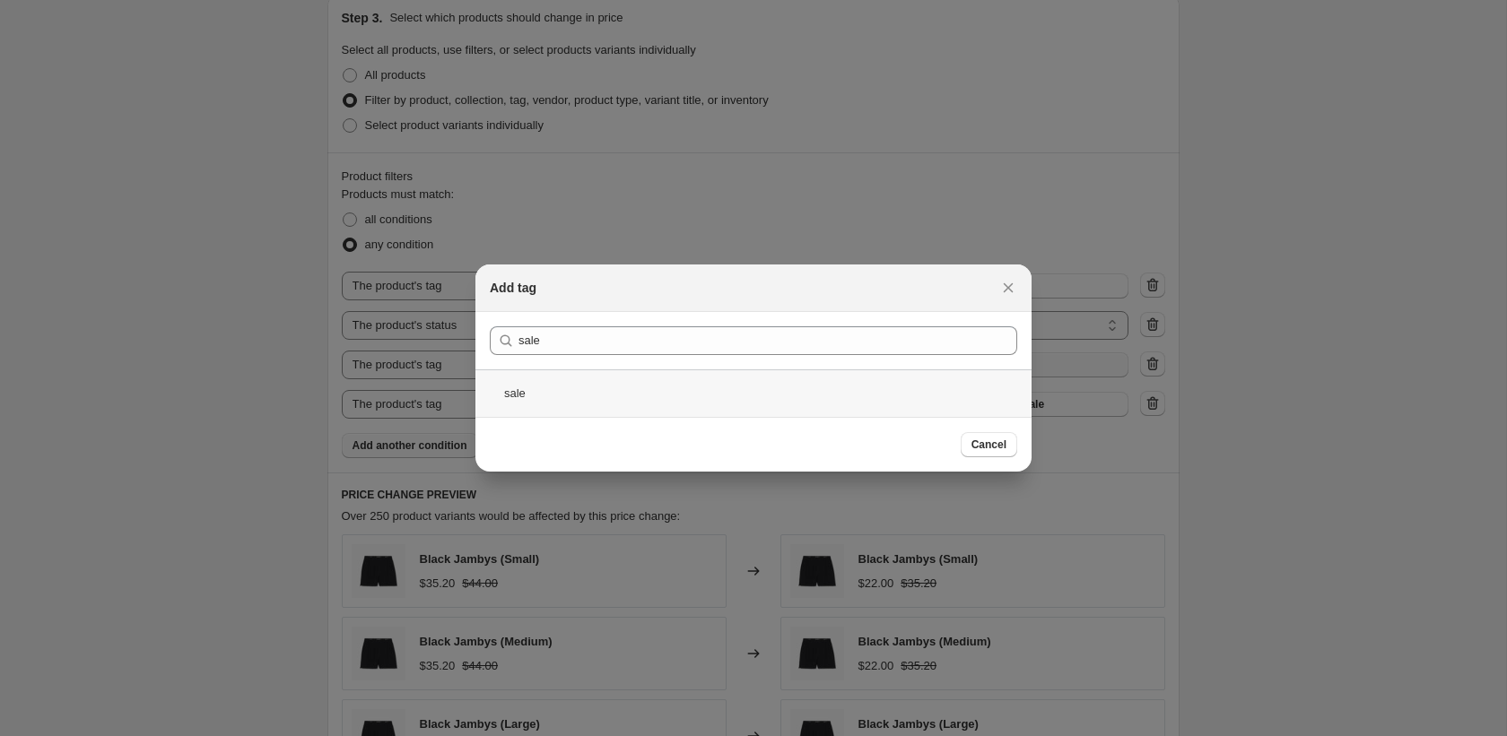
click at [783, 400] on div "sale" at bounding box center [753, 393] width 556 height 48
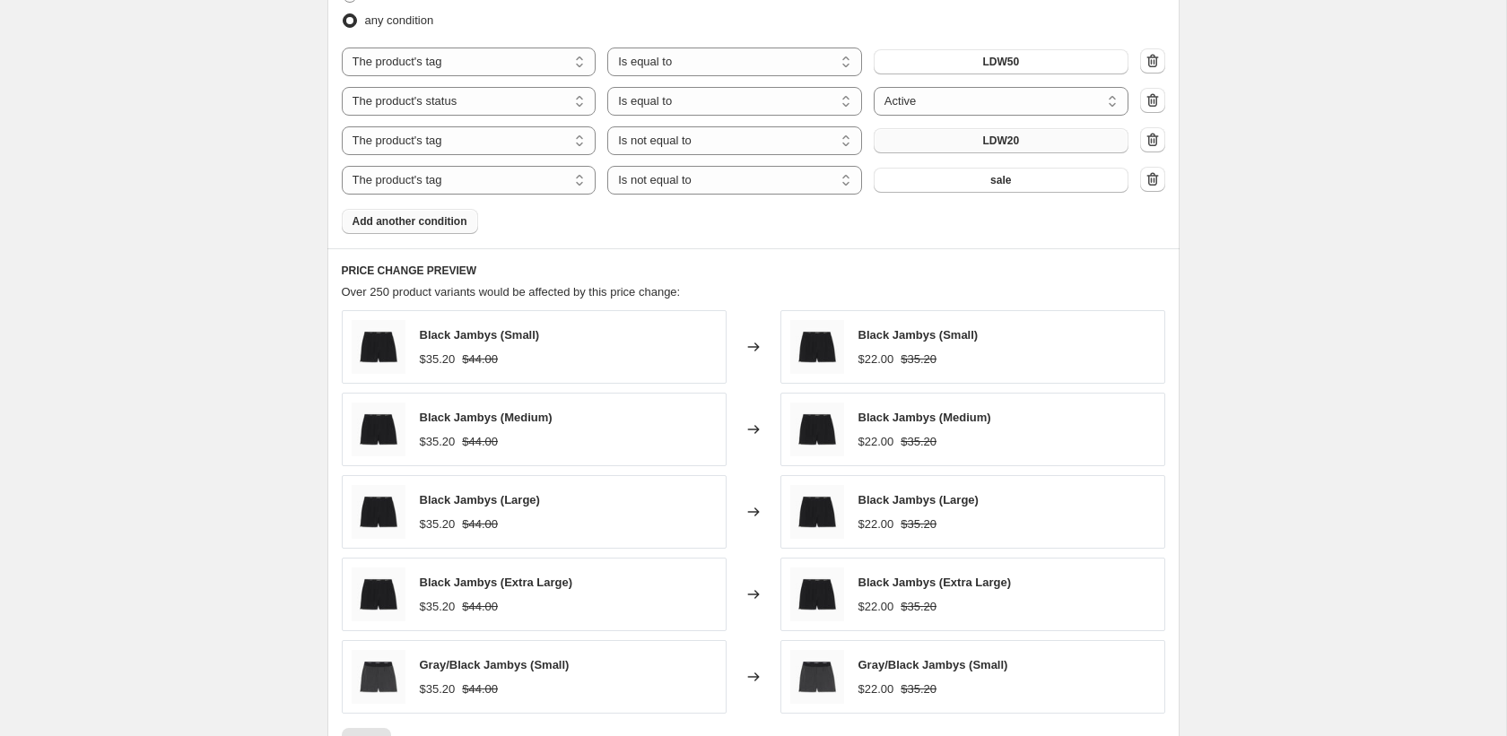
scroll to position [1500, 0]
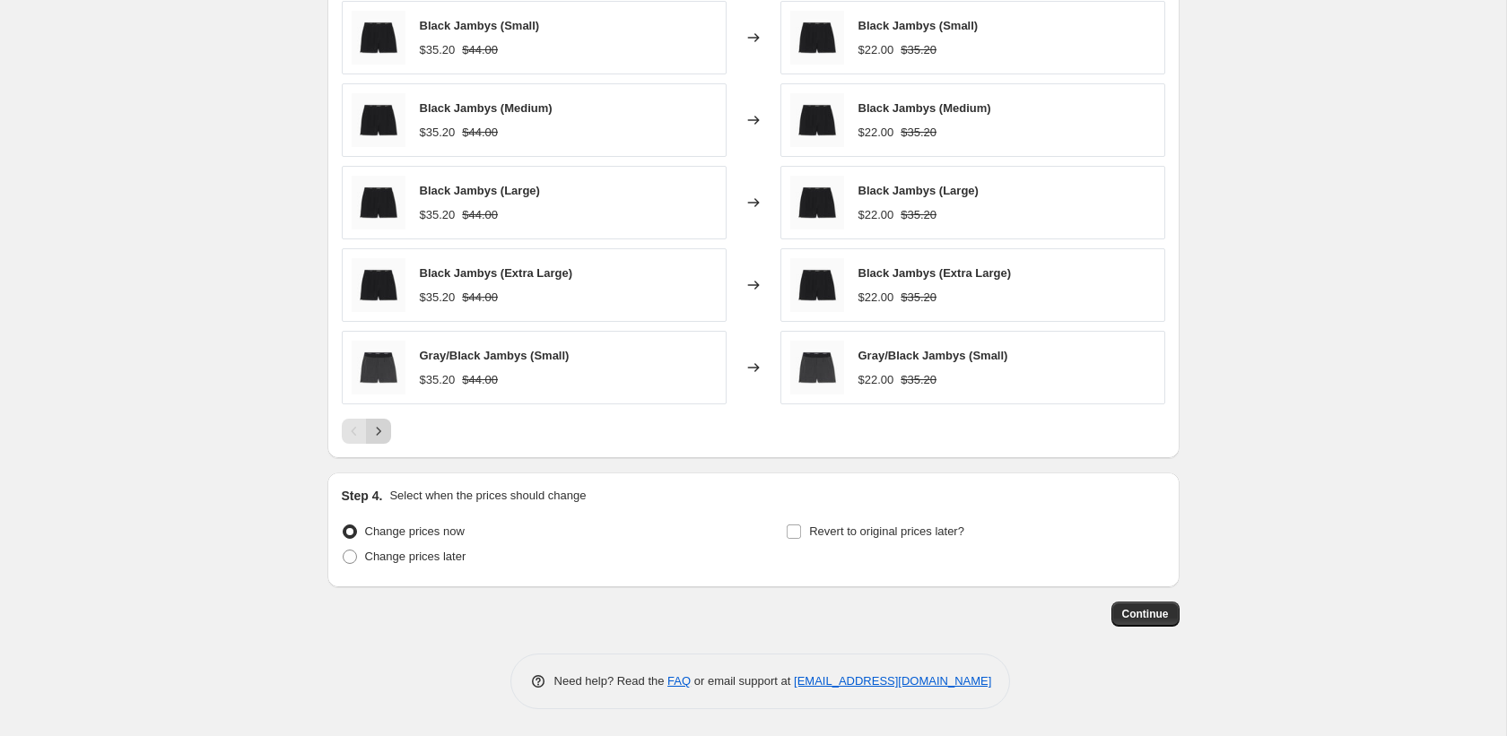
click at [378, 435] on icon "Next" at bounding box center [378, 431] width 18 height 18
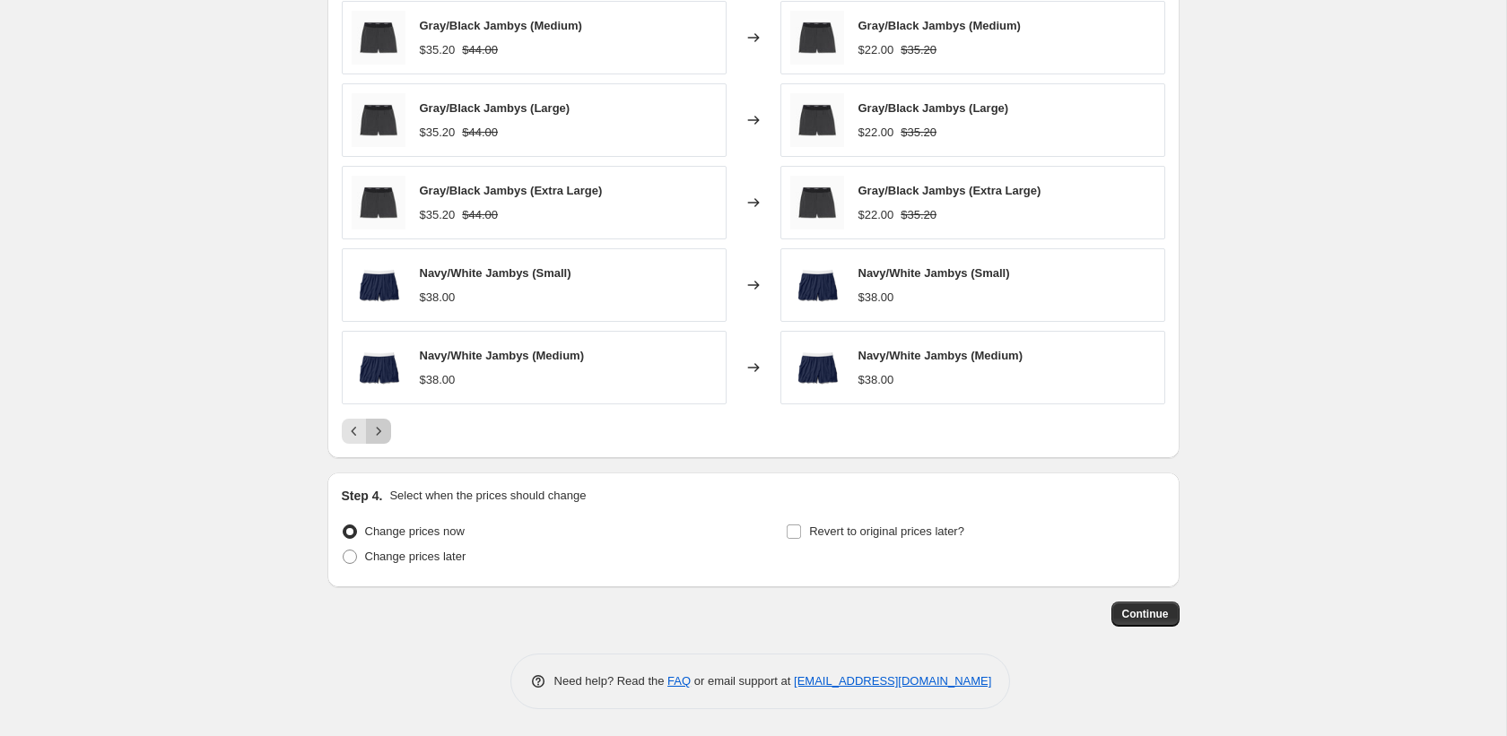
click at [378, 435] on icon "Next" at bounding box center [378, 431] width 18 height 18
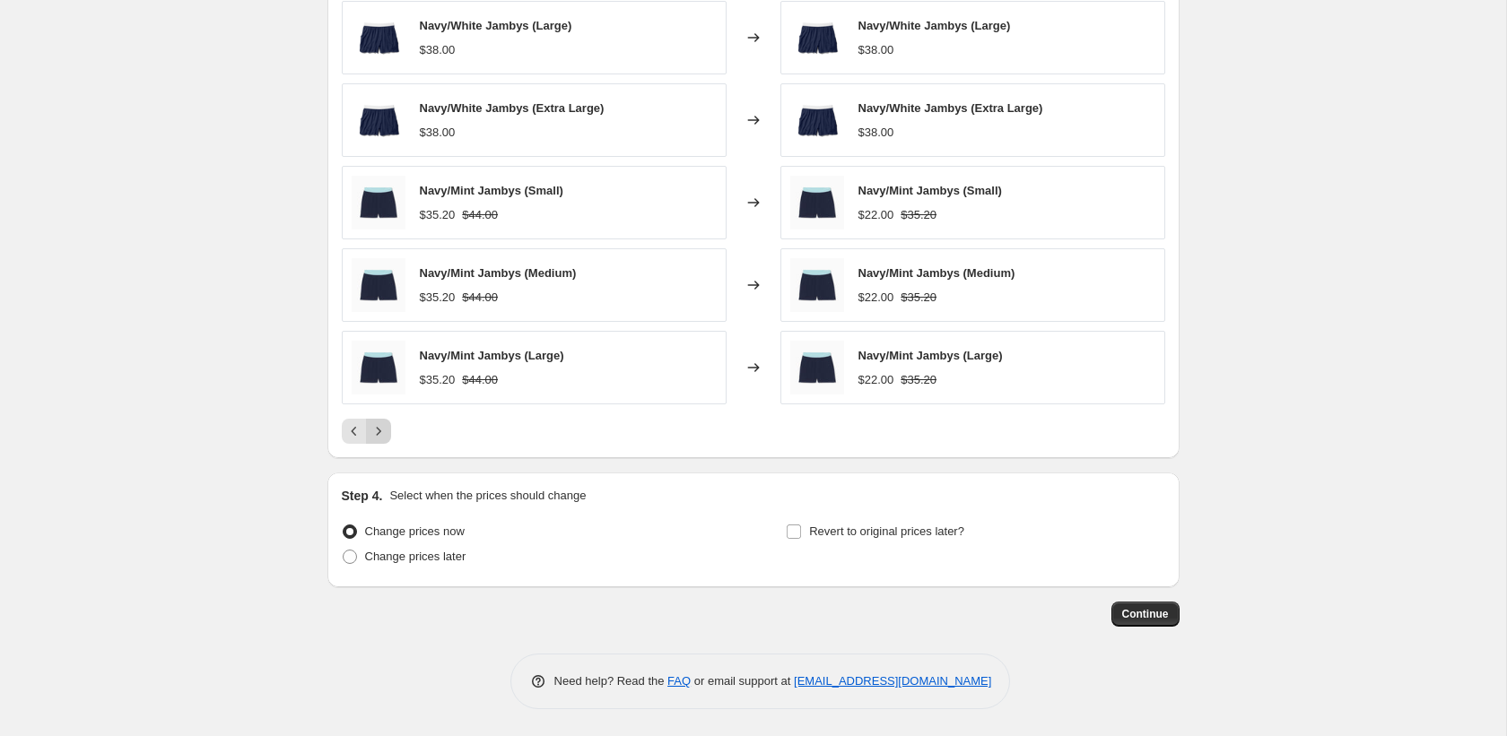
click at [378, 435] on icon "Next" at bounding box center [378, 431] width 18 height 18
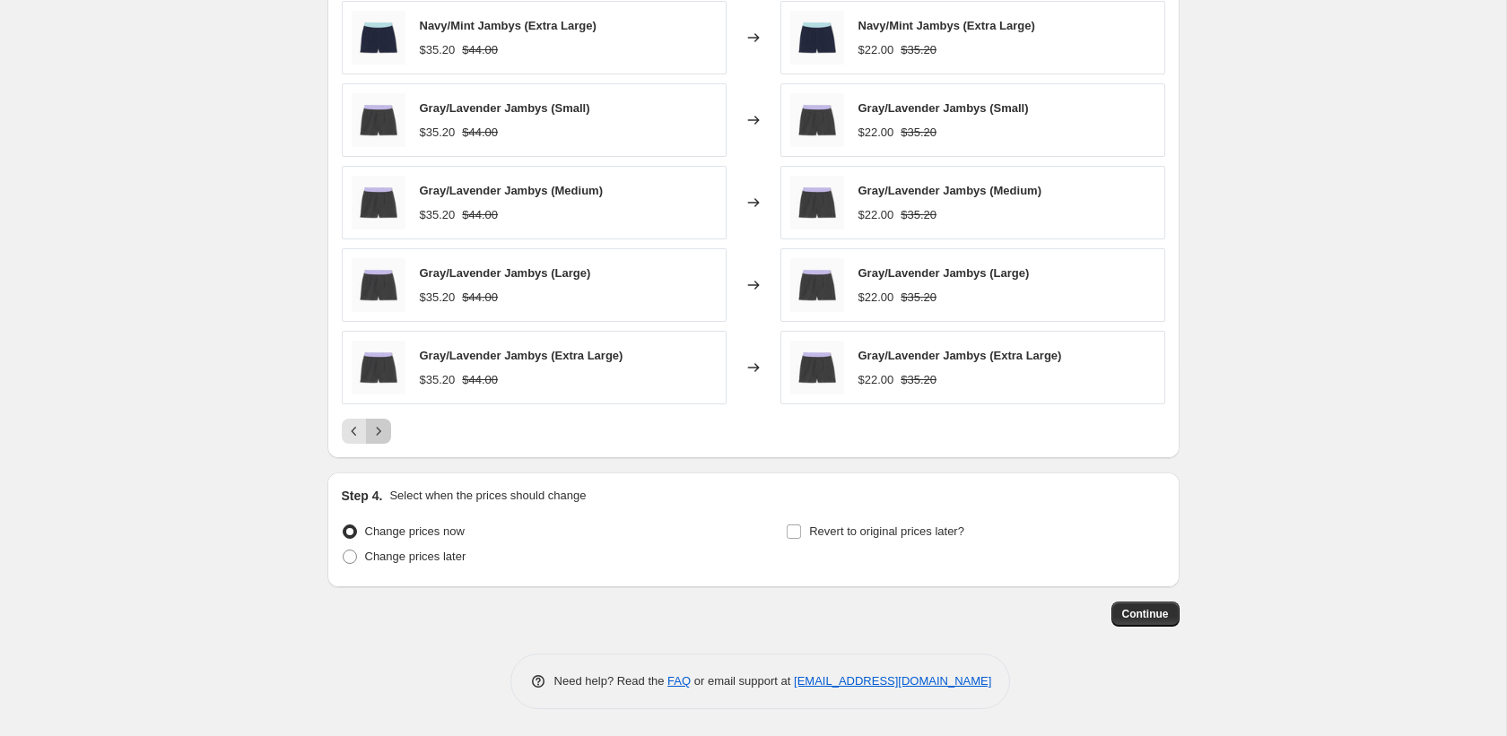
click at [378, 435] on icon "Next" at bounding box center [378, 431] width 18 height 18
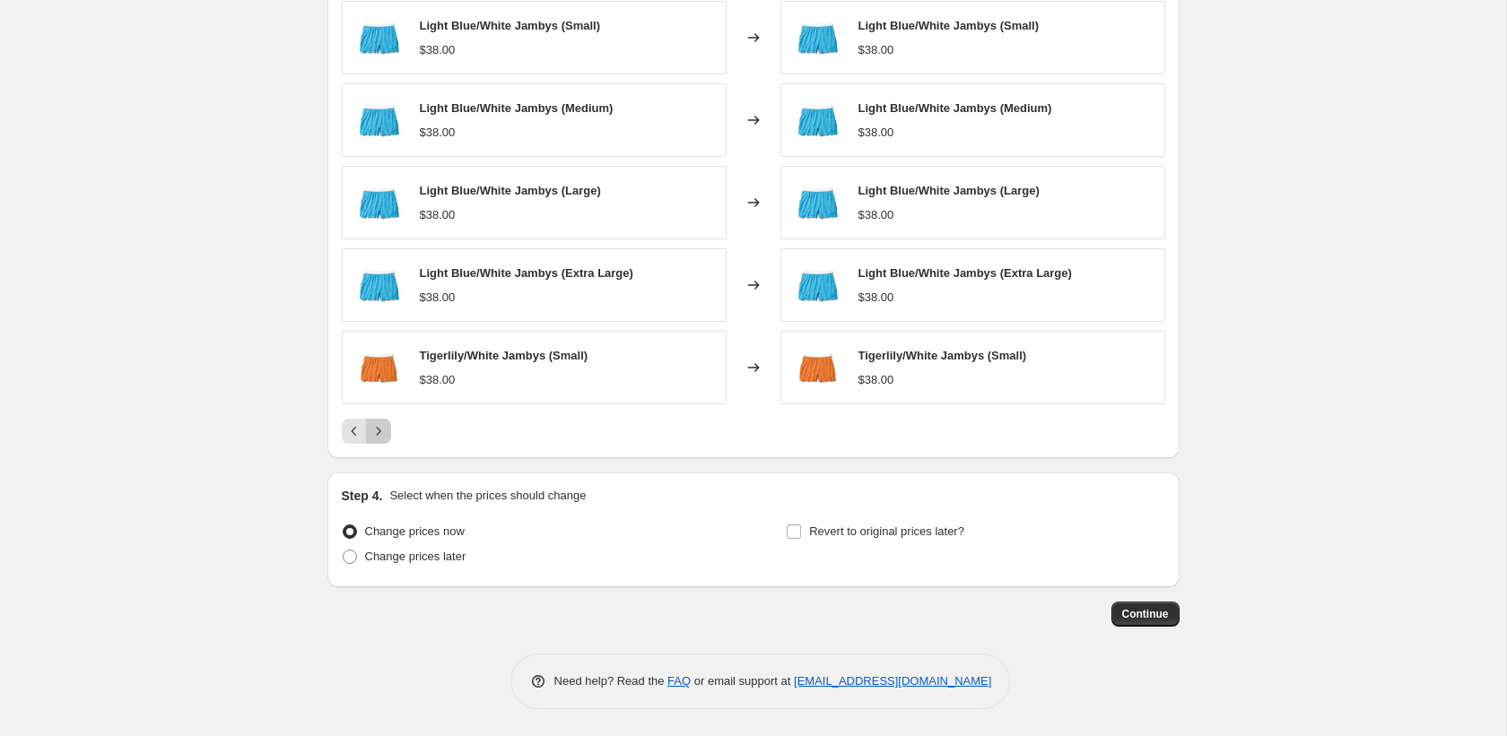
click at [378, 435] on icon "Next" at bounding box center [378, 431] width 18 height 18
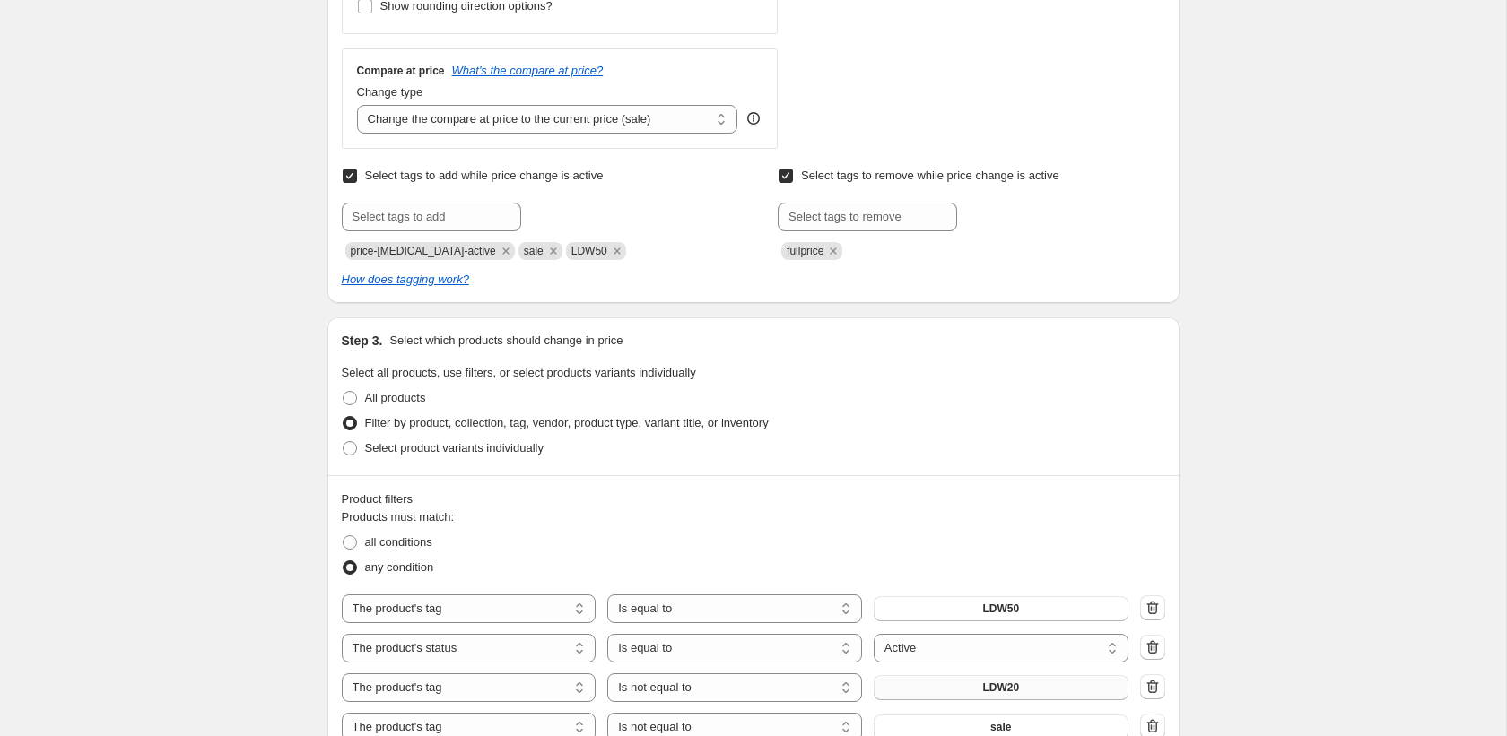
scroll to position [671, 0]
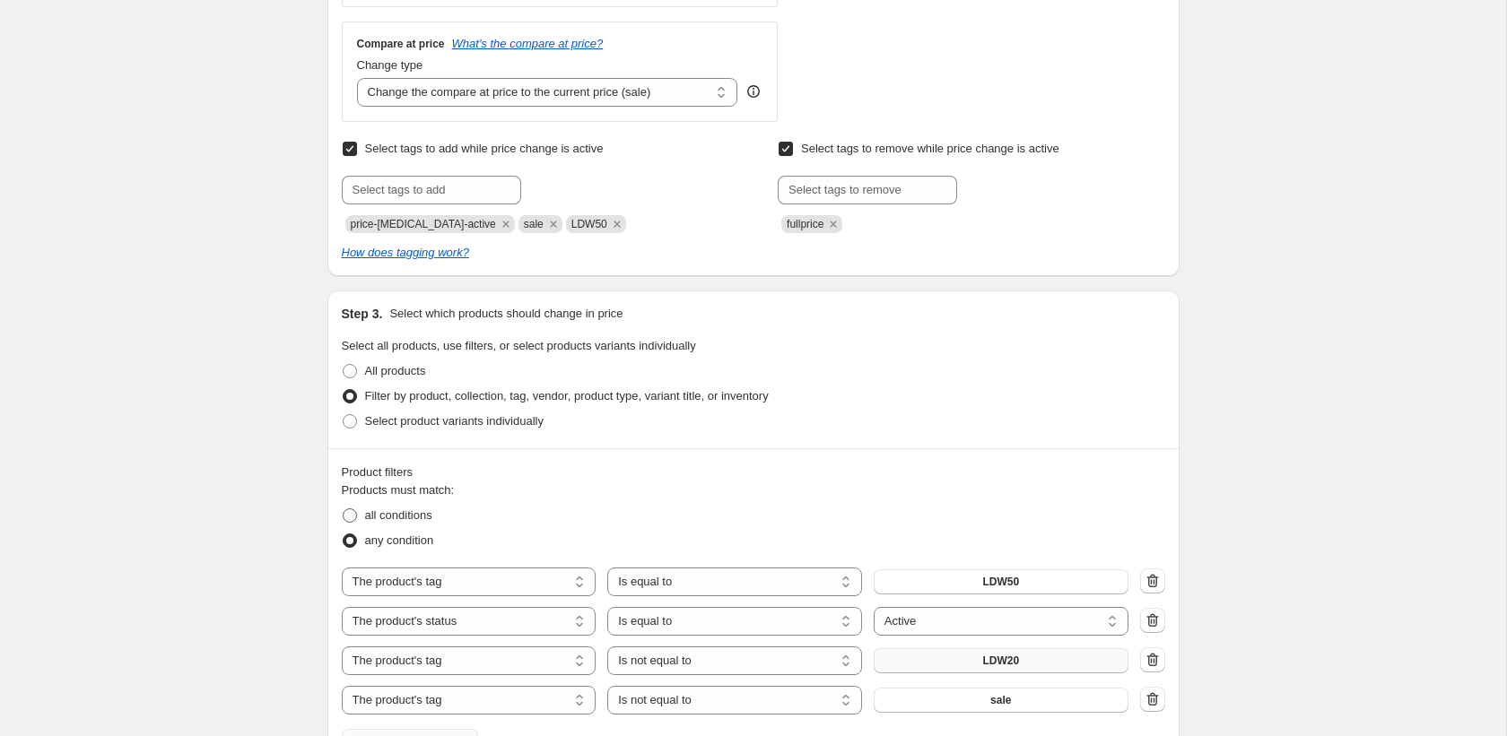
click at [352, 512] on span at bounding box center [350, 515] width 14 height 14
click at [343, 509] on input "all conditions" at bounding box center [343, 508] width 1 height 1
radio input "true"
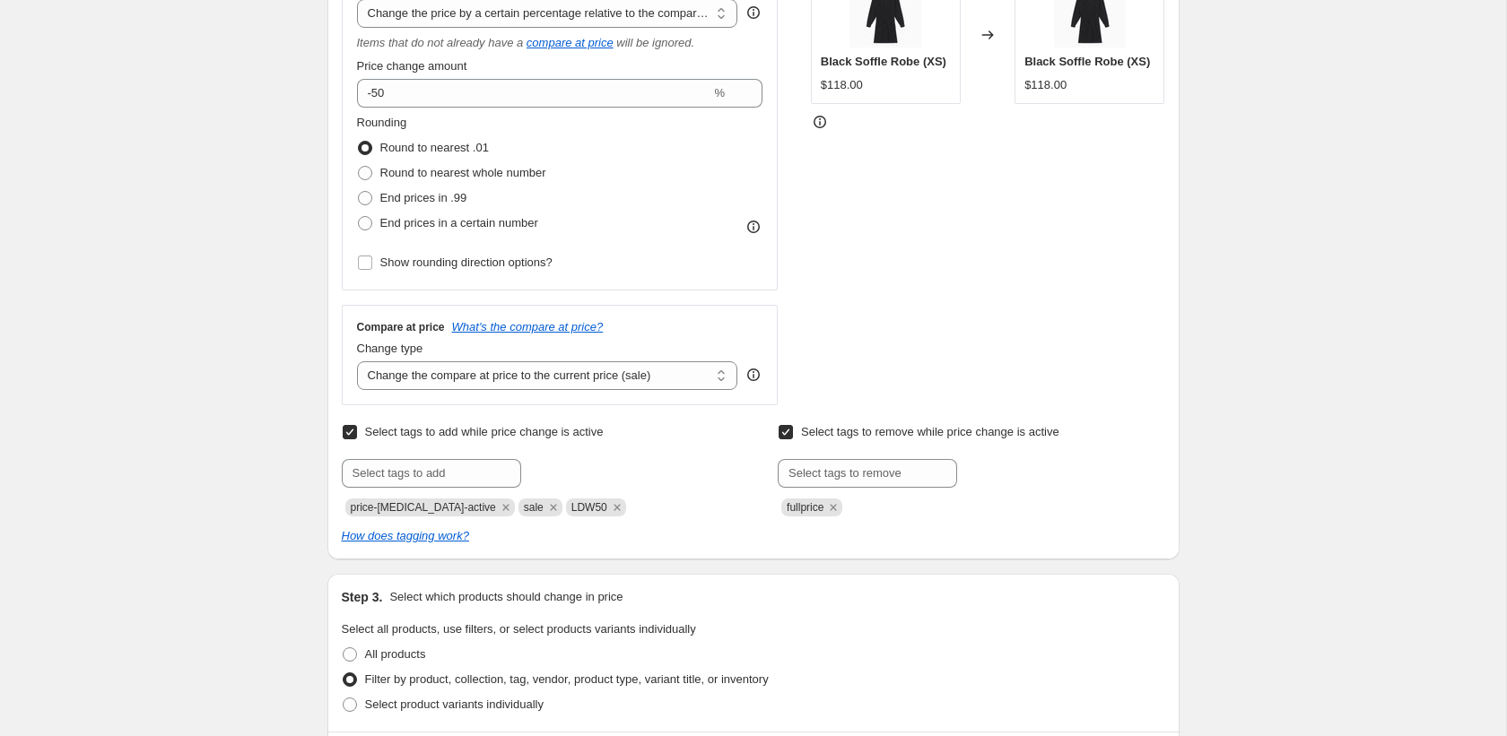
scroll to position [215, 0]
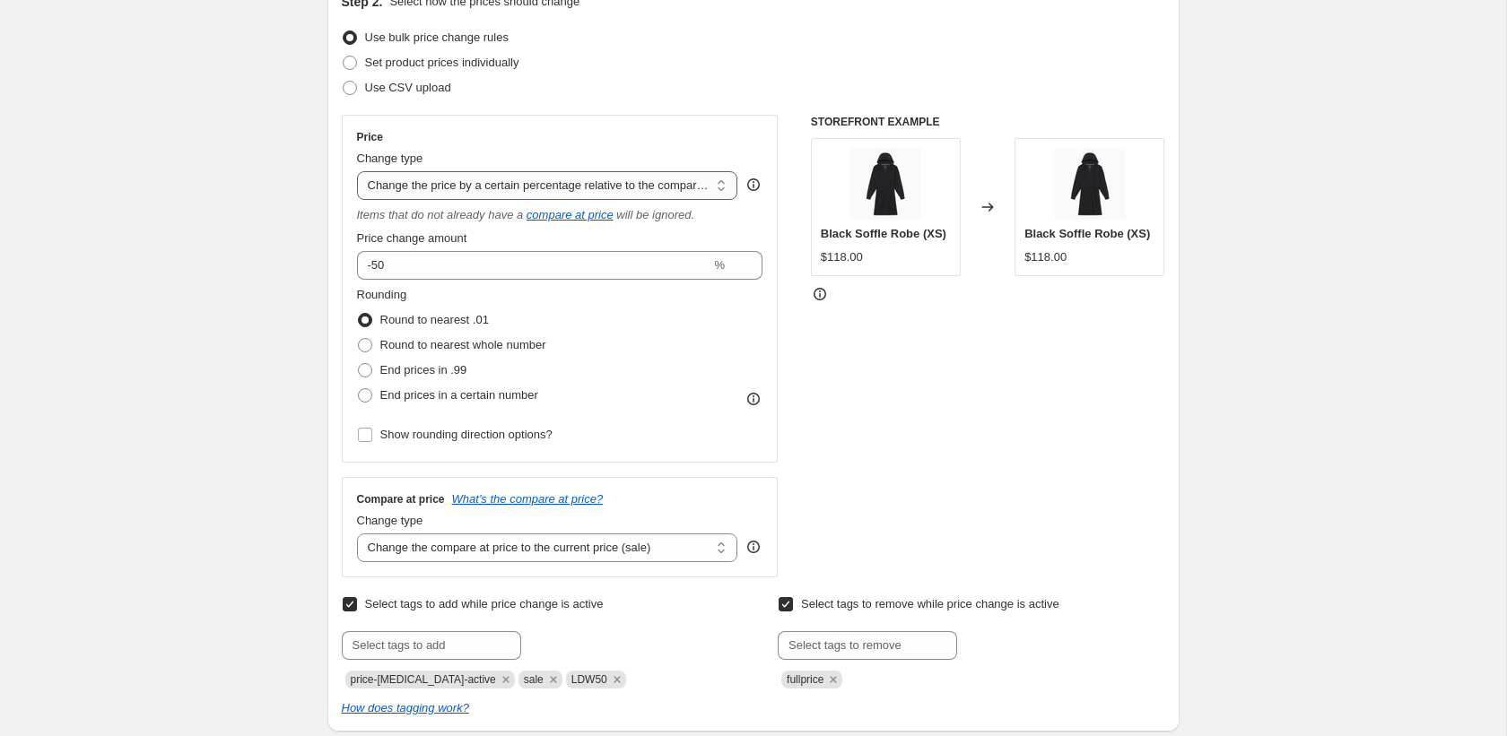
click at [388, 184] on select "Change the price to a certain amount Change the price by a certain amount Chang…" at bounding box center [547, 185] width 381 height 29
select select "percentage"
click at [357, 171] on select "Change the price to a certain amount Change the price by a certain amount Chang…" at bounding box center [547, 185] width 381 height 29
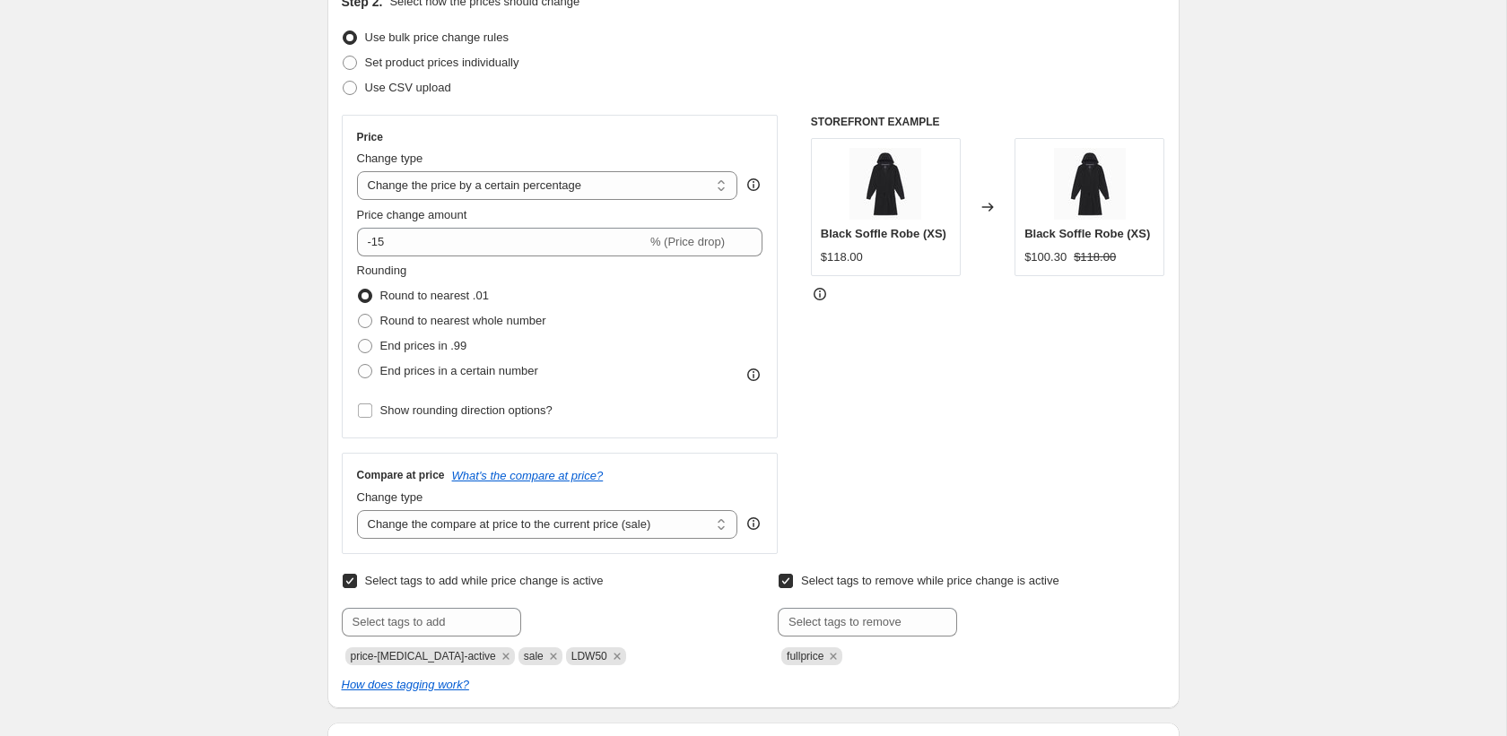
scroll to position [282, 0]
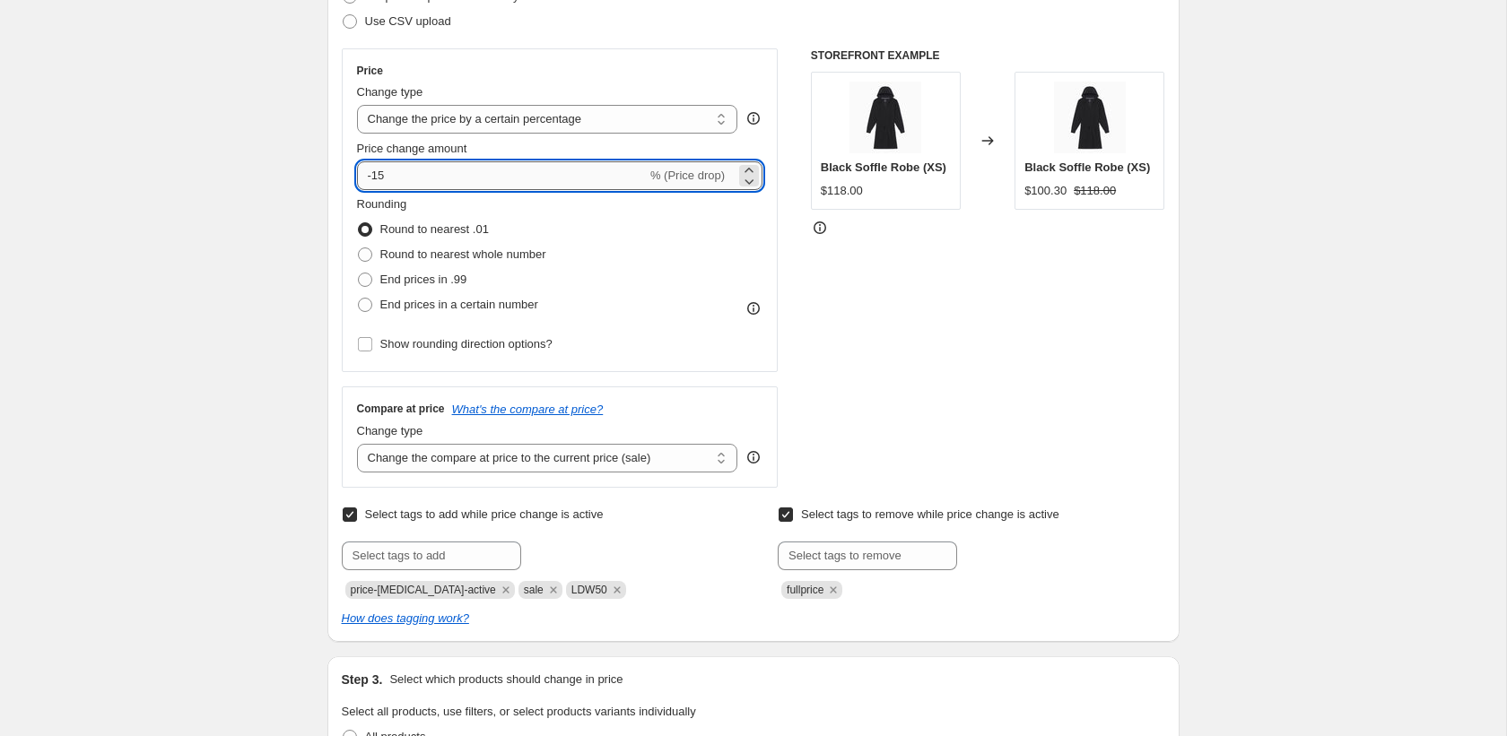
click at [415, 179] on input "-15" at bounding box center [502, 175] width 290 height 29
type input "-1"
type input "-50"
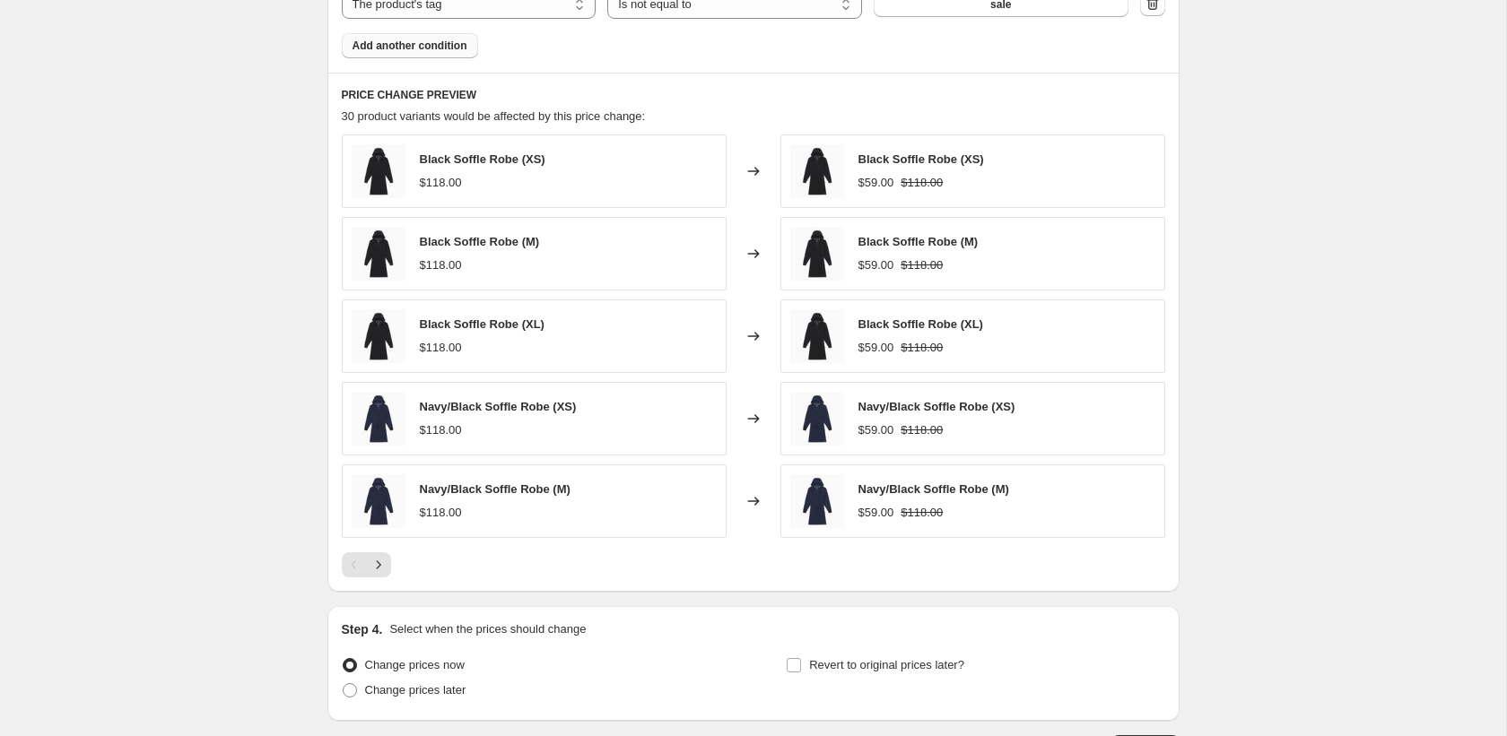
scroll to position [1385, 0]
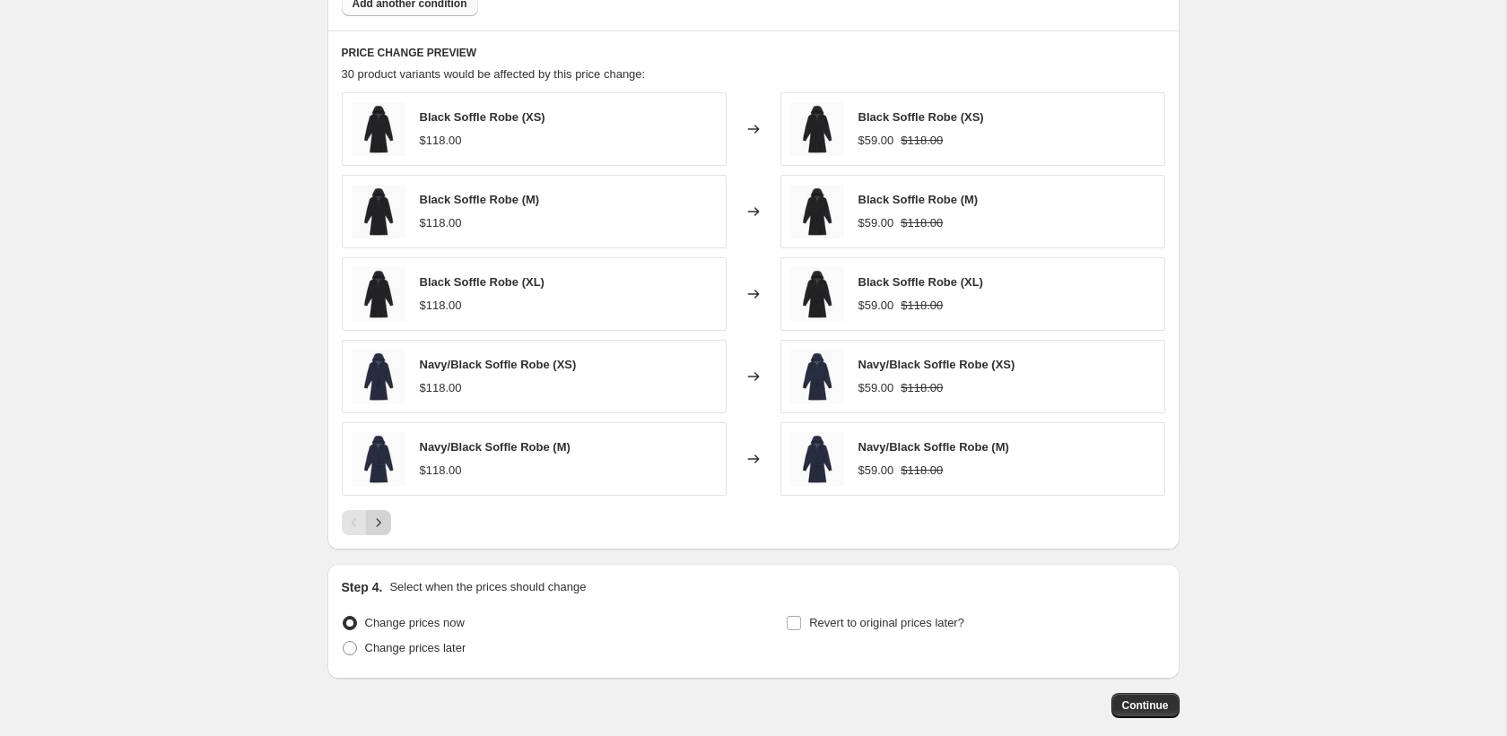
click at [377, 524] on icon "Next" at bounding box center [378, 523] width 18 height 18
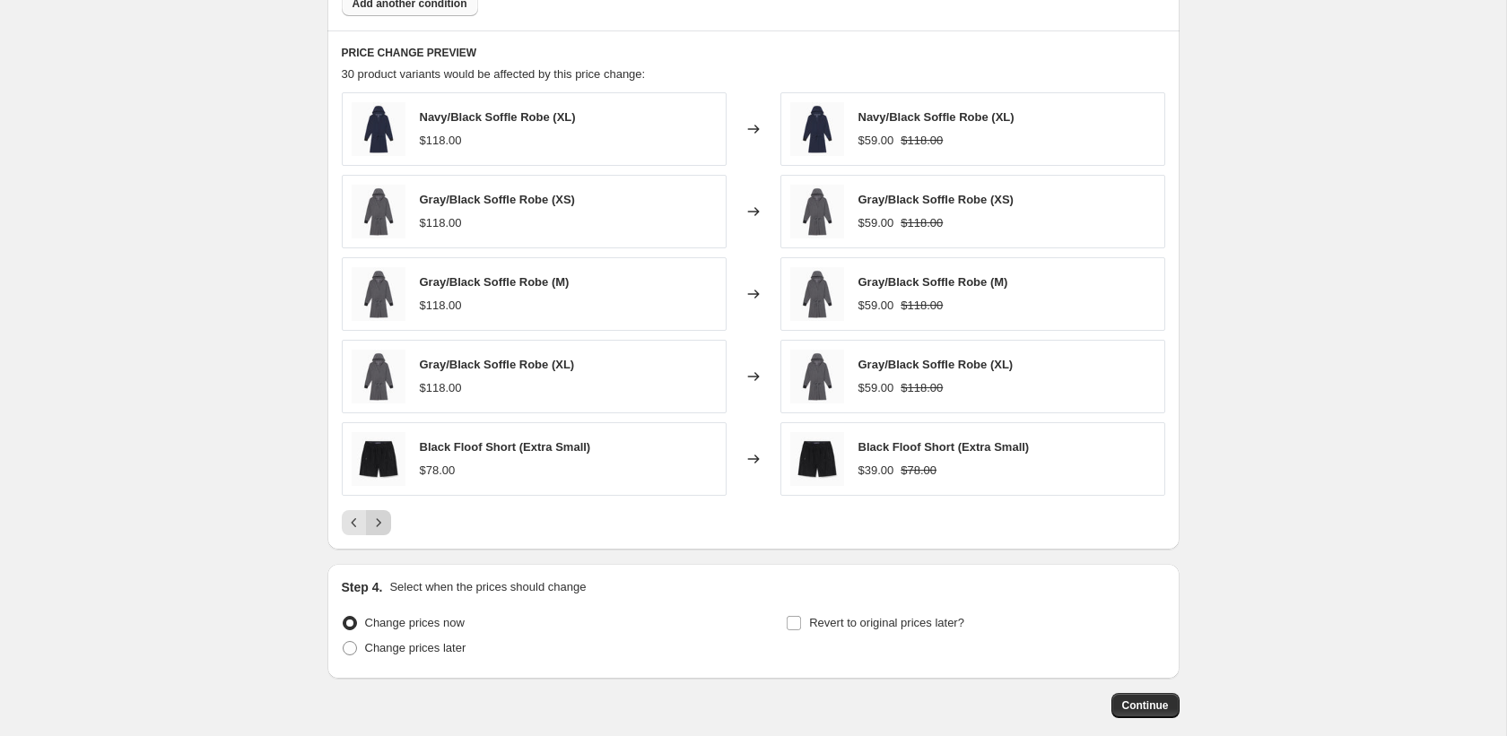
click at [377, 524] on icon "Next" at bounding box center [378, 523] width 18 height 18
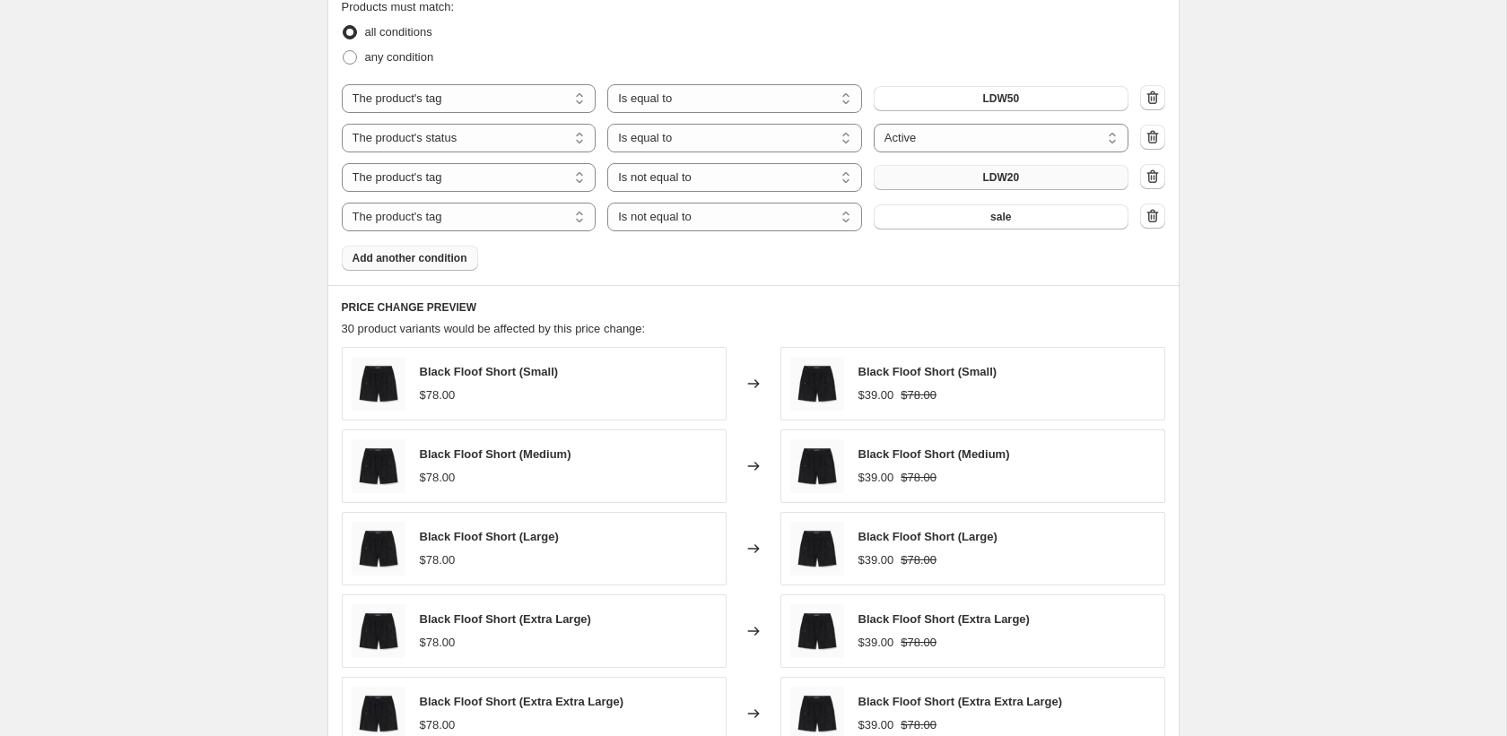
scroll to position [1130, 0]
click at [441, 270] on button "Add another condition" at bounding box center [410, 259] width 136 height 25
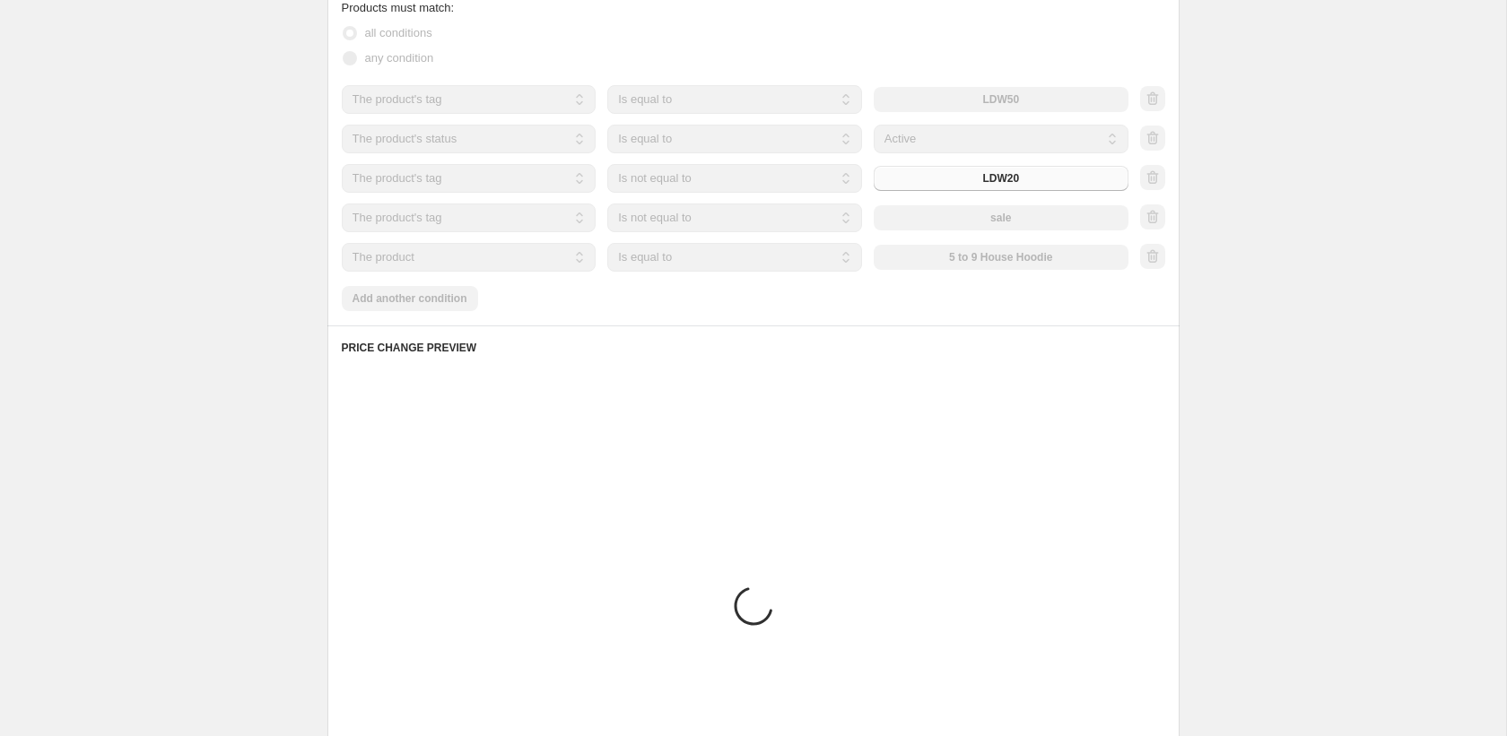
scroll to position [1064, 0]
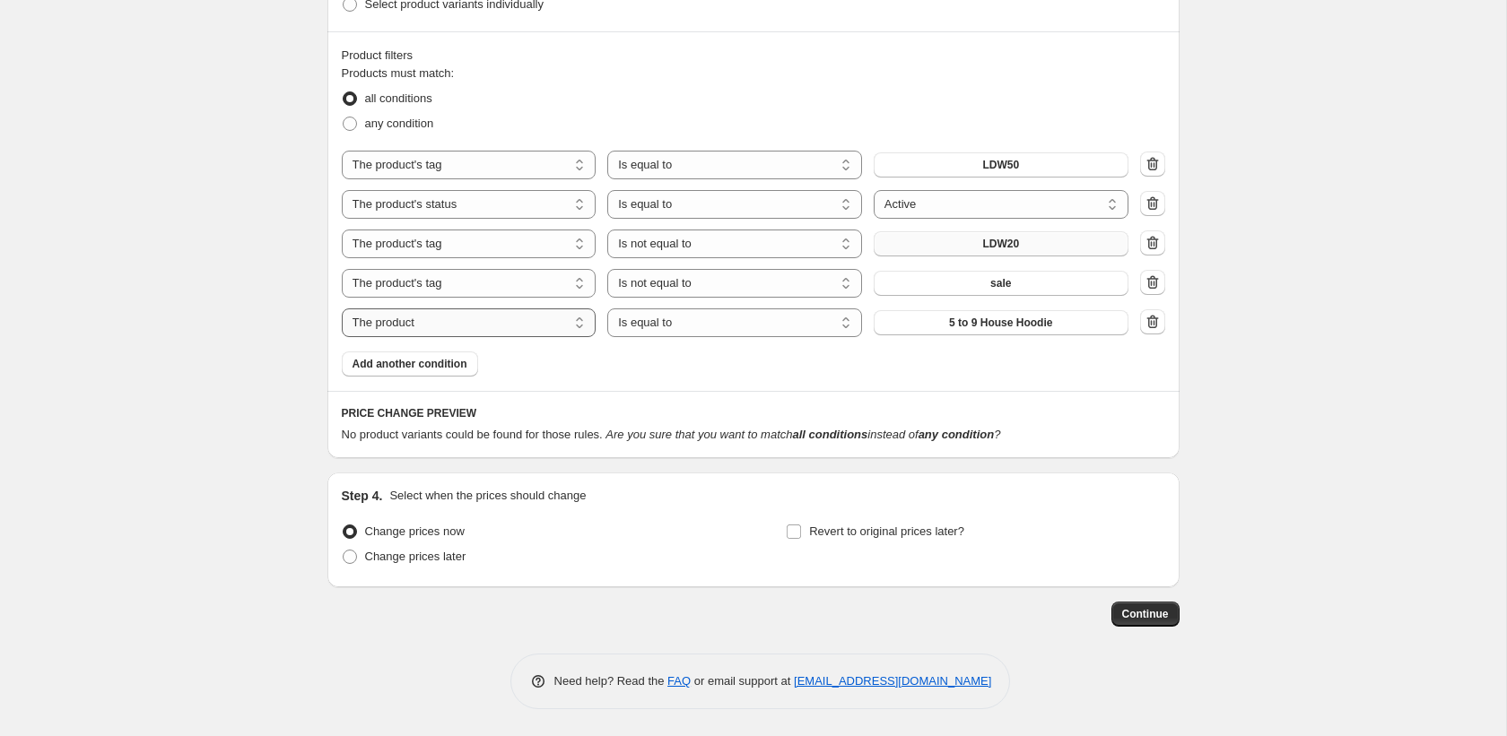
click at [473, 326] on select "The product The product's collection The product's tag The product's vendor The…" at bounding box center [469, 322] width 255 height 29
select select "product_type"
click at [753, 323] on select "Is equal to Is not equal to" at bounding box center [734, 322] width 255 height 29
select select "not_equal"
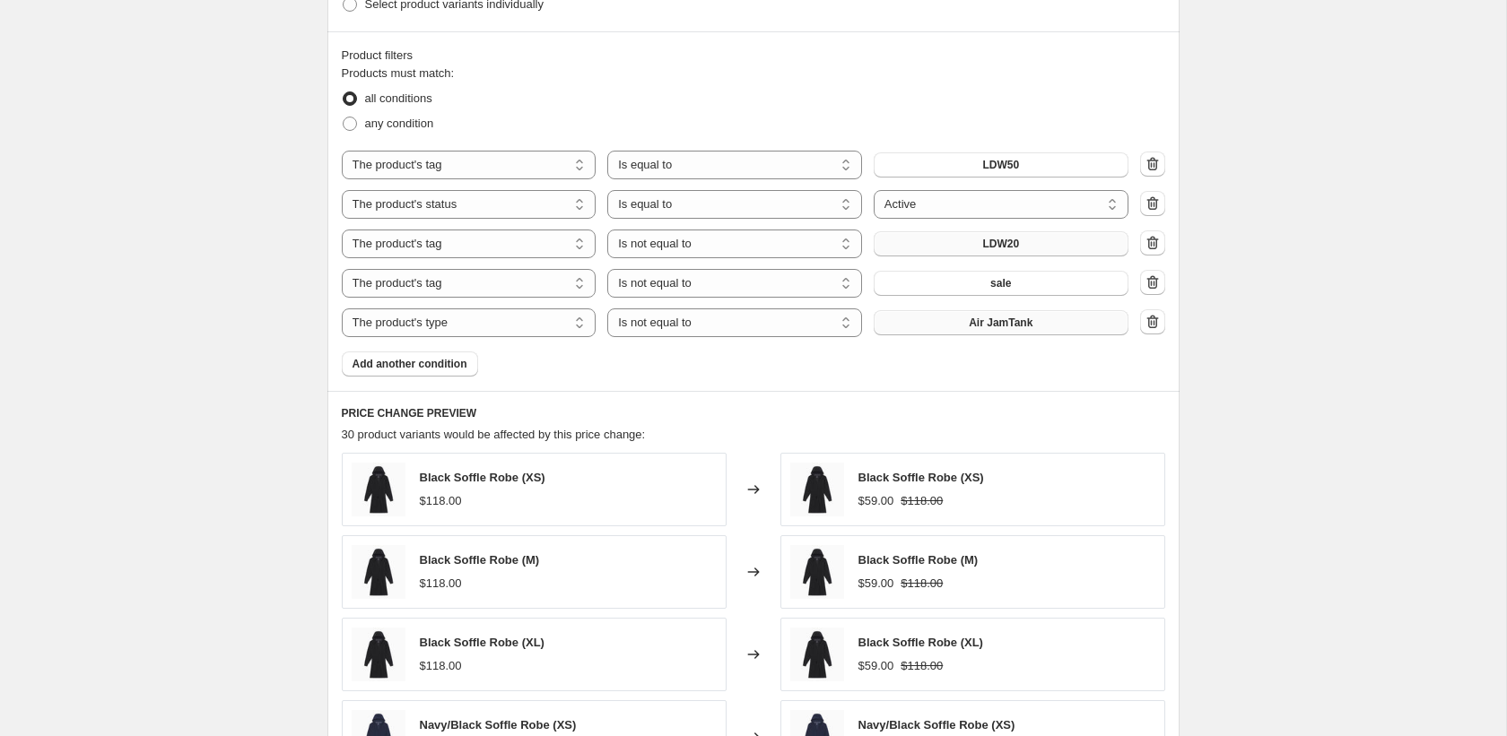
click at [996, 322] on span "Air JamTank" at bounding box center [1001, 323] width 64 height 14
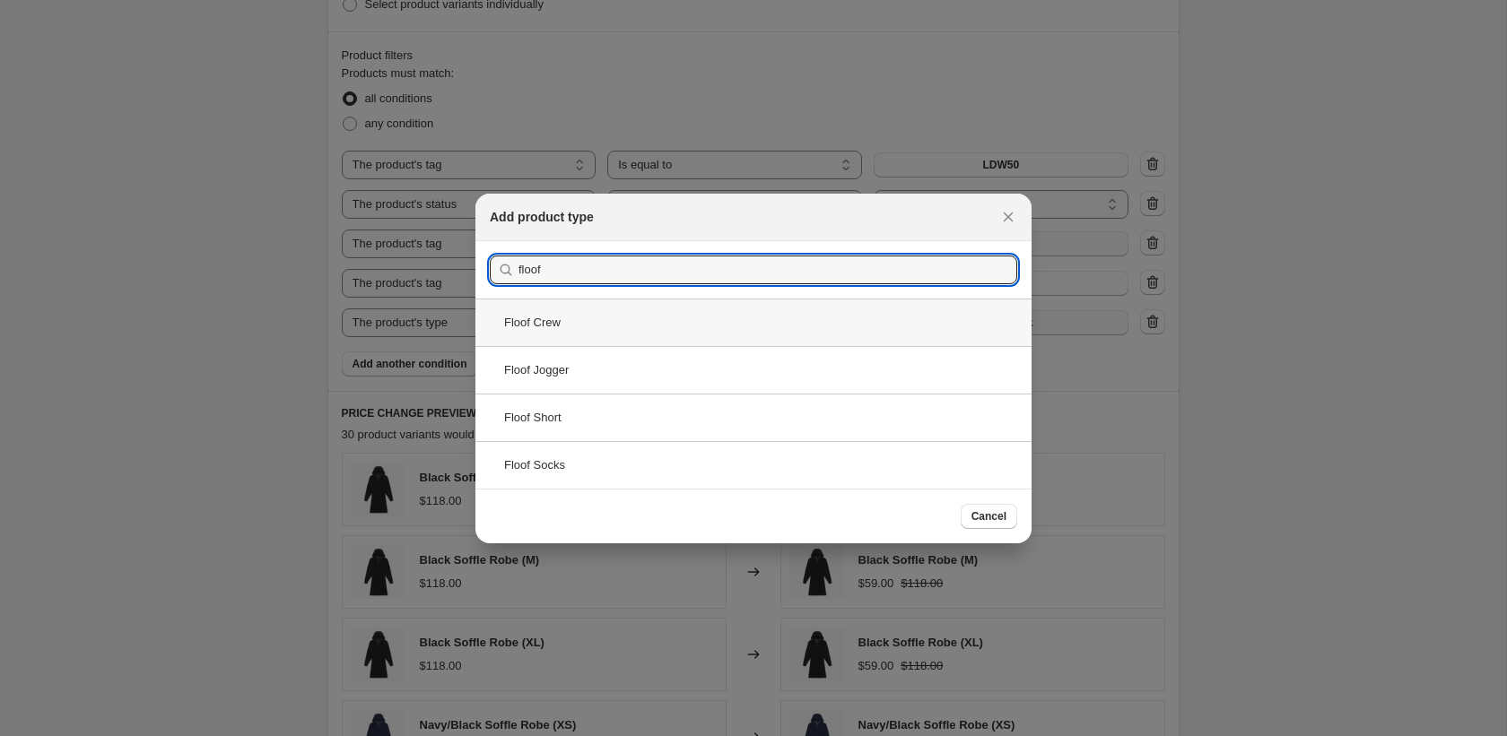
type input "floof"
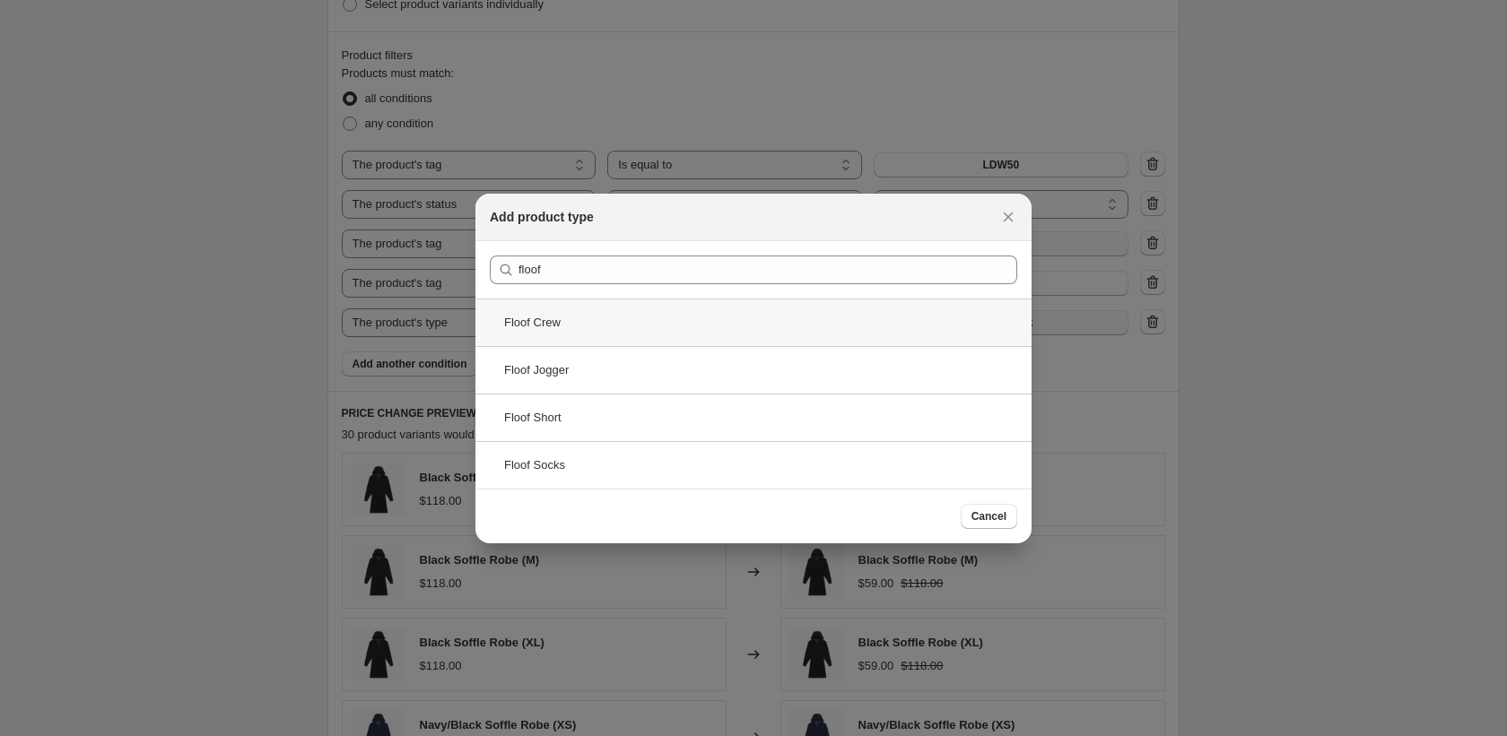
click at [714, 334] on div "Floof Crew" at bounding box center [753, 323] width 556 height 48
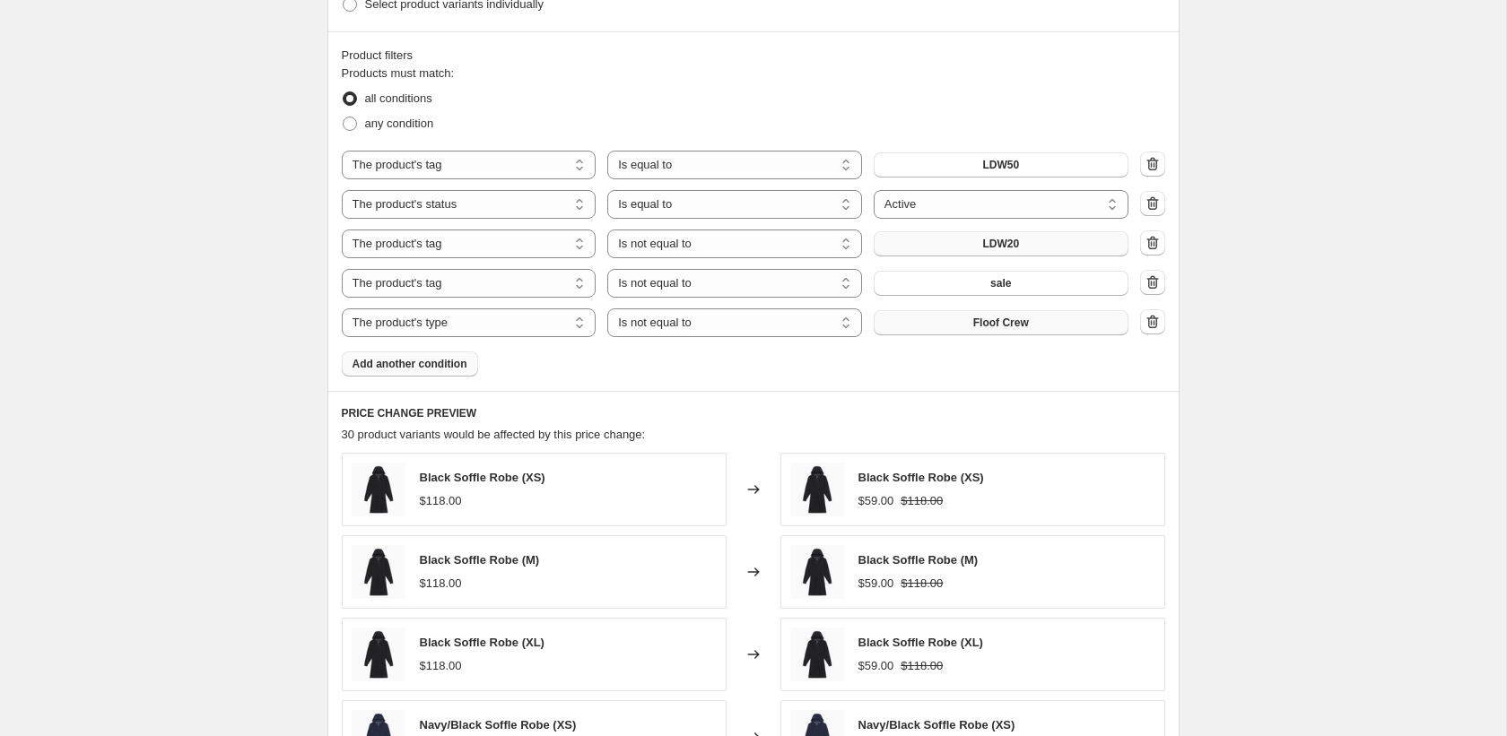
click at [428, 368] on span "Add another condition" at bounding box center [409, 364] width 115 height 14
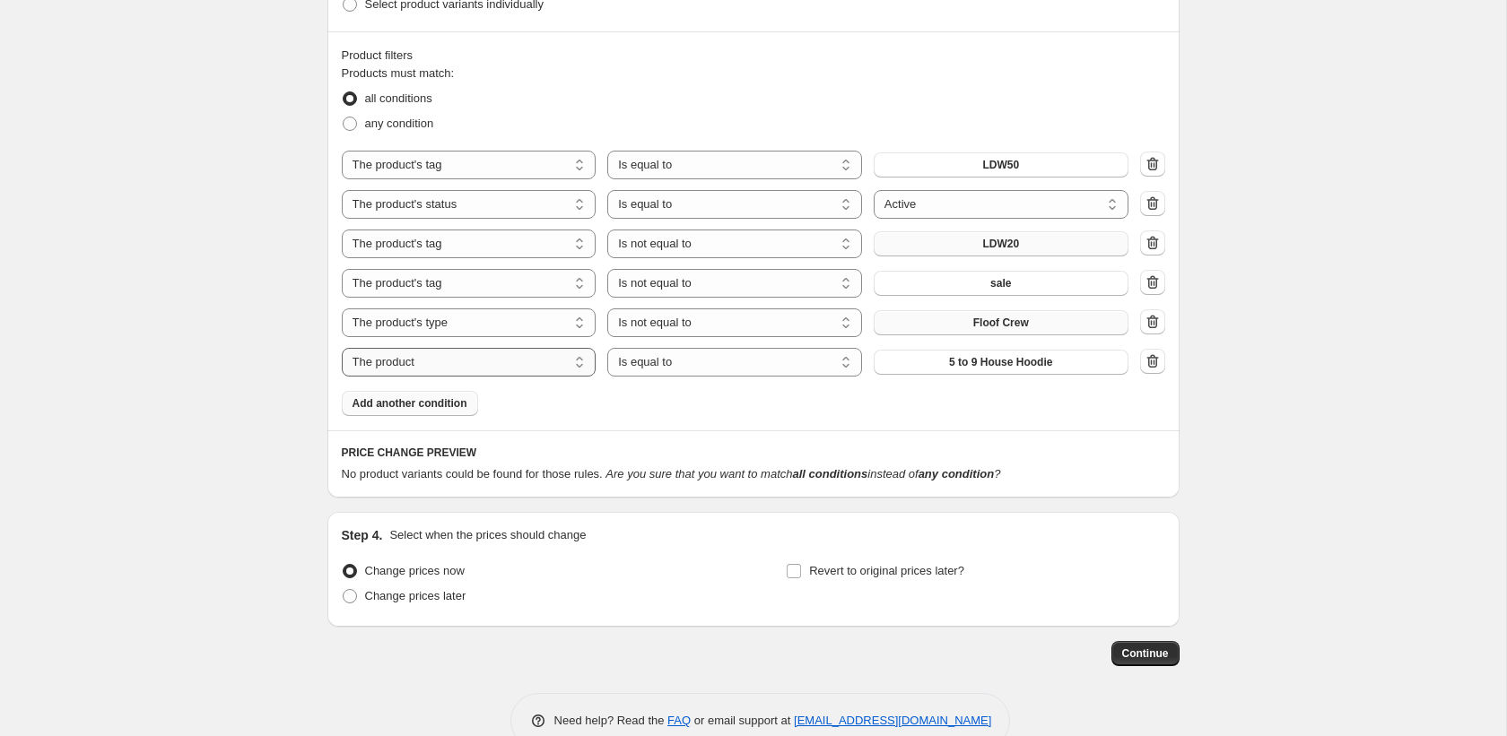
click at [467, 360] on select "The product The product's collection The product's tag The product's vendor The…" at bounding box center [469, 362] width 255 height 29
select select "product_type"
click at [960, 364] on button "Air JamTank" at bounding box center [1000, 362] width 255 height 25
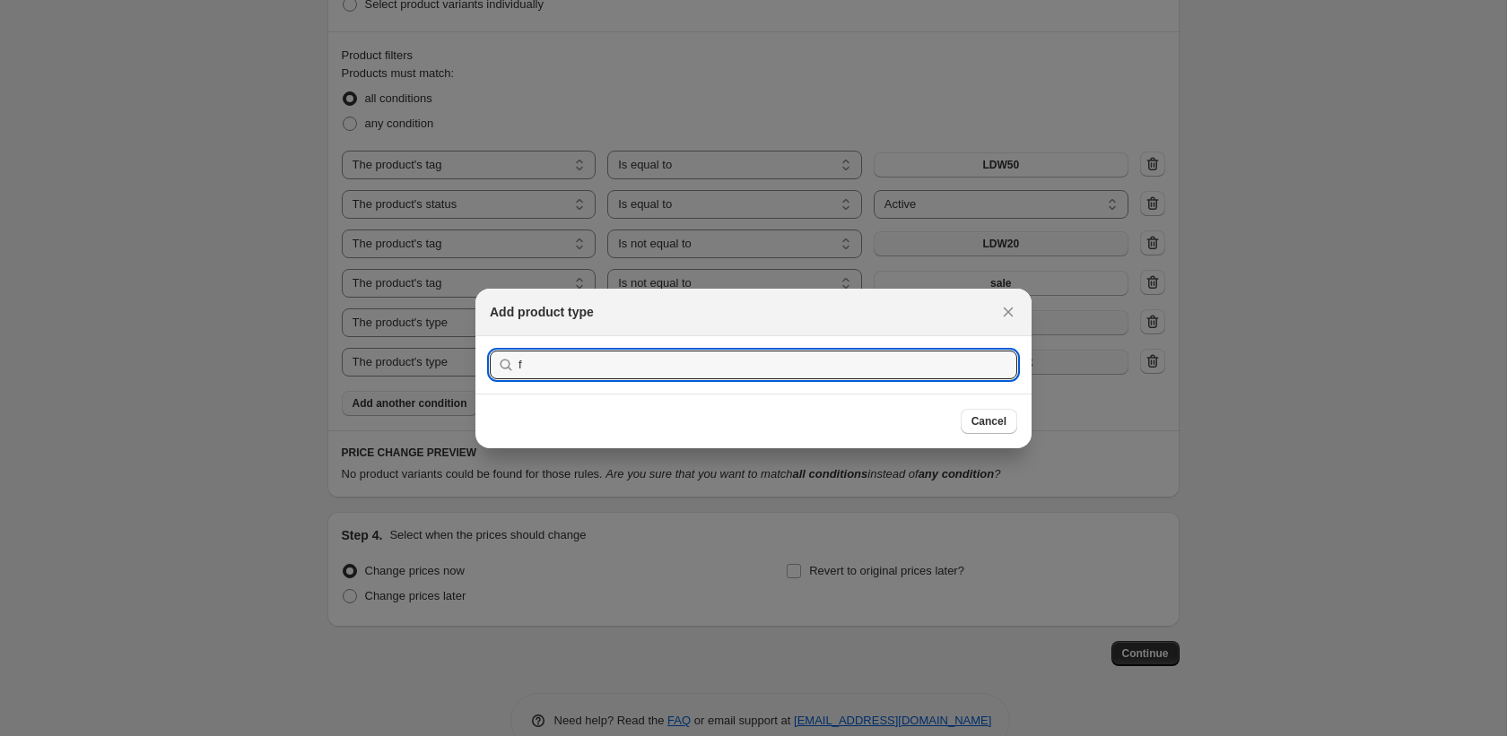
click at [960, 364] on input "f" at bounding box center [767, 365] width 499 height 29
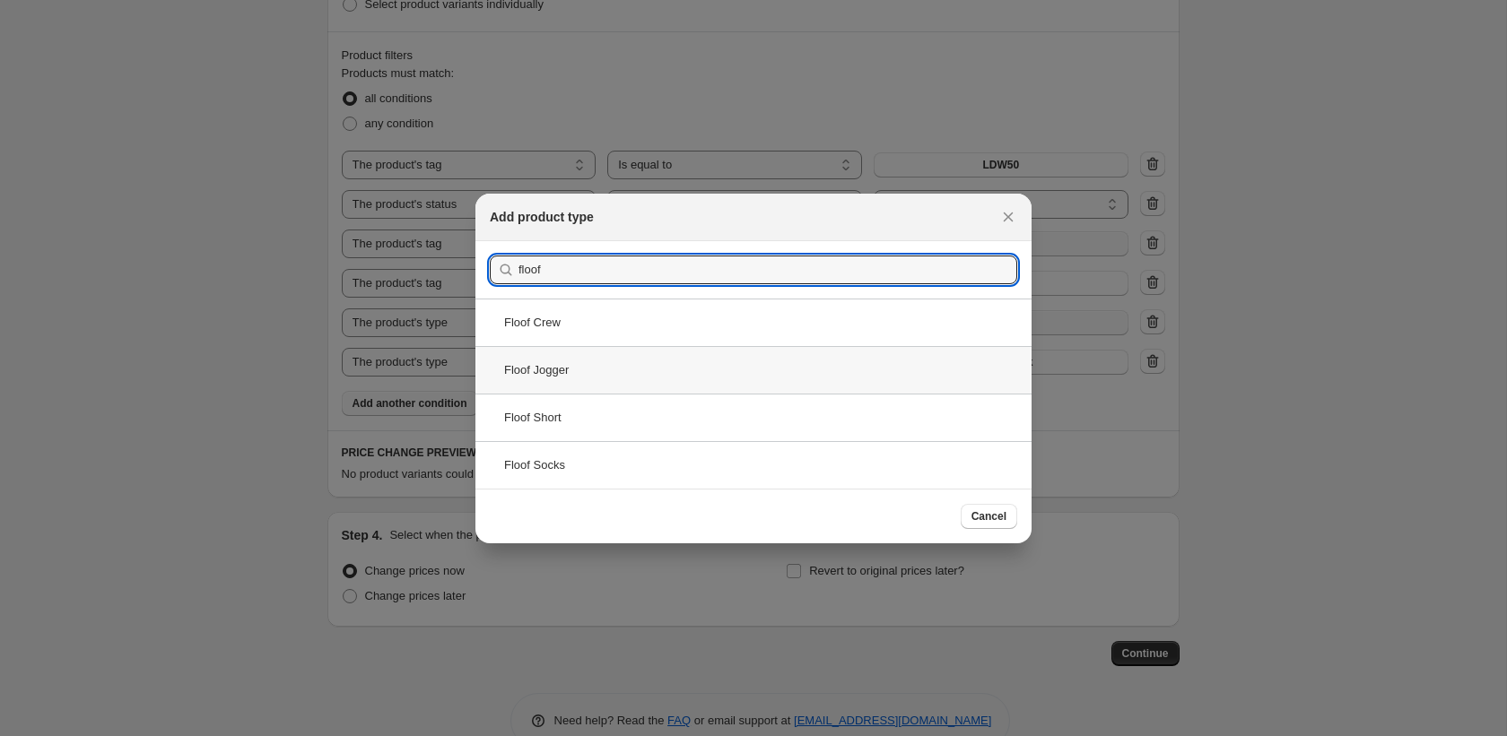
type input "floof"
click at [635, 364] on div "Floof Jogger" at bounding box center [753, 370] width 556 height 48
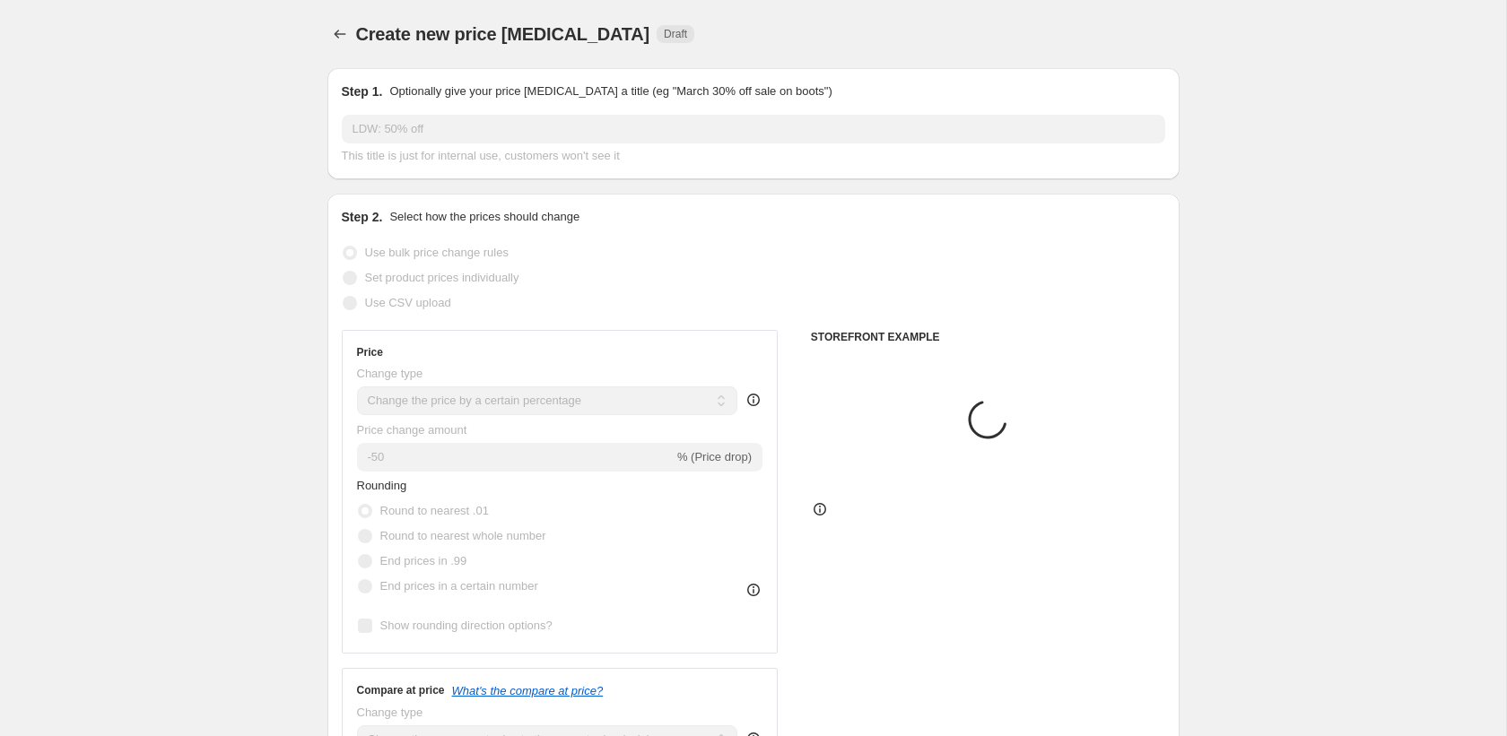
scroll to position [1064, 0]
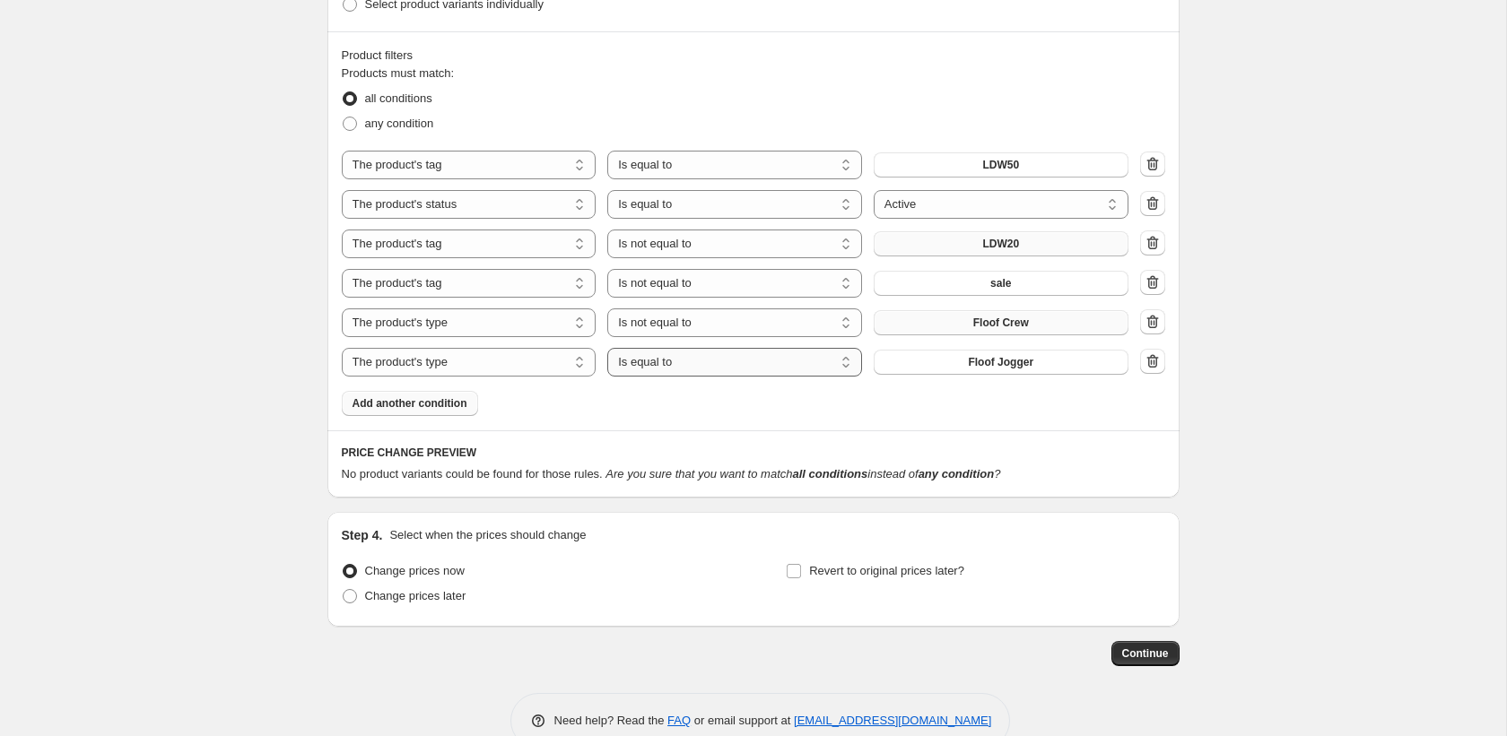
click at [651, 360] on select "Is equal to Is not equal to" at bounding box center [734, 362] width 255 height 29
select select "not_equal"
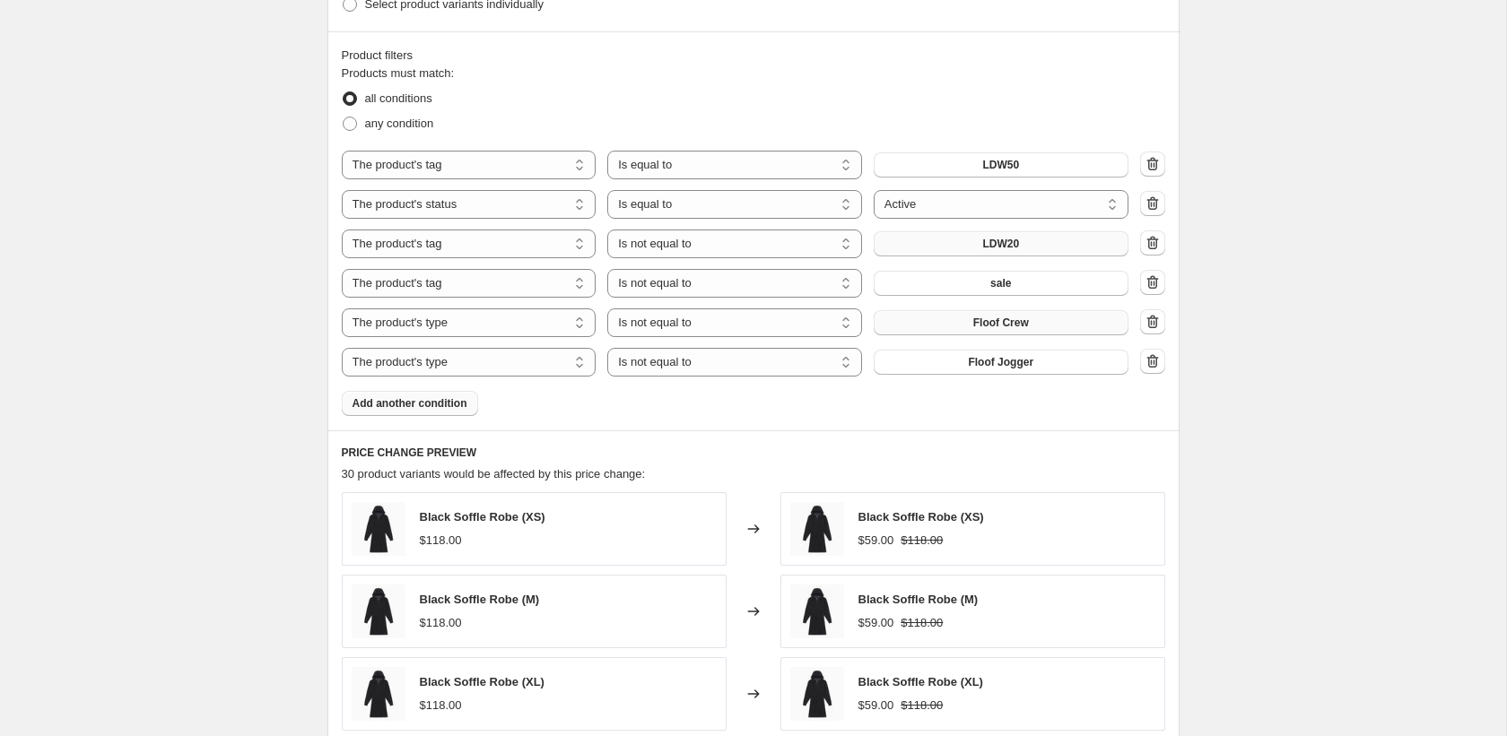
scroll to position [1556, 0]
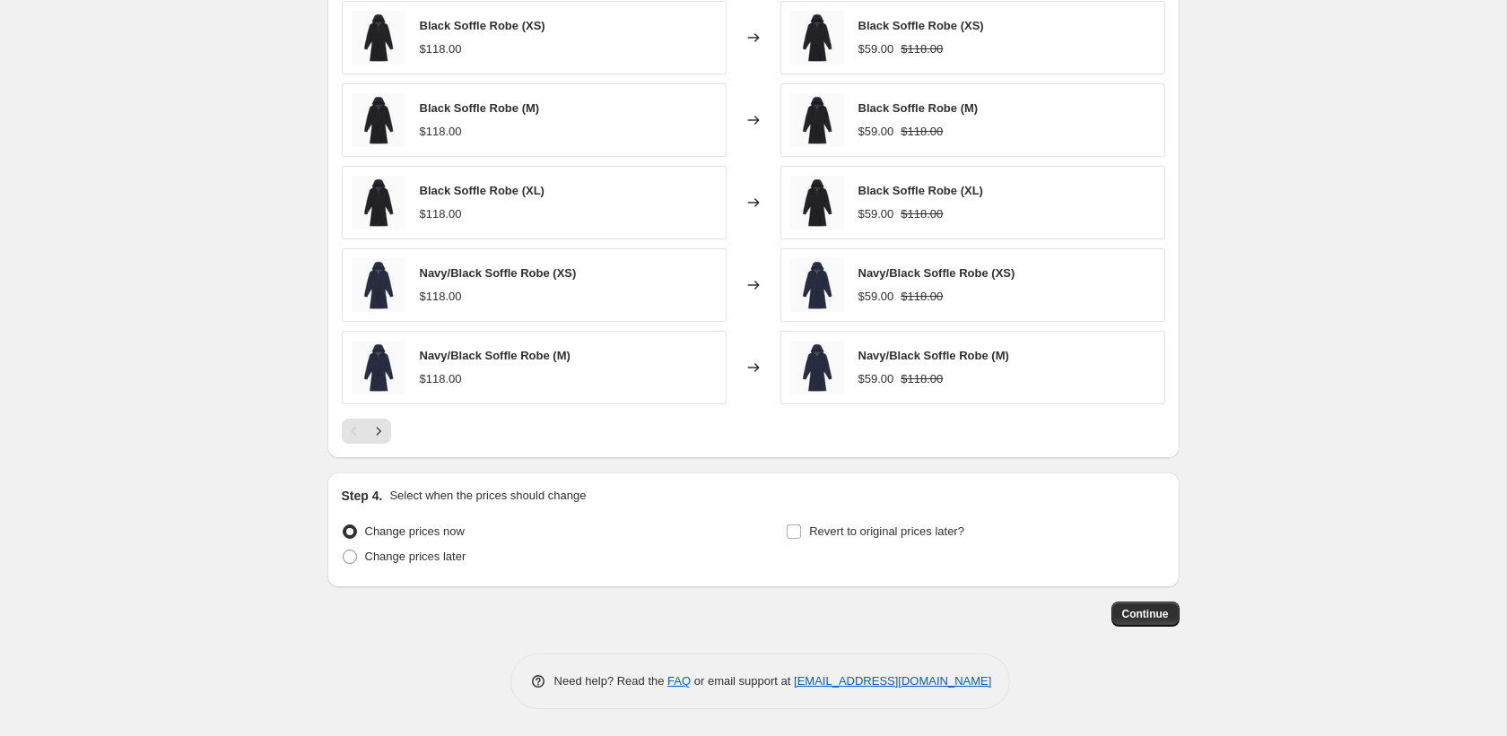
click at [397, 433] on div at bounding box center [753, 431] width 823 height 25
click at [386, 433] on icon "Next" at bounding box center [378, 431] width 18 height 18
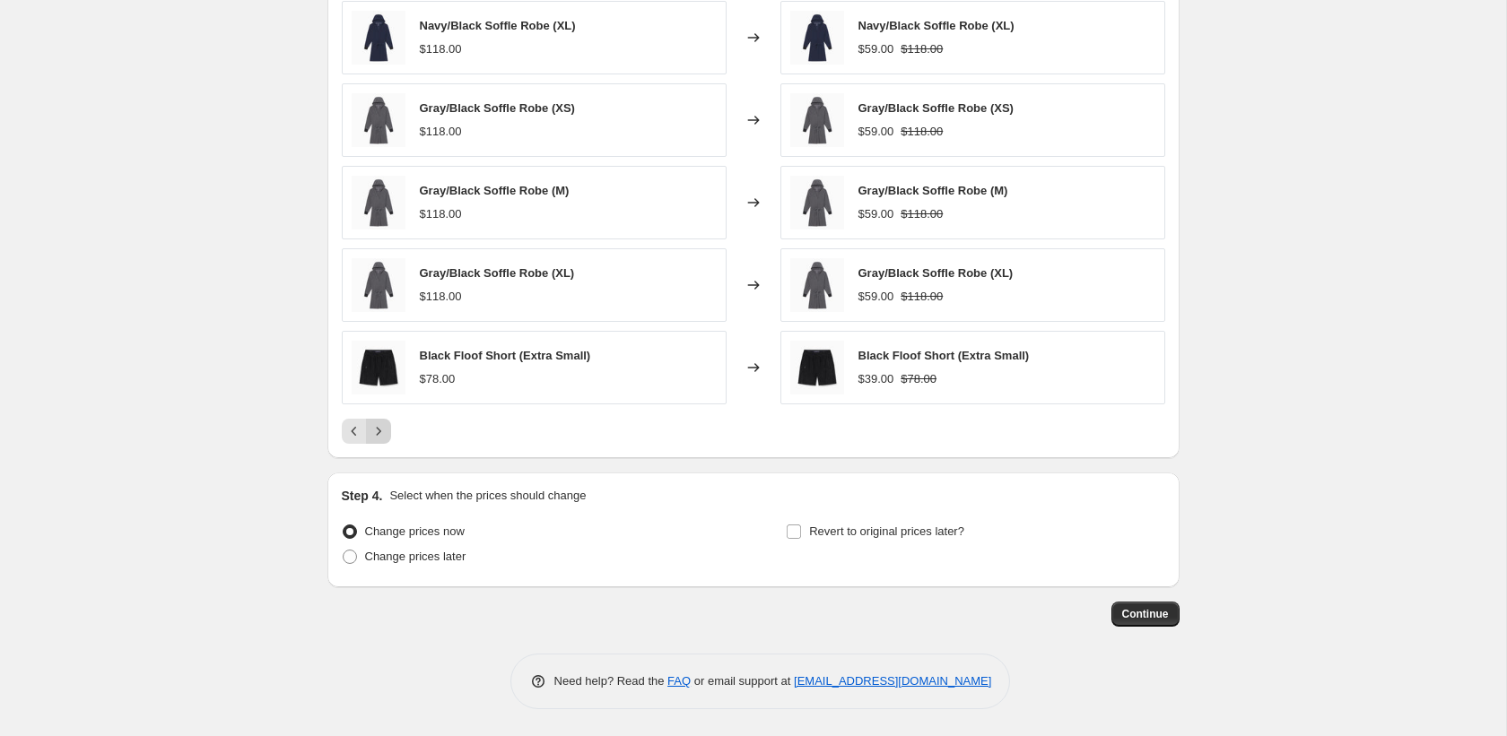
click at [386, 433] on icon "Next" at bounding box center [378, 431] width 18 height 18
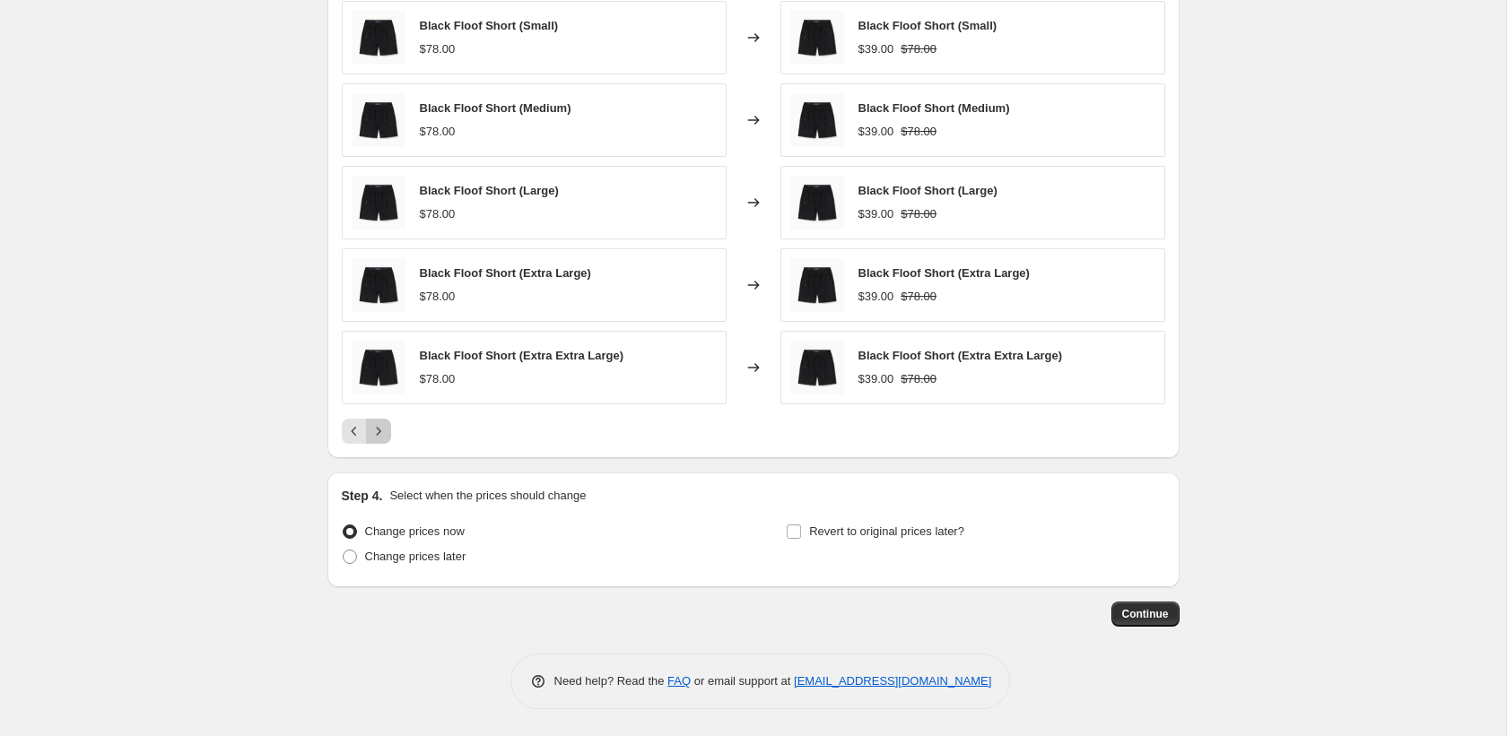
click at [386, 433] on icon "Next" at bounding box center [378, 431] width 18 height 18
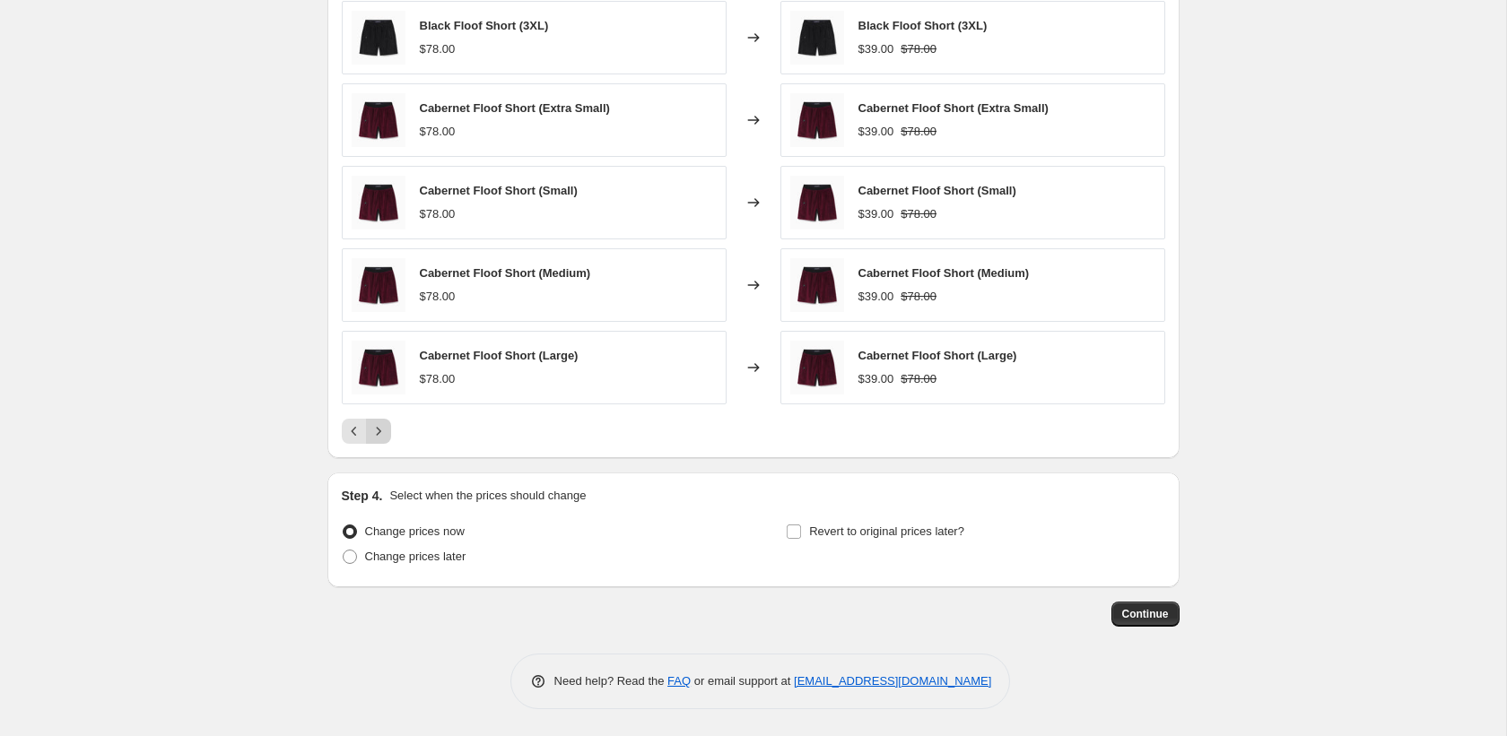
click at [386, 433] on icon "Next" at bounding box center [378, 431] width 18 height 18
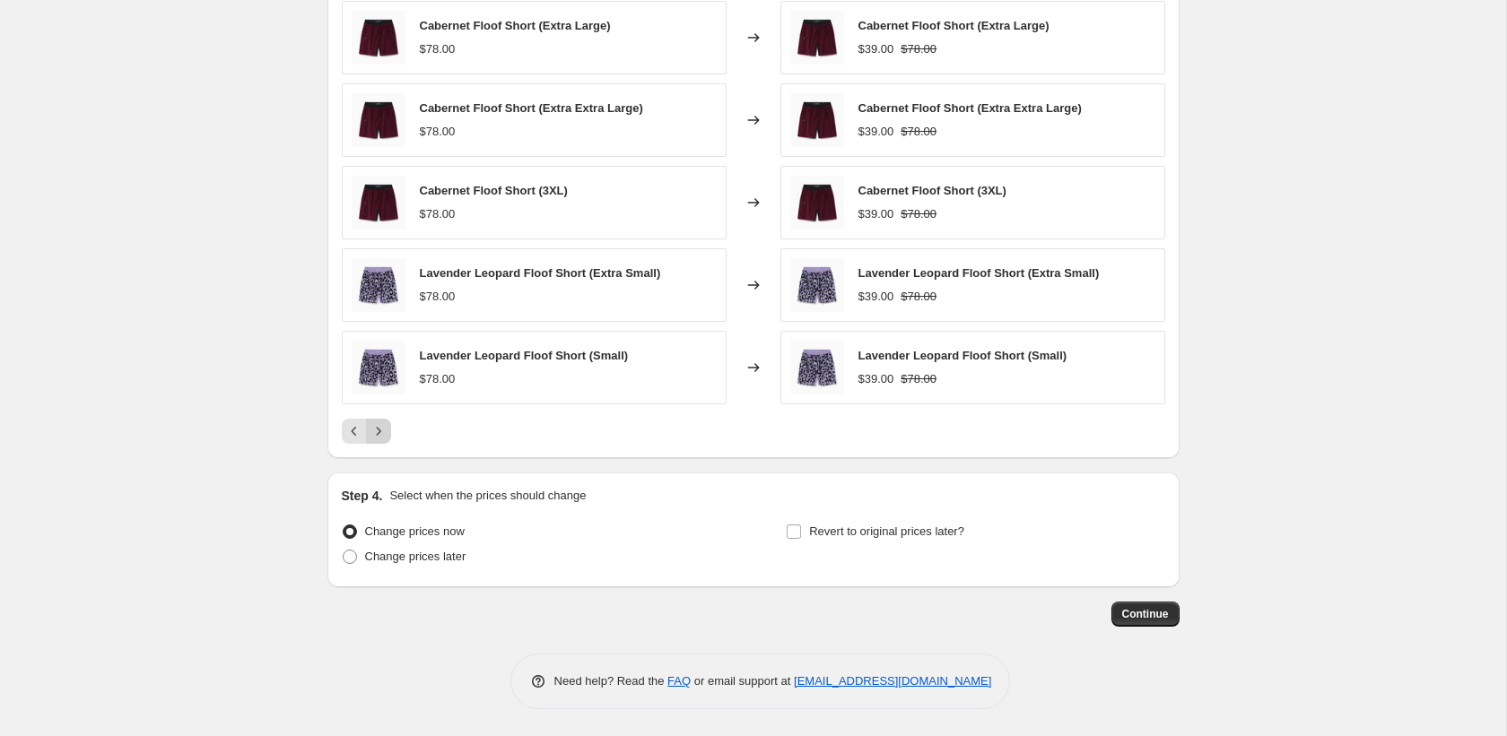
click at [386, 433] on icon "Next" at bounding box center [378, 431] width 18 height 18
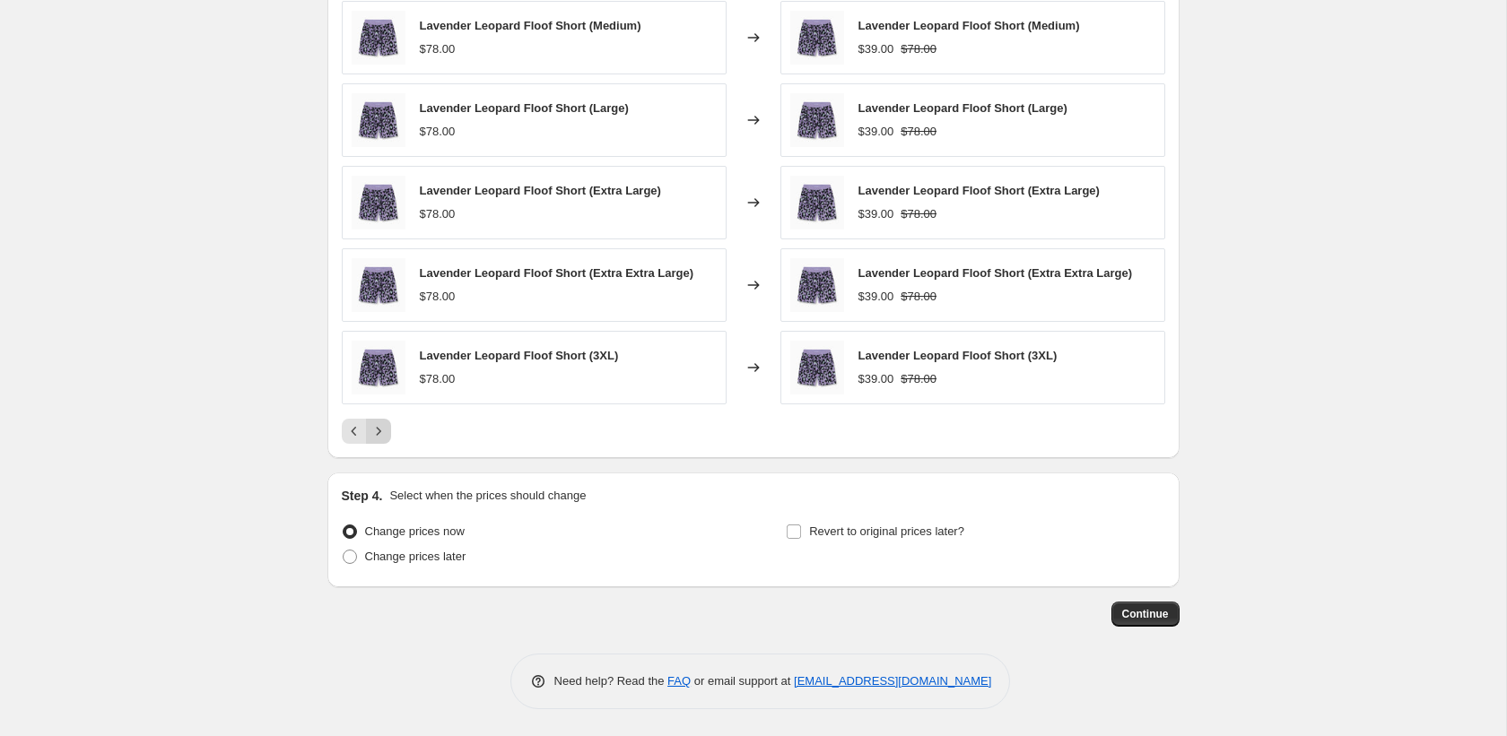
click at [386, 433] on div "Pagination" at bounding box center [378, 431] width 25 height 25
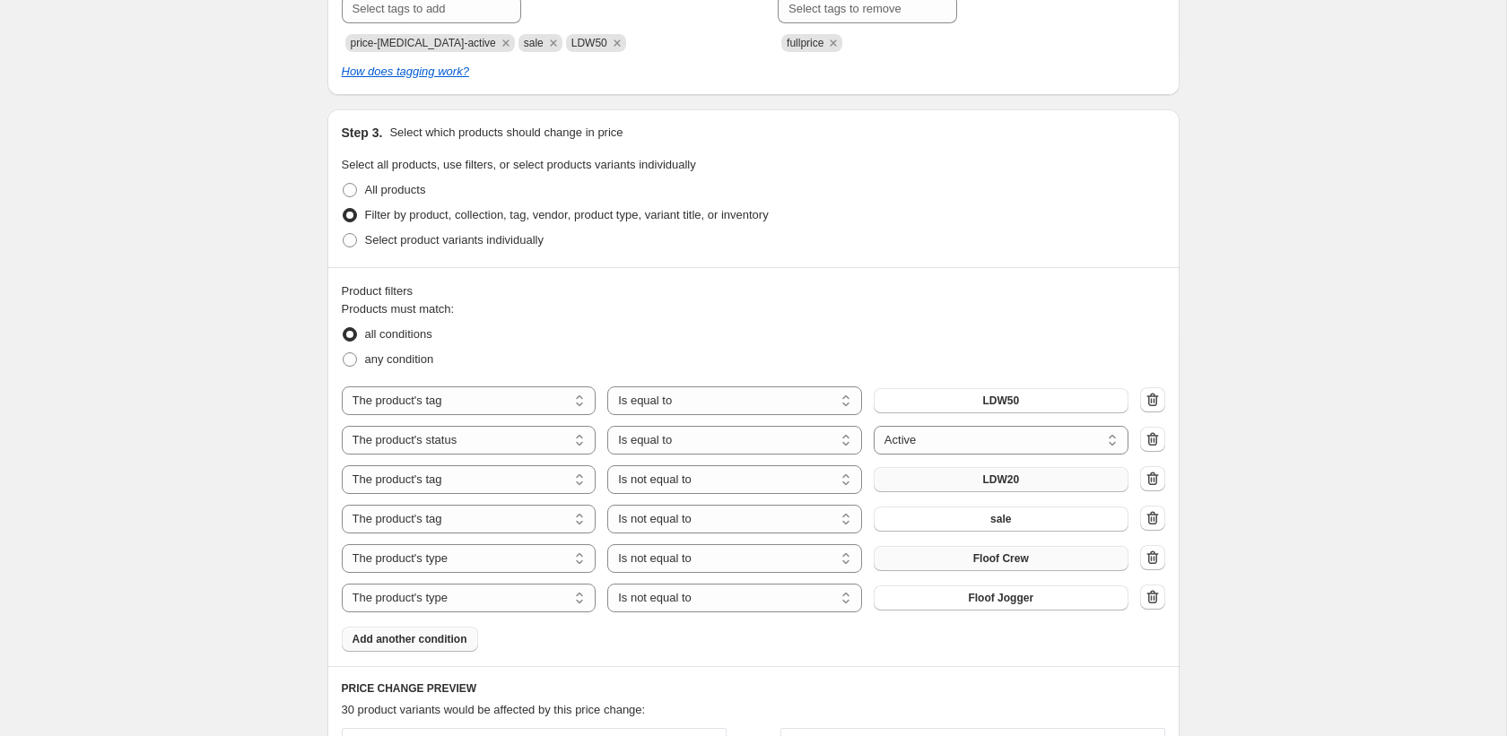
scroll to position [0, 0]
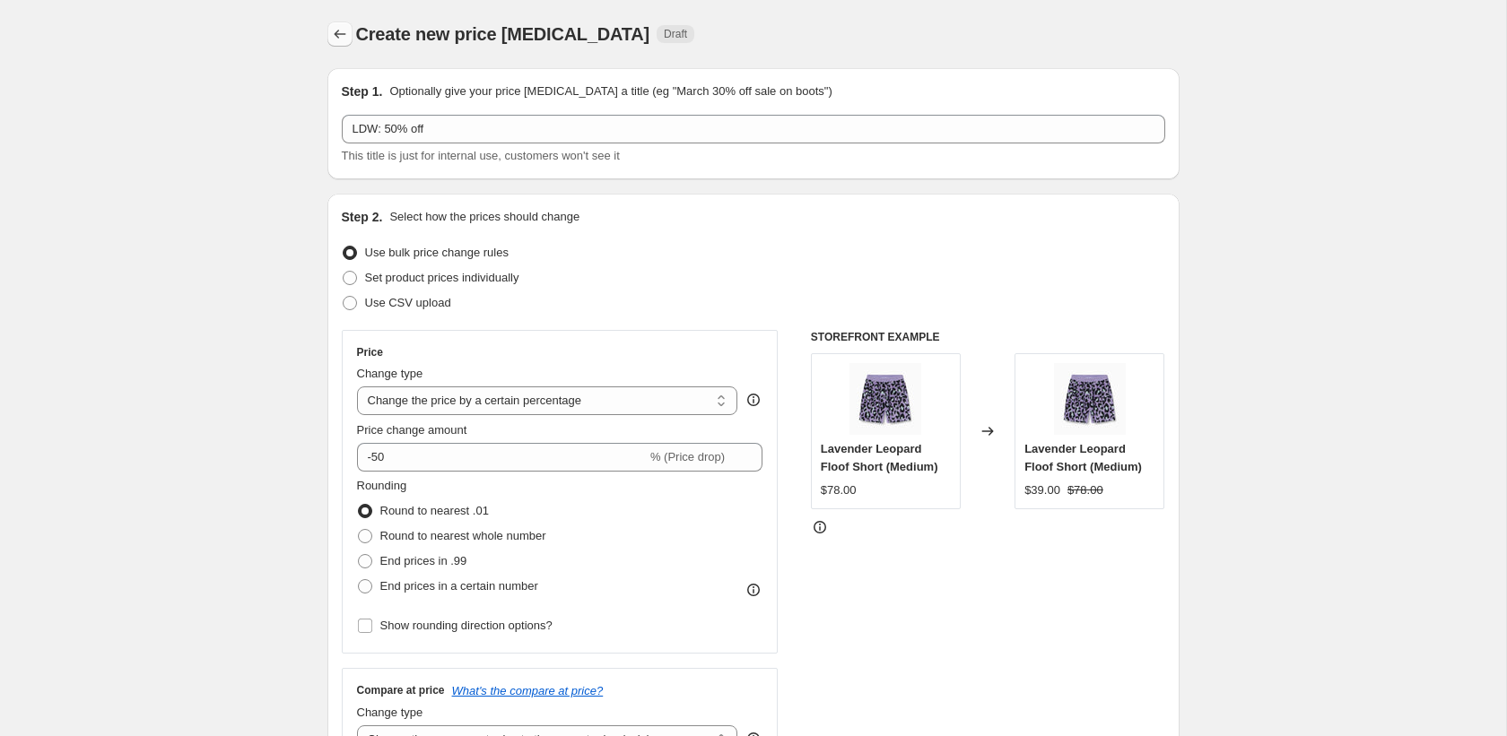
click at [335, 35] on icon "Price change jobs" at bounding box center [340, 34] width 18 height 18
